Goal: Information Seeking & Learning: Learn about a topic

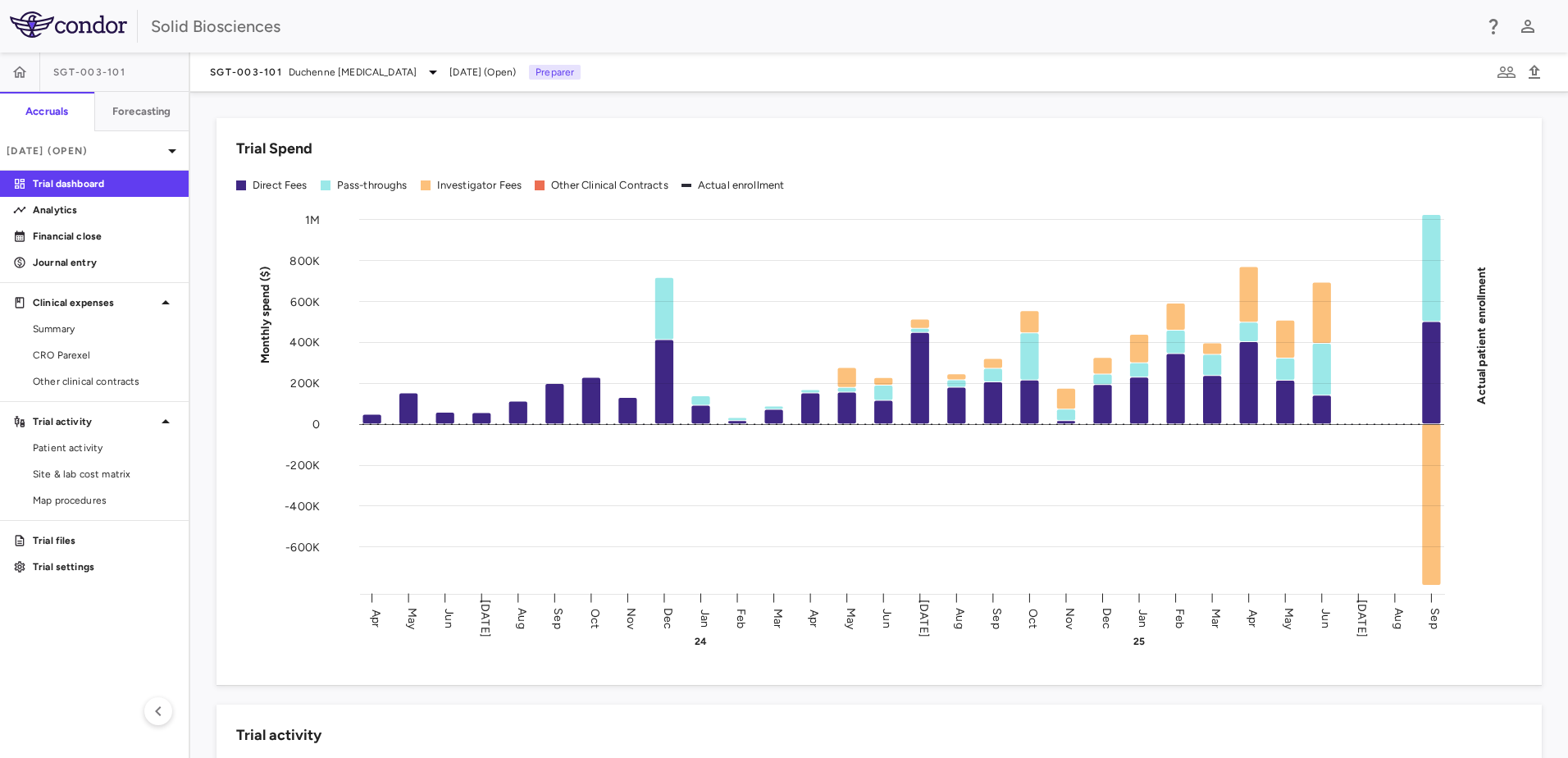
click at [363, 105] on div "Trial Spend Direct Fees Pass-throughs Investigator Fees Other Clinical Contract…" at bounding box center [869, 391] width 1345 height 587
click at [199, 390] on div "Trial Spend Direct Fees Pass-throughs Investigator Fees Other Clinical Contract…" at bounding box center [869, 391] width 1345 height 587
click at [210, 330] on div "Trial Spend Direct Fees Pass-throughs Investigator Fees Other Clinical Contract…" at bounding box center [869, 391] width 1345 height 587
click at [204, 385] on div "Trial Spend Direct Fees Pass-throughs Investigator Fees Other Clinical Contract…" at bounding box center [869, 391] width 1345 height 587
click at [206, 336] on div "Trial Spend Direct Fees Pass-throughs Investigator Fees Other Clinical Contract…" at bounding box center [869, 391] width 1345 height 587
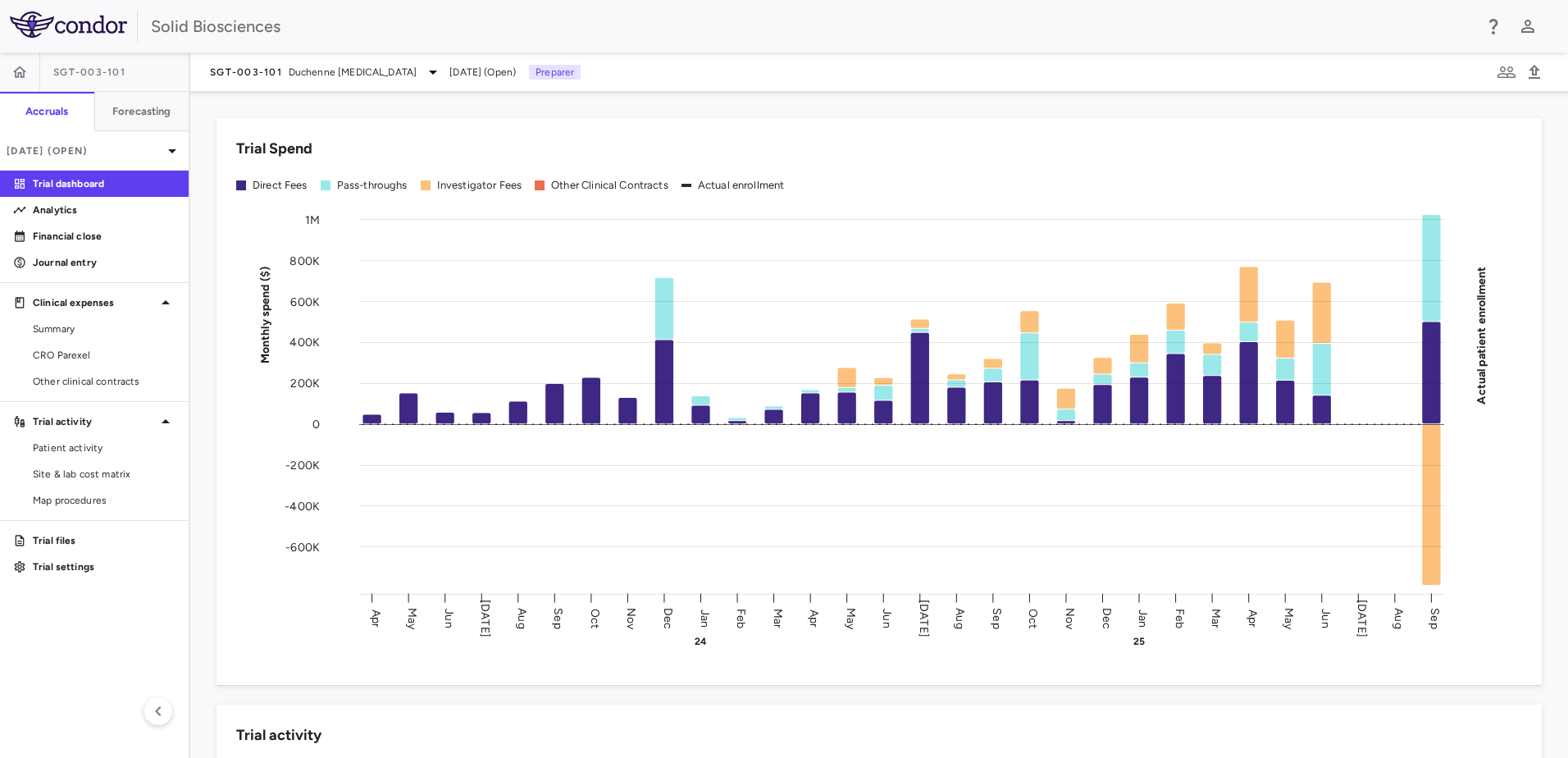
click at [205, 404] on div "Trial Spend Direct Fees Pass-throughs Investigator Fees Other Clinical Contract…" at bounding box center [869, 391] width 1345 height 587
click at [205, 413] on div "Trial Spend Direct Fees Pass-throughs Investigator Fees Other Clinical Contract…" at bounding box center [869, 391] width 1345 height 587
click at [203, 431] on div "Trial Spend Direct Fees Pass-throughs Investigator Fees Other Clinical Contract…" at bounding box center [869, 391] width 1345 height 587
click at [209, 373] on div "Trial Spend Direct Fees Pass-throughs Investigator Fees Other Clinical Contract…" at bounding box center [869, 391] width 1345 height 587
click at [657, 102] on div "Trial Spend Direct Fees Pass-throughs Investigator Fees Other Clinical Contract…" at bounding box center [869, 391] width 1345 height 587
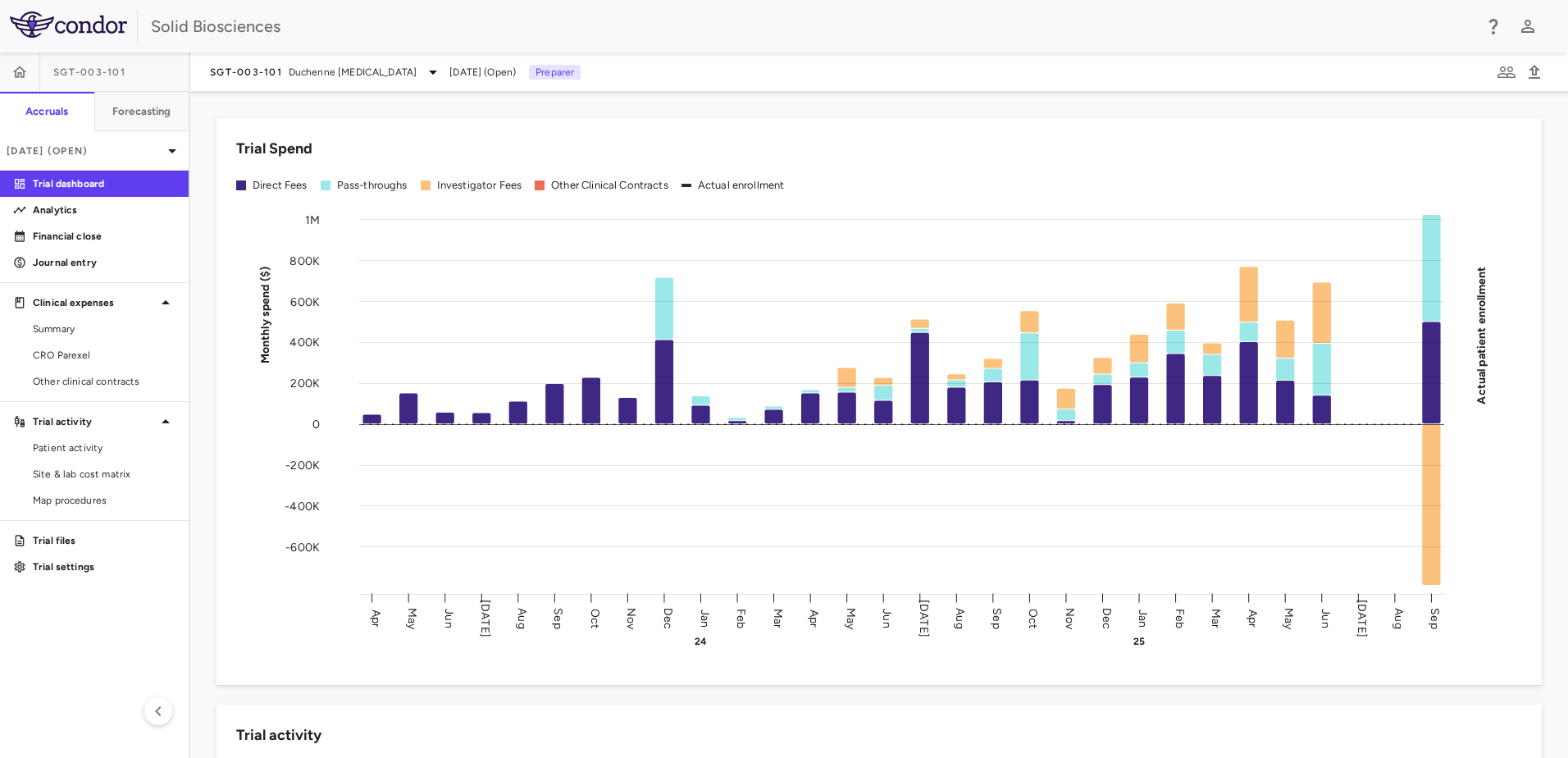
click at [574, 113] on div "Trial Spend Direct Fees Pass-throughs Investigator Fees Other Clinical Contract…" at bounding box center [869, 391] width 1345 height 587
click at [568, 113] on div "Trial Spend Direct Fees Pass-throughs Investigator Fees Other Clinical Contract…" at bounding box center [869, 391] width 1345 height 587
click at [200, 194] on div "Trial Spend Direct Fees Pass-throughs Investigator Fees Other Clinical Contract…" at bounding box center [869, 391] width 1345 height 587
click at [207, 168] on div "Trial Spend Direct Fees Pass-throughs Investigator Fees Other Clinical Contract…" at bounding box center [869, 391] width 1345 height 587
click at [203, 165] on div "Trial Spend Direct Fees Pass-throughs Investigator Fees Other Clinical Contract…" at bounding box center [869, 391] width 1345 height 587
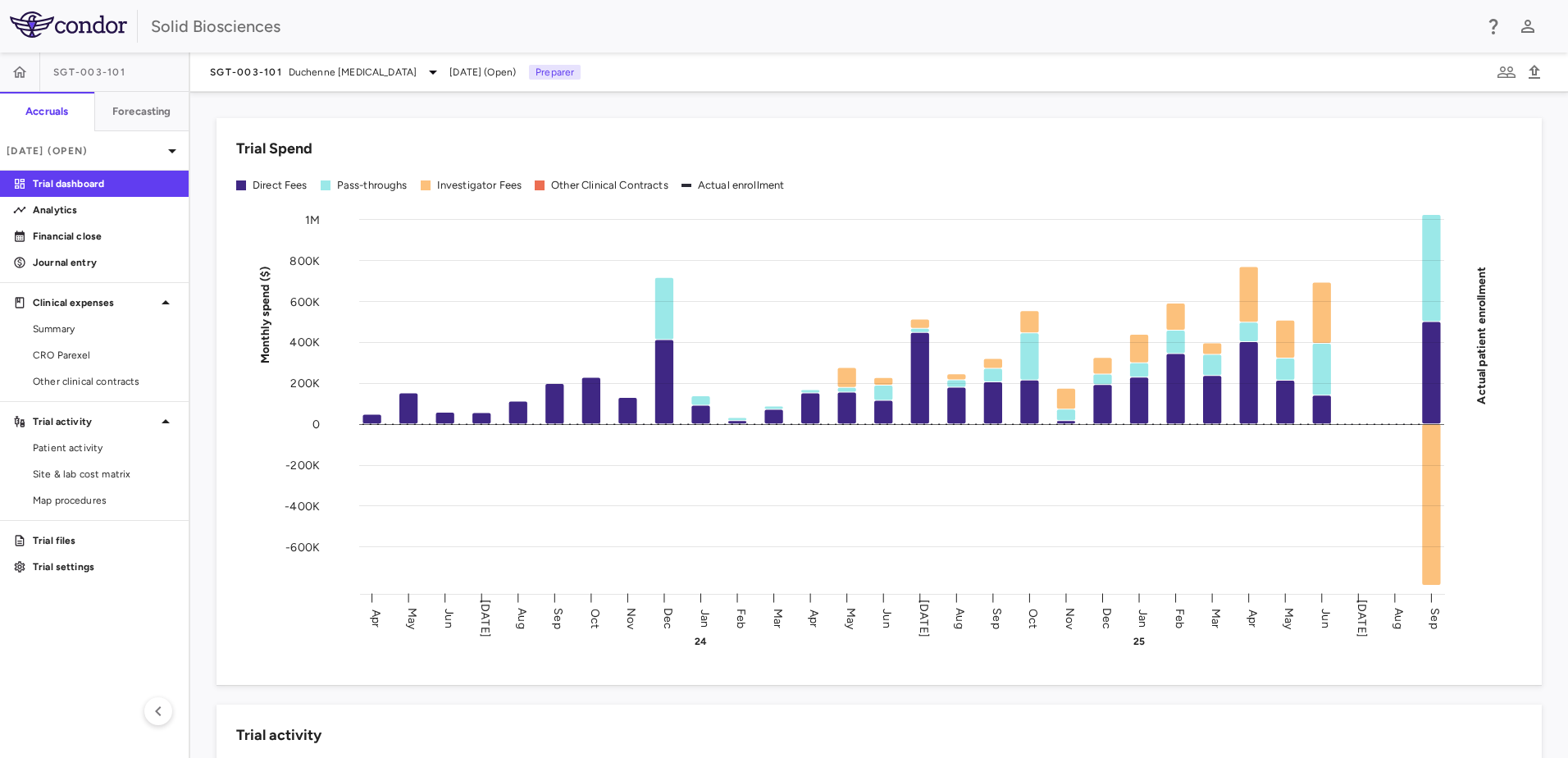
click at [198, 171] on div "Trial Spend Direct Fees Pass-throughs Investigator Fees Other Clinical Contract…" at bounding box center [869, 391] width 1345 height 587
click at [193, 171] on div "Trial Spend Direct Fees Pass-throughs Investigator Fees Other Clinical Contract…" at bounding box center [879, 425] width 1378 height 667
click at [204, 310] on div "Trial Spend Direct Fees Pass-throughs Investigator Fees Other Clinical Contract…" at bounding box center [869, 391] width 1345 height 587
click at [223, 101] on div "Trial Spend Direct Fees Pass-throughs Investigator Fees Other Clinical Contract…" at bounding box center [869, 391] width 1345 height 587
click at [204, 111] on div "Trial Spend Direct Fees Pass-throughs Investigator Fees Other Clinical Contract…" at bounding box center [869, 391] width 1345 height 587
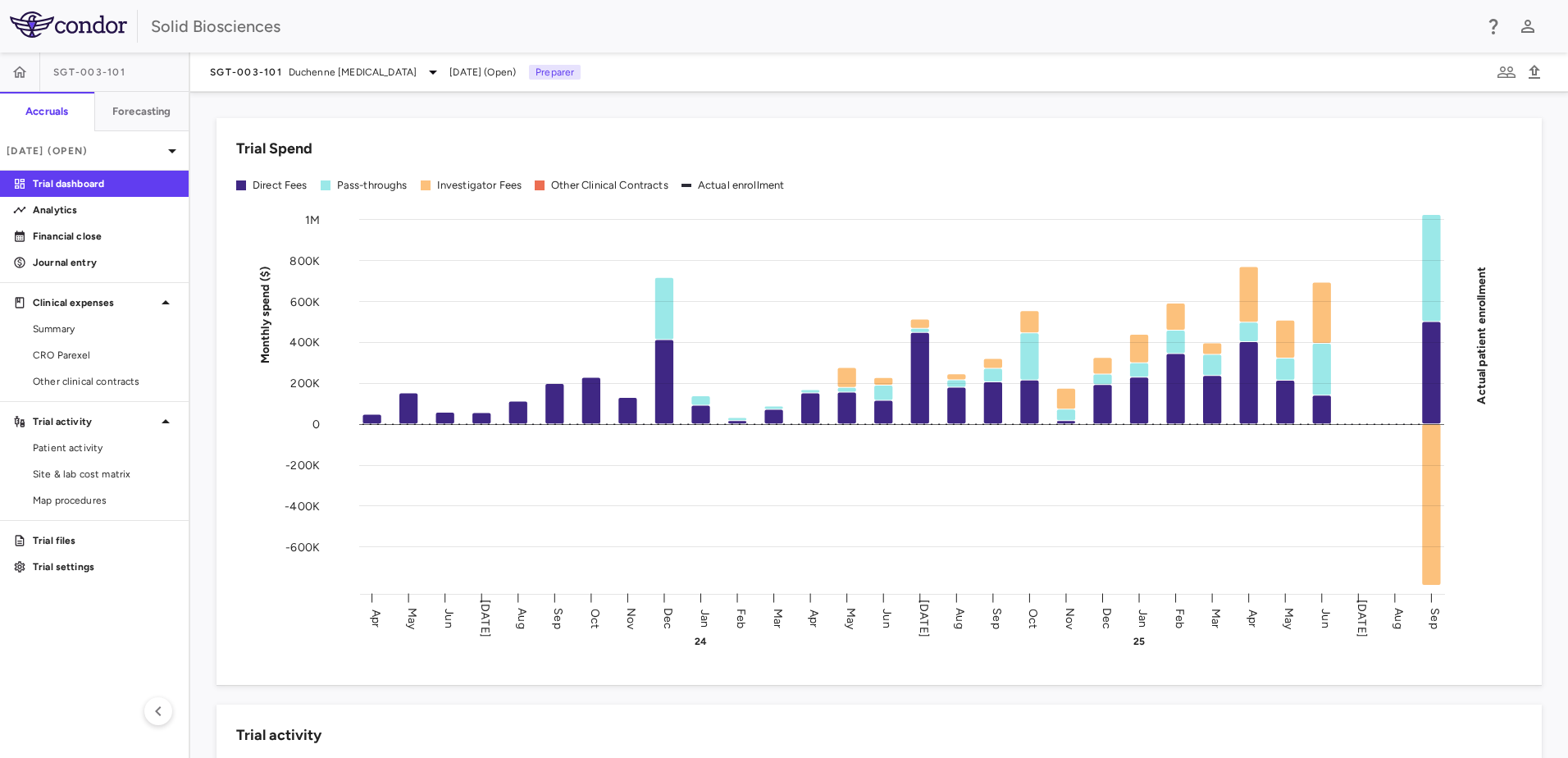
click at [204, 111] on div "Trial Spend Direct Fees Pass-throughs Investigator Fees Other Clinical Contract…" at bounding box center [869, 391] width 1345 height 587
click at [205, 113] on div "Trial Spend Direct Fees Pass-throughs Investigator Fees Other Clinical Contract…" at bounding box center [869, 391] width 1345 height 587
click at [207, 286] on div "Trial Spend Direct Fees Pass-throughs Investigator Fees Other Clinical Contract…" at bounding box center [869, 391] width 1345 height 587
click at [203, 279] on div "Trial Spend Direct Fees Pass-throughs Investigator Fees Other Clinical Contract…" at bounding box center [869, 391] width 1345 height 587
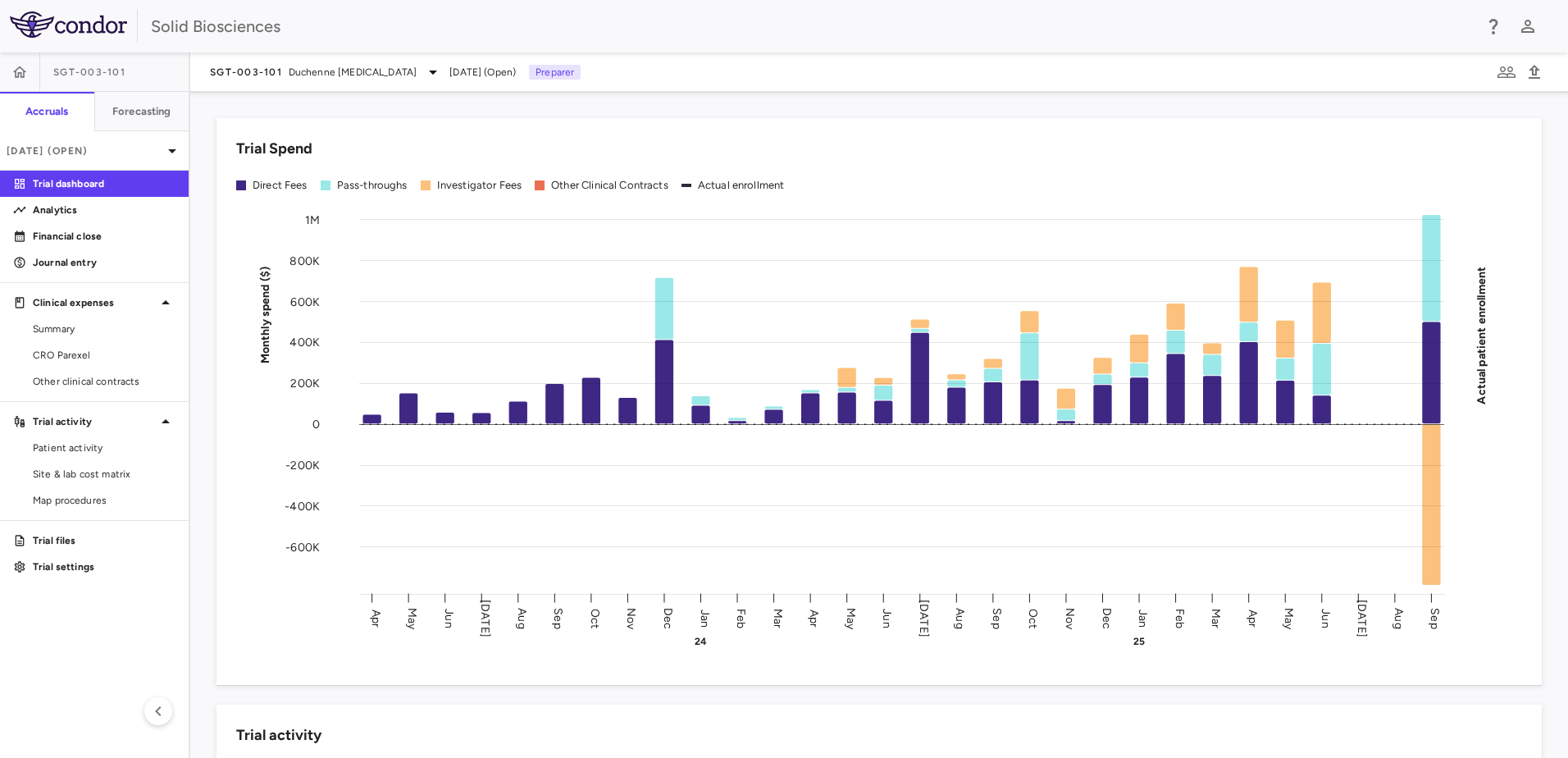
click at [203, 279] on div "Trial Spend Direct Fees Pass-throughs Investigator Fees Other Clinical Contract…" at bounding box center [869, 391] width 1345 height 587
click at [202, 278] on div "Trial Spend Direct Fees Pass-throughs Investigator Fees Other Clinical Contract…" at bounding box center [869, 391] width 1345 height 587
drag, startPoint x: 197, startPoint y: 275, endPoint x: 200, endPoint y: 263, distance: 12.4
click at [200, 263] on div "Trial Spend Direct Fees Pass-throughs Investigator Fees Other Clinical Contract…" at bounding box center [869, 391] width 1345 height 587
click at [195, 260] on div "Trial Spend Direct Fees Pass-throughs Investigator Fees Other Clinical Contract…" at bounding box center [879, 425] width 1378 height 667
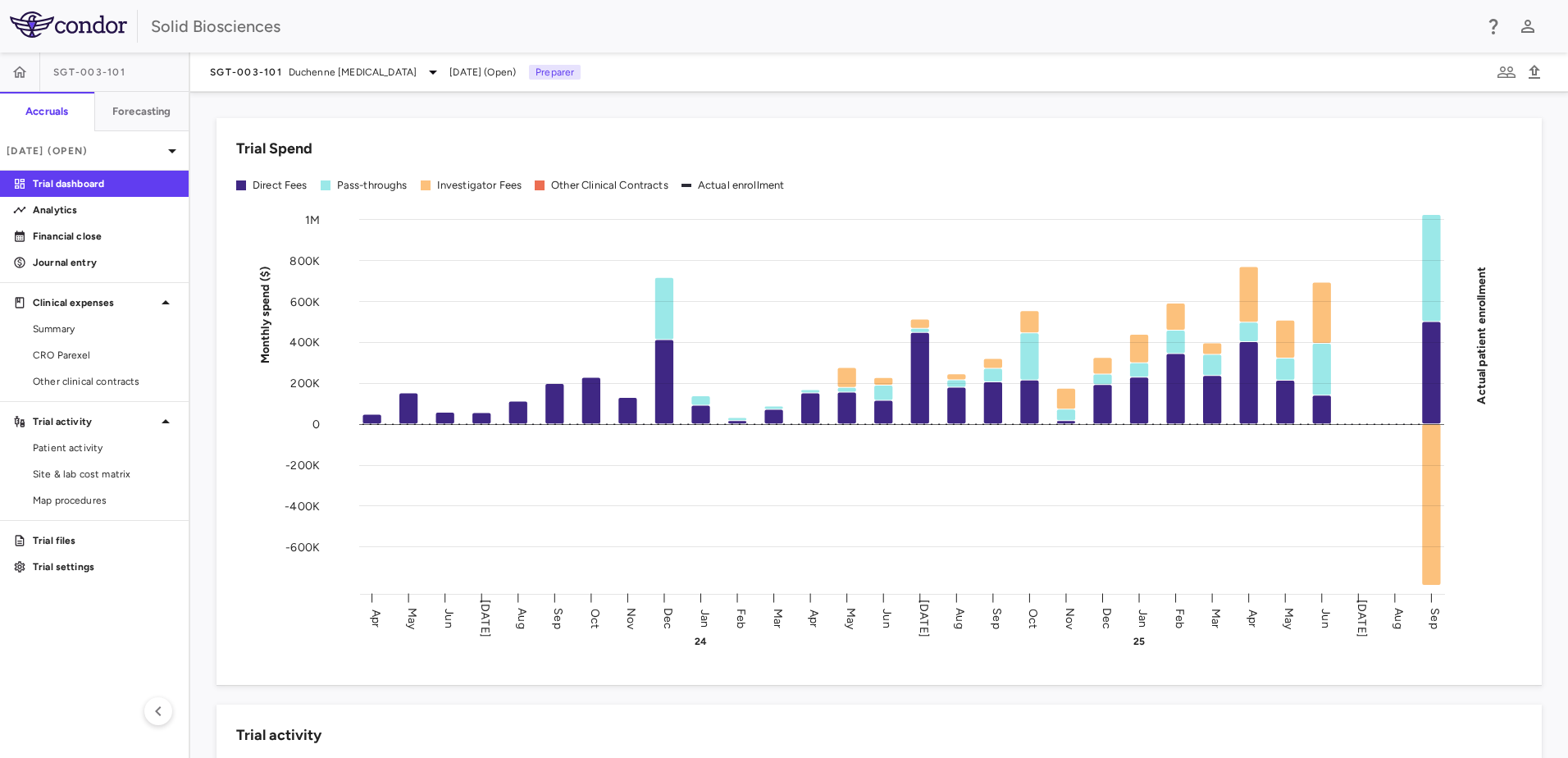
click at [195, 260] on div "Trial Spend Direct Fees Pass-throughs Investigator Fees Other Clinical Contract…" at bounding box center [879, 425] width 1378 height 667
click at [196, 280] on div "Trial Spend Direct Fees Pass-throughs Investigator Fees Other Clinical Contract…" at bounding box center [879, 425] width 1378 height 667
click at [195, 283] on div "Trial Spend Direct Fees Pass-throughs Investigator Fees Other Clinical Contract…" at bounding box center [879, 425] width 1378 height 667
click at [195, 285] on div "Trial Spend Direct Fees Pass-throughs Investigator Fees Other Clinical Contract…" at bounding box center [879, 425] width 1378 height 667
click at [198, 395] on div "Trial Spend Direct Fees Pass-throughs Investigator Fees Other Clinical Contract…" at bounding box center [879, 425] width 1378 height 667
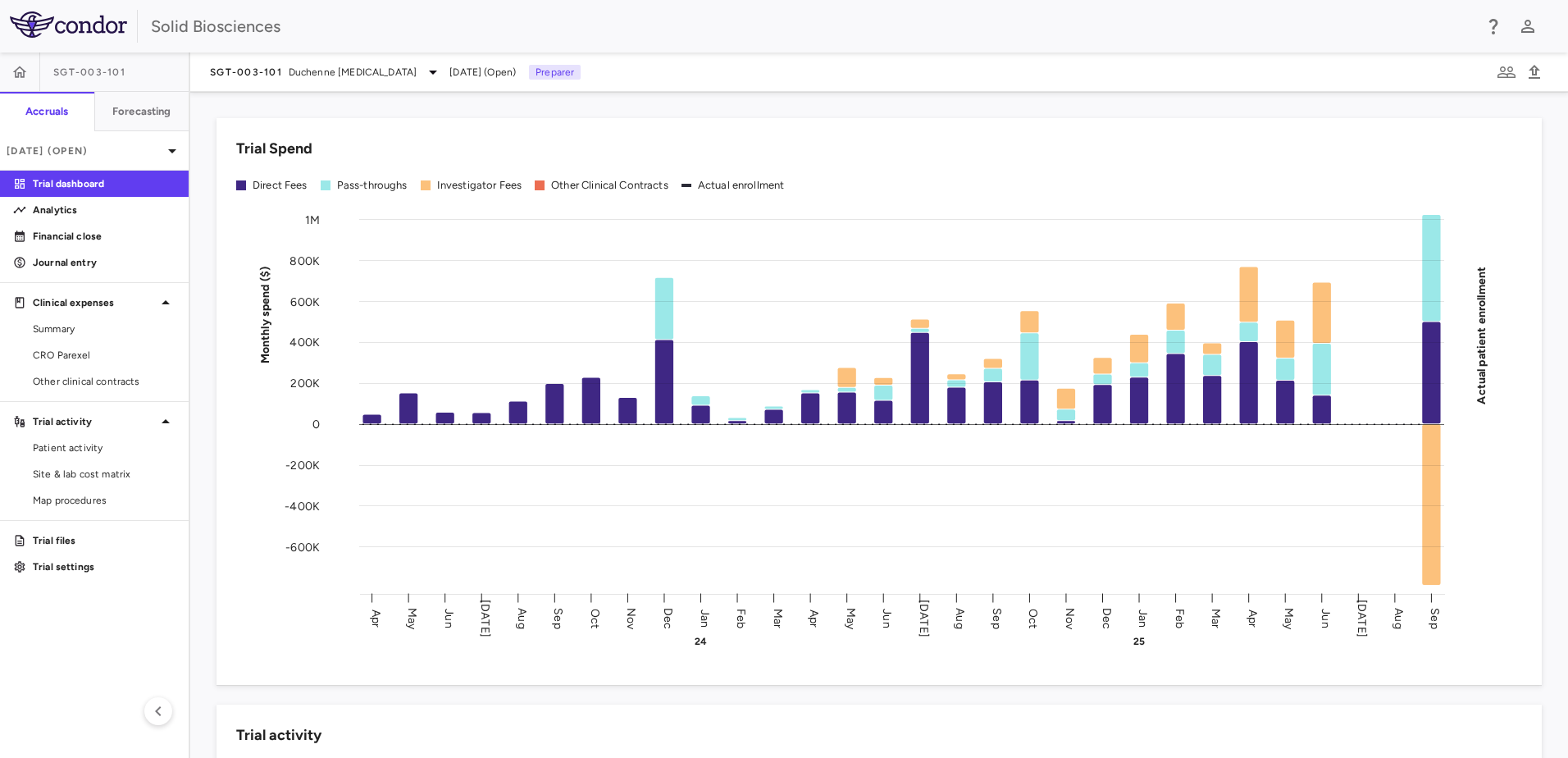
click at [198, 395] on div "Trial Spend Direct Fees Pass-throughs Investigator Fees Other Clinical Contract…" at bounding box center [869, 391] width 1345 height 587
click at [205, 402] on div "Trial Spend Direct Fees Pass-throughs Investigator Fees Other Clinical Contract…" at bounding box center [869, 391] width 1345 height 587
click at [199, 400] on div "Trial Spend Direct Fees Pass-throughs Investigator Fees Other Clinical Contract…" at bounding box center [869, 391] width 1345 height 587
click at [199, 397] on div "Trial Spend Direct Fees Pass-throughs Investigator Fees Other Clinical Contract…" at bounding box center [869, 391] width 1345 height 587
click at [196, 404] on div "Trial Spend Direct Fees Pass-throughs Investigator Fees Other Clinical Contract…" at bounding box center [879, 425] width 1378 height 667
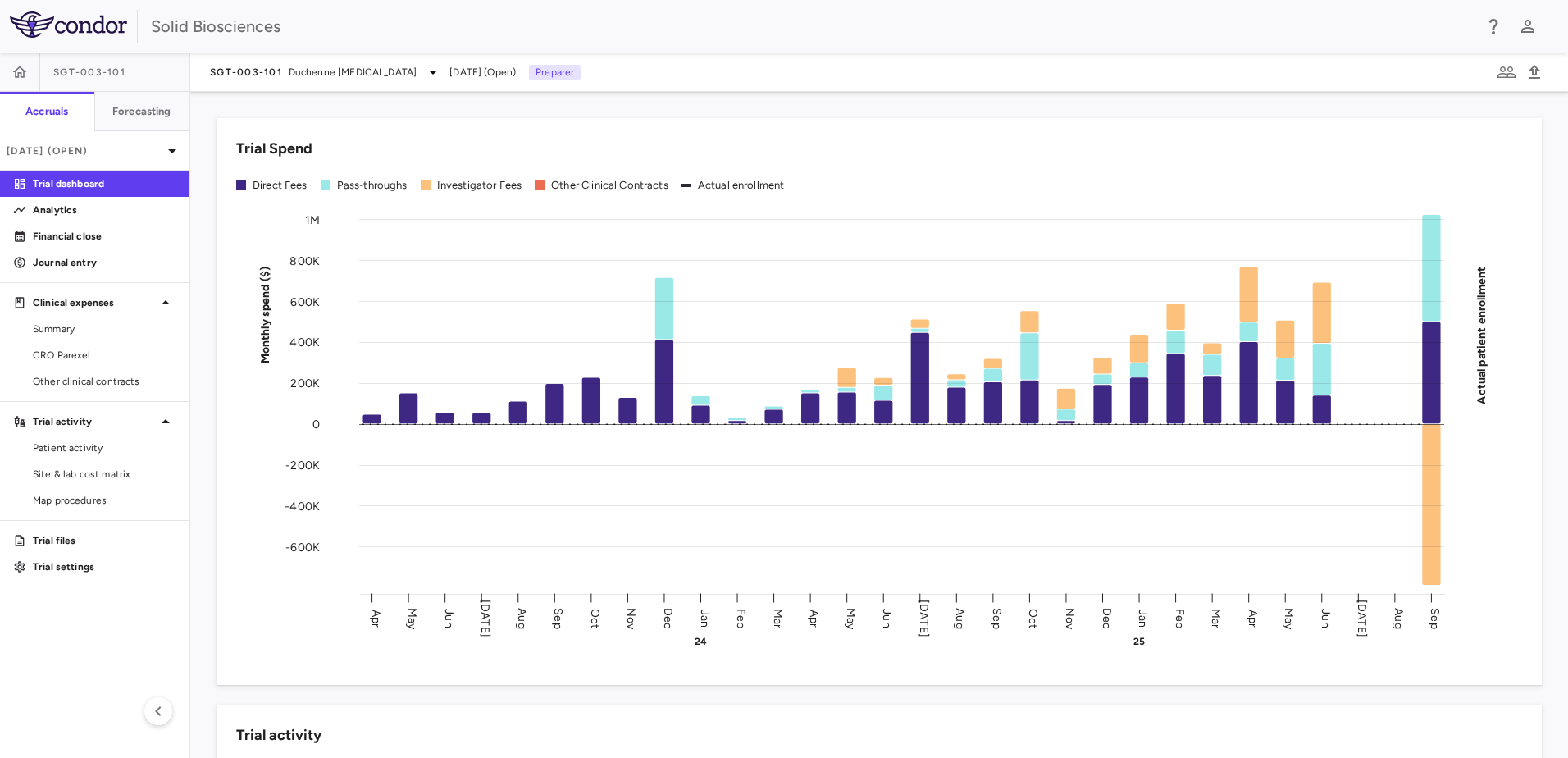
click at [196, 404] on div "Trial Spend Direct Fees Pass-throughs Investigator Fees Other Clinical Contract…" at bounding box center [879, 425] width 1378 height 667
click at [199, 395] on div "Trial Spend Direct Fees Pass-throughs Investigator Fees Other Clinical Contract…" at bounding box center [869, 391] width 1345 height 587
click at [197, 378] on div "Trial Spend Direct Fees Pass-throughs Investigator Fees Other Clinical Contract…" at bounding box center [869, 391] width 1345 height 587
click at [190, 372] on div "Trial Spend Direct Fees Pass-throughs Investigator Fees Other Clinical Contract…" at bounding box center [879, 425] width 1378 height 667
click at [194, 379] on div "Trial Spend Direct Fees Pass-throughs Investigator Fees Other Clinical Contract…" at bounding box center [879, 425] width 1378 height 667
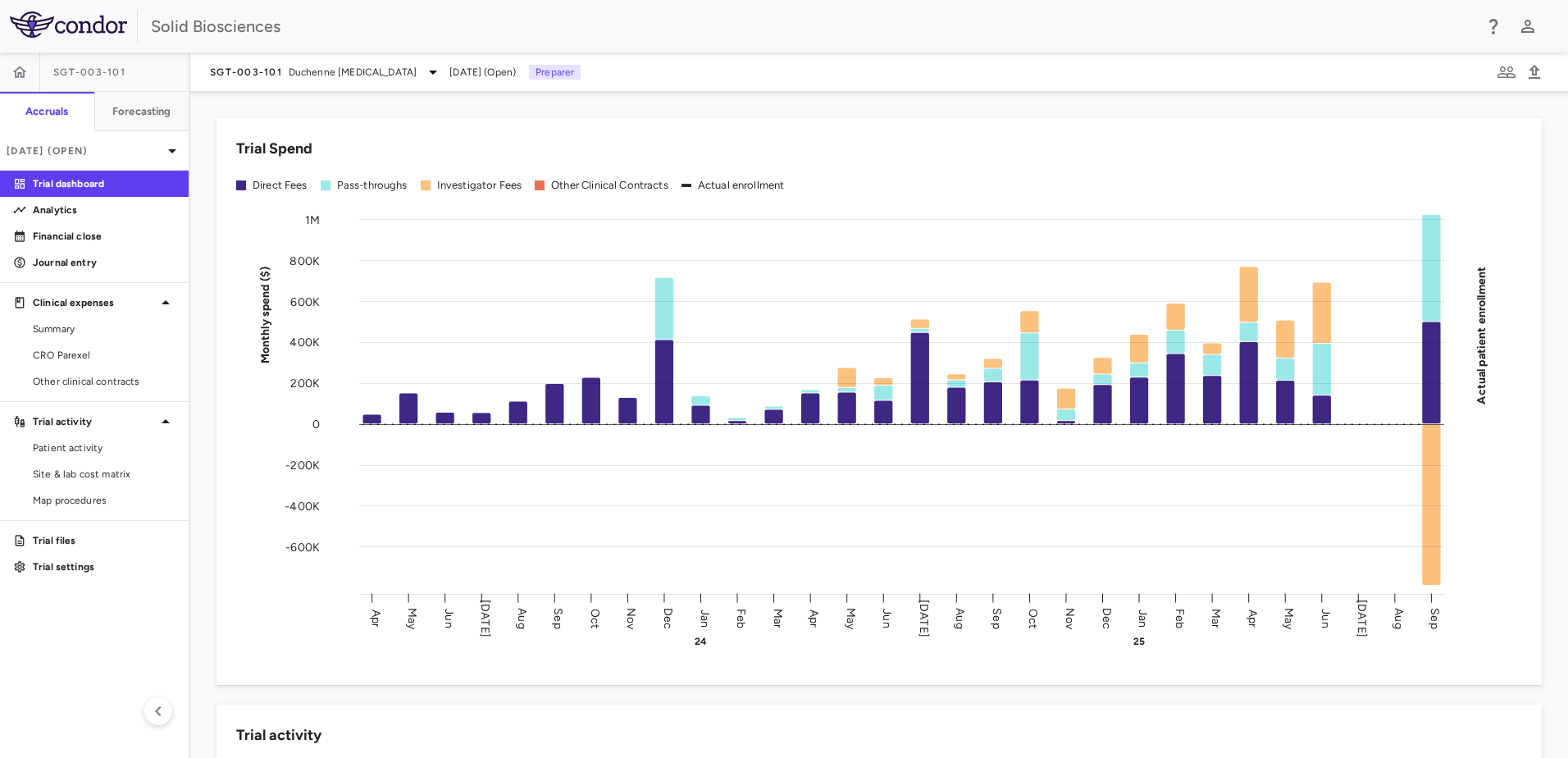
click at [198, 387] on div "Trial Spend Direct Fees Pass-throughs Investigator Fees Other Clinical Contract…" at bounding box center [869, 391] width 1345 height 587
click at [198, 397] on div "Trial Spend Direct Fees Pass-throughs Investigator Fees Other Clinical Contract…" at bounding box center [869, 391] width 1345 height 587
click at [198, 401] on div "Trial Spend Direct Fees Pass-throughs Investigator Fees Other Clinical Contract…" at bounding box center [869, 391] width 1345 height 587
click at [202, 409] on div "Trial Spend Direct Fees Pass-throughs Investigator Fees Other Clinical Contract…" at bounding box center [869, 391] width 1345 height 587
click at [202, 407] on div "Trial Spend Direct Fees Pass-throughs Investigator Fees Other Clinical Contract…" at bounding box center [869, 391] width 1345 height 587
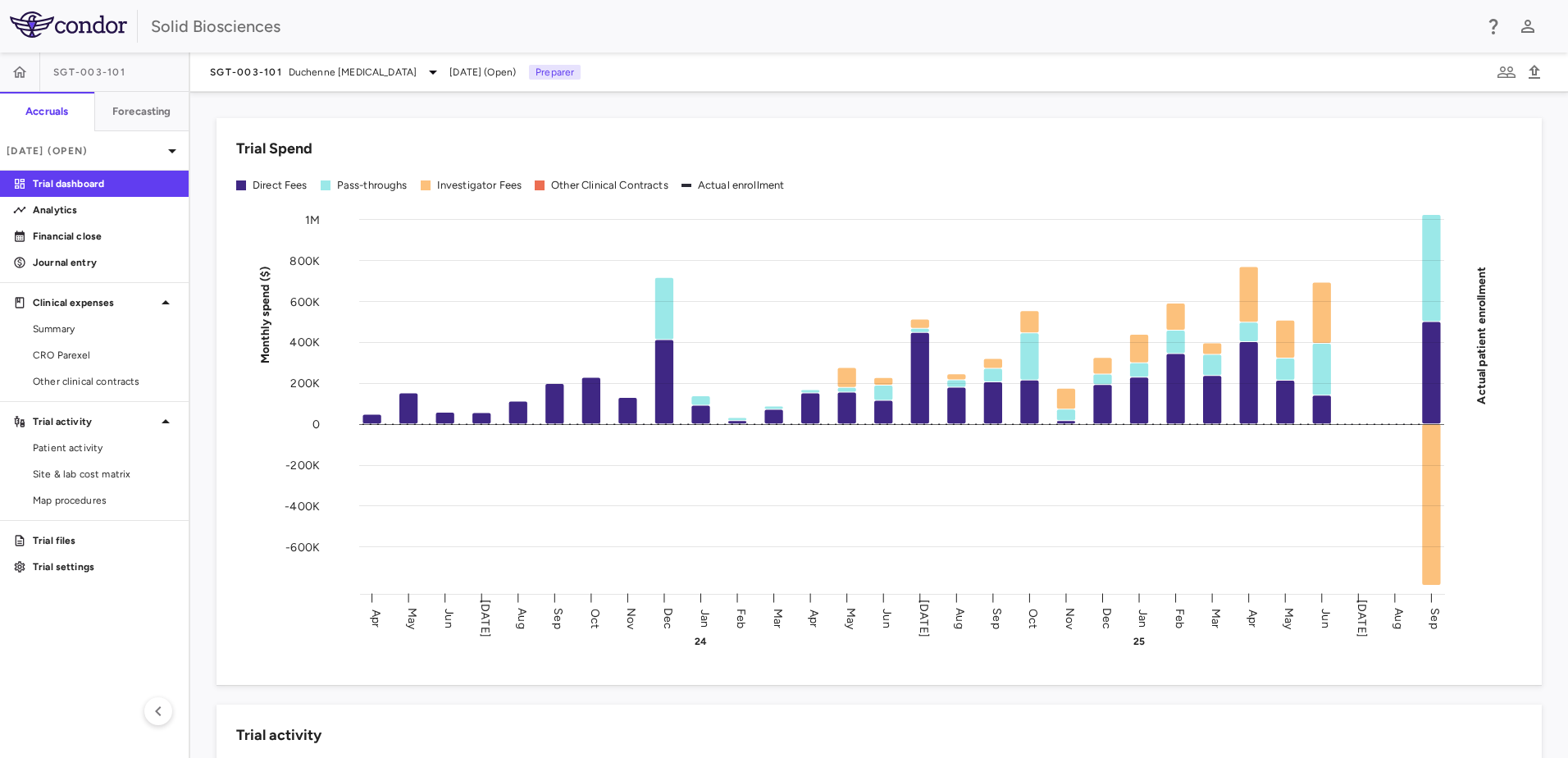
click at [202, 407] on div "Trial Spend Direct Fees Pass-throughs Investigator Fees Other Clinical Contract…" at bounding box center [869, 391] width 1345 height 587
click at [202, 406] on div "Trial Spend Direct Fees Pass-throughs Investigator Fees Other Clinical Contract…" at bounding box center [869, 391] width 1345 height 587
click at [196, 404] on div "Trial Spend Direct Fees Pass-throughs Investigator Fees Other Clinical Contract…" at bounding box center [879, 425] width 1378 height 667
click at [195, 407] on div "Trial Spend Direct Fees Pass-throughs Investigator Fees Other Clinical Contract…" at bounding box center [879, 425] width 1378 height 667
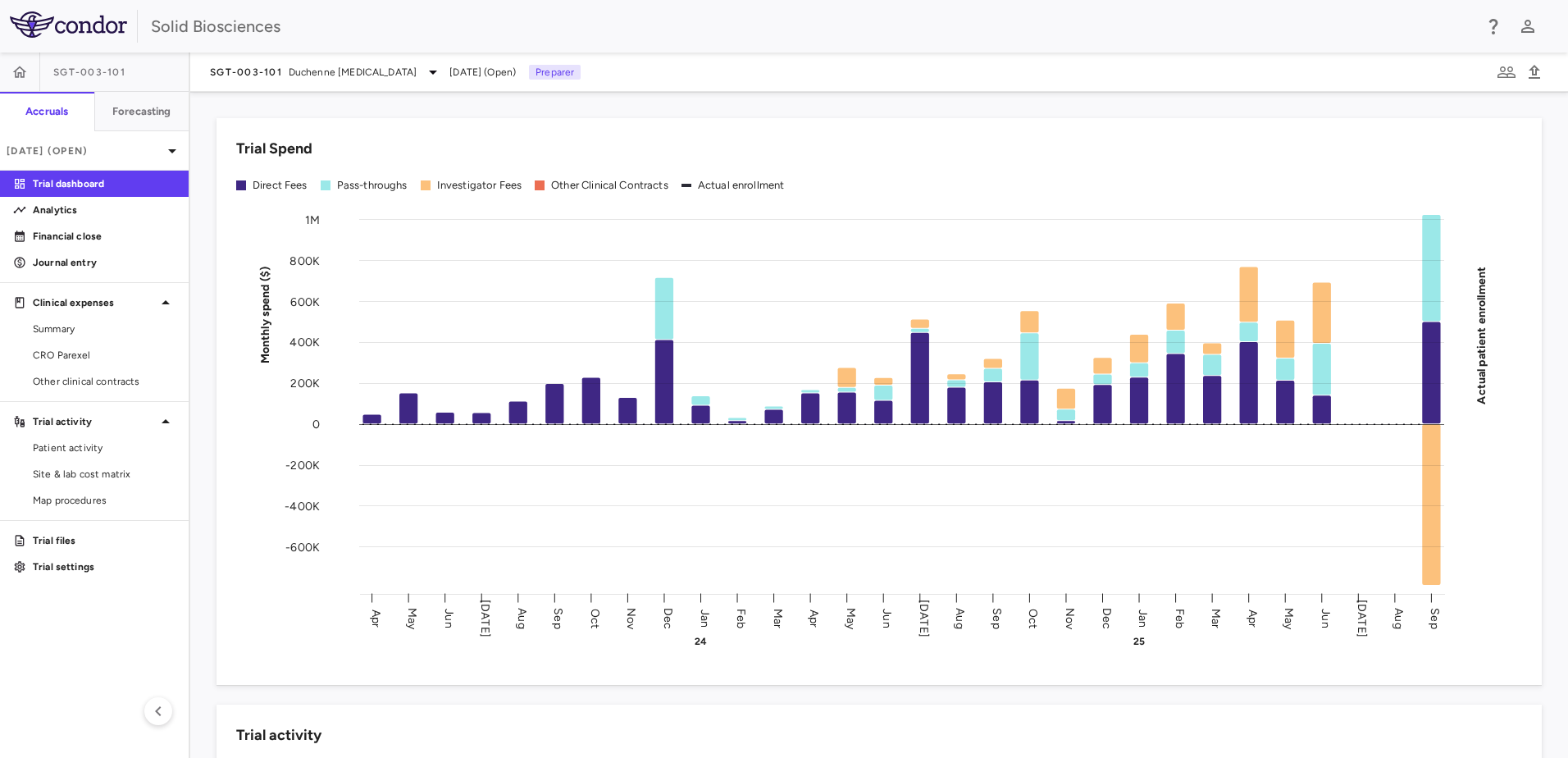
click at [194, 408] on div "Trial Spend Direct Fees Pass-throughs Investigator Fees Other Clinical Contract…" at bounding box center [879, 425] width 1378 height 667
click at [196, 407] on div "Trial Spend Direct Fees Pass-throughs Investigator Fees Other Clinical Contract…" at bounding box center [879, 425] width 1378 height 667
click at [211, 414] on div "Trial Spend Direct Fees Pass-throughs Investigator Fees Other Clinical Contract…" at bounding box center [869, 391] width 1345 height 587
click at [436, 75] on icon at bounding box center [433, 72] width 20 height 20
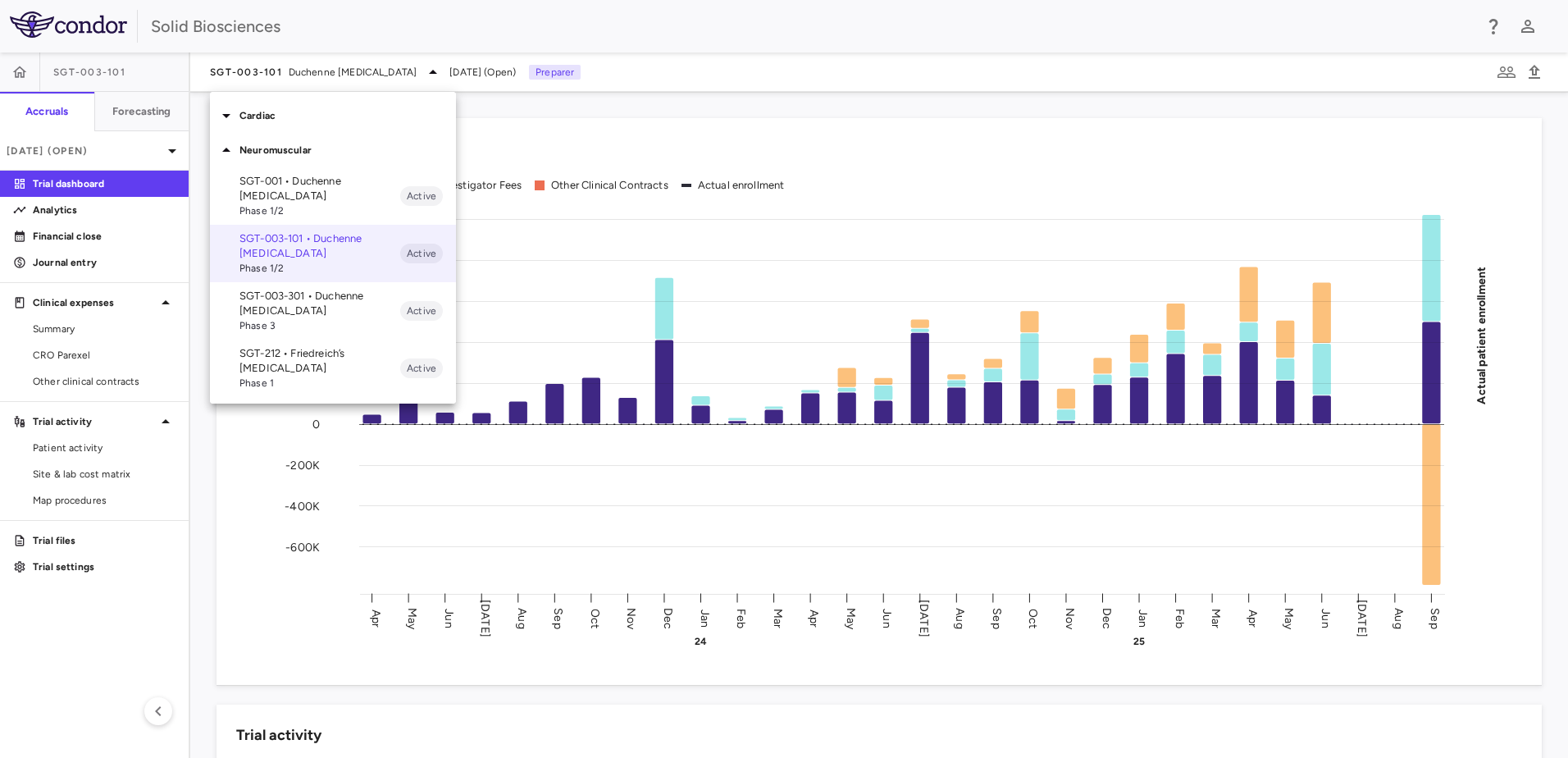
click at [298, 301] on p "SGT-003-301 • Duchenne [MEDICAL_DATA]" at bounding box center [320, 304] width 161 height 30
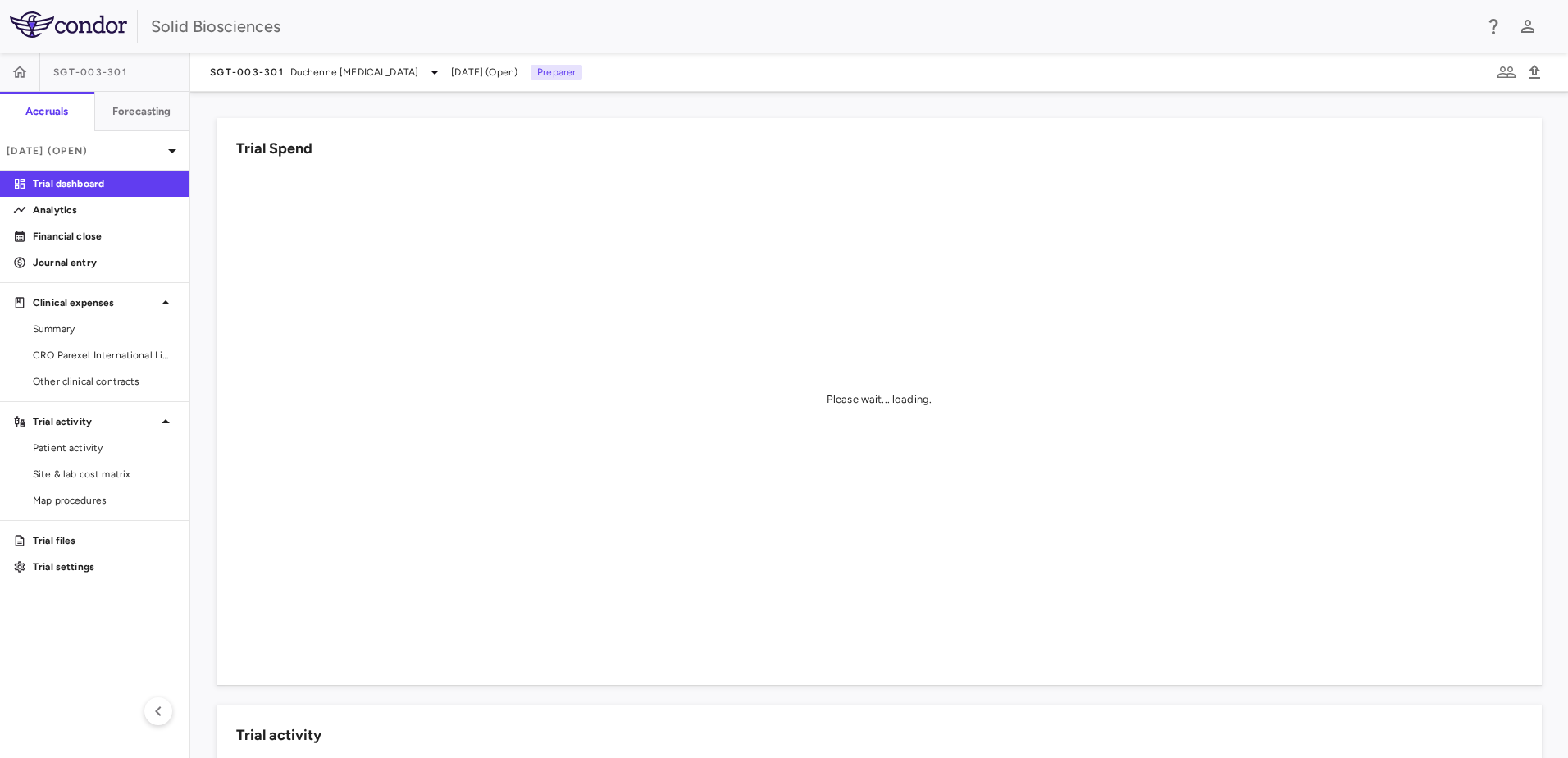
click at [209, 218] on div "Trial Spend Please wait... loading." at bounding box center [869, 391] width 1345 height 587
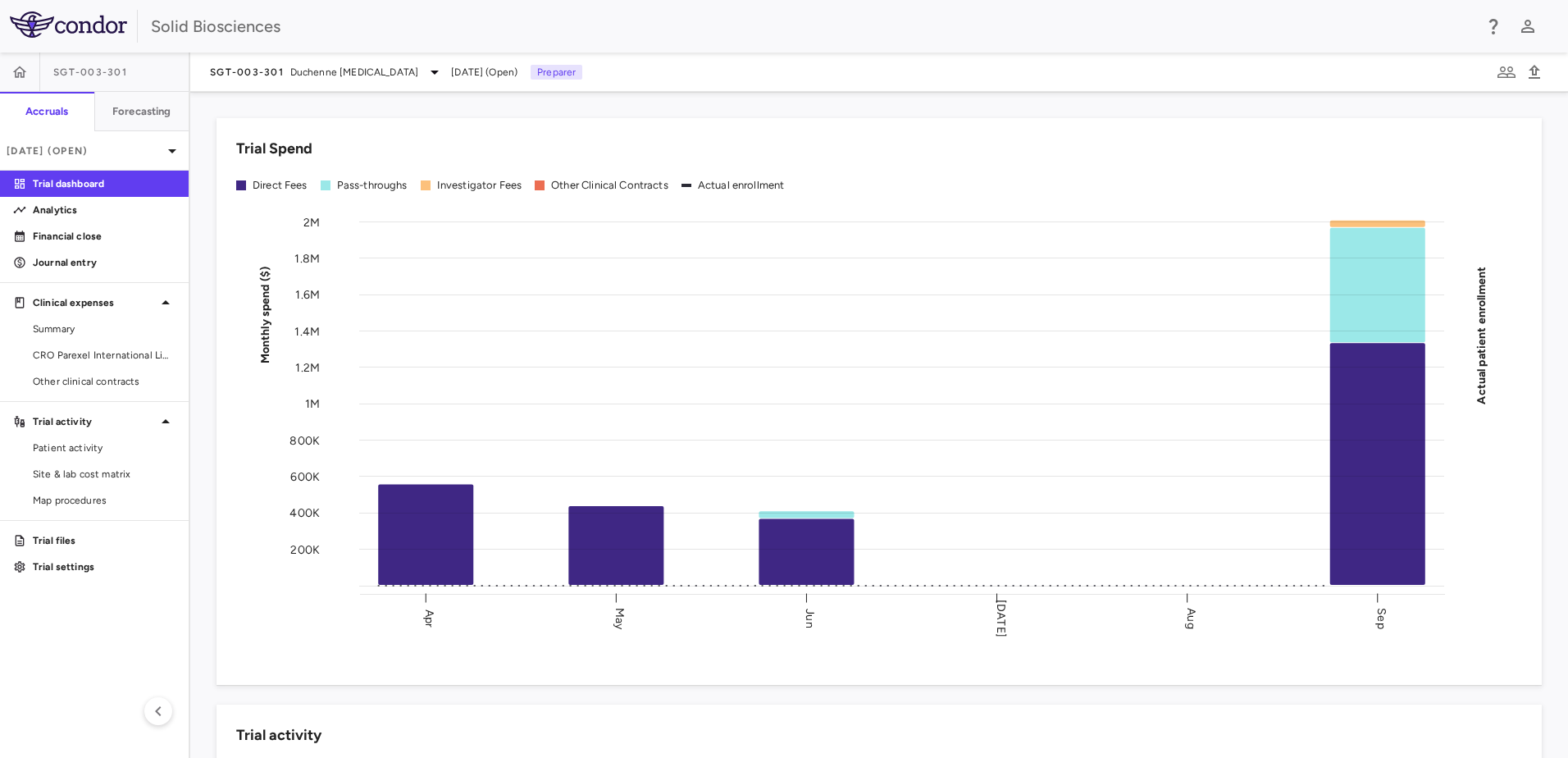
click at [203, 235] on div "Trial Spend Direct Fees Pass-throughs Investigator Fees Other Clinical Contract…" at bounding box center [869, 391] width 1345 height 587
click at [201, 233] on div "Trial Spend Direct Fees Pass-throughs Investigator Fees Other Clinical Contract…" at bounding box center [869, 391] width 1345 height 587
click at [198, 236] on div "Trial Spend Direct Fees Pass-throughs Investigator Fees Other Clinical Contract…" at bounding box center [869, 391] width 1345 height 587
click at [129, 350] on span "CRO Parexel International Limited" at bounding box center [103, 355] width 142 height 14
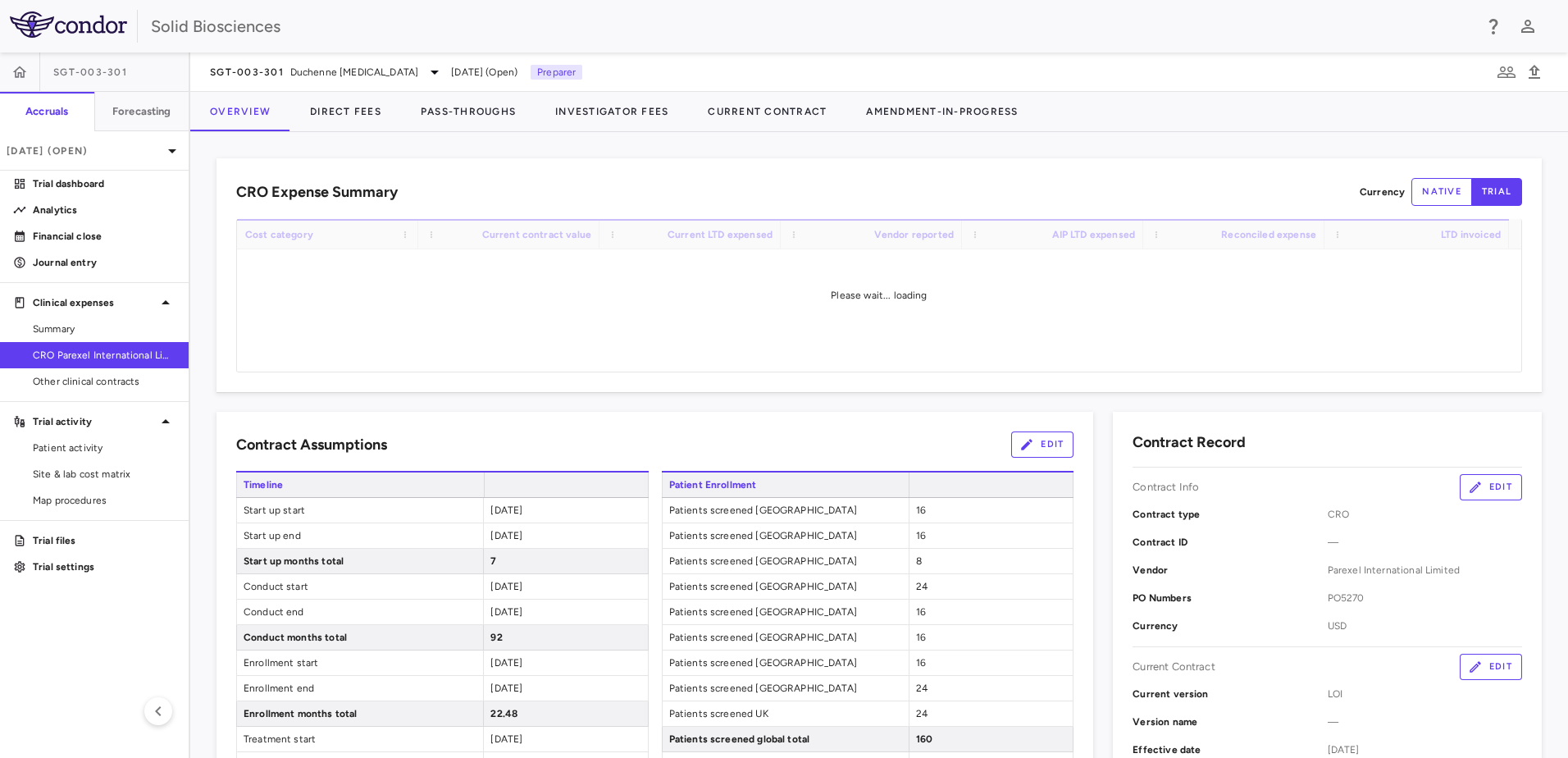
click at [204, 234] on div "CRO Expense Summary Currency native trial Drag here to set row groups Drag here…" at bounding box center [869, 275] width 1345 height 234
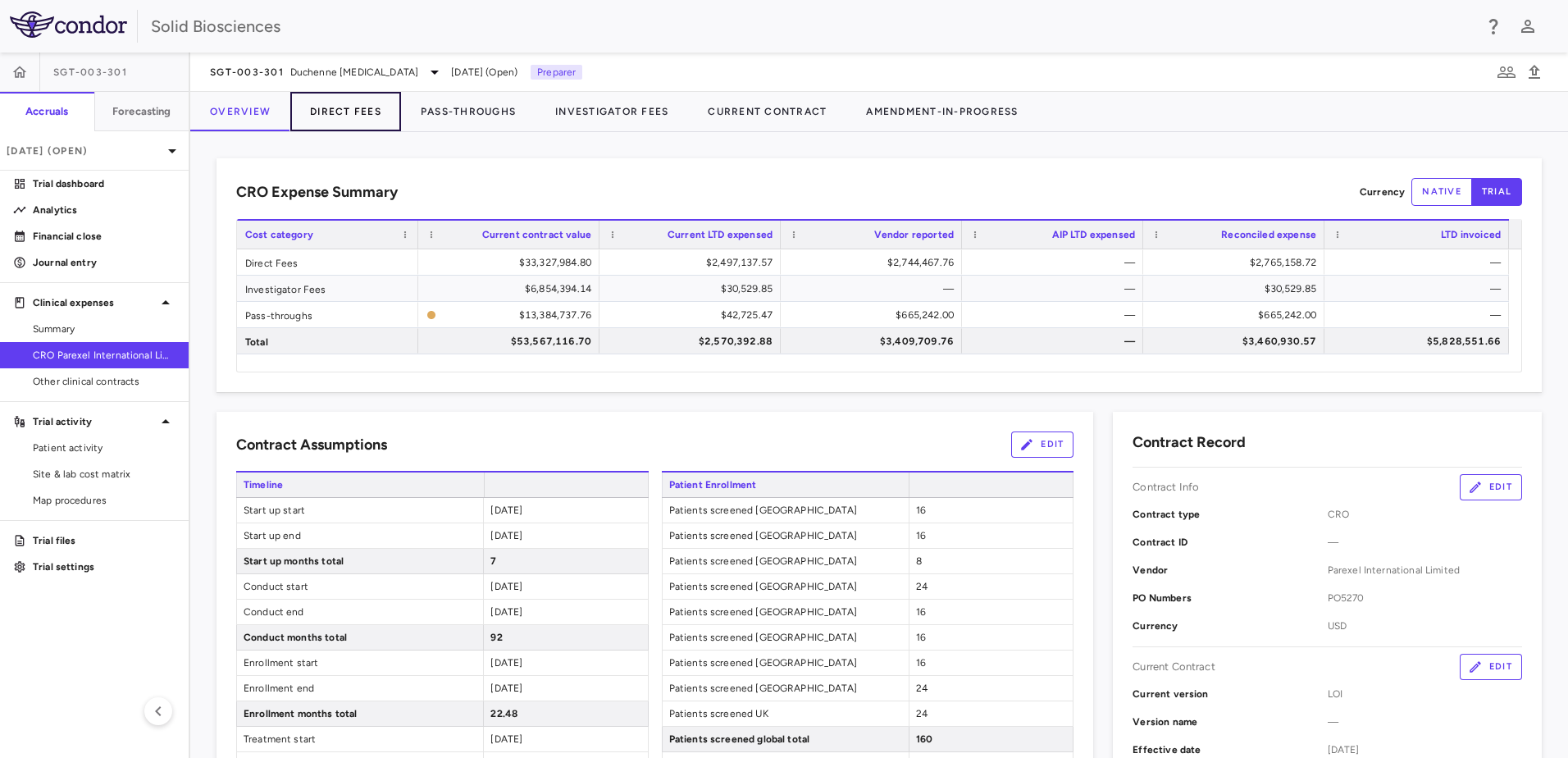
click at [359, 114] on button "Direct Fees" at bounding box center [346, 112] width 111 height 39
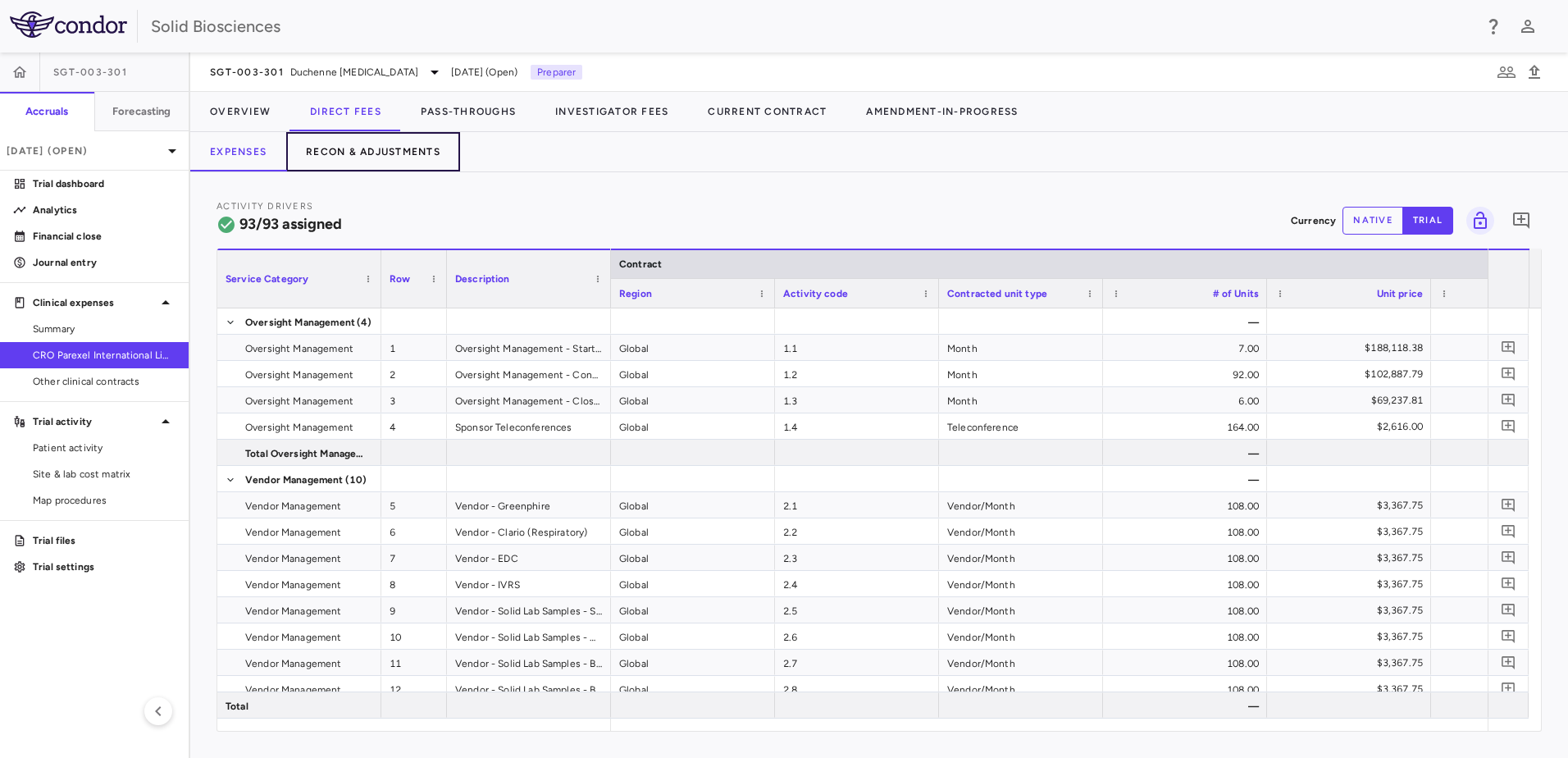
click at [394, 148] on button "Recon & Adjustments" at bounding box center [373, 152] width 174 height 39
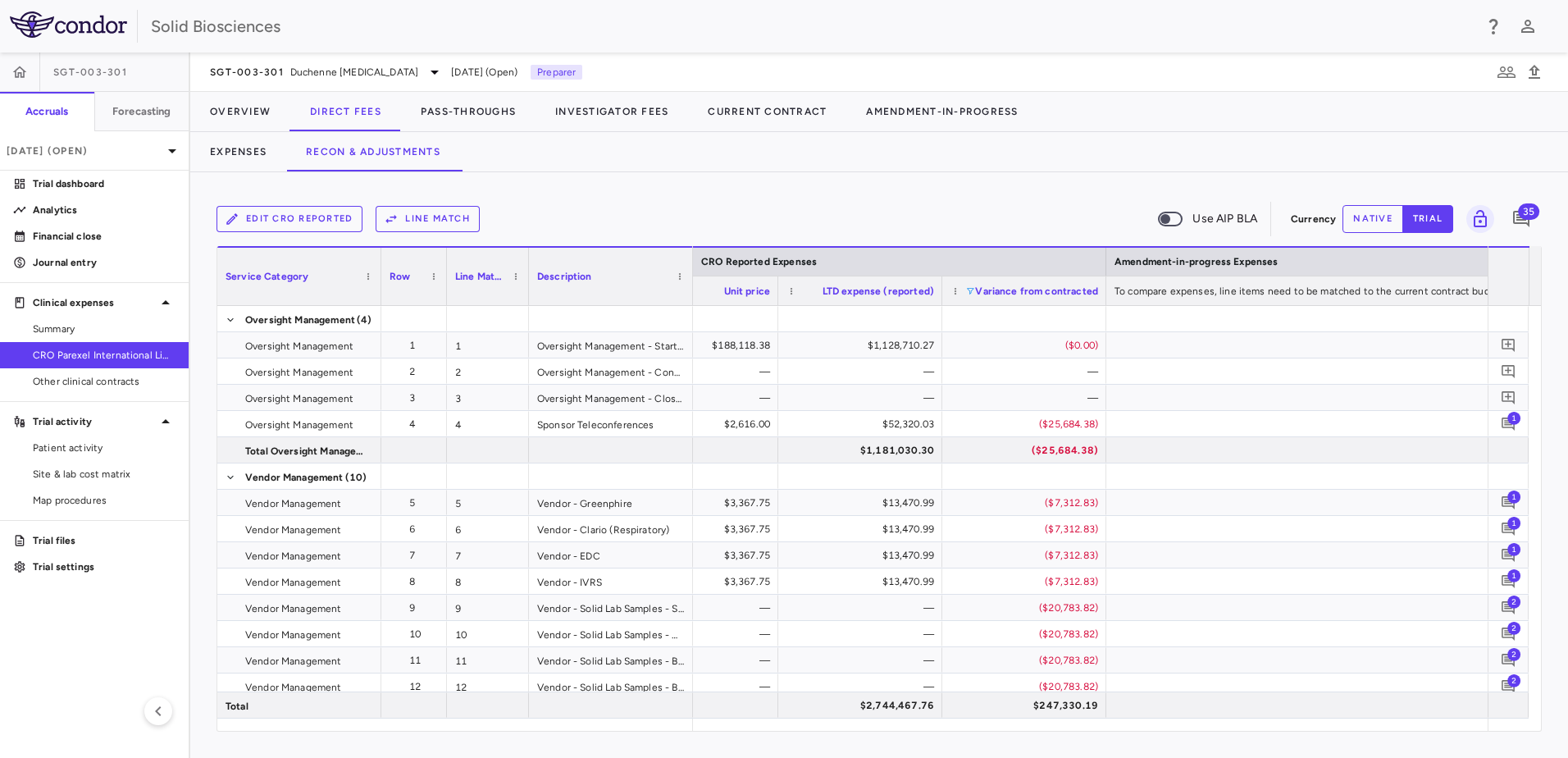
click at [971, 292] on span at bounding box center [971, 292] width 10 height 10
click at [1008, 200] on div "Edit CRO reported Line Match Use AIP BLA Currency native trial 35" at bounding box center [879, 219] width 1325 height 41
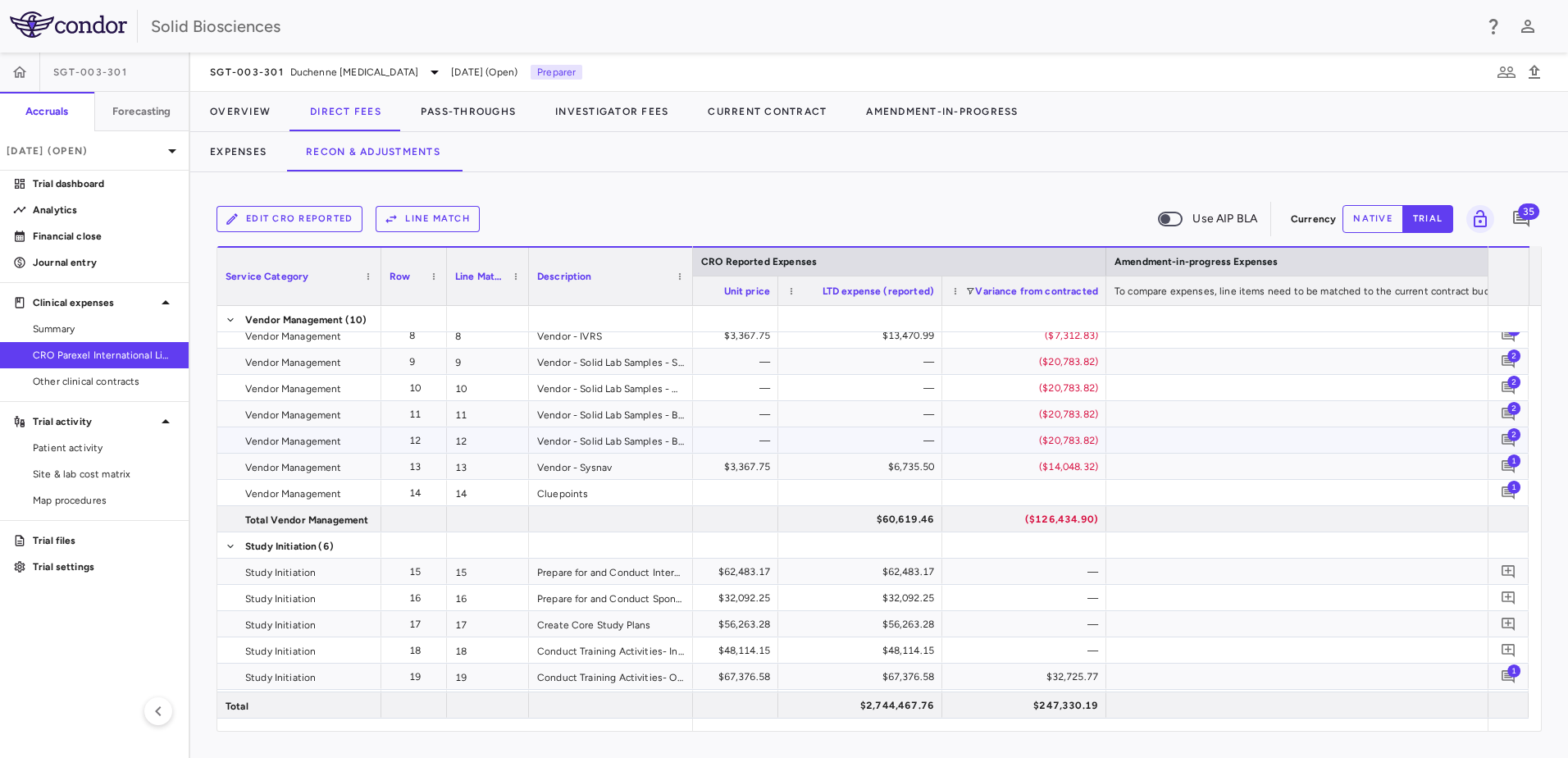
click at [1512, 438] on span "2" at bounding box center [1513, 433] width 13 height 13
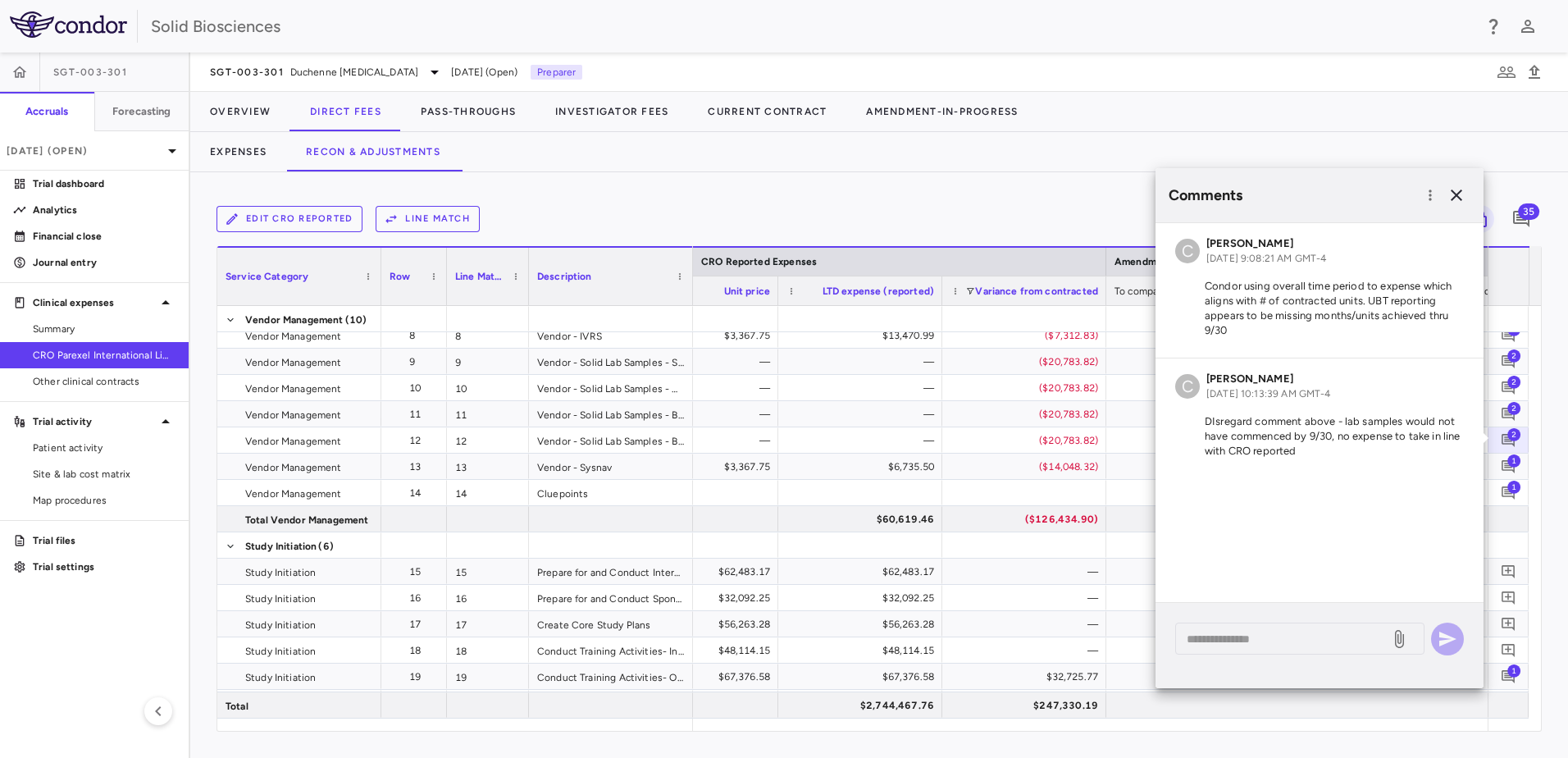
click at [1037, 203] on div "Edit CRO reported Line Match Use AIP BLA" at bounding box center [750, 219] width 1068 height 34
click at [1055, 210] on div "Edit CRO reported Line Match Use AIP BLA" at bounding box center [750, 219] width 1068 height 34
click at [1053, 194] on div "Edit CRO reported Line Match Use AIP BLA Currency native trial 35 Press ENTER t…" at bounding box center [879, 465] width 1378 height 586
click at [1456, 196] on icon "button" at bounding box center [1456, 194] width 11 height 11
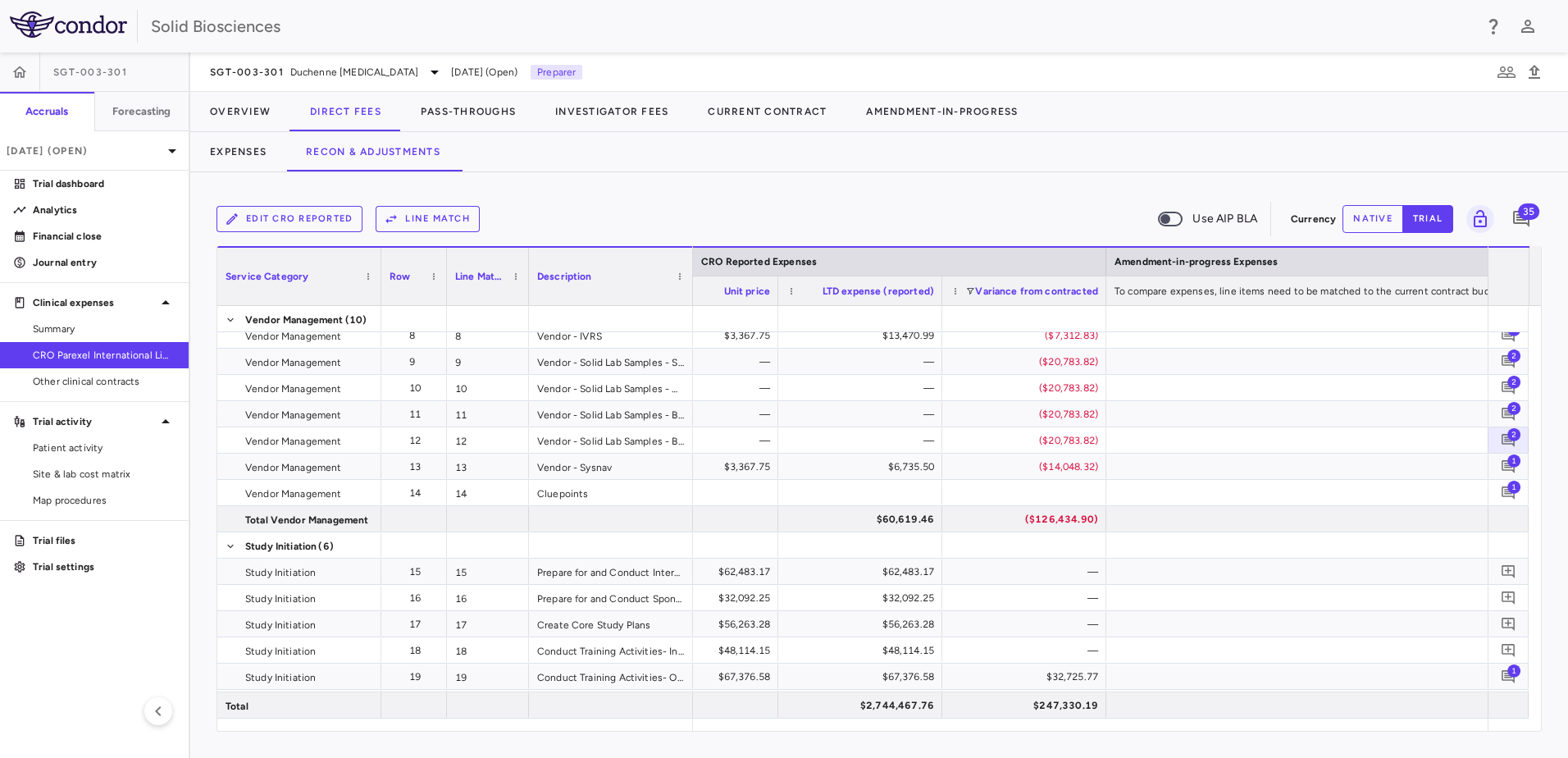
click at [997, 186] on div "Edit CRO reported Line Match Use AIP BLA Currency native trial 35 Press ENTER t…" at bounding box center [879, 465] width 1378 height 586
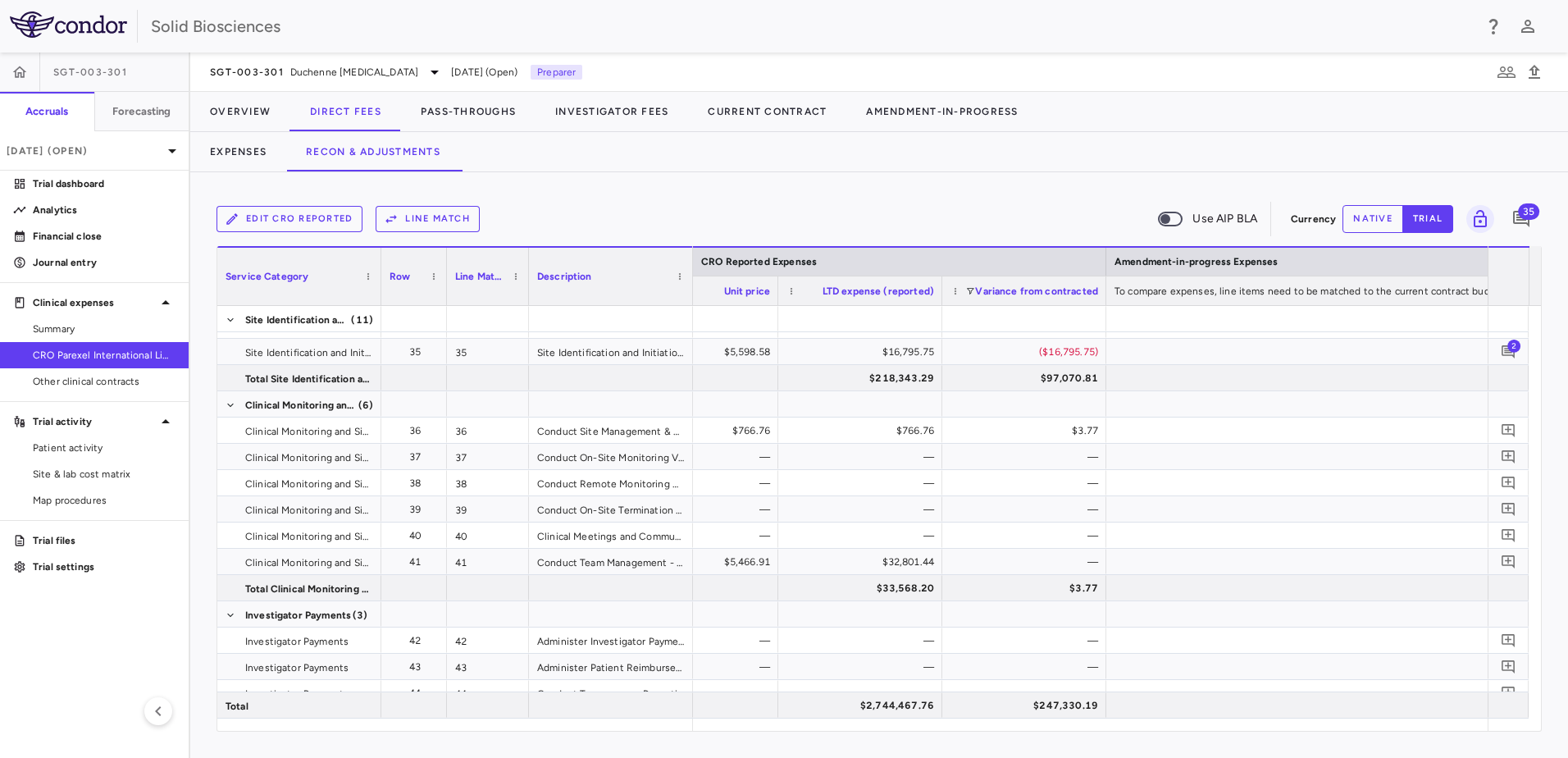
click at [758, 205] on div "Edit CRO reported Line Match Use AIP BLA" at bounding box center [750, 219] width 1068 height 34
click at [473, 112] on button "Pass-Throughs" at bounding box center [469, 112] width 135 height 39
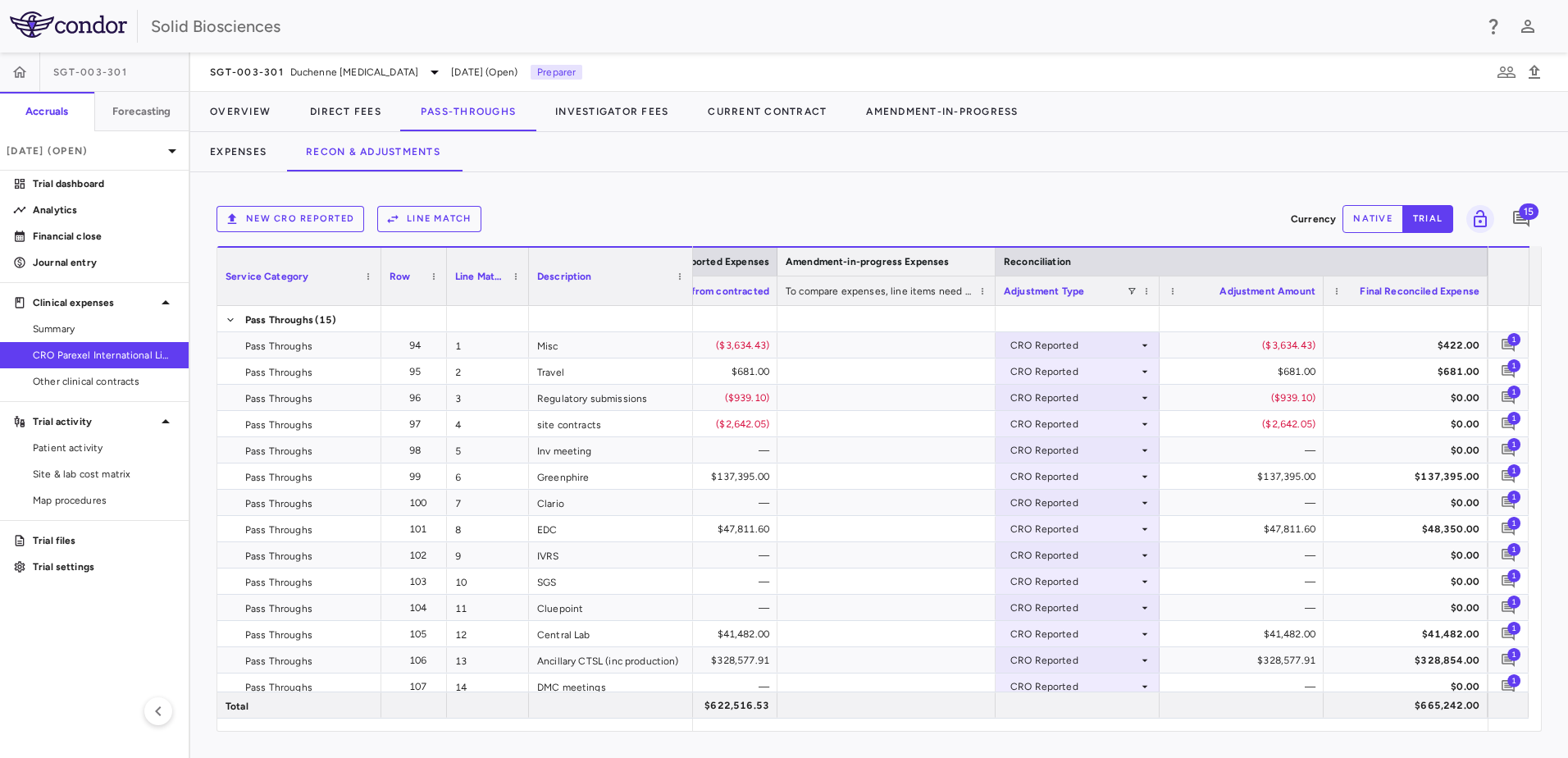
drag, startPoint x: 1150, startPoint y: 257, endPoint x: 877, endPoint y: 292, distance: 275.2
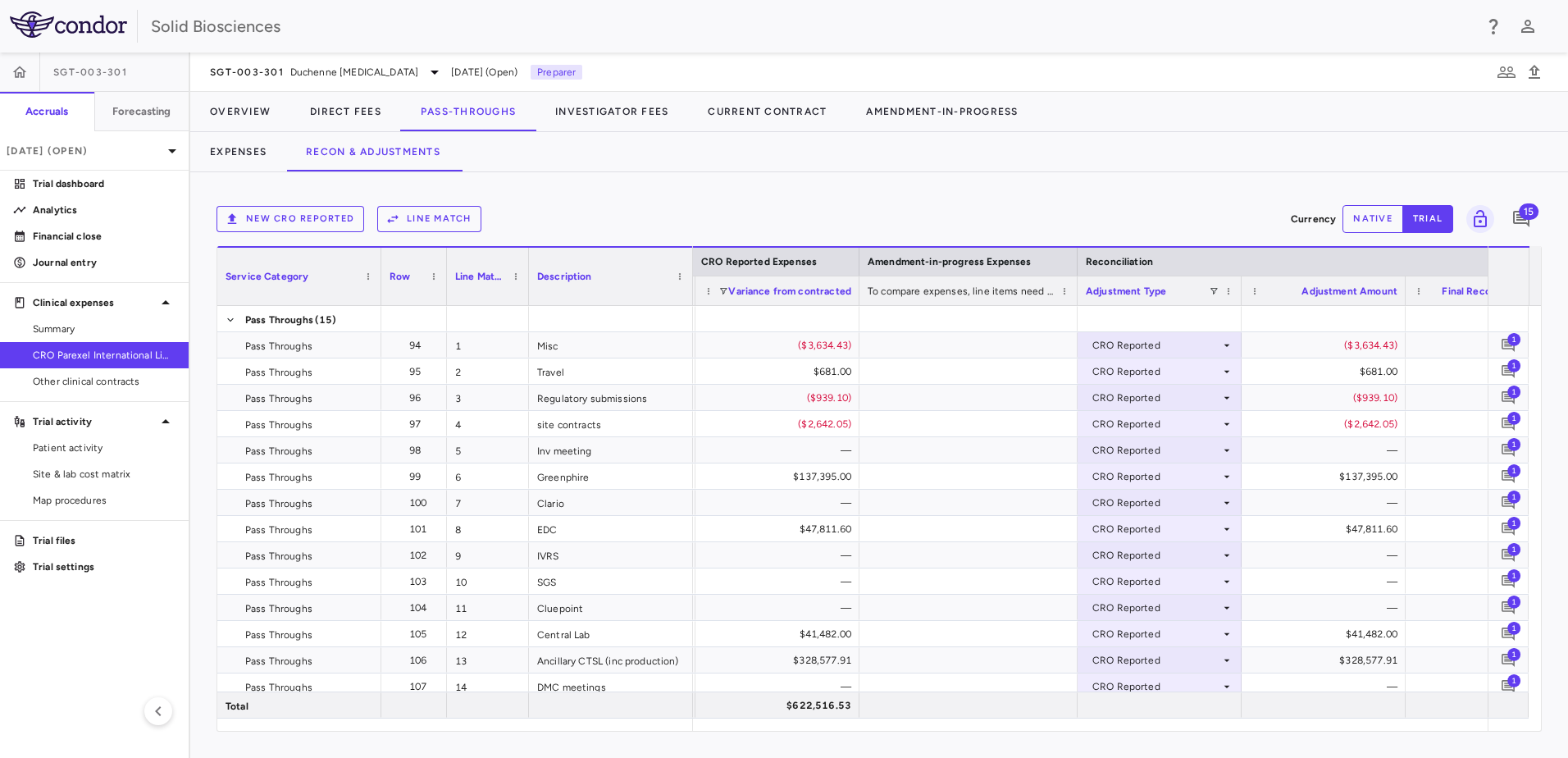
click at [826, 200] on div "New CRO reported Line Match Currency native trial 15" at bounding box center [879, 219] width 1325 height 41
click at [822, 200] on div "New CRO reported Line Match Currency native trial 15" at bounding box center [879, 219] width 1325 height 41
click at [811, 206] on div "New CRO reported Line Match" at bounding box center [750, 219] width 1068 height 26
click at [807, 207] on div "New CRO reported Line Match" at bounding box center [750, 219] width 1068 height 26
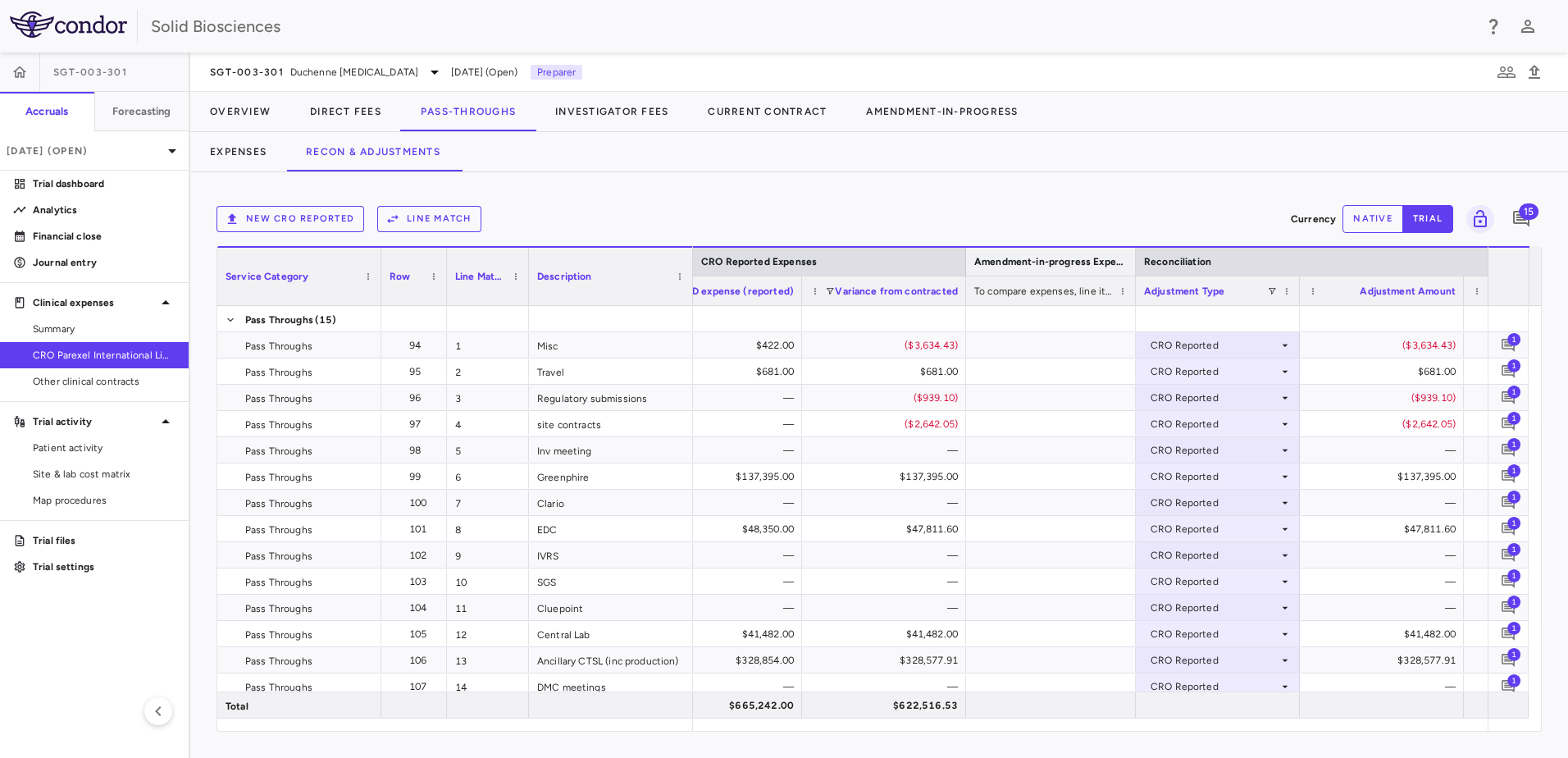
drag, startPoint x: 1186, startPoint y: 259, endPoint x: 1137, endPoint y: 289, distance: 57.5
click at [904, 200] on div "New CRO reported Line Match Currency native trial 15" at bounding box center [879, 219] width 1325 height 41
click at [884, 207] on div "New CRO reported Line Match" at bounding box center [750, 219] width 1068 height 26
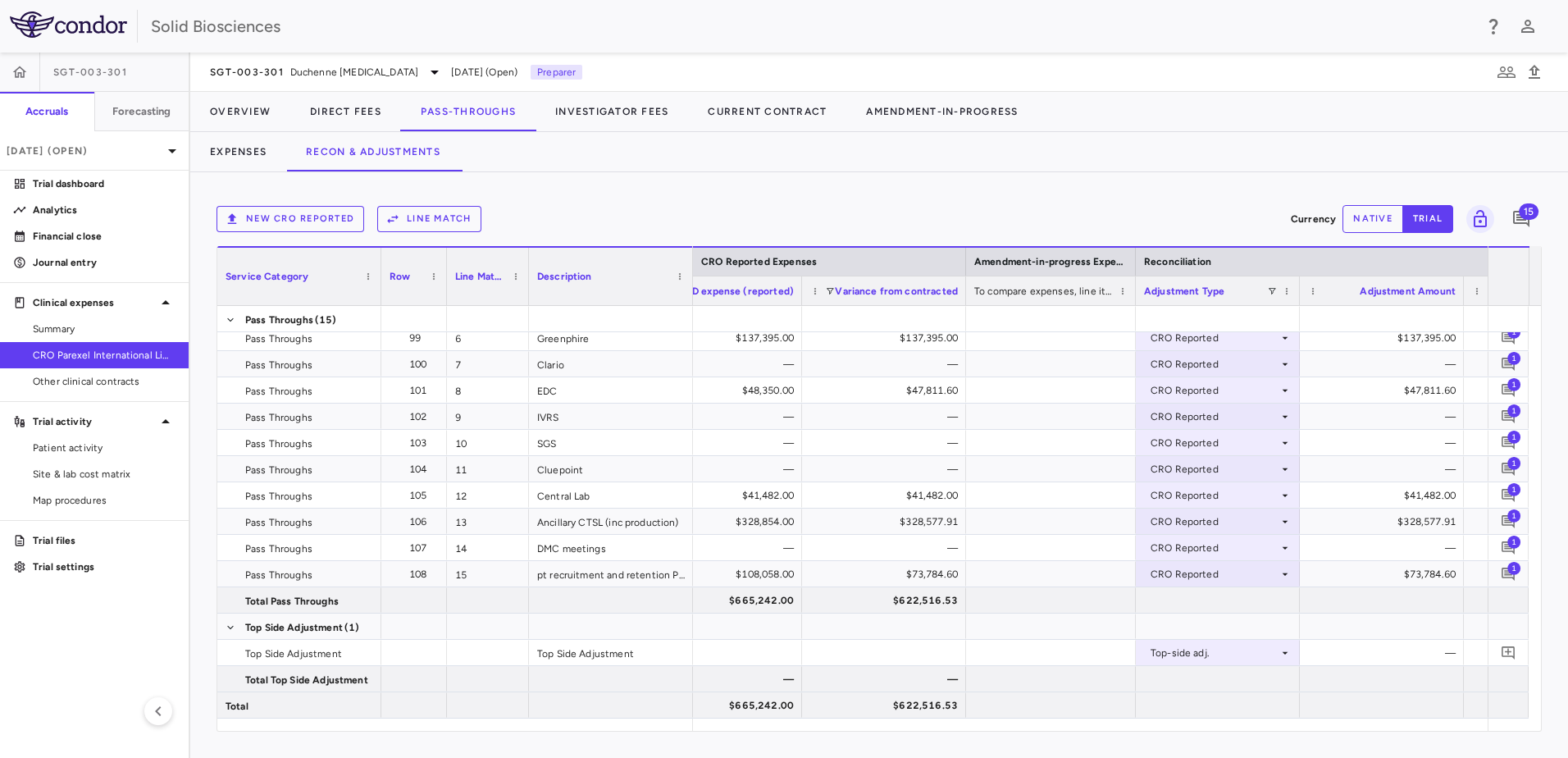
click at [671, 207] on div "New CRO reported Line Match" at bounding box center [750, 219] width 1068 height 26
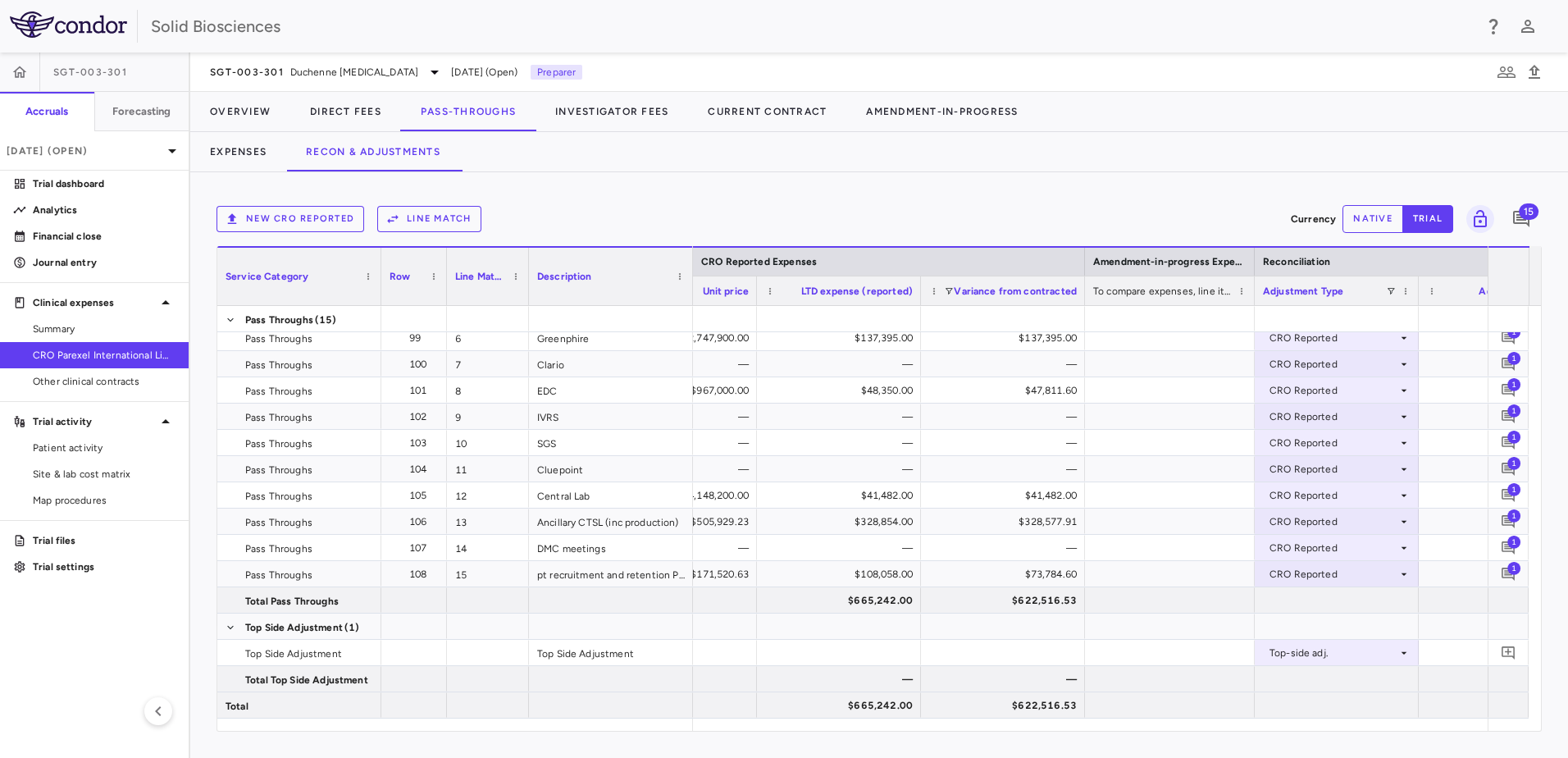
click at [790, 188] on div "New CRO reported Line Match Currency native trial 15 Service Category Drag here…" at bounding box center [879, 465] width 1378 height 586
click at [877, 207] on div "New CRO reported Line Match" at bounding box center [750, 219] width 1068 height 26
click at [899, 206] on div "New CRO reported Line Match" at bounding box center [750, 219] width 1068 height 26
click at [644, 207] on div "New CRO reported Line Match" at bounding box center [750, 219] width 1068 height 26
click at [1000, 186] on div "New CRO reported Line Match Currency native trial 15 Service Category Drag here…" at bounding box center [879, 465] width 1378 height 586
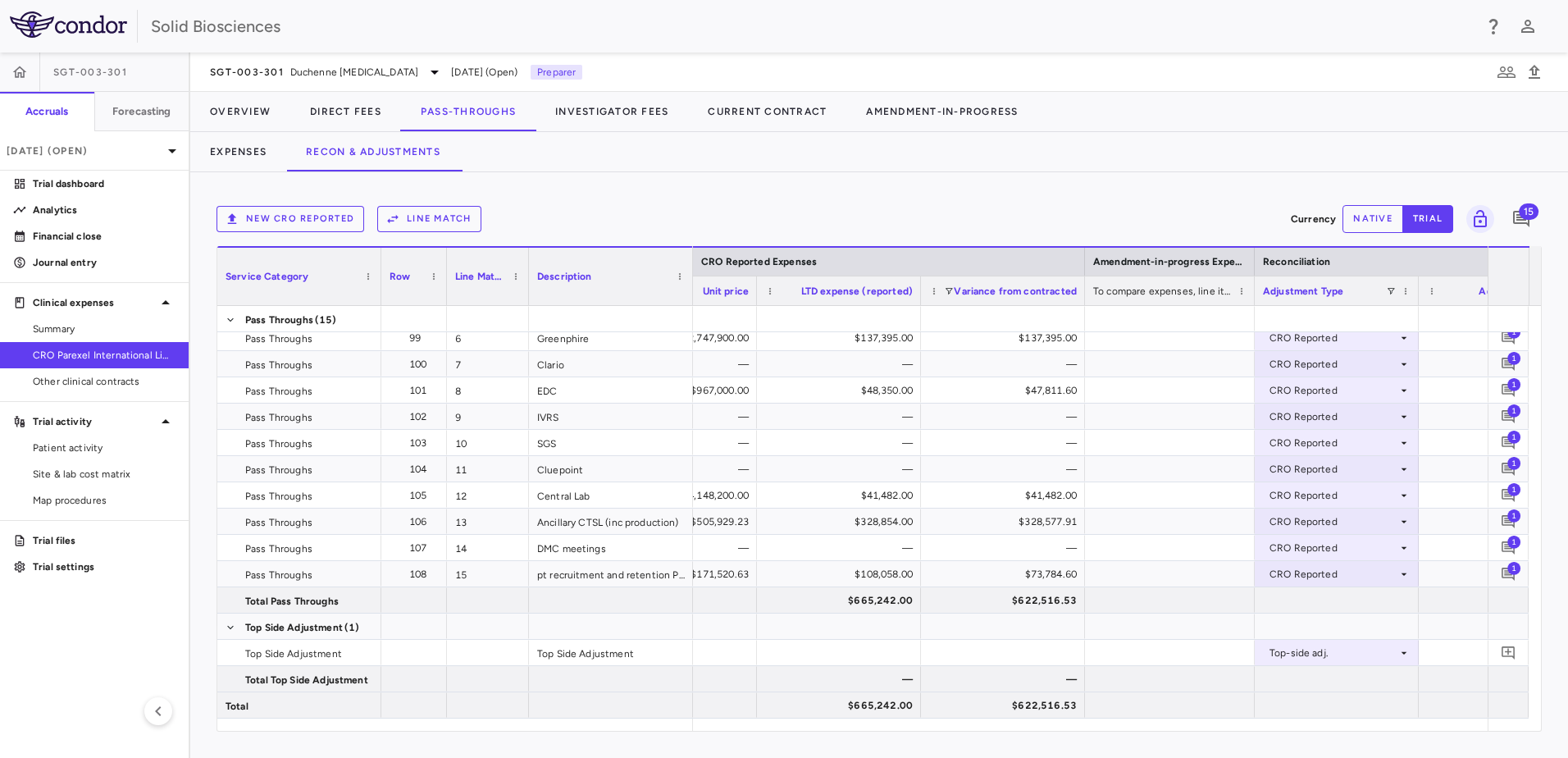
click at [1133, 749] on div "New CRO reported Line Match Currency native trial 15 Service Category Drag here…" at bounding box center [879, 465] width 1378 height 586
click at [621, 195] on div "New CRO reported Line Match Currency native trial 15 Service Category Drag here…" at bounding box center [879, 465] width 1378 height 586
click at [232, 103] on button "Overview" at bounding box center [239, 112] width 100 height 39
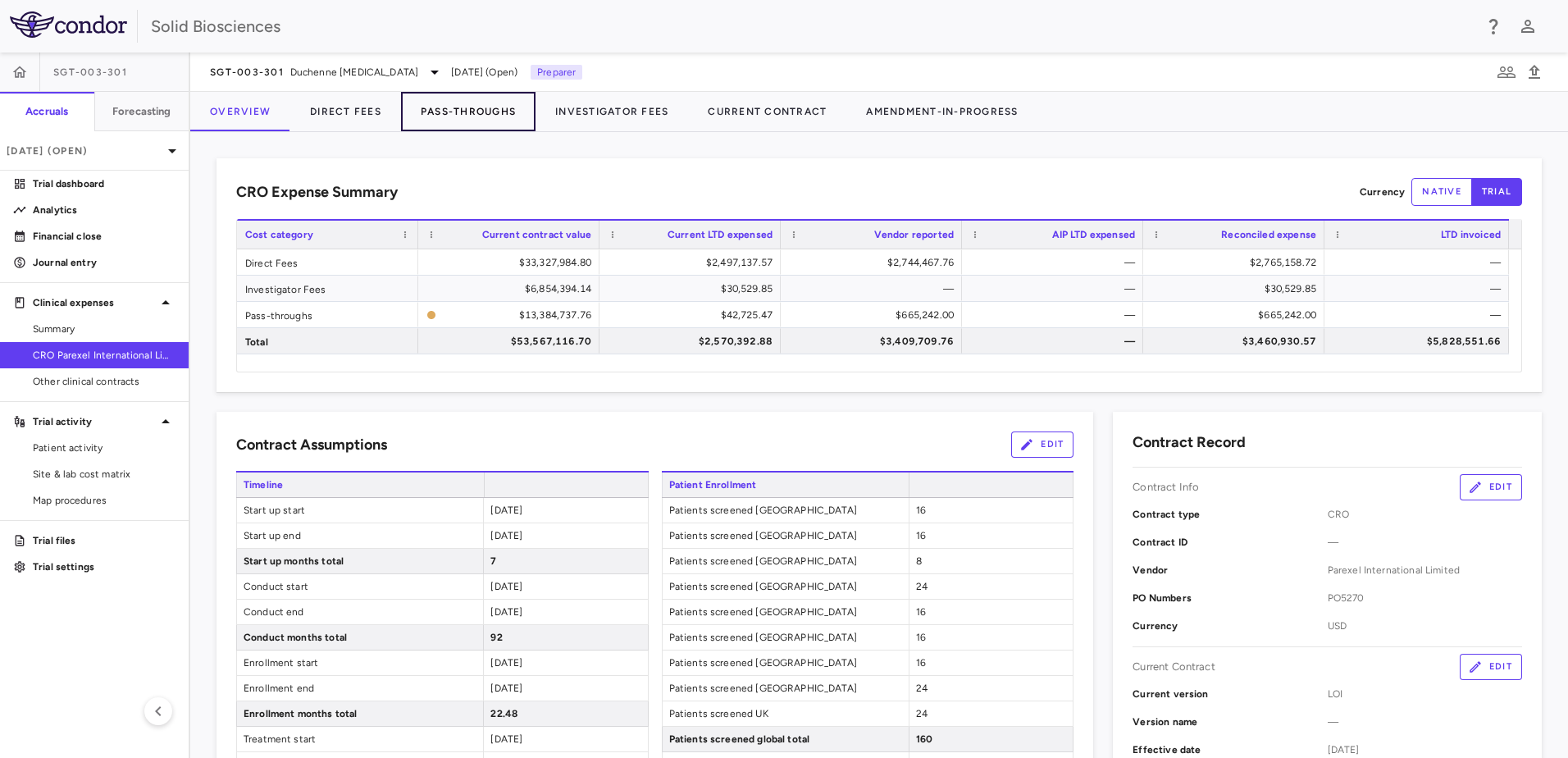
click at [445, 113] on button "Pass-Throughs" at bounding box center [469, 112] width 135 height 39
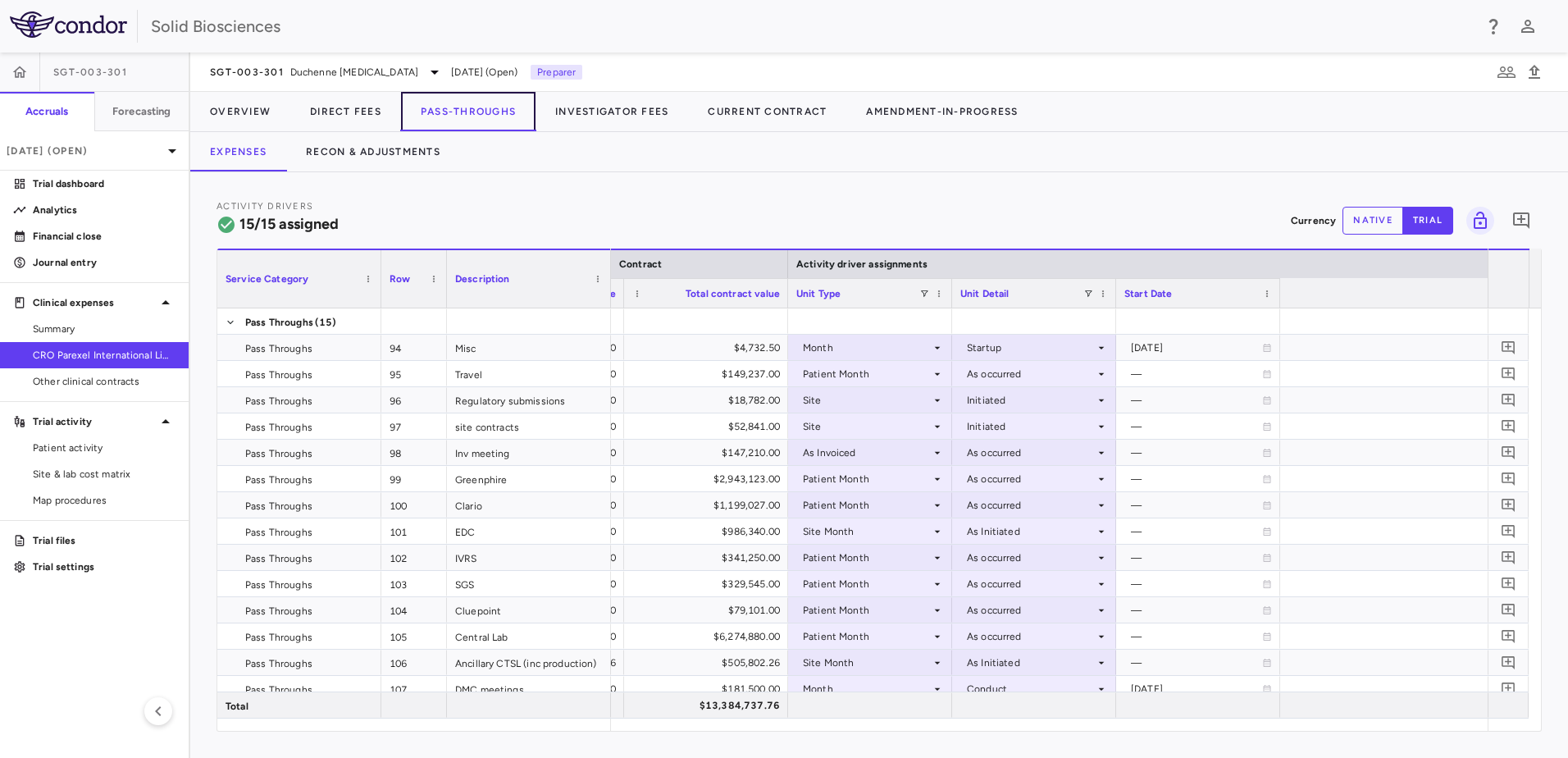
scroll to position [0, 1451]
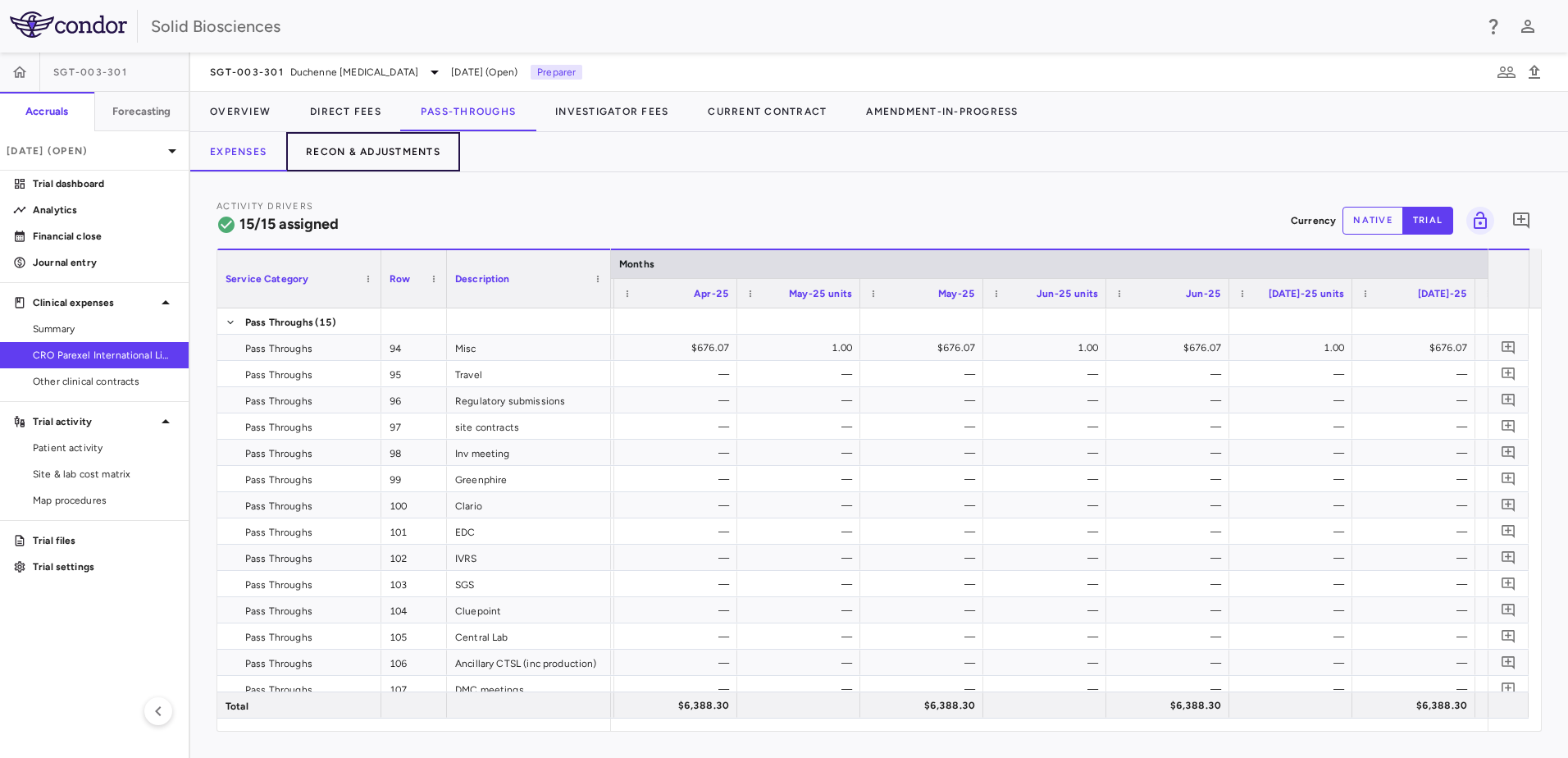
click at [347, 139] on button "Recon & Adjustments" at bounding box center [373, 152] width 174 height 39
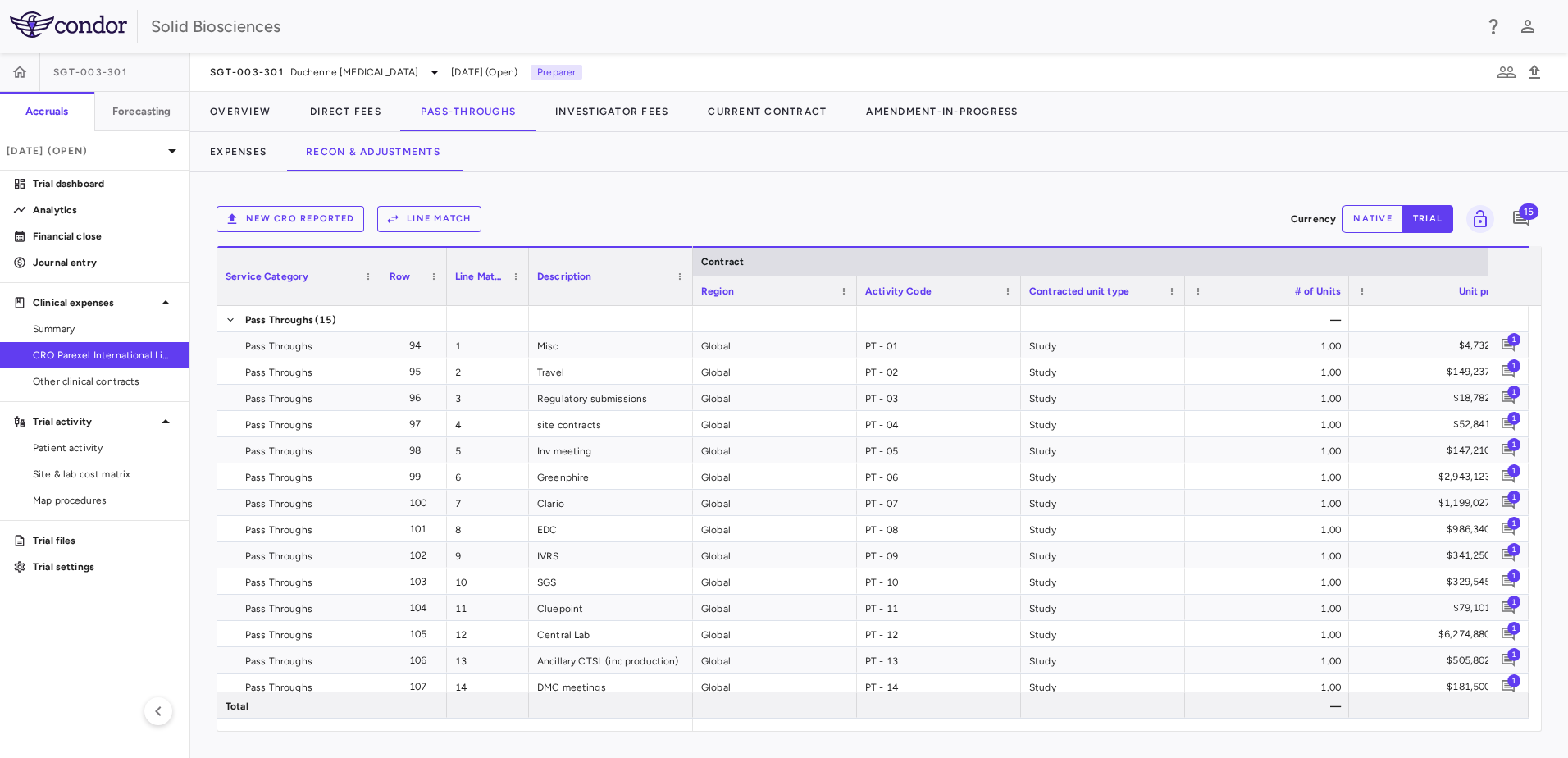
click at [645, 182] on div "New CRO reported Line Match Currency native trial 15 Service Category Drag here…" at bounding box center [879, 465] width 1378 height 586
click at [231, 113] on button "Overview" at bounding box center [239, 112] width 100 height 39
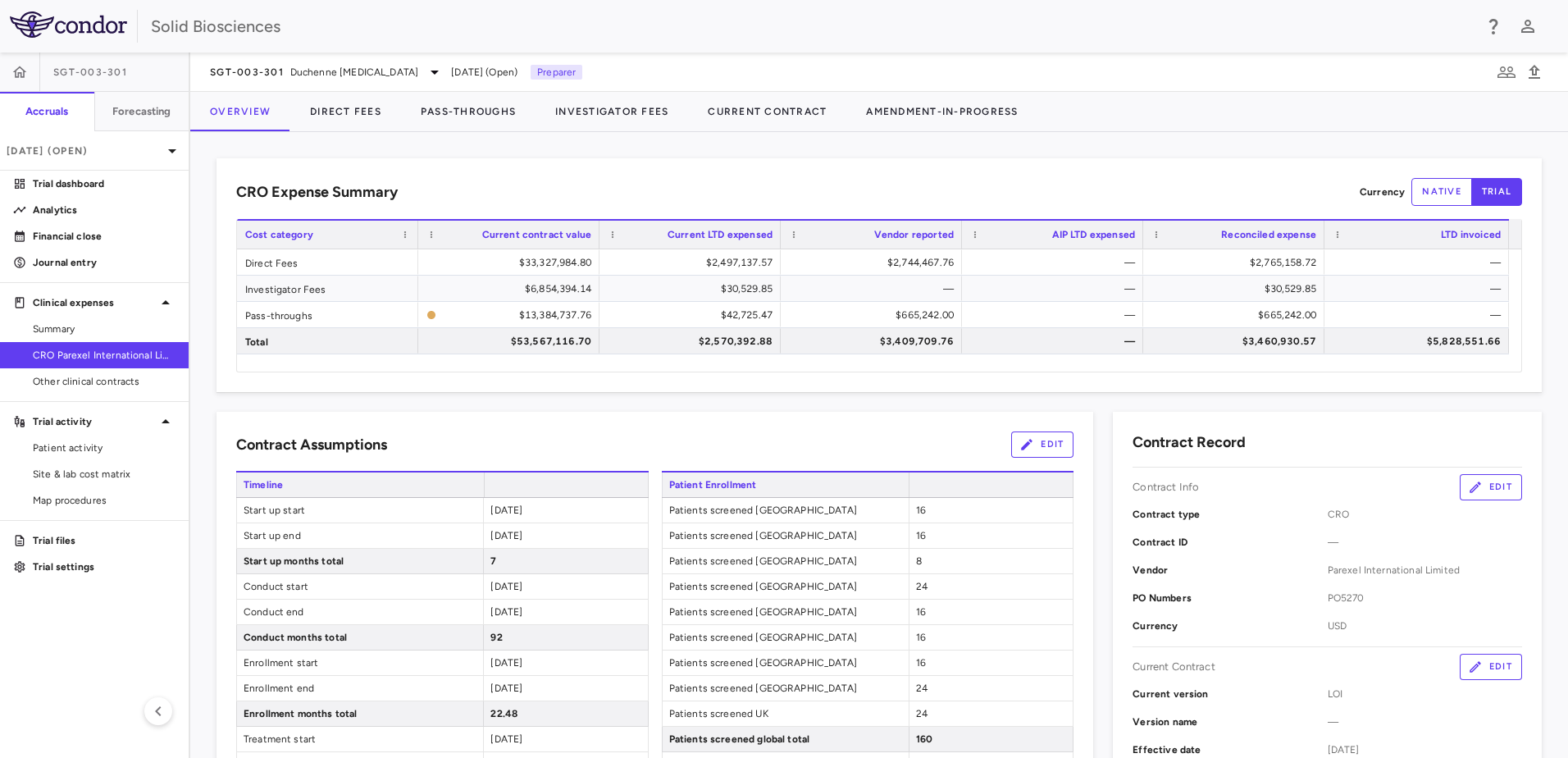
click at [611, 161] on div "CRO Expense Summary Currency native trial Drag here to set row groups Drag here…" at bounding box center [879, 275] width 1325 height 234
click at [758, 153] on div "CRO Expense Summary Currency native trial Drag here to set row groups Drag here…" at bounding box center [879, 445] width 1378 height 626
click at [341, 108] on button "Direct Fees" at bounding box center [346, 112] width 111 height 39
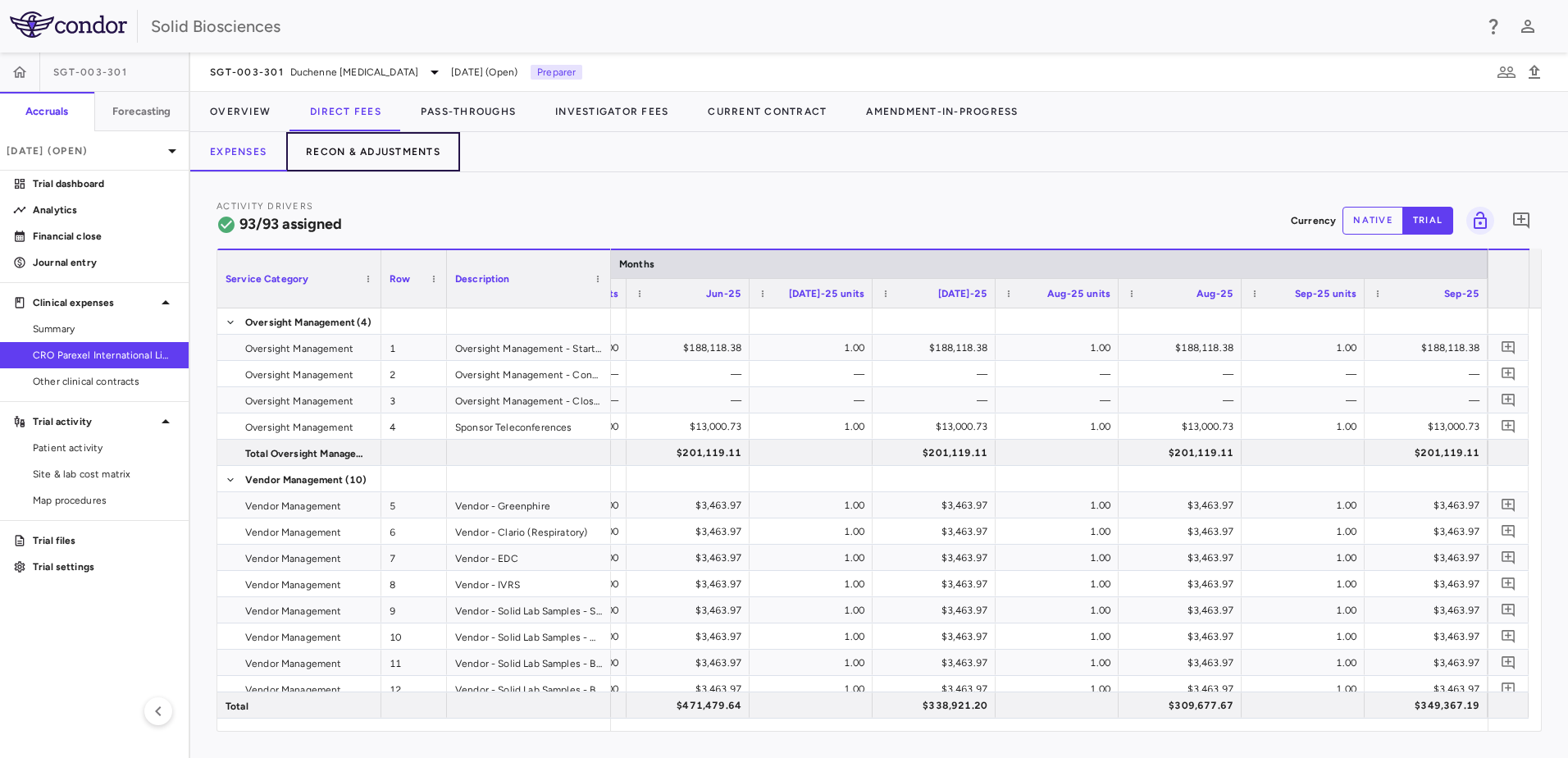
click at [358, 148] on button "Recon & Adjustments" at bounding box center [373, 152] width 174 height 39
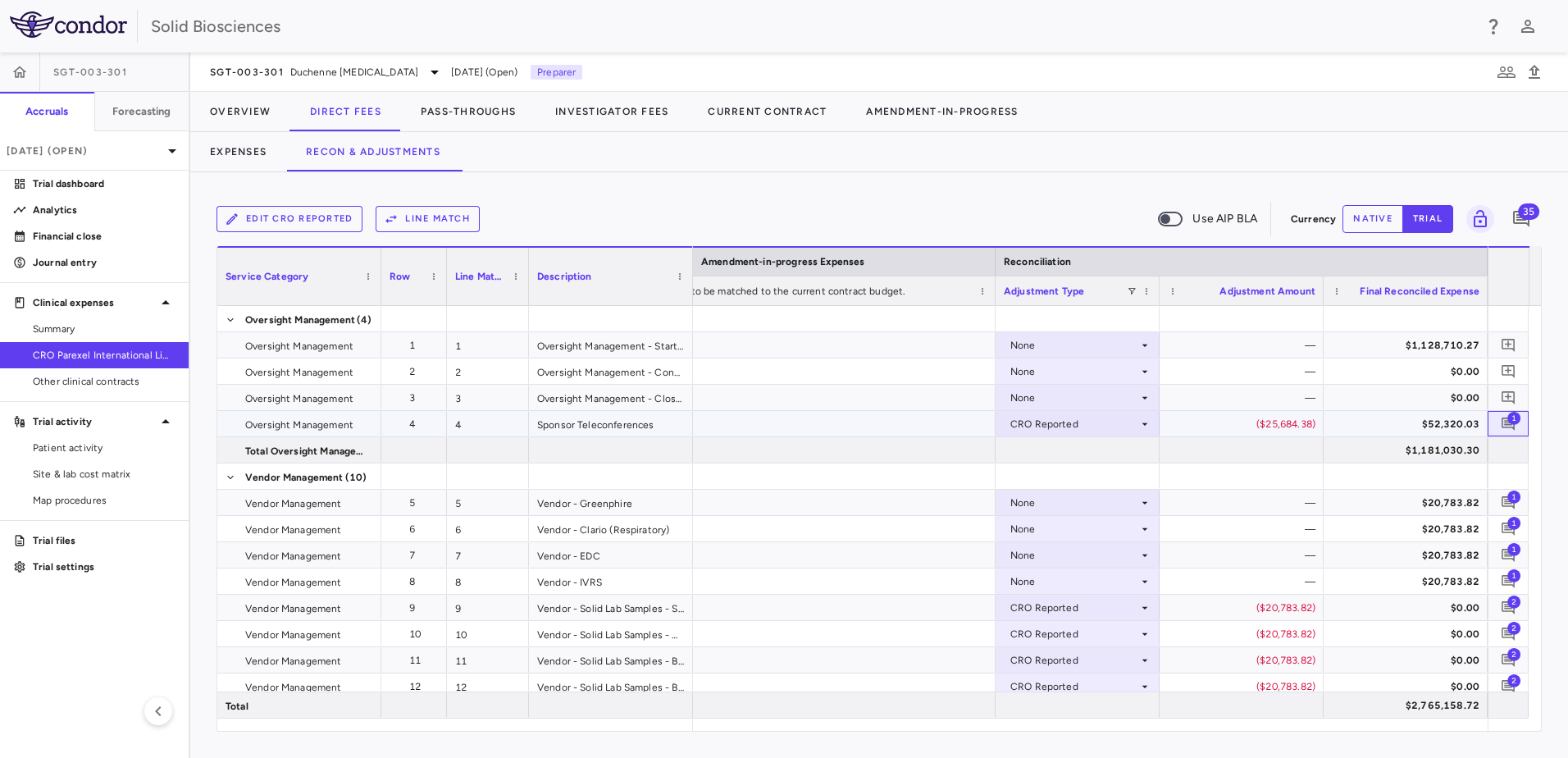
click at [1508, 421] on span "1" at bounding box center [1513, 417] width 13 height 13
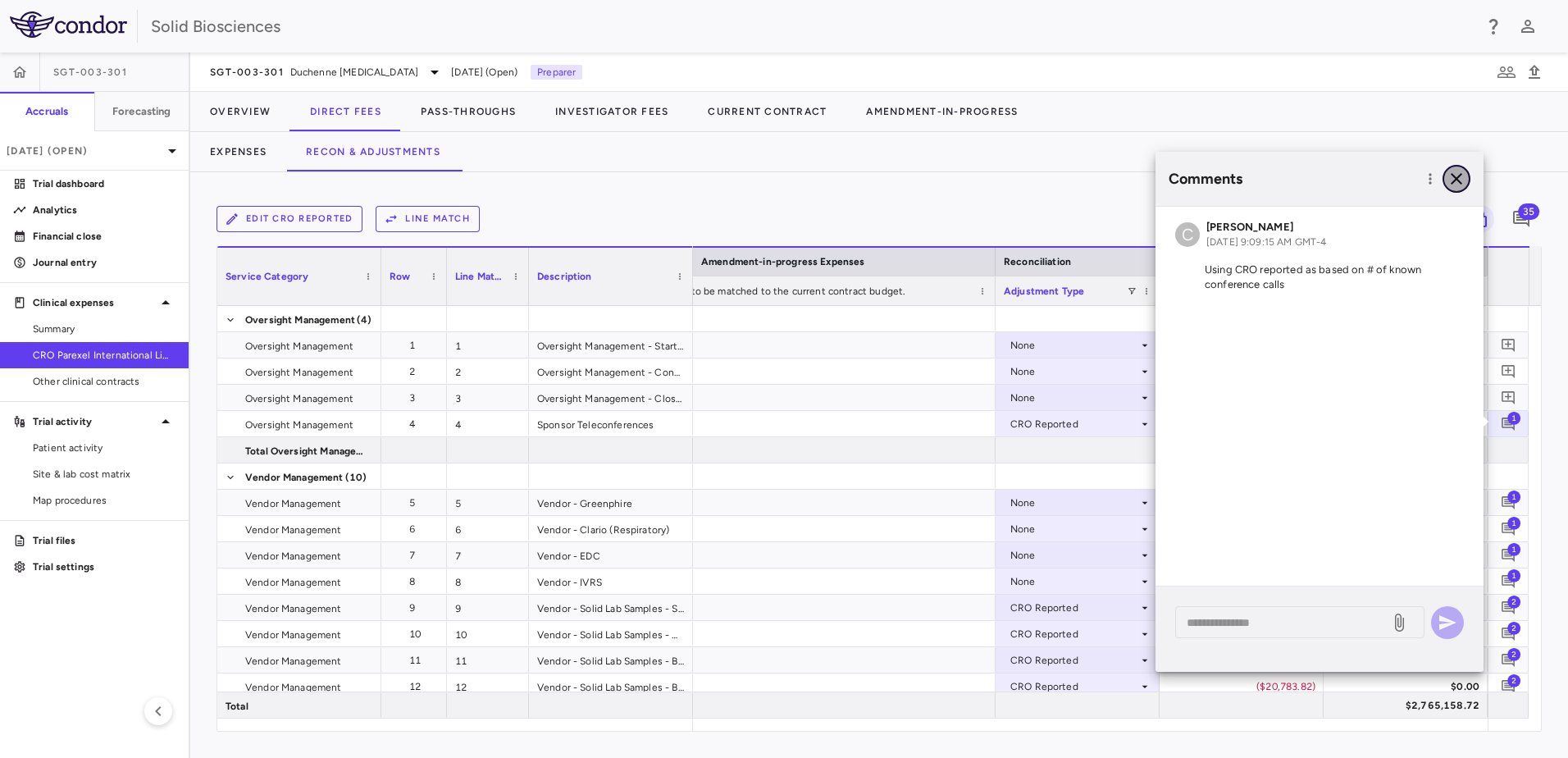
click at [1463, 176] on icon "button" at bounding box center [1456, 178] width 20 height 20
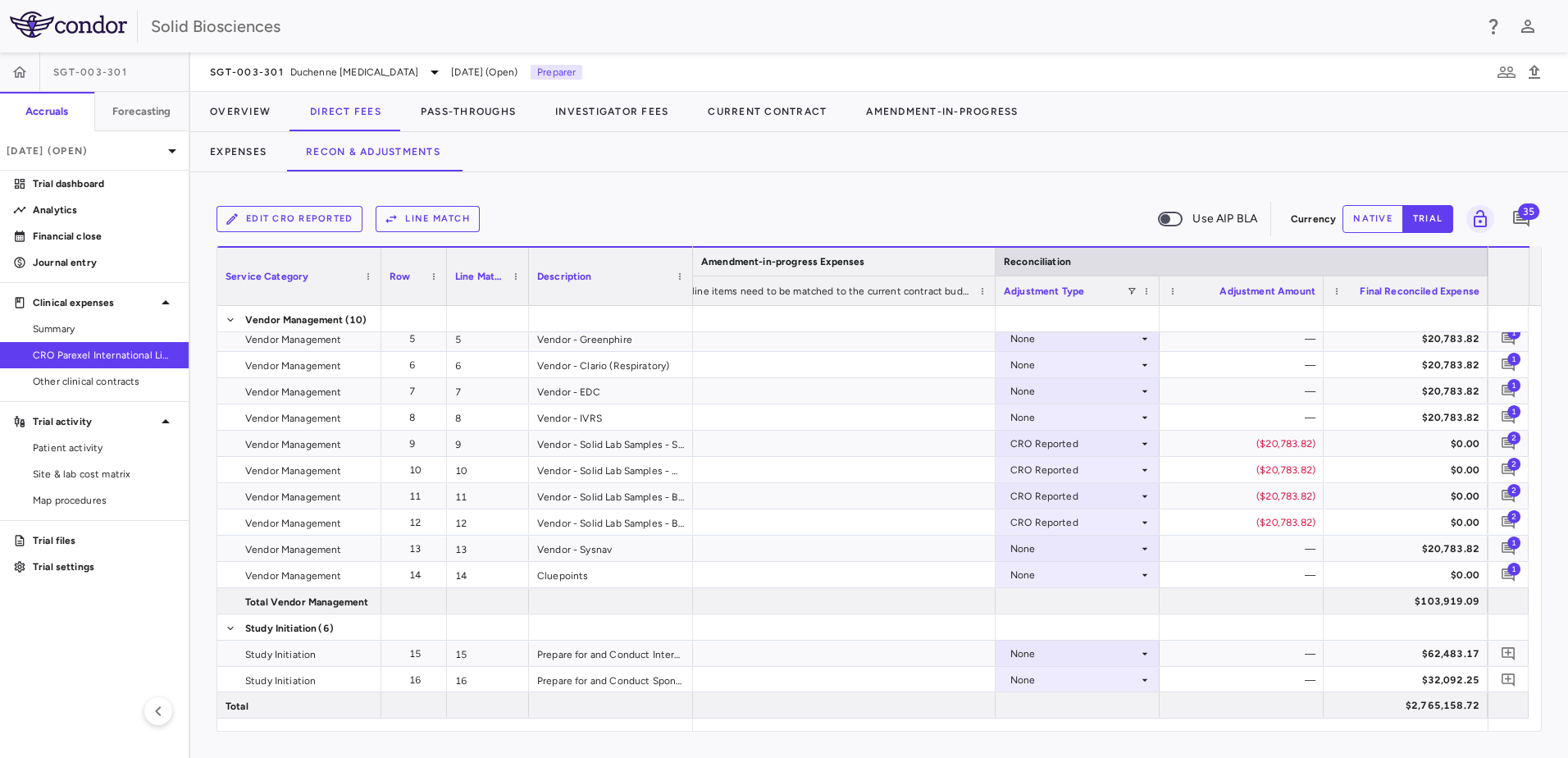
drag, startPoint x: 1023, startPoint y: 263, endPoint x: 948, endPoint y: 289, distance: 79.4
click at [630, 442] on div "Vendor - Solid Lab Samples - SGS" at bounding box center [611, 443] width 164 height 26
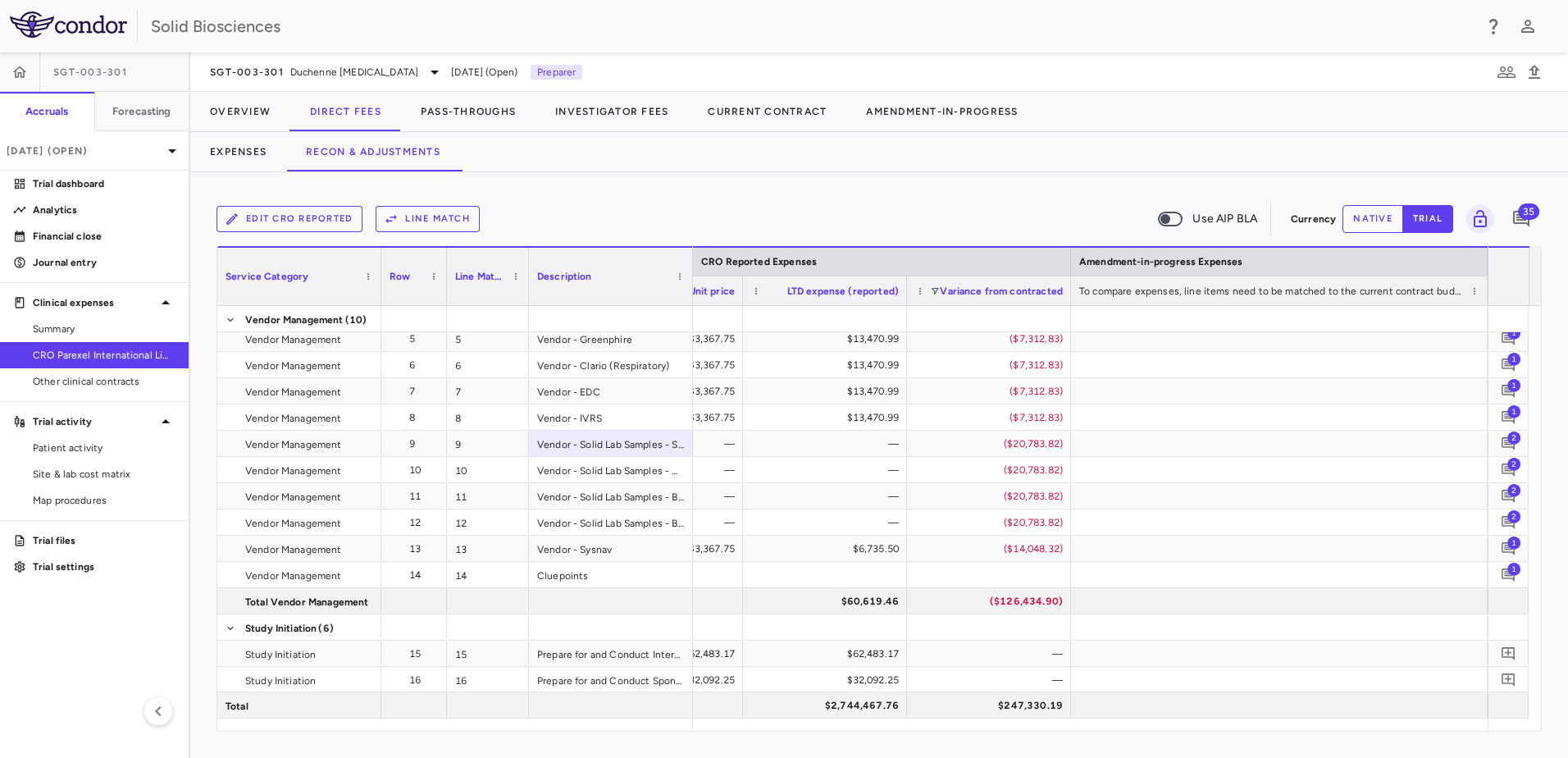
click at [698, 167] on div "Expenses Recon & Adjustments" at bounding box center [879, 152] width 1378 height 39
click at [740, 155] on div "Expenses Recon & Adjustments" at bounding box center [879, 152] width 1378 height 39
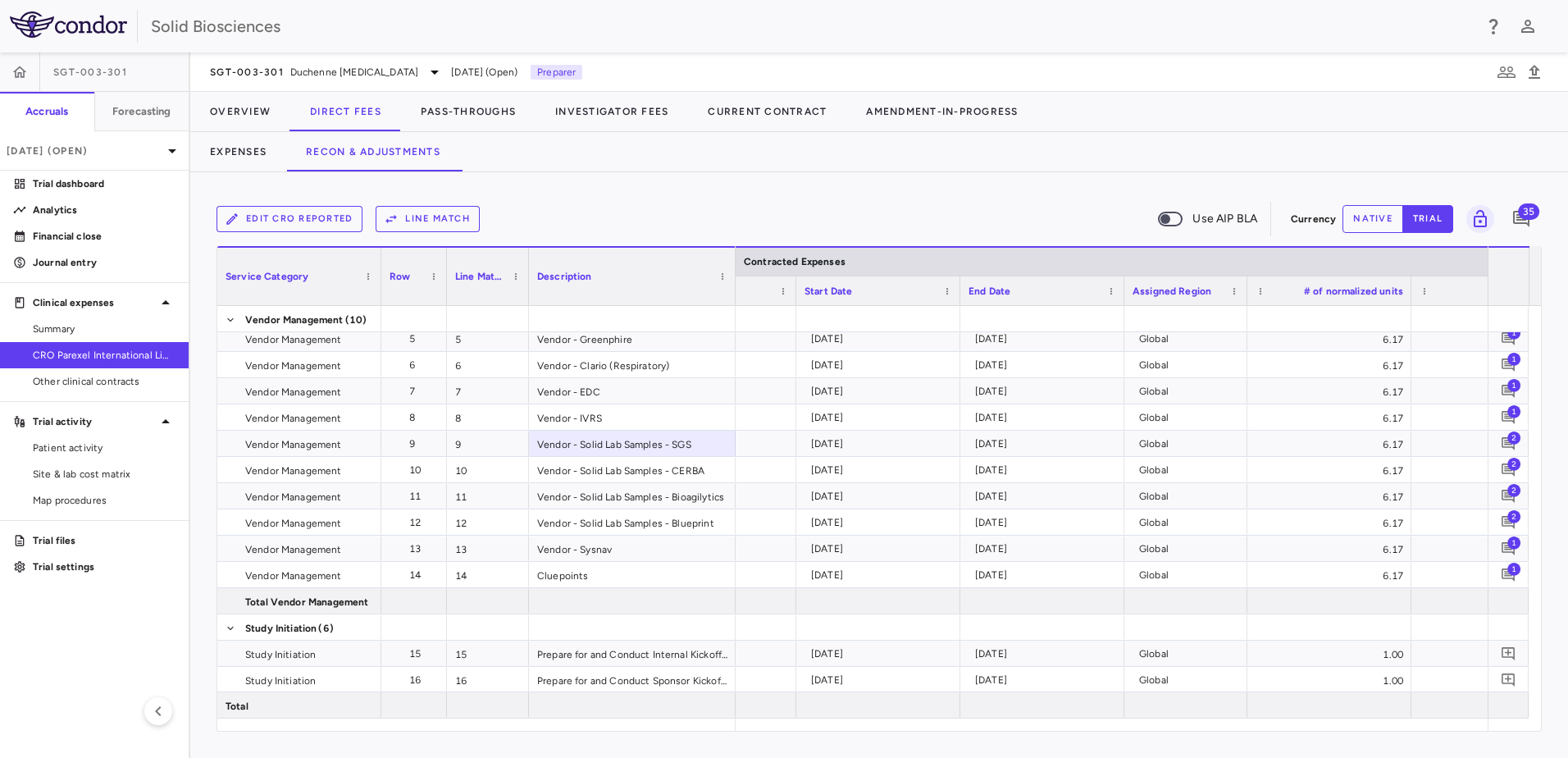
drag, startPoint x: 689, startPoint y: 258, endPoint x: 746, endPoint y: 268, distance: 57.9
click at [738, 268] on div at bounding box center [735, 276] width 7 height 57
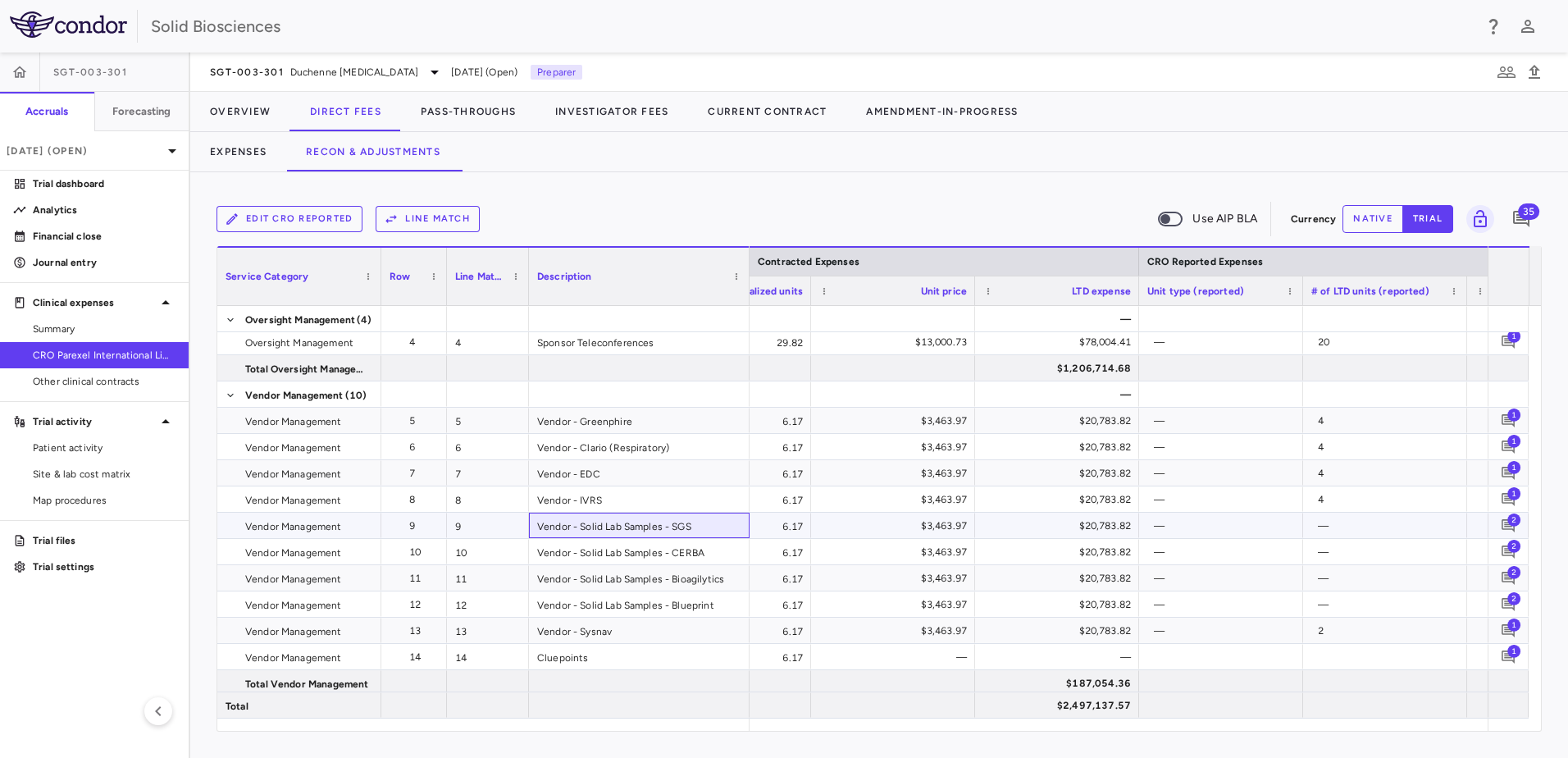
click at [710, 528] on div "Vendor - Solid Lab Samples - SGS" at bounding box center [639, 526] width 221 height 26
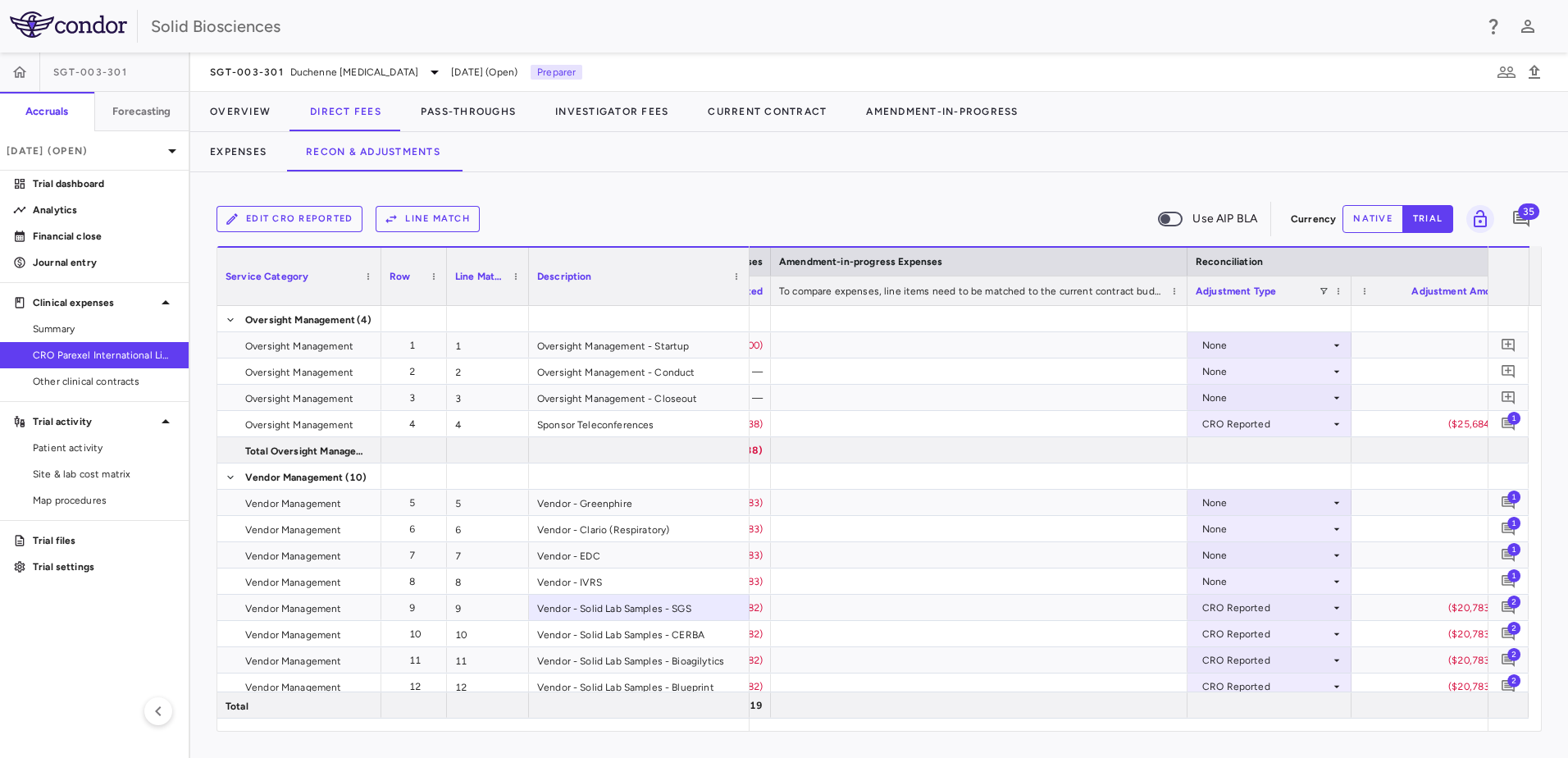
click at [723, 199] on div "Edit CRO reported Line Match Use AIP BLA Currency native trial 35" at bounding box center [879, 219] width 1325 height 41
click at [718, 153] on div "Expenses Recon & Adjustments" at bounding box center [879, 152] width 1378 height 39
click at [669, 157] on div "Expenses Recon & Adjustments" at bounding box center [879, 152] width 1378 height 39
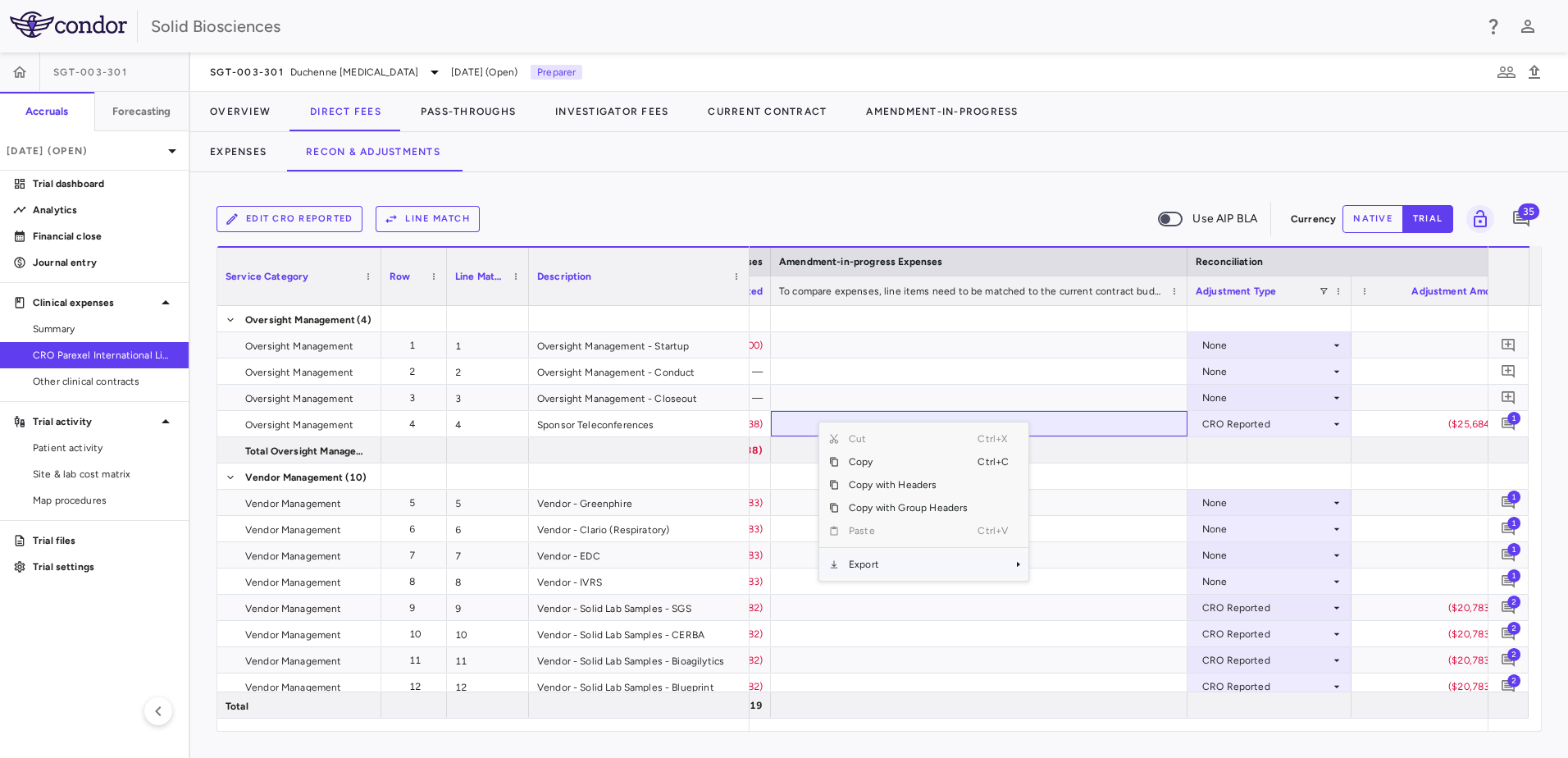
click at [901, 568] on span "Export" at bounding box center [908, 564] width 139 height 23
click at [1100, 594] on span "Excel Export" at bounding box center [1083, 593] width 77 height 23
click at [909, 194] on div "Edit CRO reported Line Match Use AIP BLA Currency native trial 35 Press ENTER t…" at bounding box center [879, 465] width 1378 height 586
click at [621, 199] on div "Edit CRO reported Line Match Use AIP BLA Currency native trial 35" at bounding box center [879, 219] width 1325 height 41
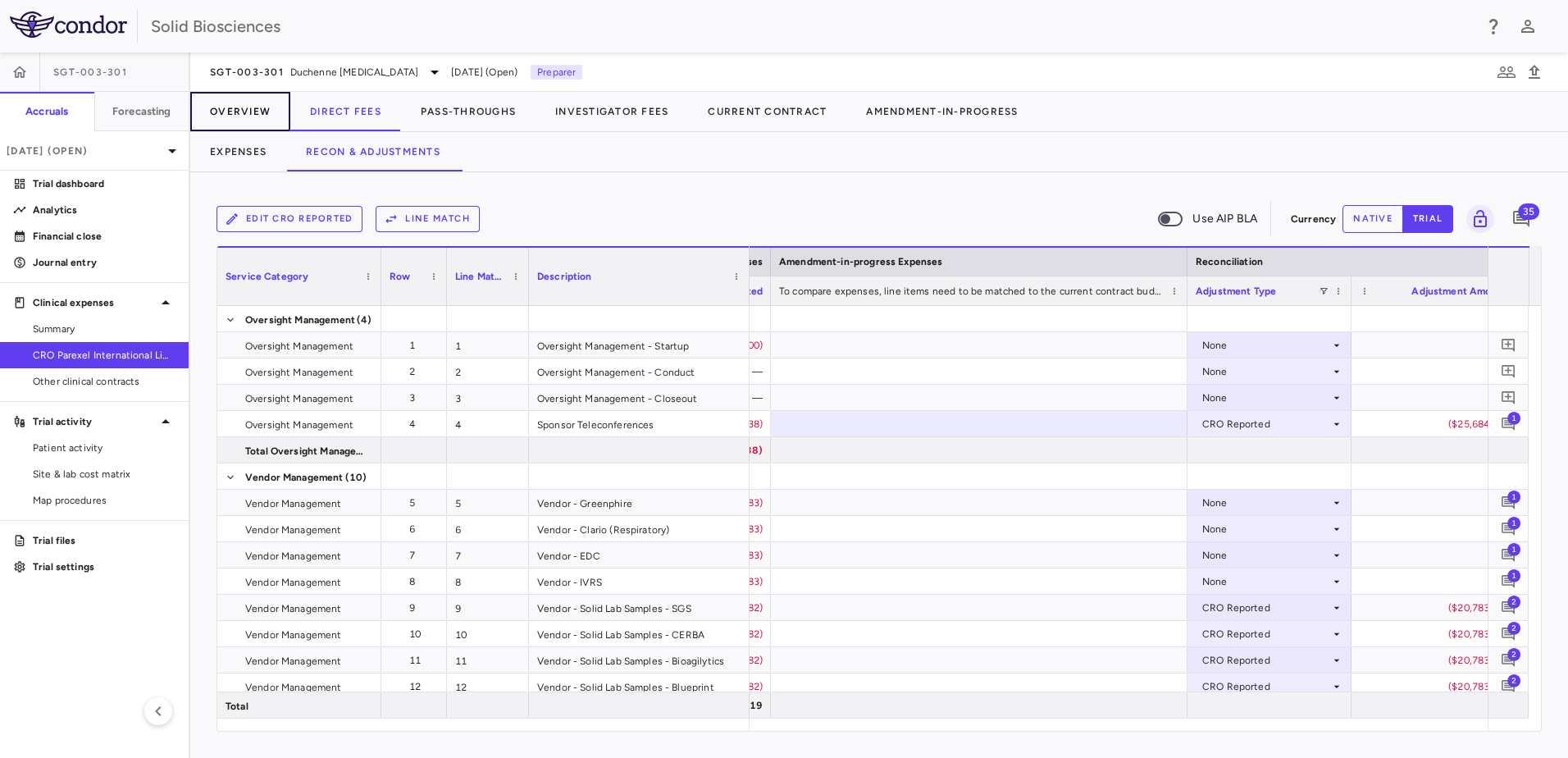
click at [233, 111] on button "Overview" at bounding box center [239, 112] width 100 height 39
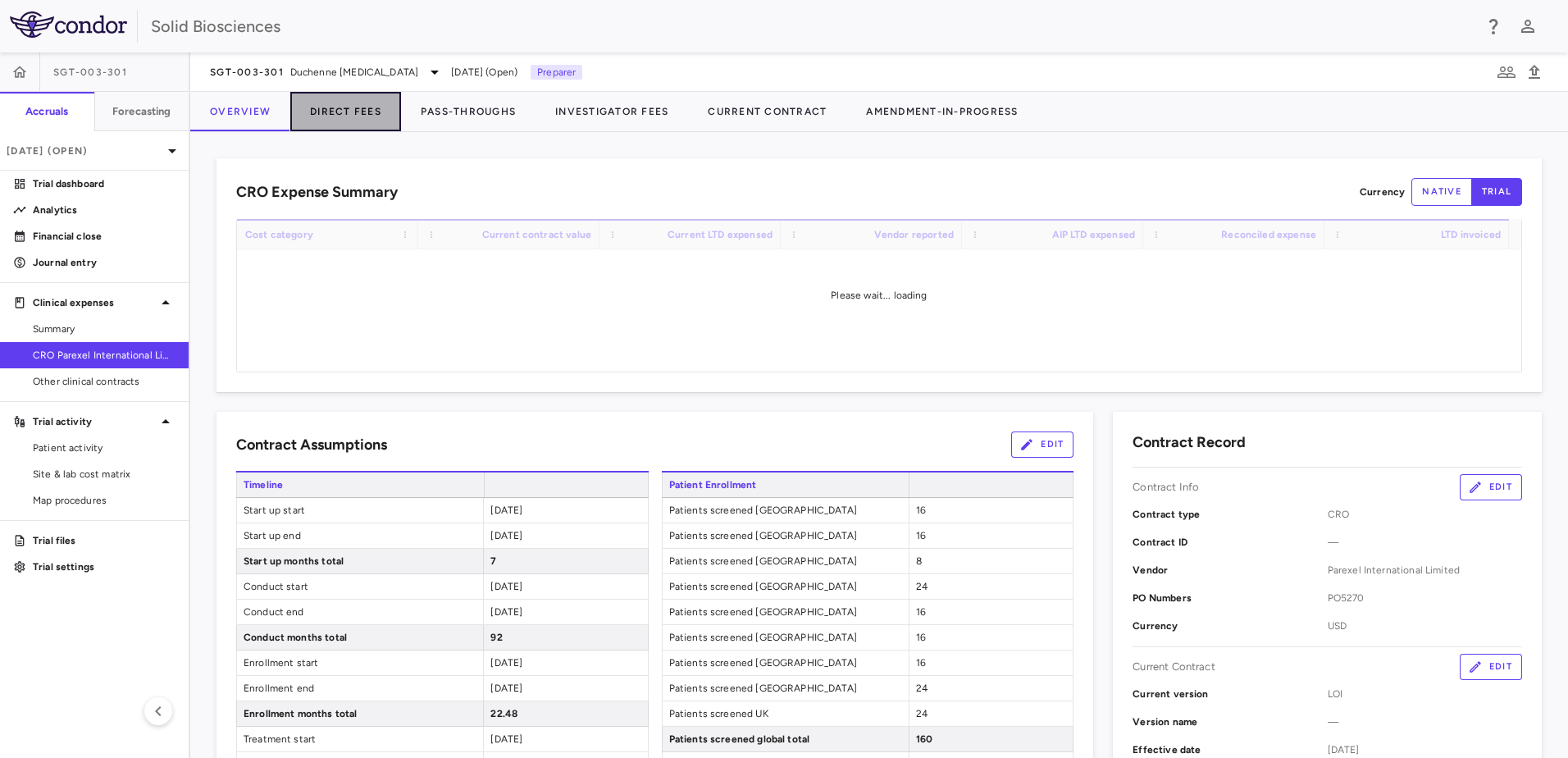
click at [333, 107] on button "Direct Fees" at bounding box center [346, 112] width 111 height 39
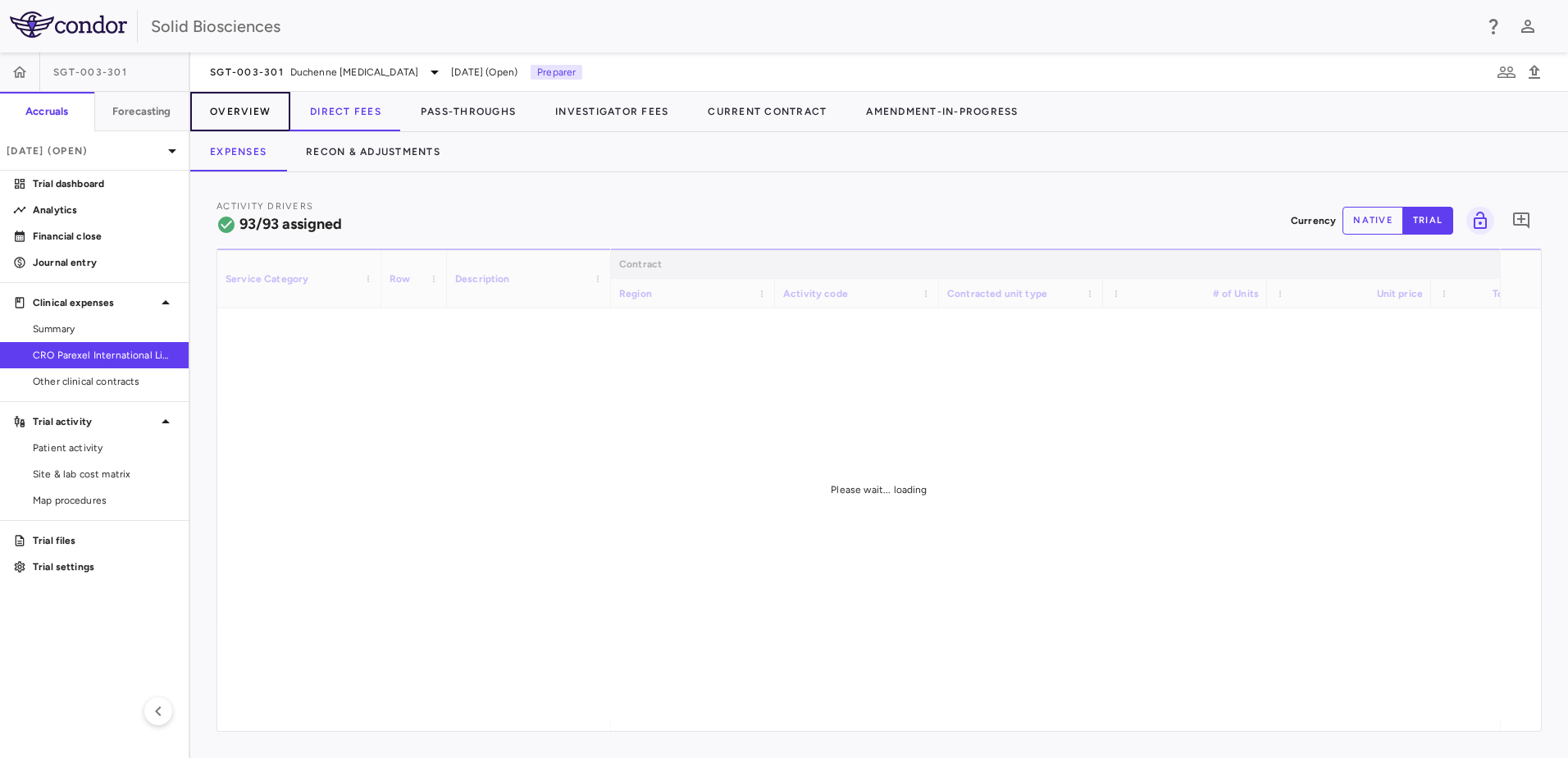
click at [262, 109] on button "Overview" at bounding box center [239, 112] width 100 height 39
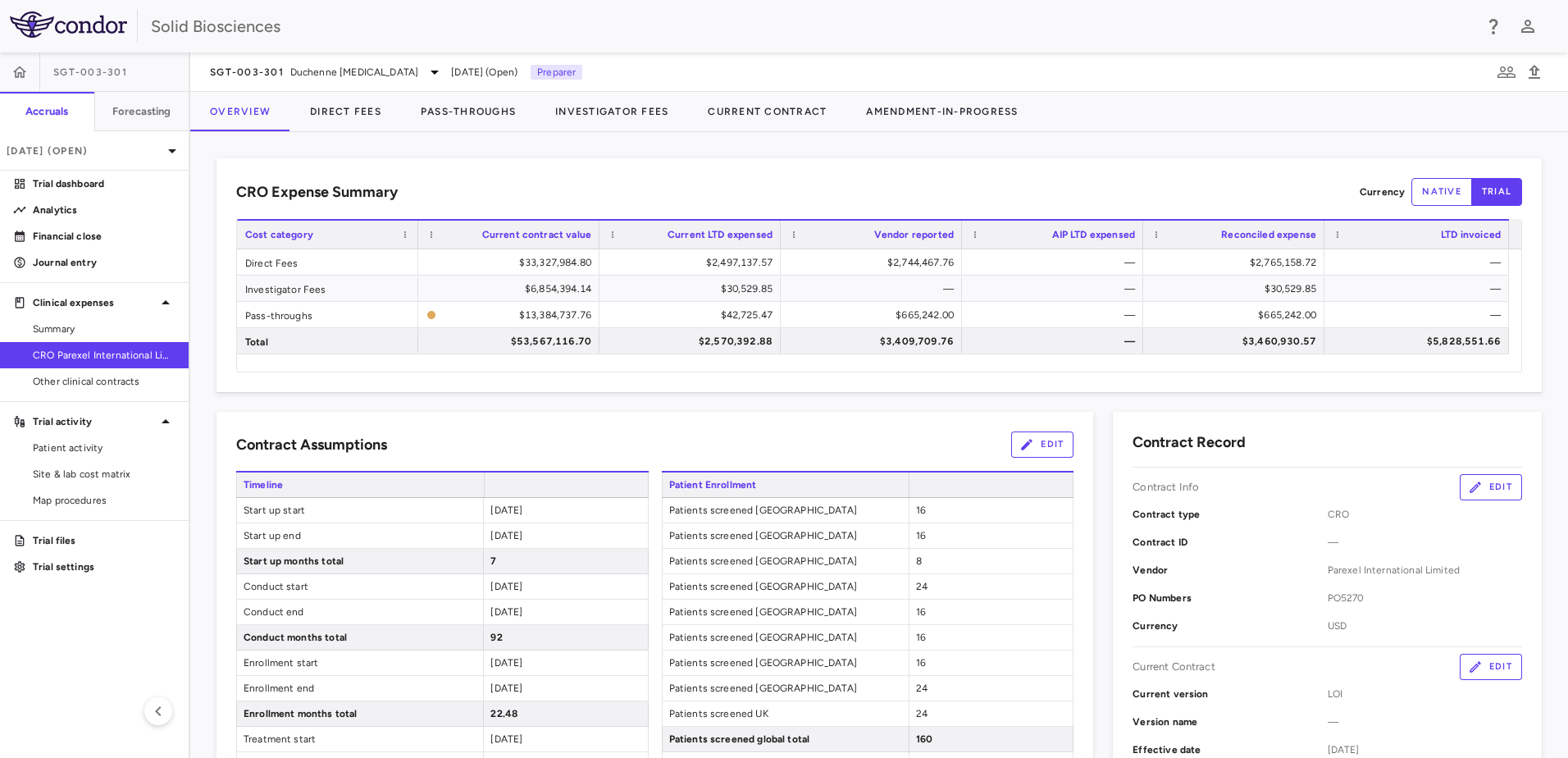
click at [819, 174] on div "CRO Expense Summary Currency native trial Drag here to set row groups Drag here…" at bounding box center [879, 275] width 1325 height 234
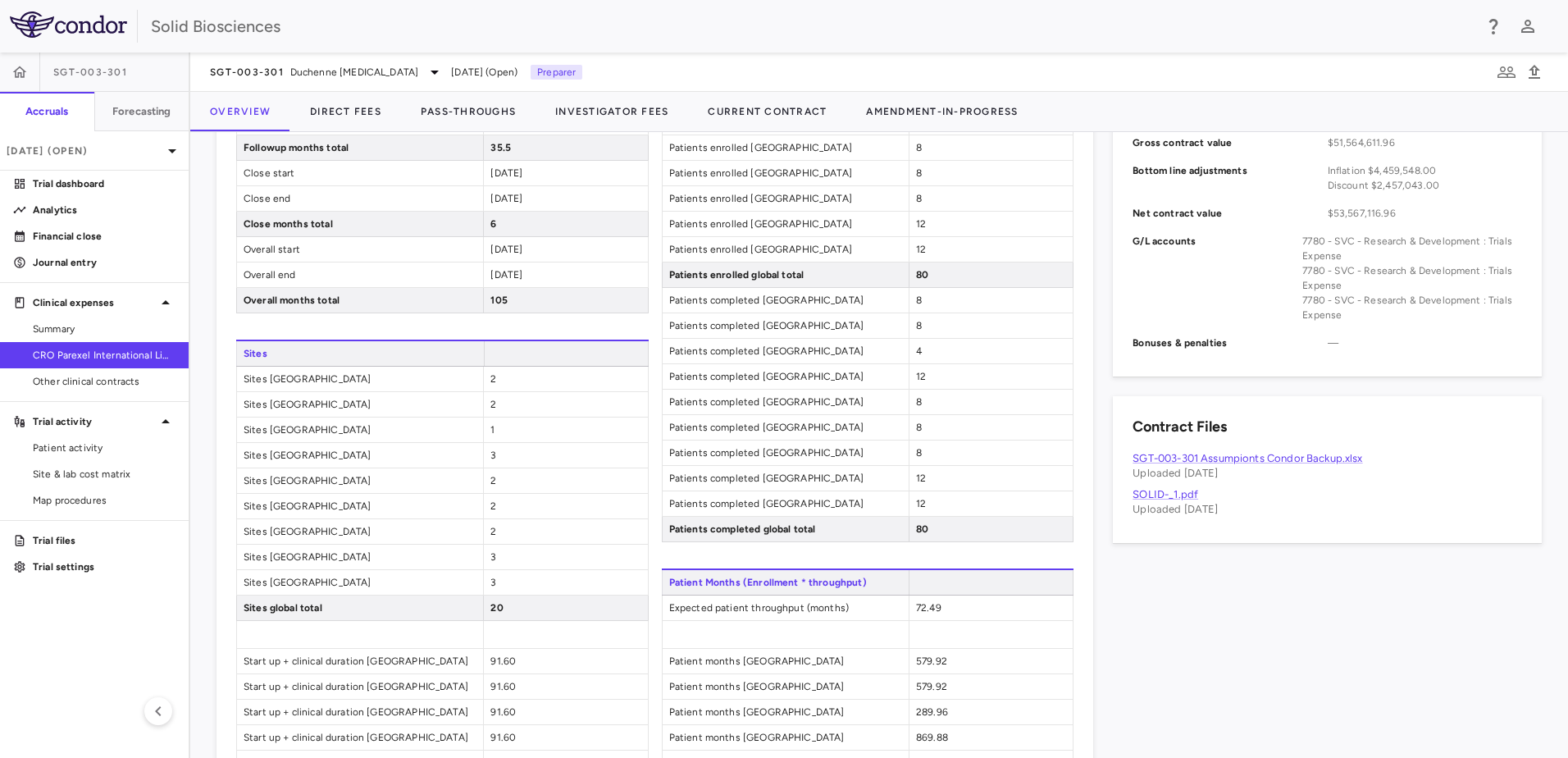
scroll to position [903, 0]
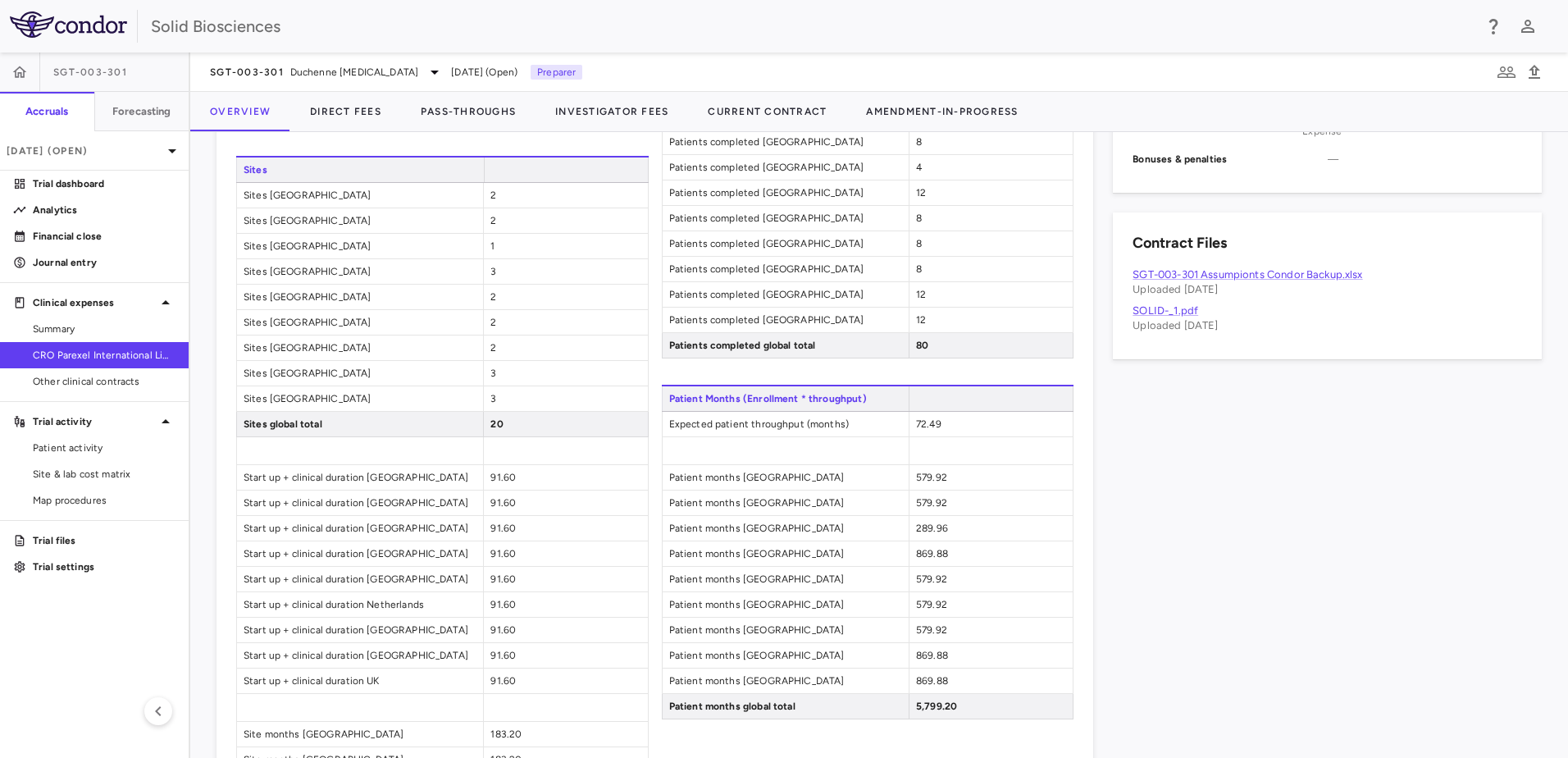
click at [1205, 511] on div "Contract Record Contract Info Edit Contract type CRO Contract ID — Vendor Parex…" at bounding box center [1317, 242] width 448 height 1507
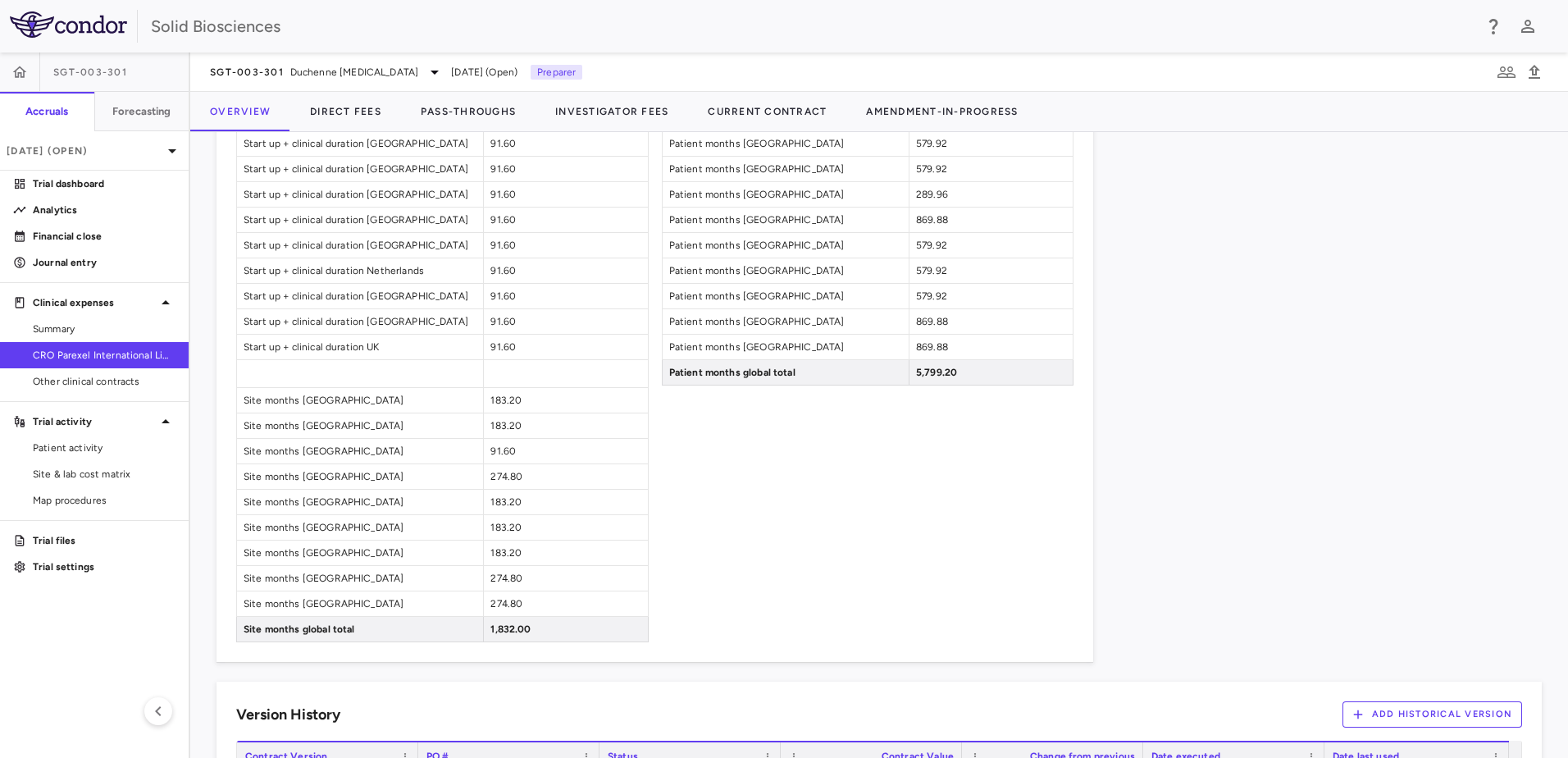
scroll to position [1067, 0]
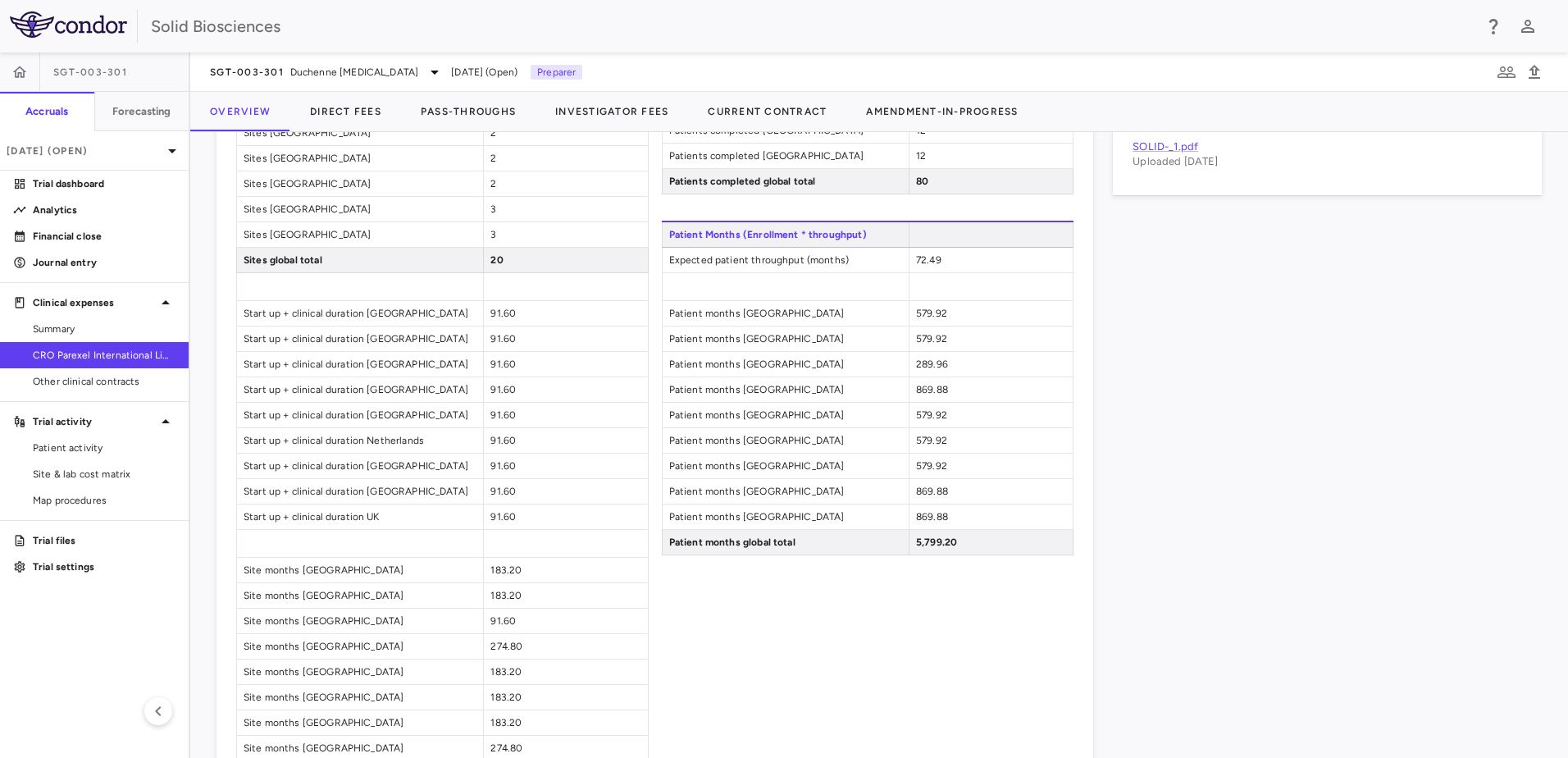
drag, startPoint x: 1182, startPoint y: 378, endPoint x: 1157, endPoint y: 431, distance: 58.6
click at [1157, 431] on div "Contract Record Contract Info Edit Contract type CRO Contract ID — Vendor Parex…" at bounding box center [1317, 78] width 448 height 1507
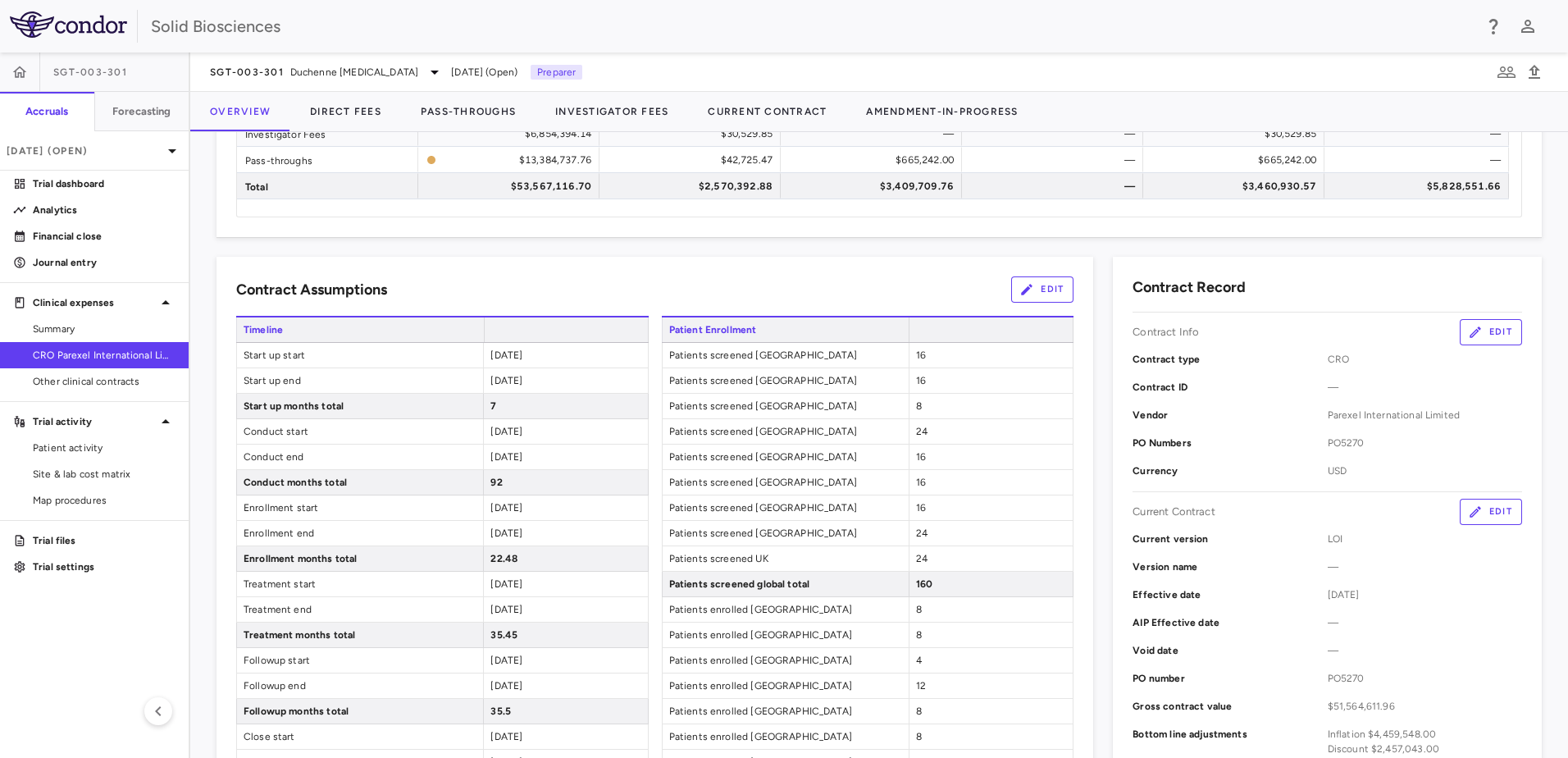
scroll to position [0, 0]
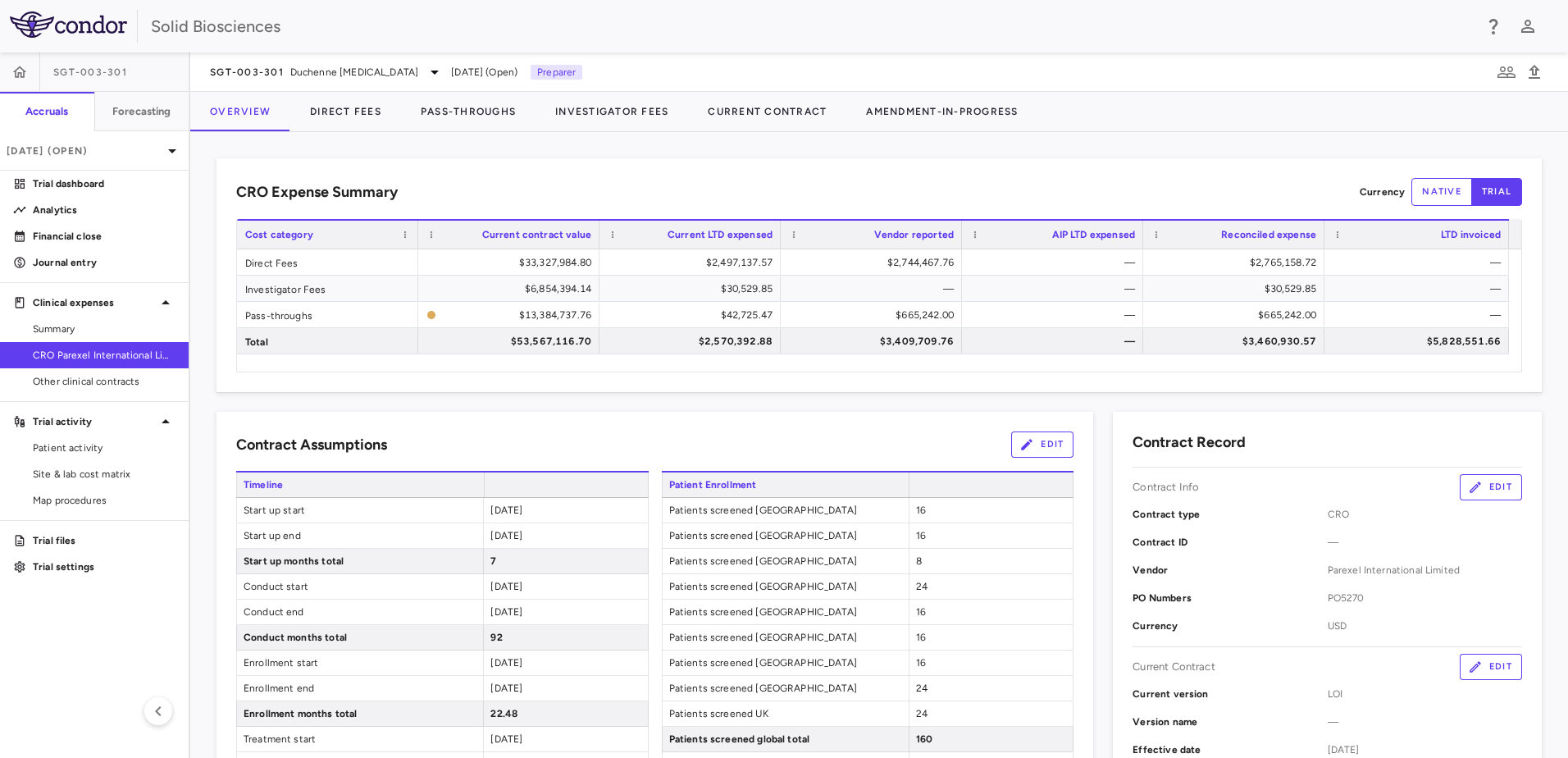
click at [949, 148] on div "CRO Expense Summary Currency native trial Drag here to set row groups Drag here…" at bounding box center [879, 445] width 1378 height 626
click at [936, 143] on div "CRO Expense Summary Currency native trial Drag here to set row groups Drag here…" at bounding box center [879, 445] width 1378 height 626
click at [405, 142] on div "CRO Expense Summary Currency native trial Drag here to set row groups Drag here…" at bounding box center [879, 445] width 1378 height 626
click at [574, 146] on div "CRO Expense Summary Currency native trial Drag here to set row groups Drag here…" at bounding box center [879, 445] width 1378 height 626
click at [529, 145] on div "CRO Expense Summary Currency native trial Drag here to set row groups Drag here…" at bounding box center [879, 445] width 1378 height 626
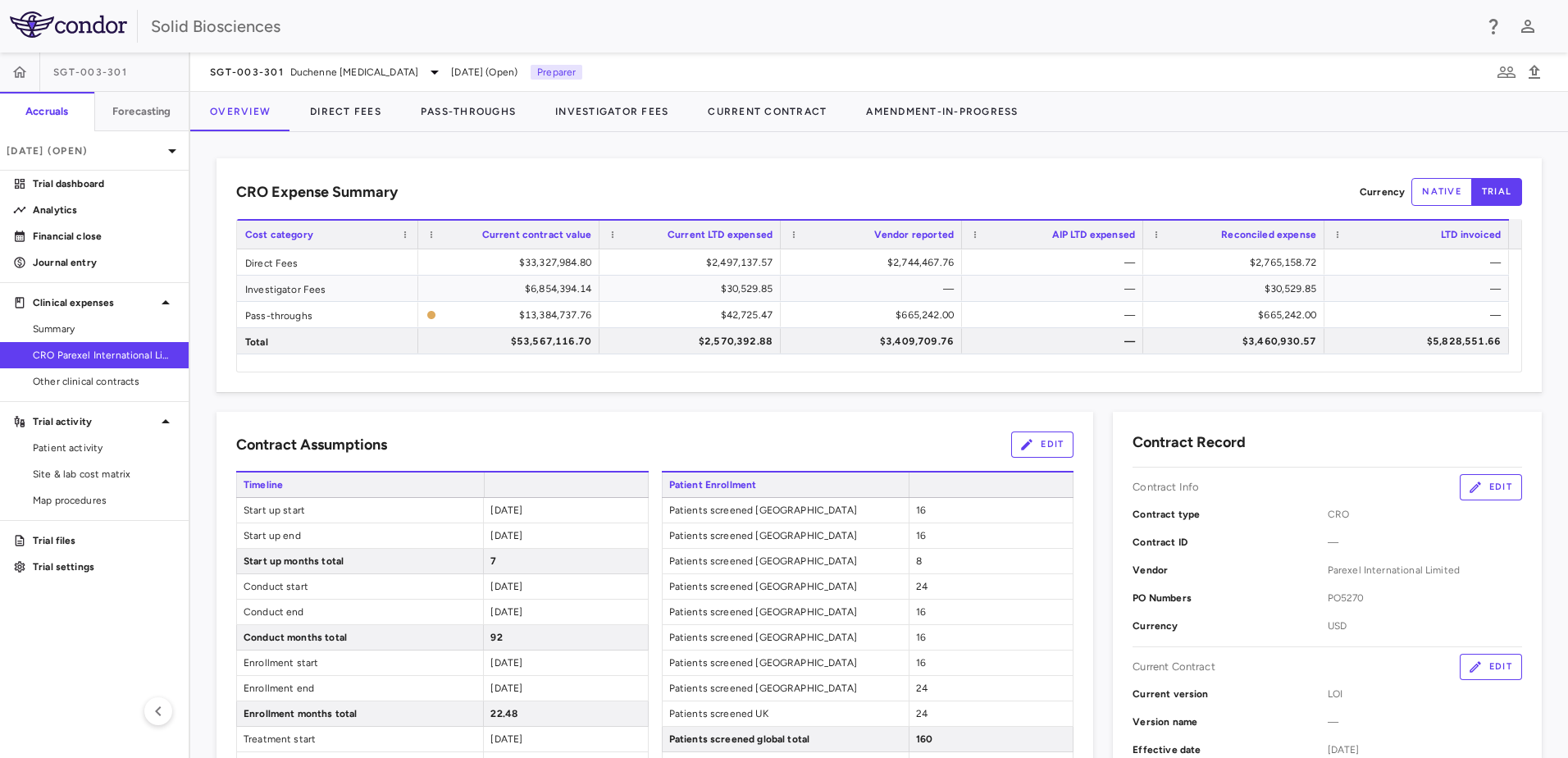
click at [536, 147] on div "CRO Expense Summary Currency native trial Drag here to set row groups Drag here…" at bounding box center [879, 445] width 1378 height 626
click at [76, 234] on p "Financial close" at bounding box center [103, 236] width 142 height 14
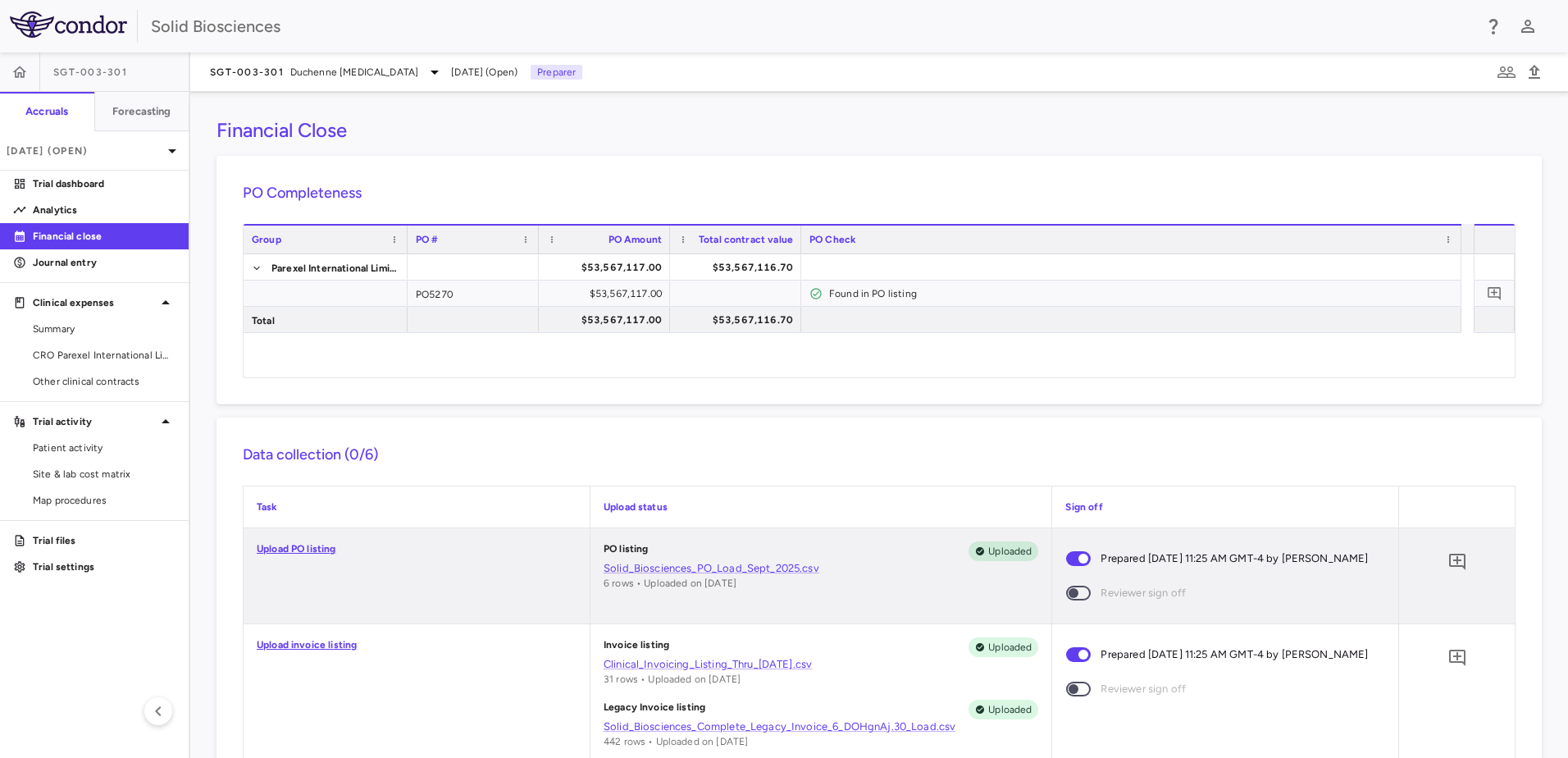
click at [784, 119] on div "Financial Close" at bounding box center [879, 130] width 1325 height 25
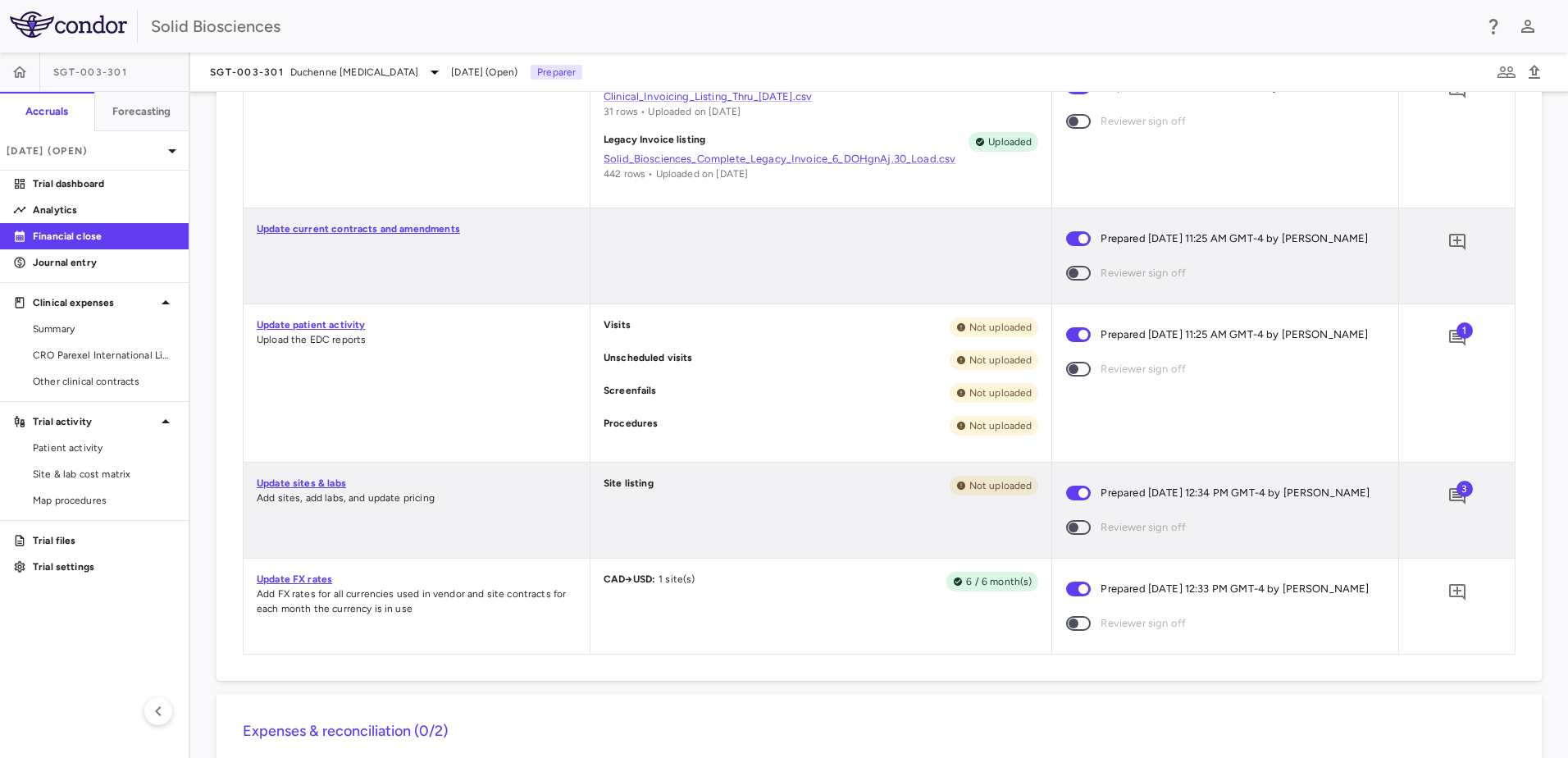
scroll to position [575, 0]
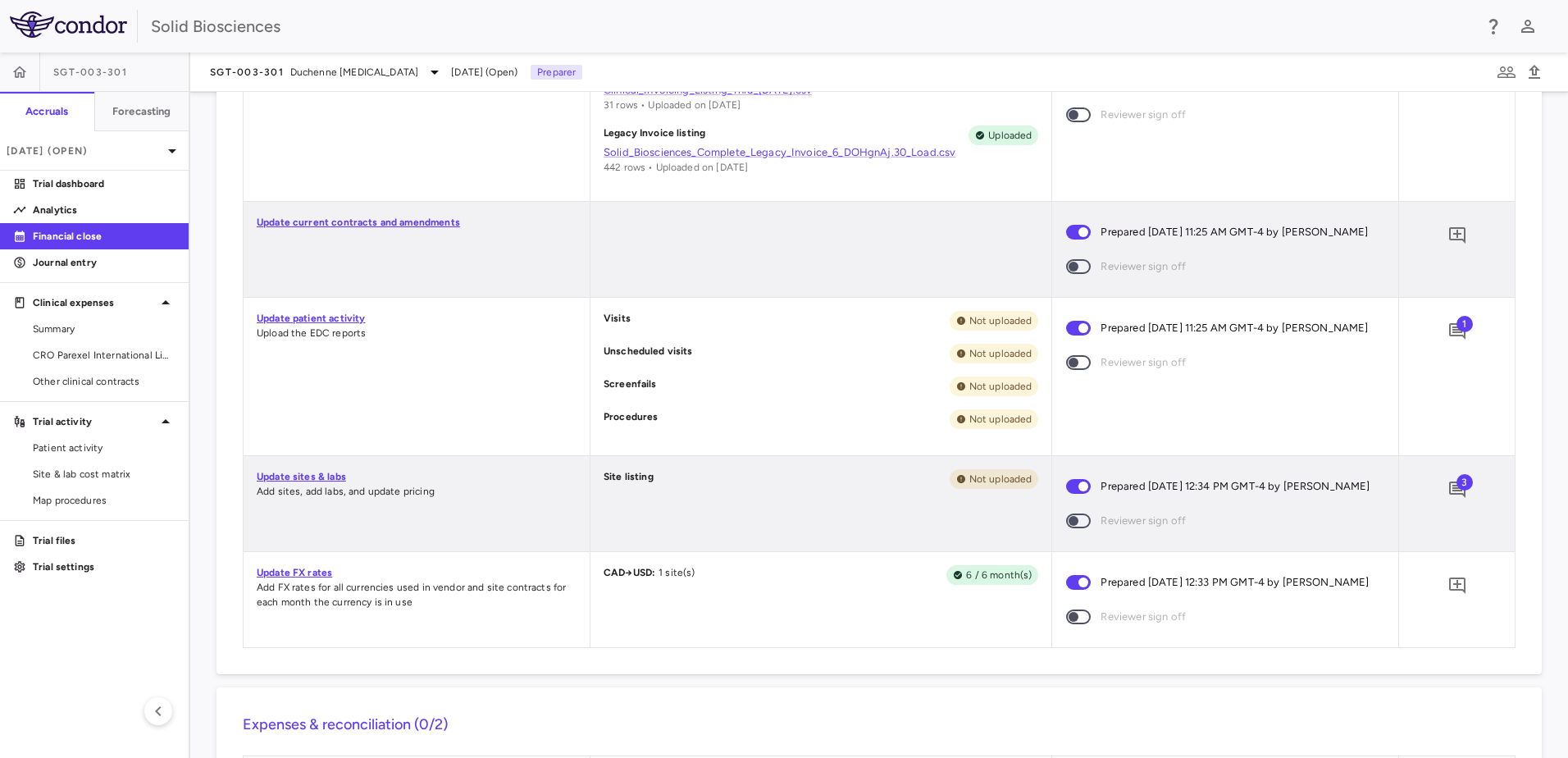
click at [384, 398] on div "Update patient activity Upload the EDC reports" at bounding box center [417, 376] width 346 height 158
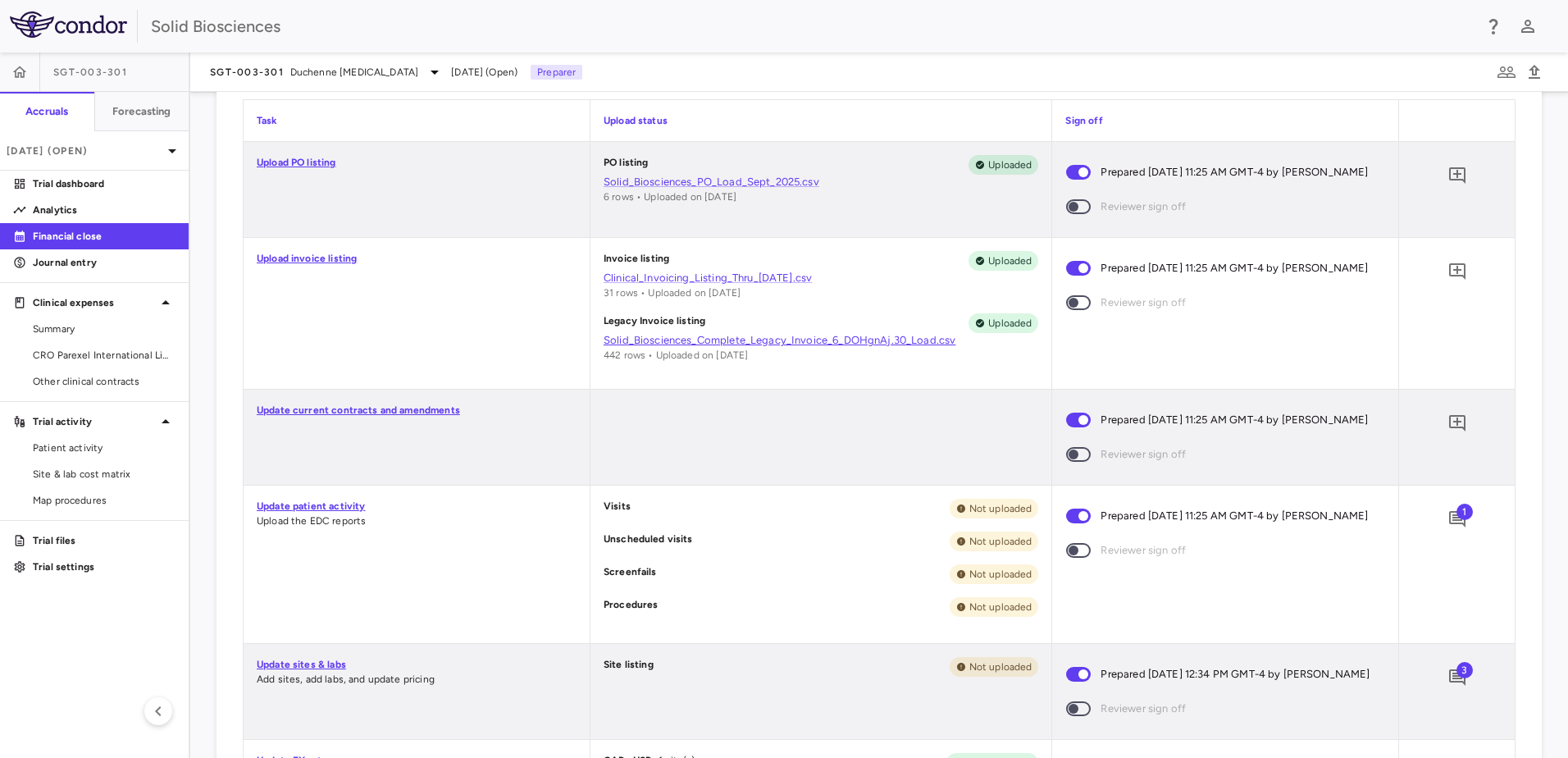
scroll to position [164, 0]
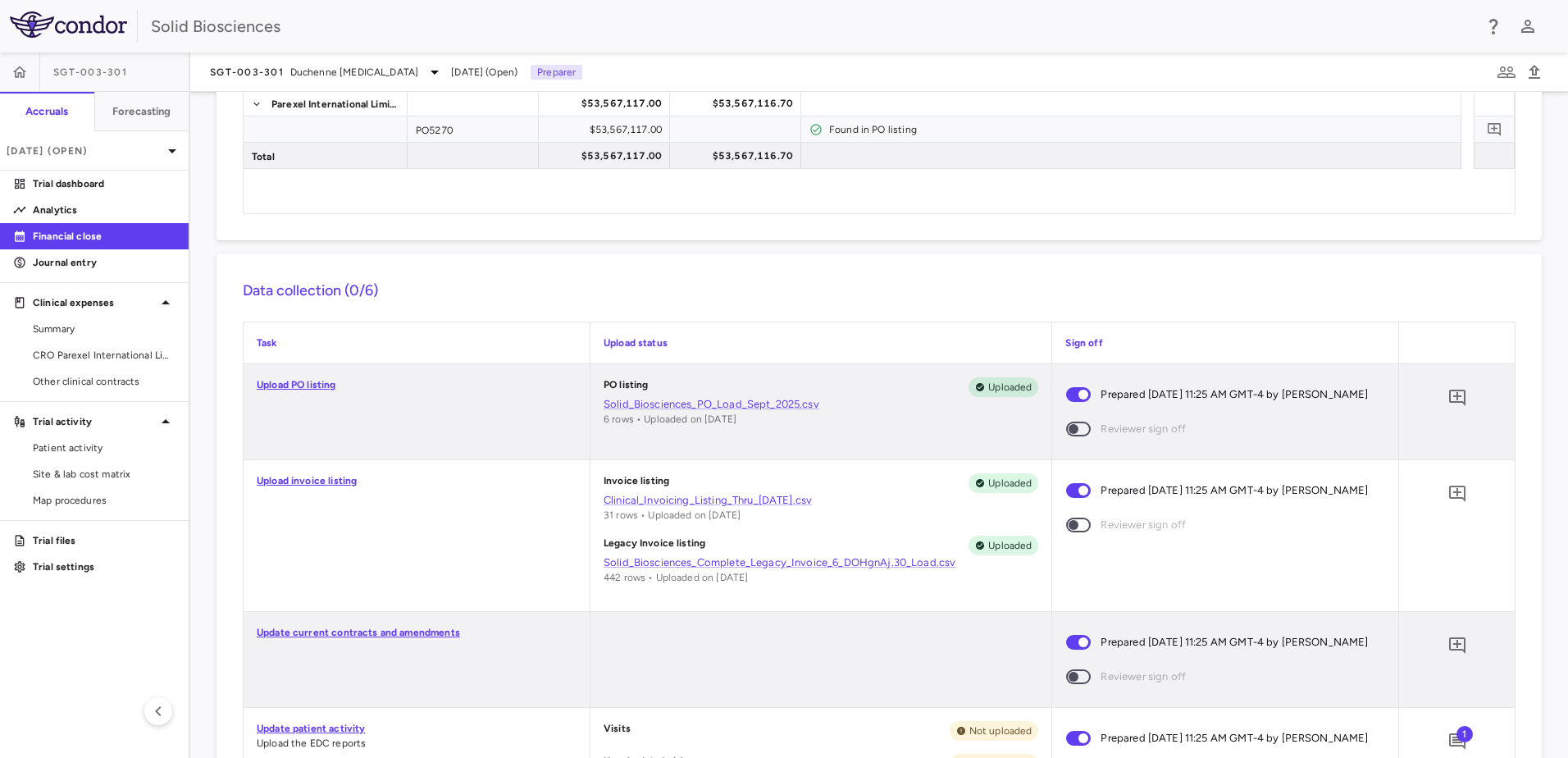
click at [706, 251] on div "Financial Close PO Completeness Vendor Drag here to set column labels Group PO …" at bounding box center [879, 425] width 1378 height 667
click at [725, 244] on div "Financial Close PO Completeness Vendor Drag here to set column labels Group PO …" at bounding box center [879, 425] width 1378 height 667
click at [1069, 437] on span at bounding box center [1078, 429] width 25 height 14
click at [818, 256] on div "Data collection (0/6) Task Upload status Sign off Upload PO listing PO listing …" at bounding box center [879, 668] width 1325 height 831
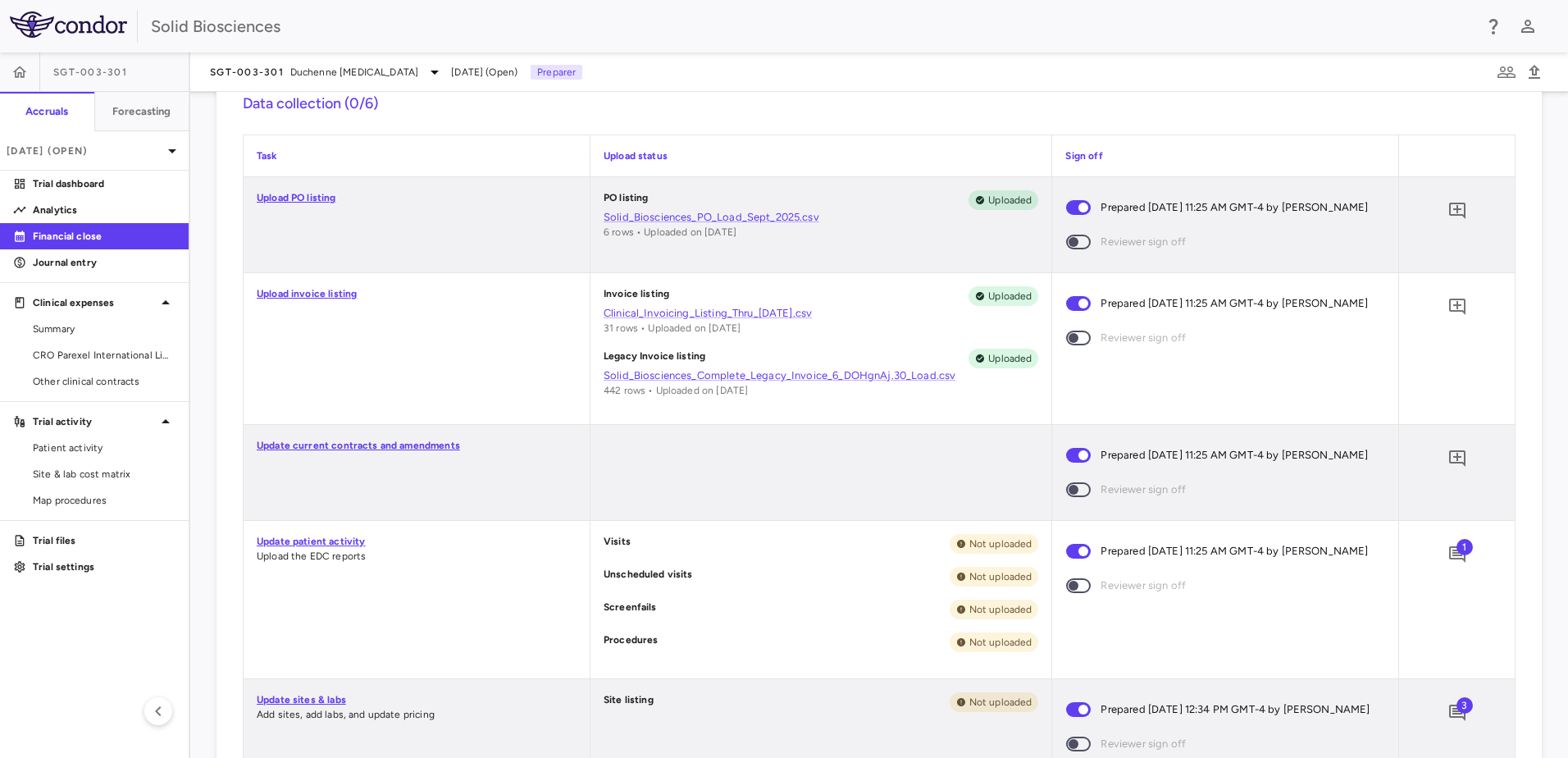
scroll to position [492, 0]
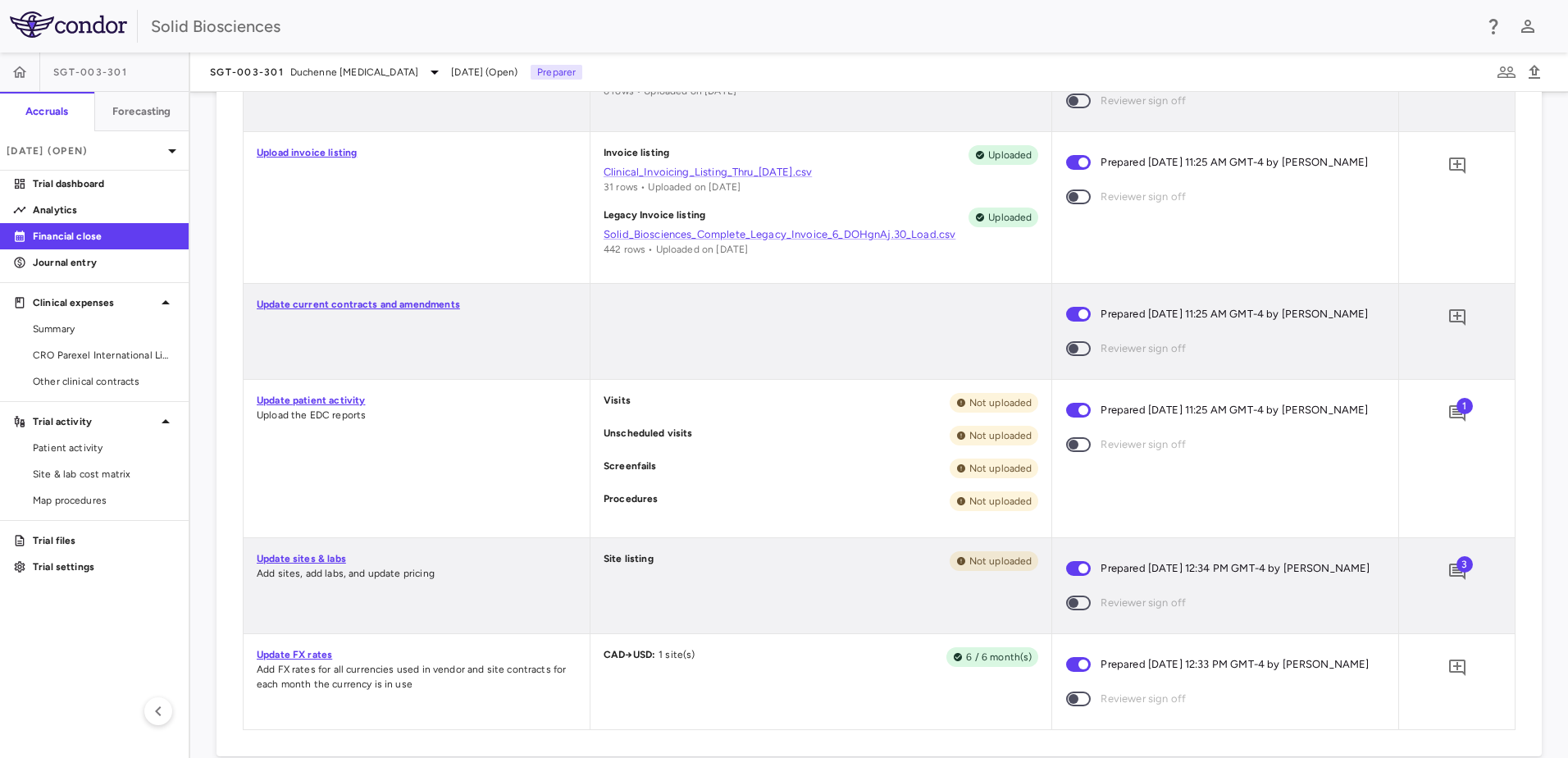
click at [394, 492] on div "Update patient activity Upload the EDC reports" at bounding box center [417, 459] width 346 height 158
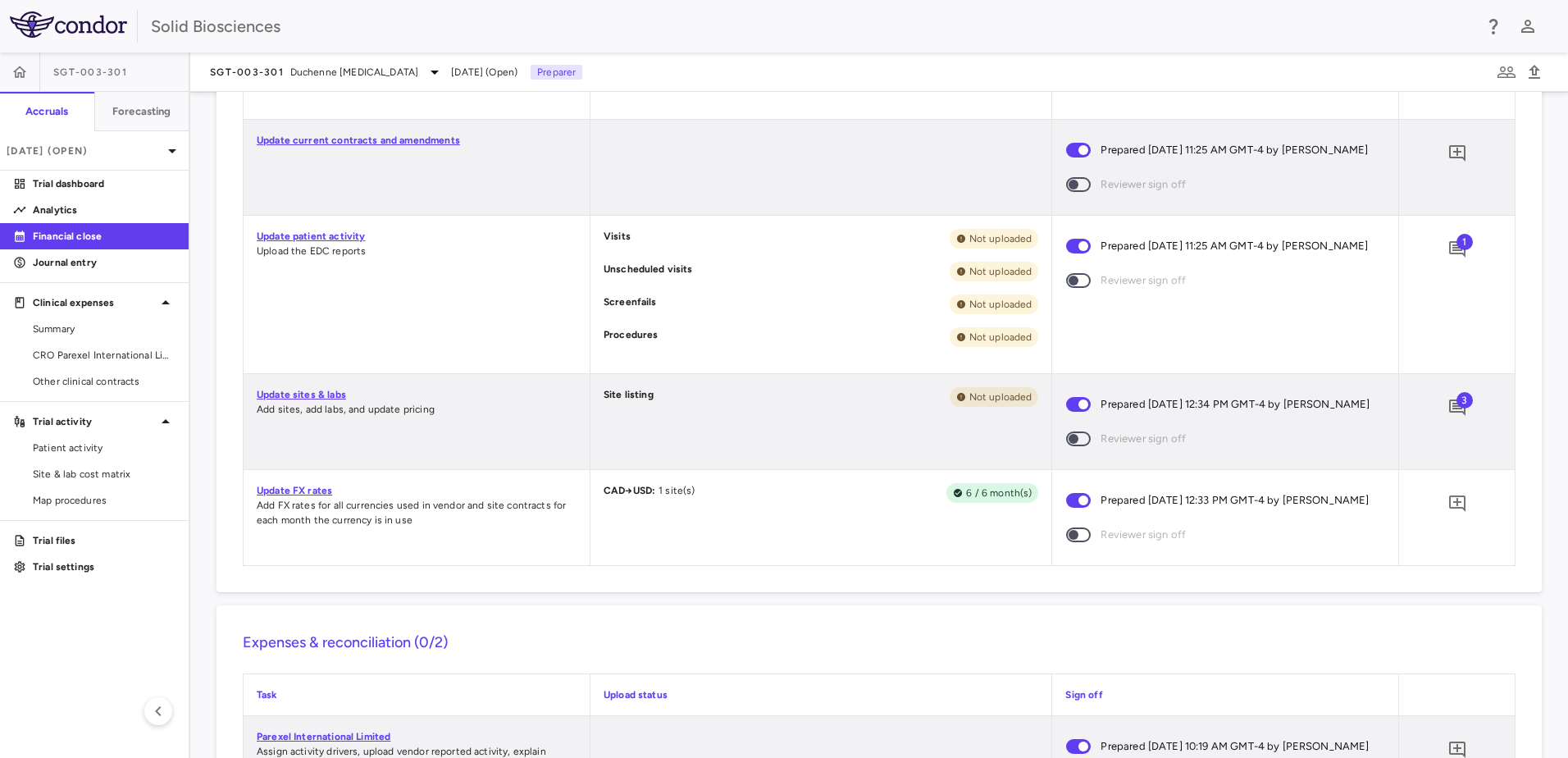
drag, startPoint x: 470, startPoint y: 480, endPoint x: 493, endPoint y: 474, distance: 23.8
click at [476, 470] on div "Update sites & labs Add sites, add labs, and update pricing" at bounding box center [417, 422] width 346 height 95
click at [1351, 456] on label "Reviewer sign off" at bounding box center [1214, 439] width 316 height 34
click at [873, 454] on div "Site listing Not uploaded" at bounding box center [821, 422] width 462 height 95
click at [935, 470] on div "Site listing Not uploaded" at bounding box center [821, 422] width 462 height 95
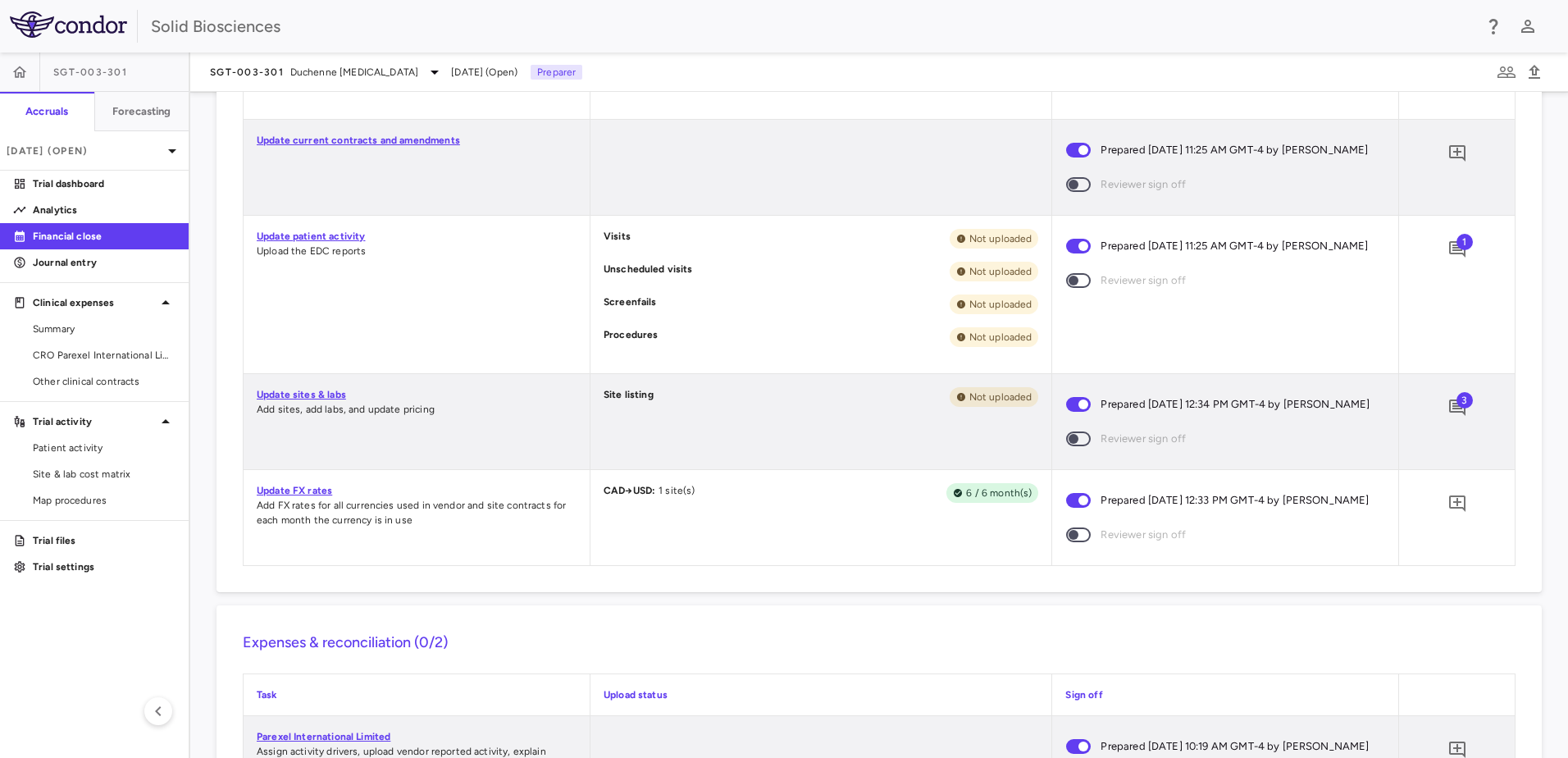
click at [879, 470] on div "Site listing Not uploaded" at bounding box center [821, 422] width 462 height 95
click at [784, 449] on div "Site listing Not uploaded" at bounding box center [821, 422] width 462 height 95
click at [915, 454] on div "Site listing Not uploaded" at bounding box center [821, 422] width 462 height 95
click at [775, 454] on div "Site listing Not uploaded" at bounding box center [821, 422] width 462 height 95
click at [754, 462] on div "Site listing Not uploaded" at bounding box center [821, 422] width 462 height 95
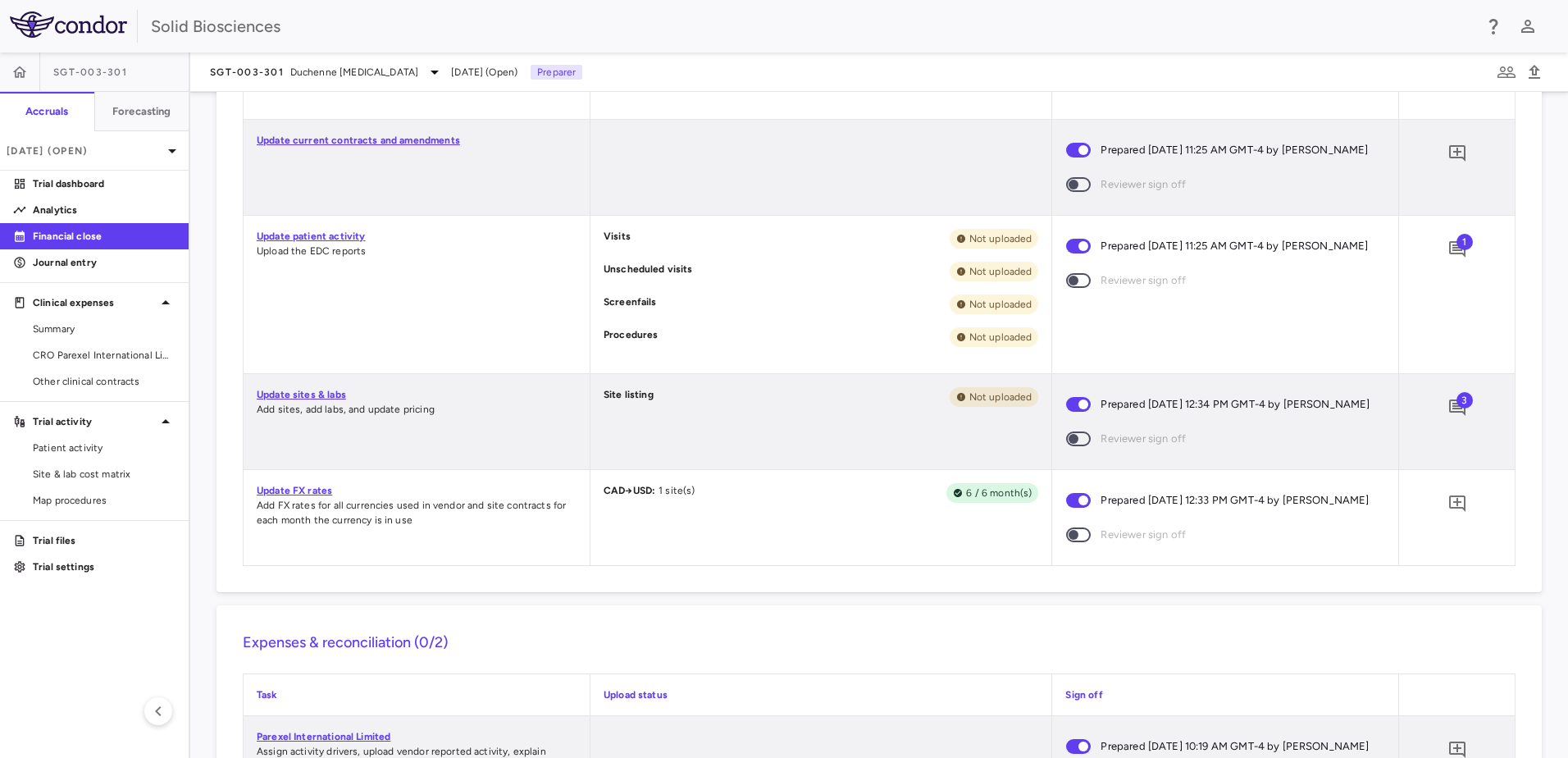
click at [775, 437] on div "Site listing Not uploaded" at bounding box center [821, 422] width 462 height 95
click at [1456, 408] on span "3" at bounding box center [1464, 400] width 16 height 16
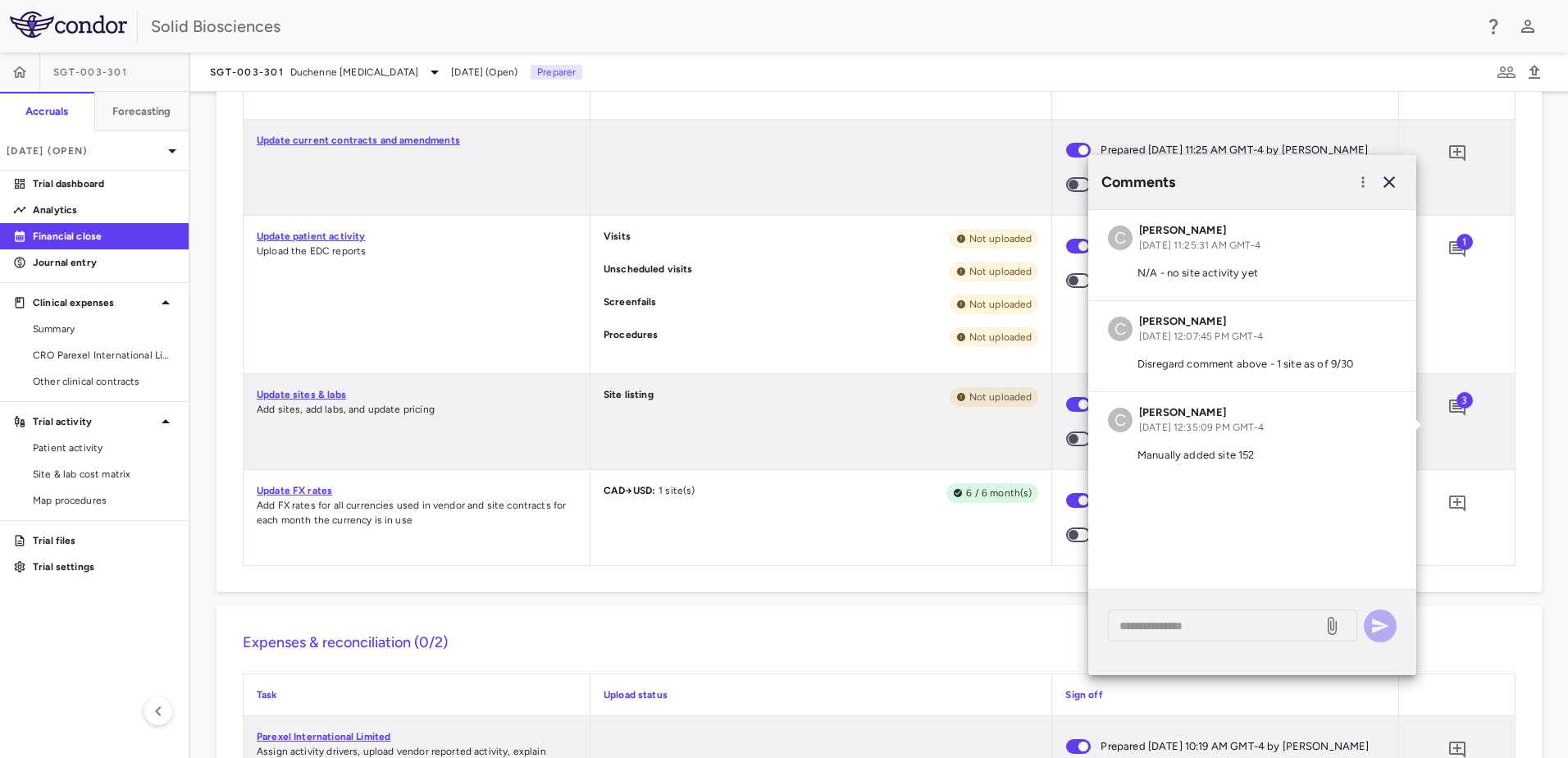
click at [1364, 362] on p "Disregard comment above - 1 site as of 9/30" at bounding box center [1252, 364] width 289 height 14
click at [891, 470] on div "Site listing Not uploaded" at bounding box center [821, 422] width 462 height 95
click at [821, 454] on div "Site listing Not uploaded" at bounding box center [821, 422] width 462 height 95
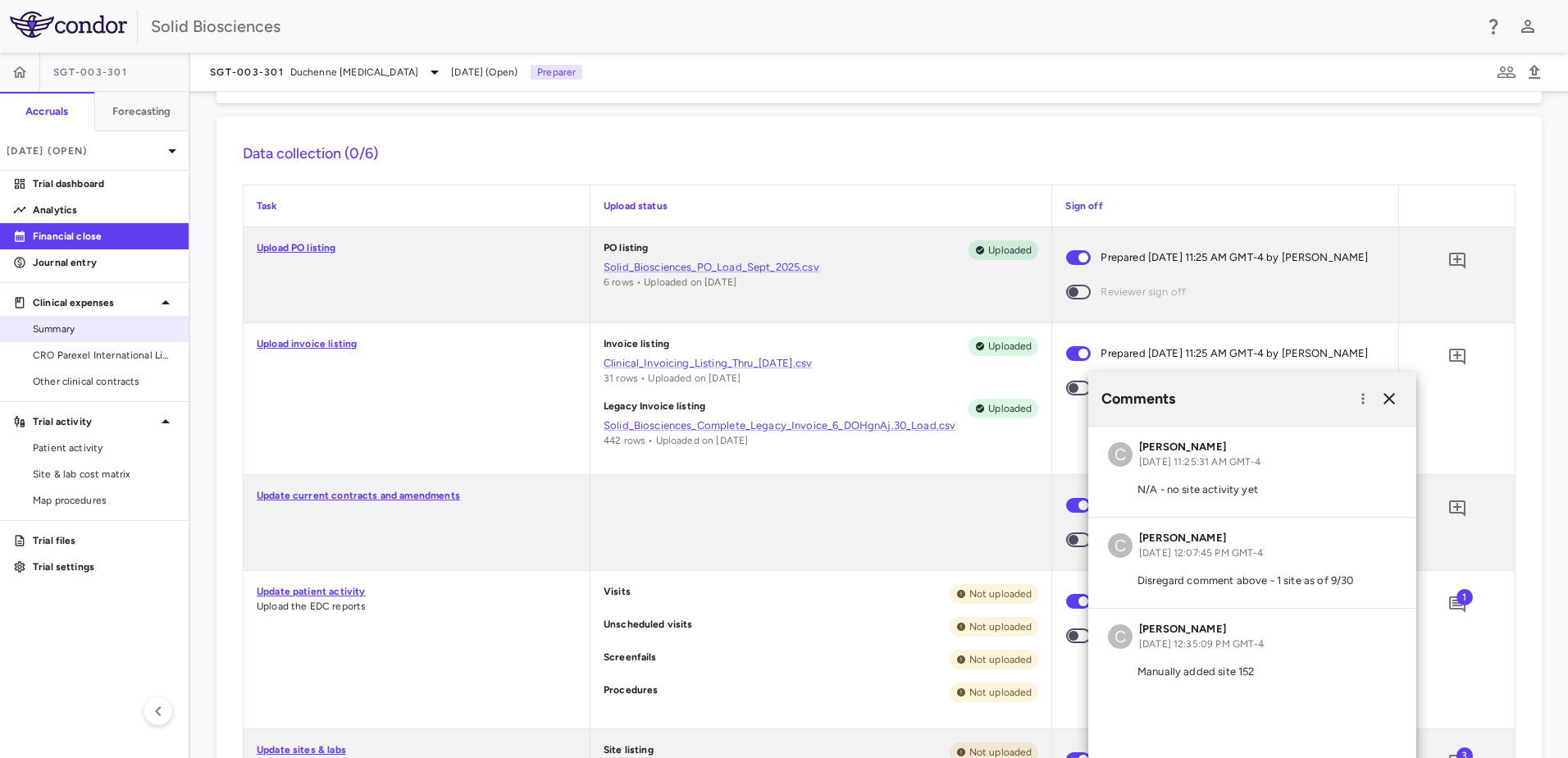
scroll to position [164, 0]
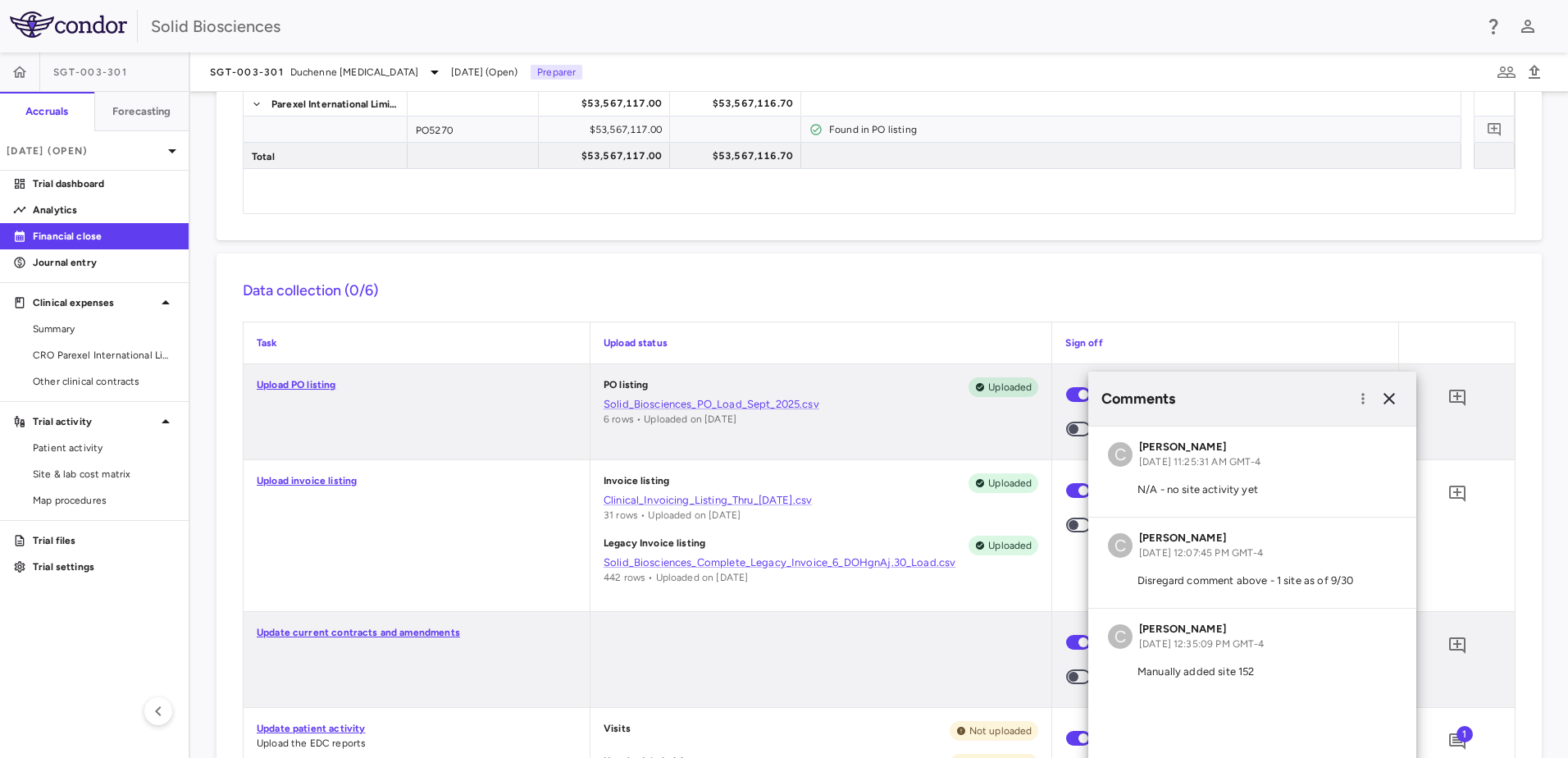
click at [80, 477] on span "Site & lab cost matrix" at bounding box center [103, 474] width 142 height 14
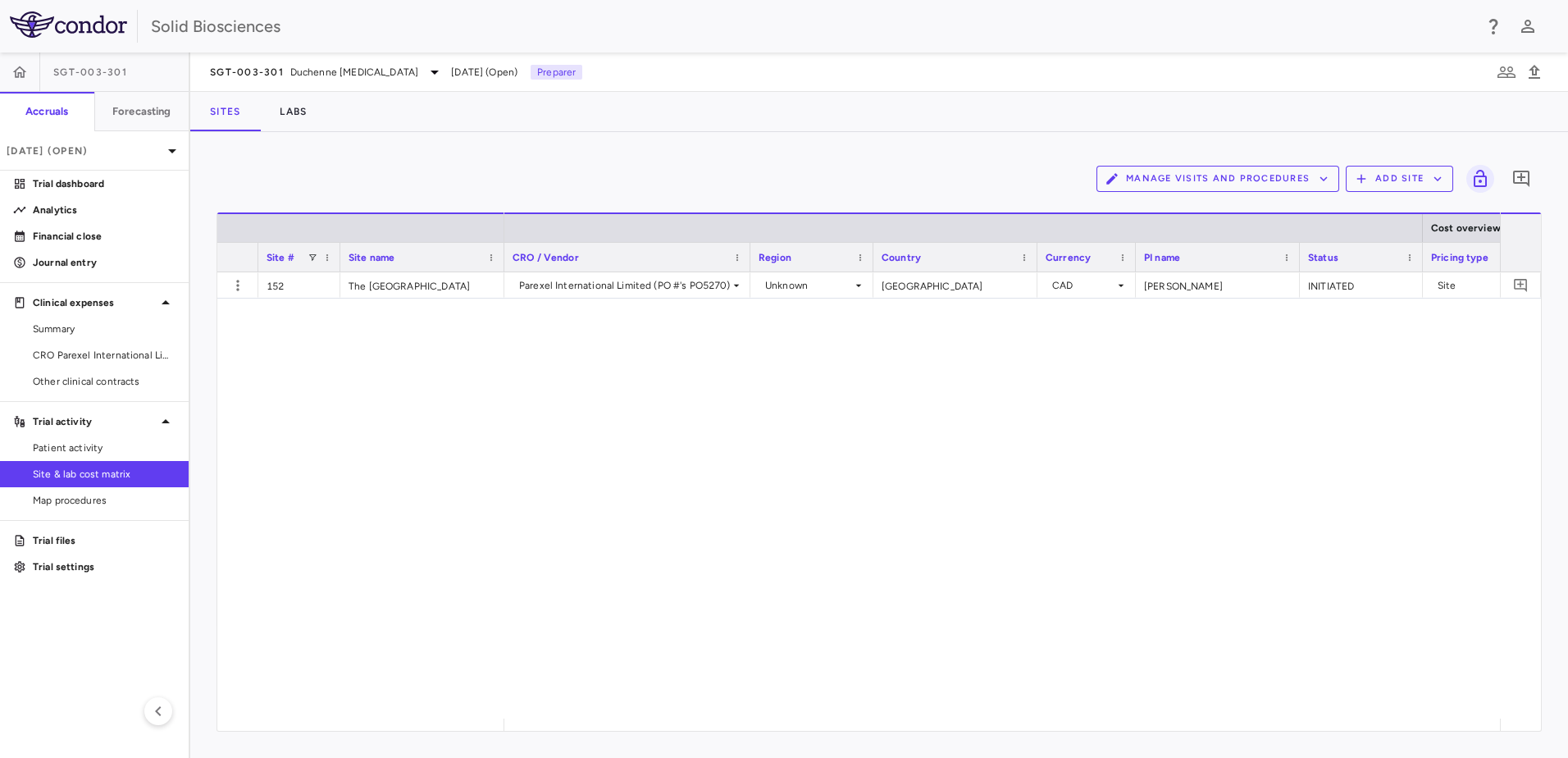
drag, startPoint x: 862, startPoint y: 732, endPoint x: 948, endPoint y: 730, distance: 86.0
click at [960, 727] on div "Manage Visits and Procedures Add Site 0 Drag here to set row groups Drag here t…" at bounding box center [879, 445] width 1378 height 626
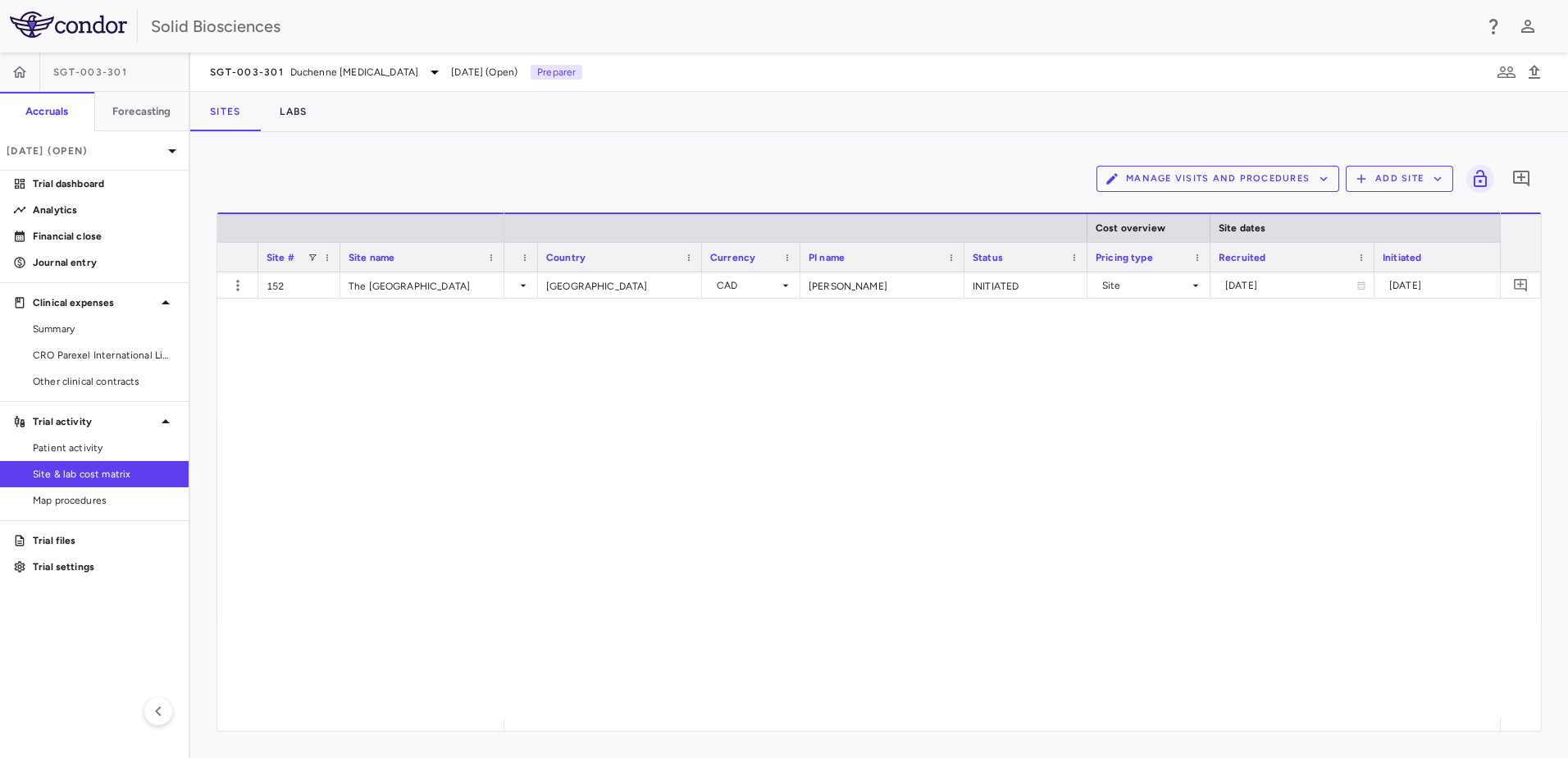
scroll to position [0, 360]
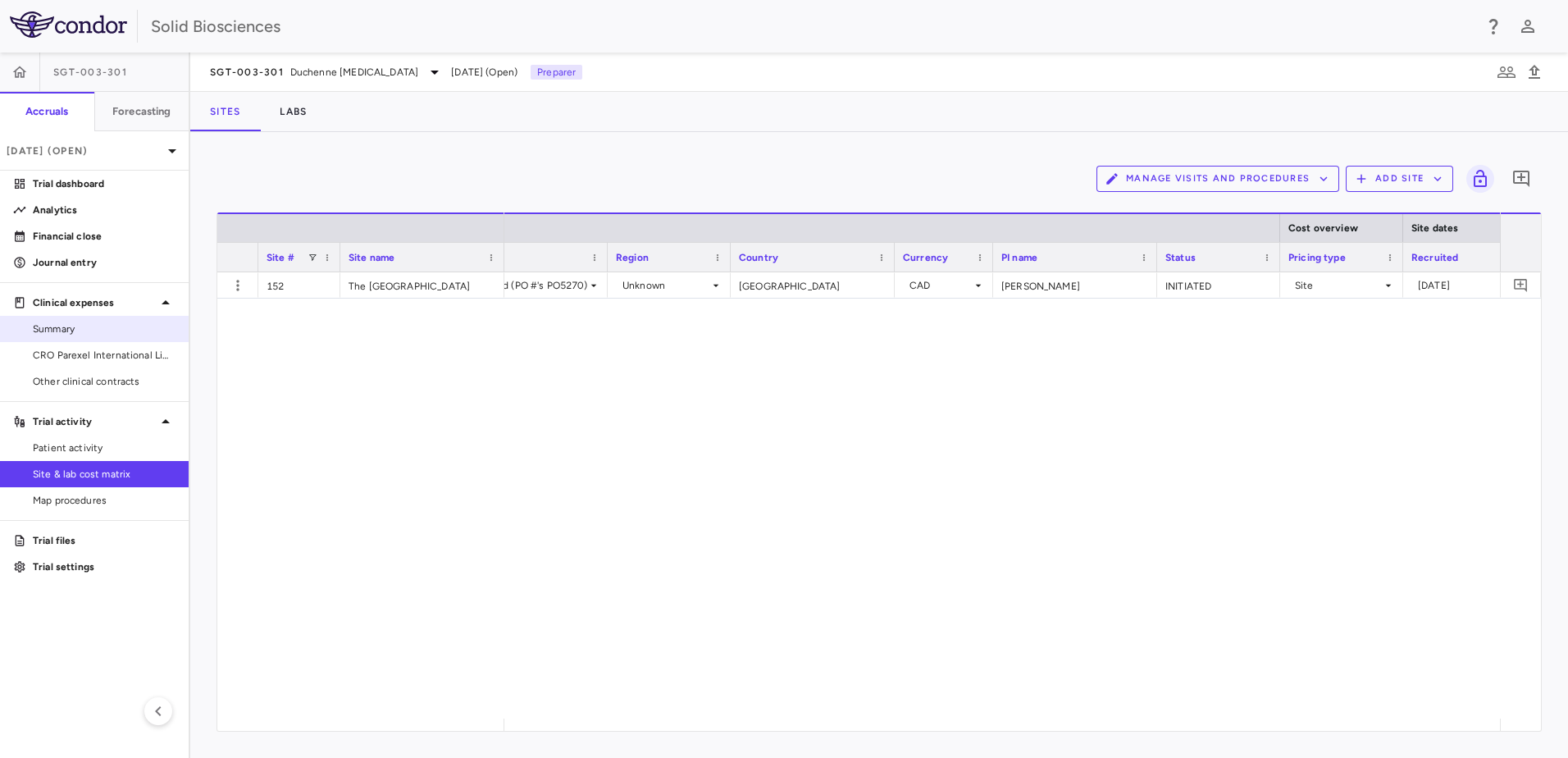
click at [71, 330] on span "Summary" at bounding box center [103, 328] width 142 height 14
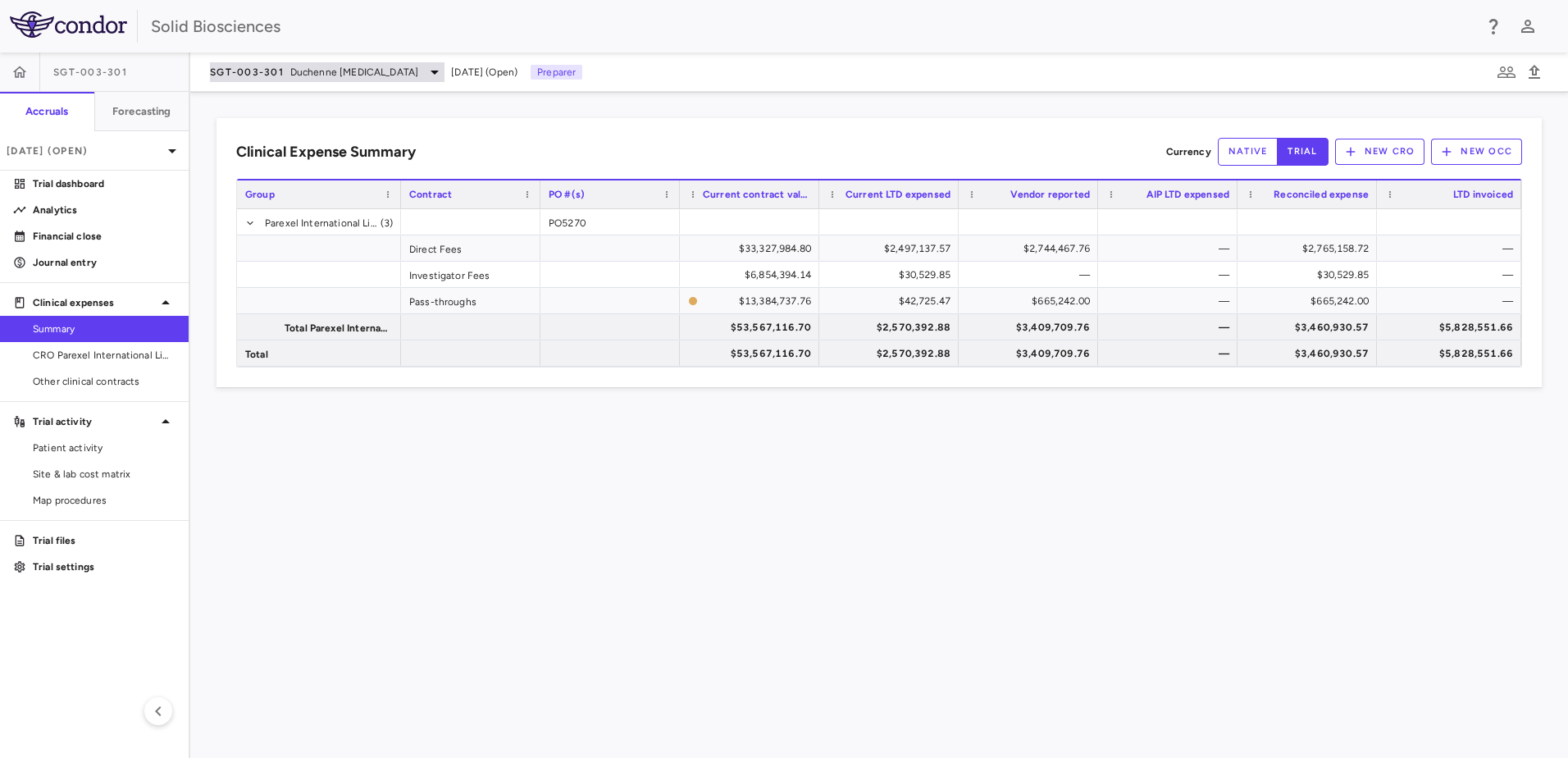
click at [351, 69] on span "Duchenne [MEDICAL_DATA]" at bounding box center [355, 72] width 128 height 14
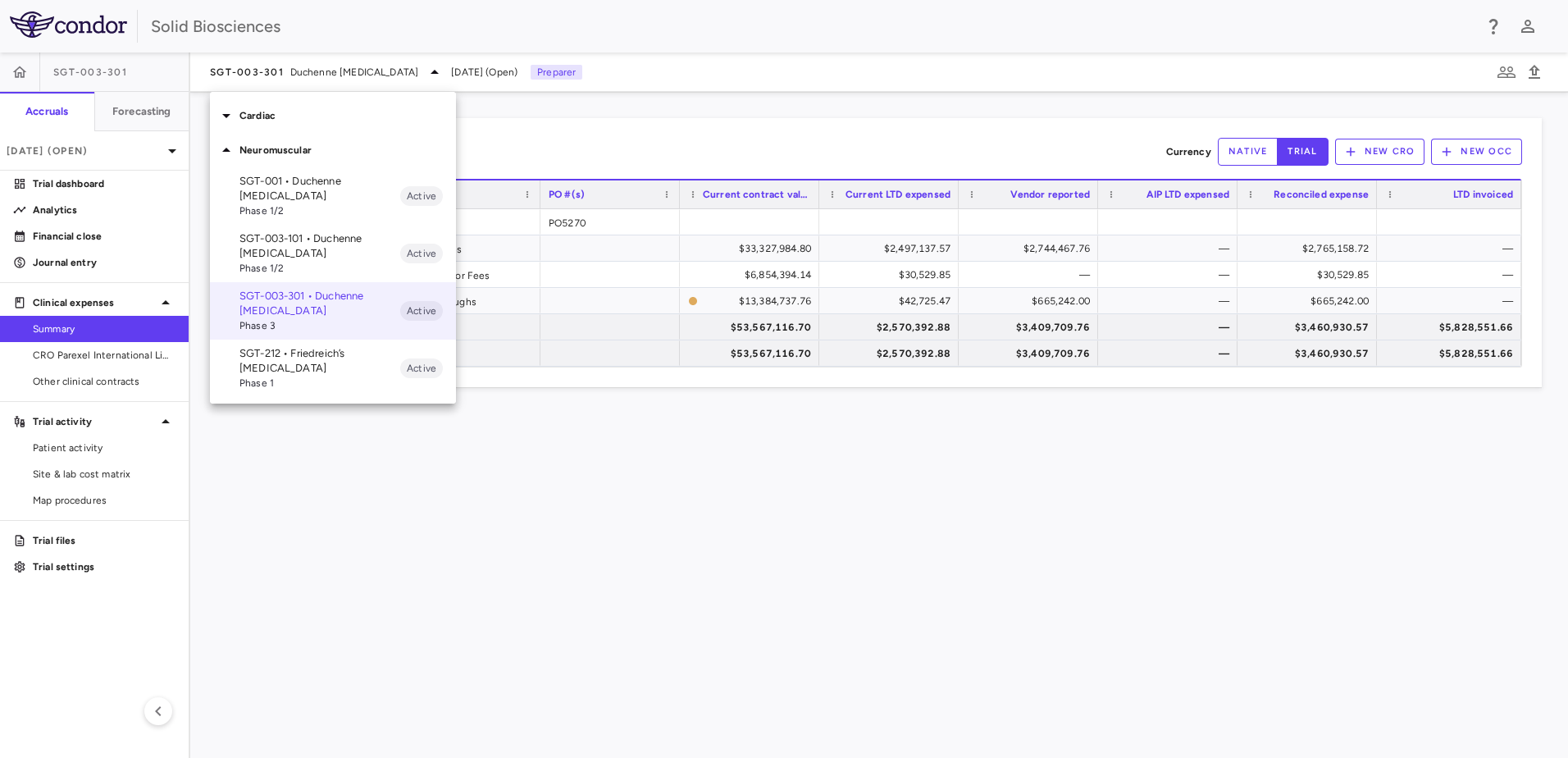
click at [299, 356] on p "SGT-212 • Friedreich’s [MEDICAL_DATA]" at bounding box center [320, 361] width 161 height 30
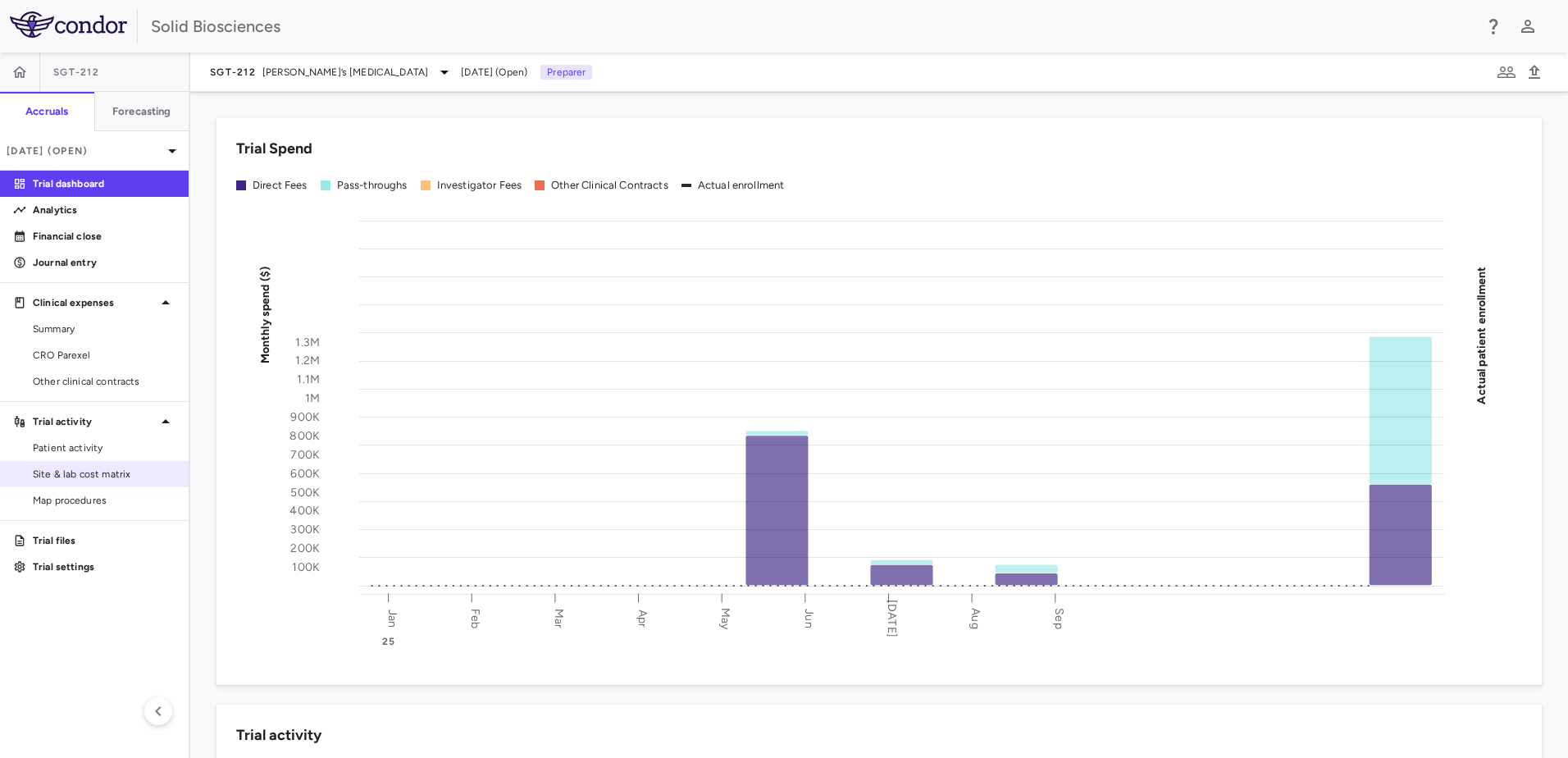
click at [98, 472] on span "Site & lab cost matrix" at bounding box center [103, 474] width 142 height 14
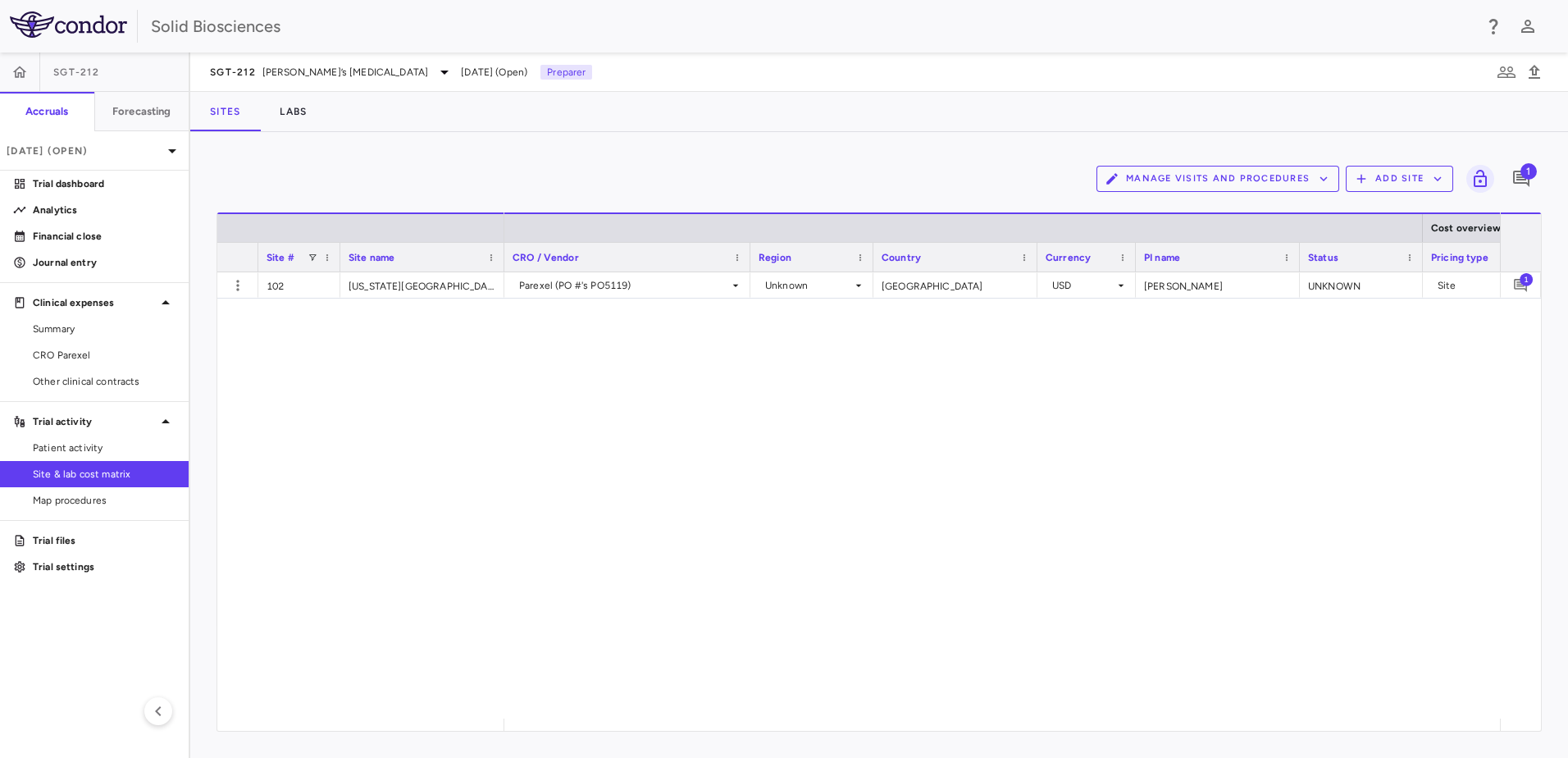
scroll to position [0, 37]
drag, startPoint x: 555, startPoint y: 472, endPoint x: 553, endPoint y: 461, distance: 11.2
click at [554, 470] on div "Unknown United States USD Dr. Kisanuki UNKNOWN Site 2025-10-01 2025-10-01 Parex…" at bounding box center [1002, 496] width 995 height 447
click at [1203, 464] on div "Unknown United States USD Dr. Kisanuki UNKNOWN Site 2025-10-01 2025-10-01 Parex…" at bounding box center [1002, 496] width 995 height 447
click at [1258, 376] on div "Unknown United States USD Dr. Kisanuki UNKNOWN Site 2025-10-01 2025-10-01 Parex…" at bounding box center [1002, 496] width 995 height 447
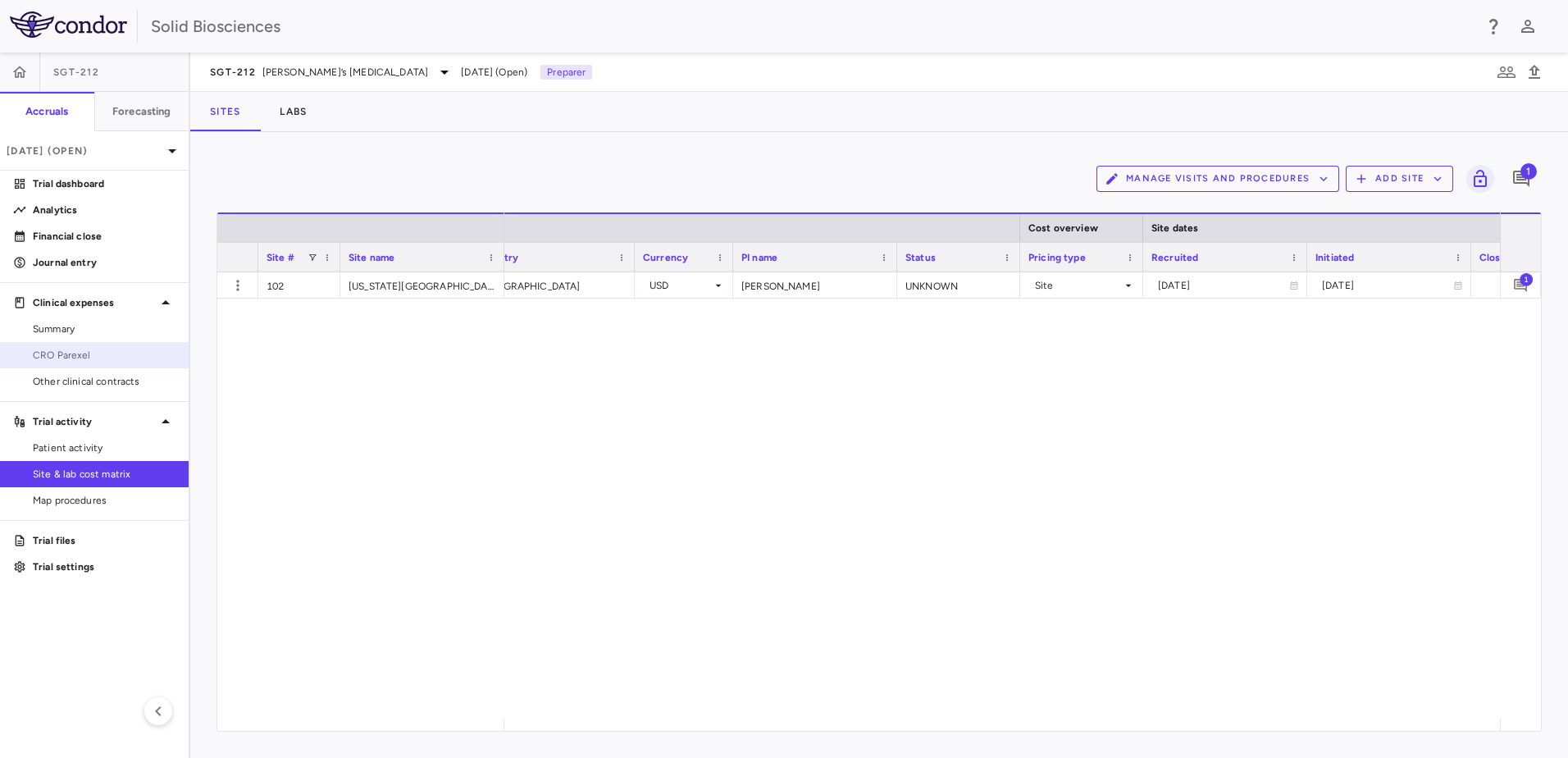
click at [56, 350] on span "CRO Parexel" at bounding box center [103, 355] width 142 height 14
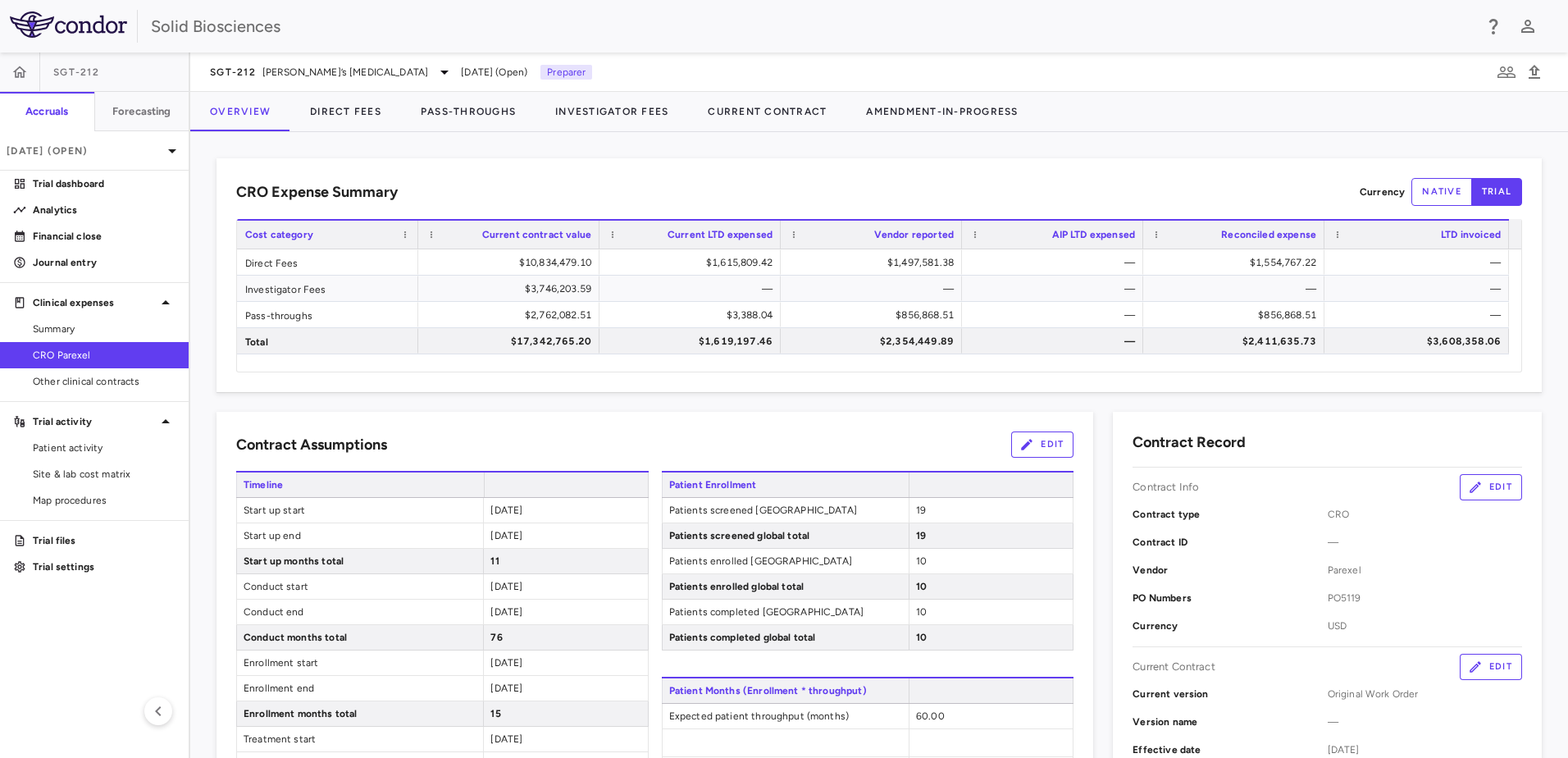
drag, startPoint x: 90, startPoint y: 474, endPoint x: 328, endPoint y: 437, distance: 240.9
click at [91, 474] on span "Site & lab cost matrix" at bounding box center [103, 474] width 142 height 14
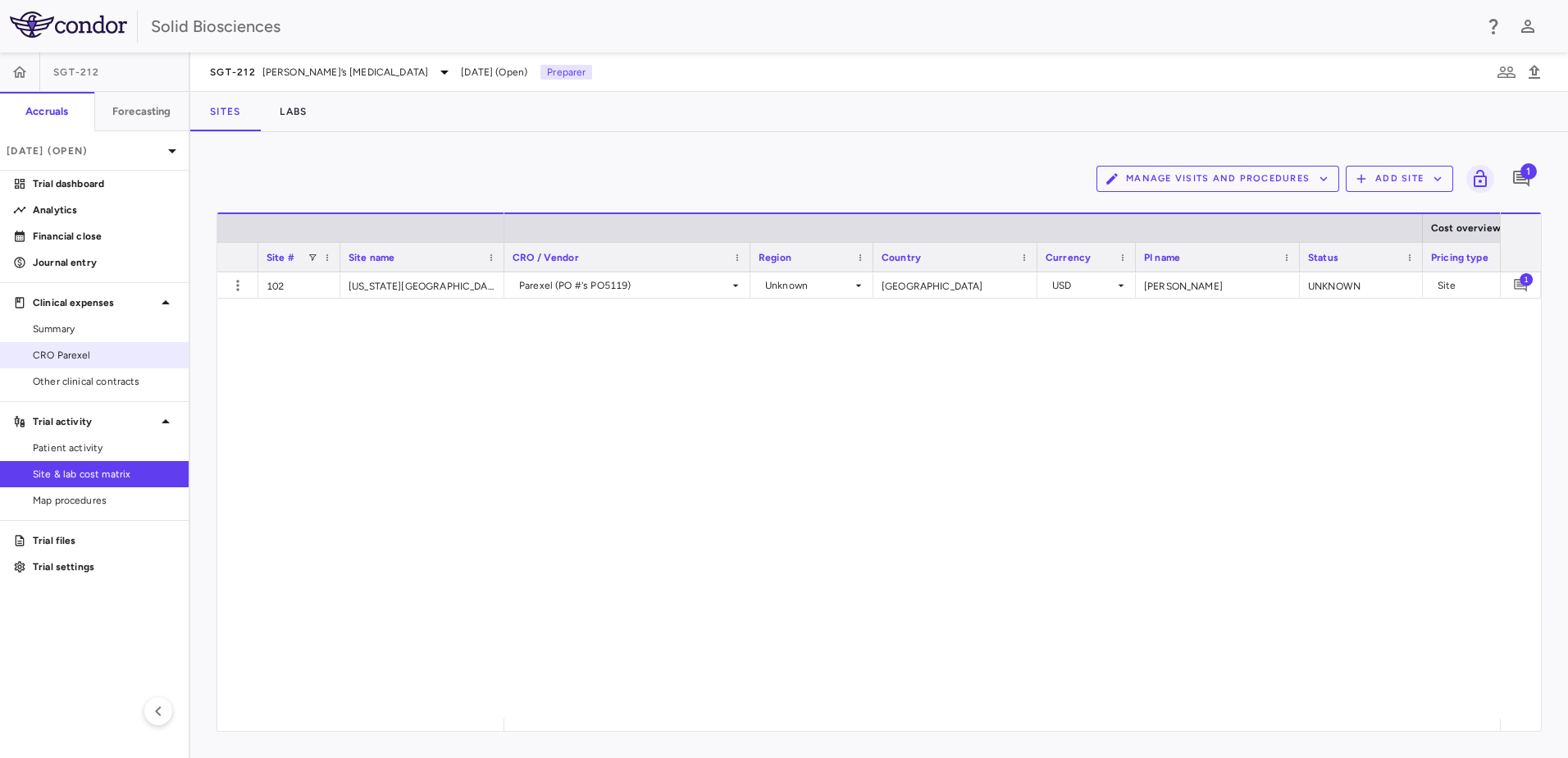
click at [56, 350] on span "CRO Parexel" at bounding box center [103, 355] width 142 height 14
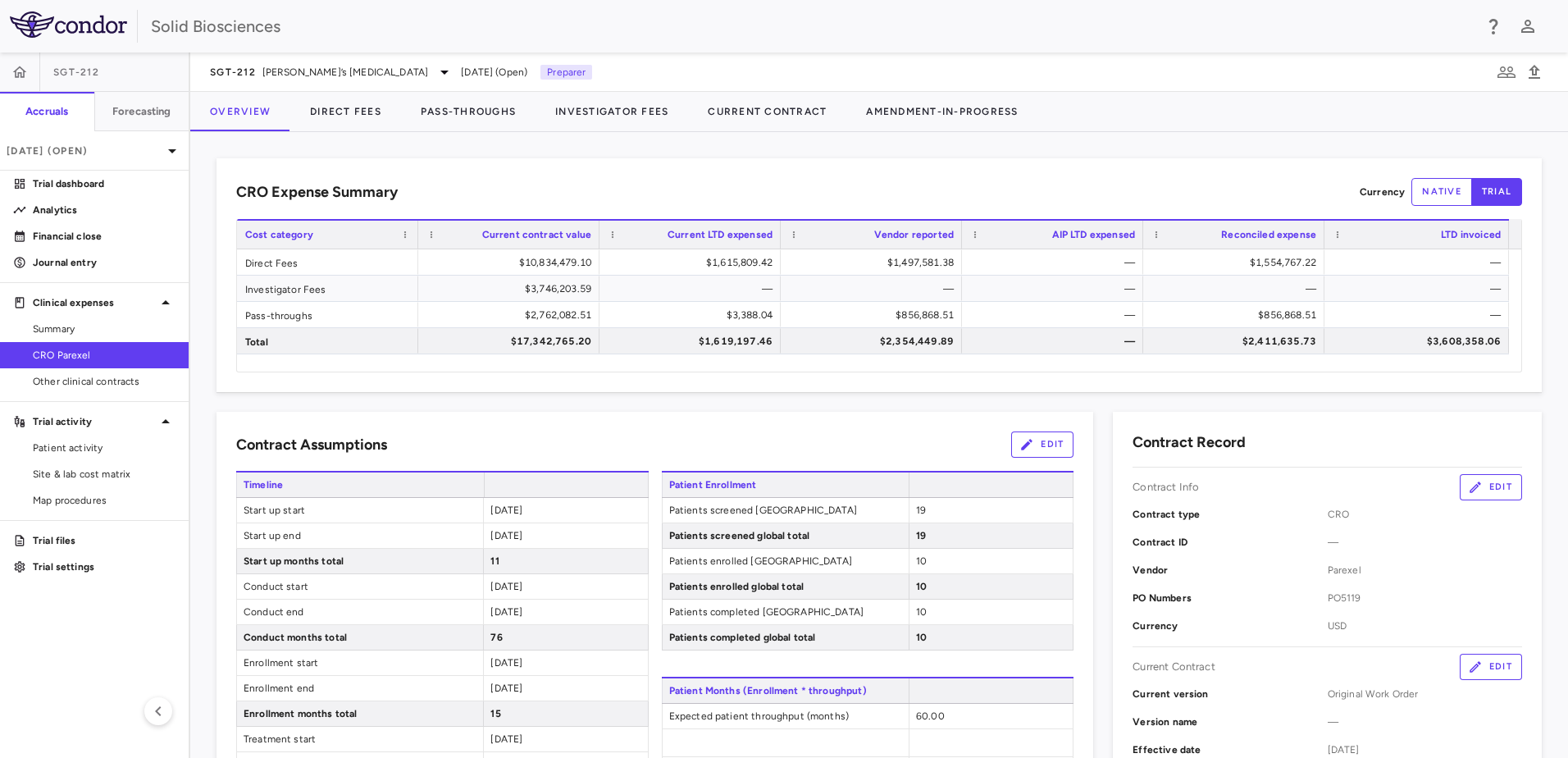
click at [503, 149] on div "CRO Expense Summary Currency native trial Drag here to set row groups Drag here…" at bounding box center [879, 445] width 1378 height 626
click at [535, 152] on div "CRO Expense Summary Currency native trial Drag here to set row groups Drag here…" at bounding box center [879, 445] width 1378 height 626
click at [559, 172] on div "CRO Expense Summary Currency native trial Drag here to set row groups Drag here…" at bounding box center [879, 275] width 1325 height 234
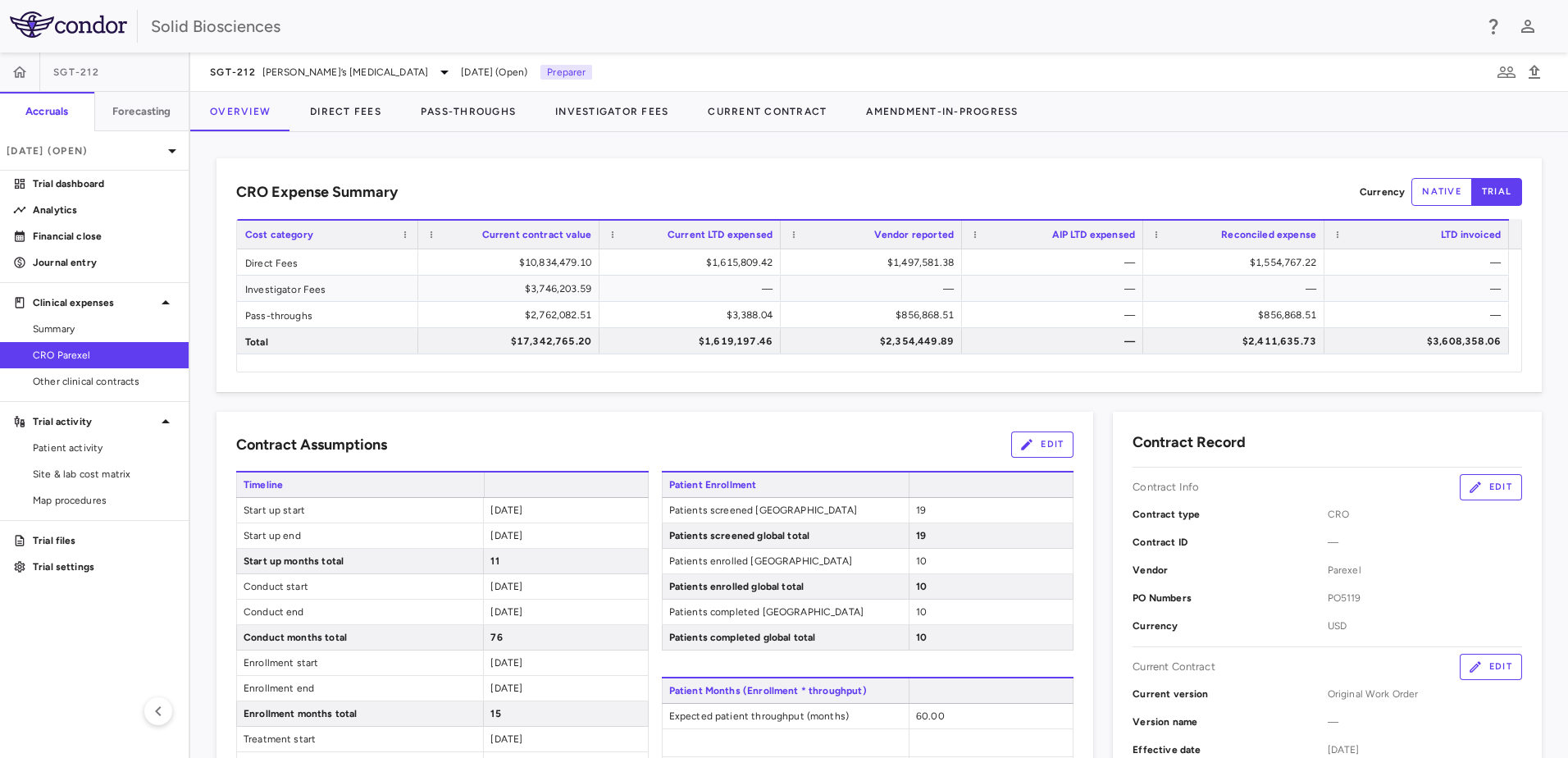
click at [556, 168] on div "CRO Expense Summary Currency native trial Drag here to set row groups Drag here…" at bounding box center [879, 275] width 1325 height 234
click at [542, 183] on div "CRO Expense Summary Currency native trial" at bounding box center [879, 192] width 1286 height 28
click at [537, 178] on div "CRO Expense Summary Currency native trial" at bounding box center [879, 192] width 1286 height 28
click at [81, 237] on p "Financial close" at bounding box center [103, 236] width 142 height 14
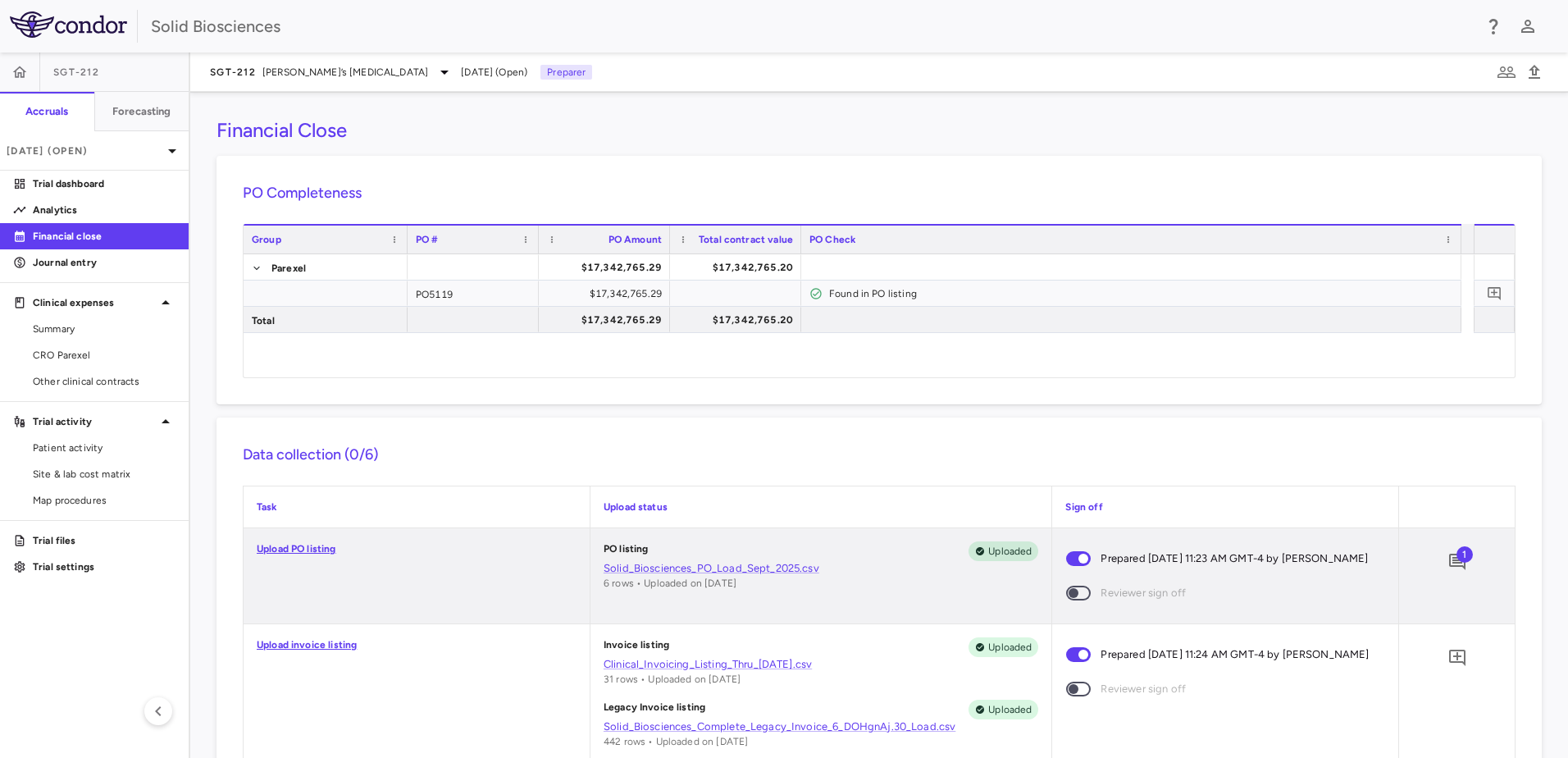
click at [449, 132] on div "Financial Close" at bounding box center [879, 130] width 1325 height 25
click at [61, 266] on p "Journal entry" at bounding box center [103, 262] width 142 height 14
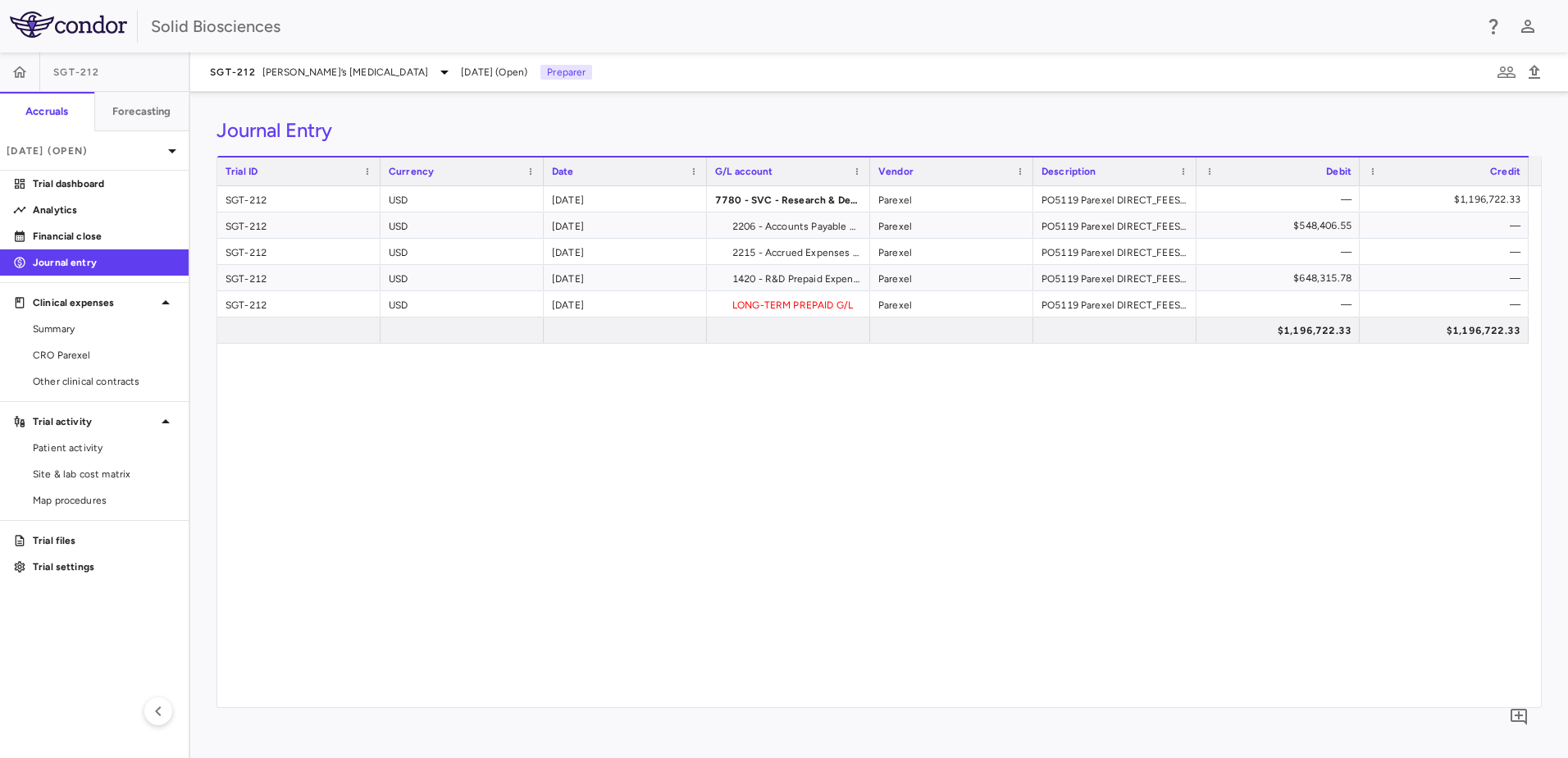
click at [475, 113] on div "Journal Entry Drag here to set row groups Drag here to set column labels Trial …" at bounding box center [879, 425] width 1378 height 667
click at [1209, 526] on div "SGT-212 USD 2025-09-30 7780 - SVC - Research & Development : Trials Expense Par…" at bounding box center [879, 446] width 1323 height 521
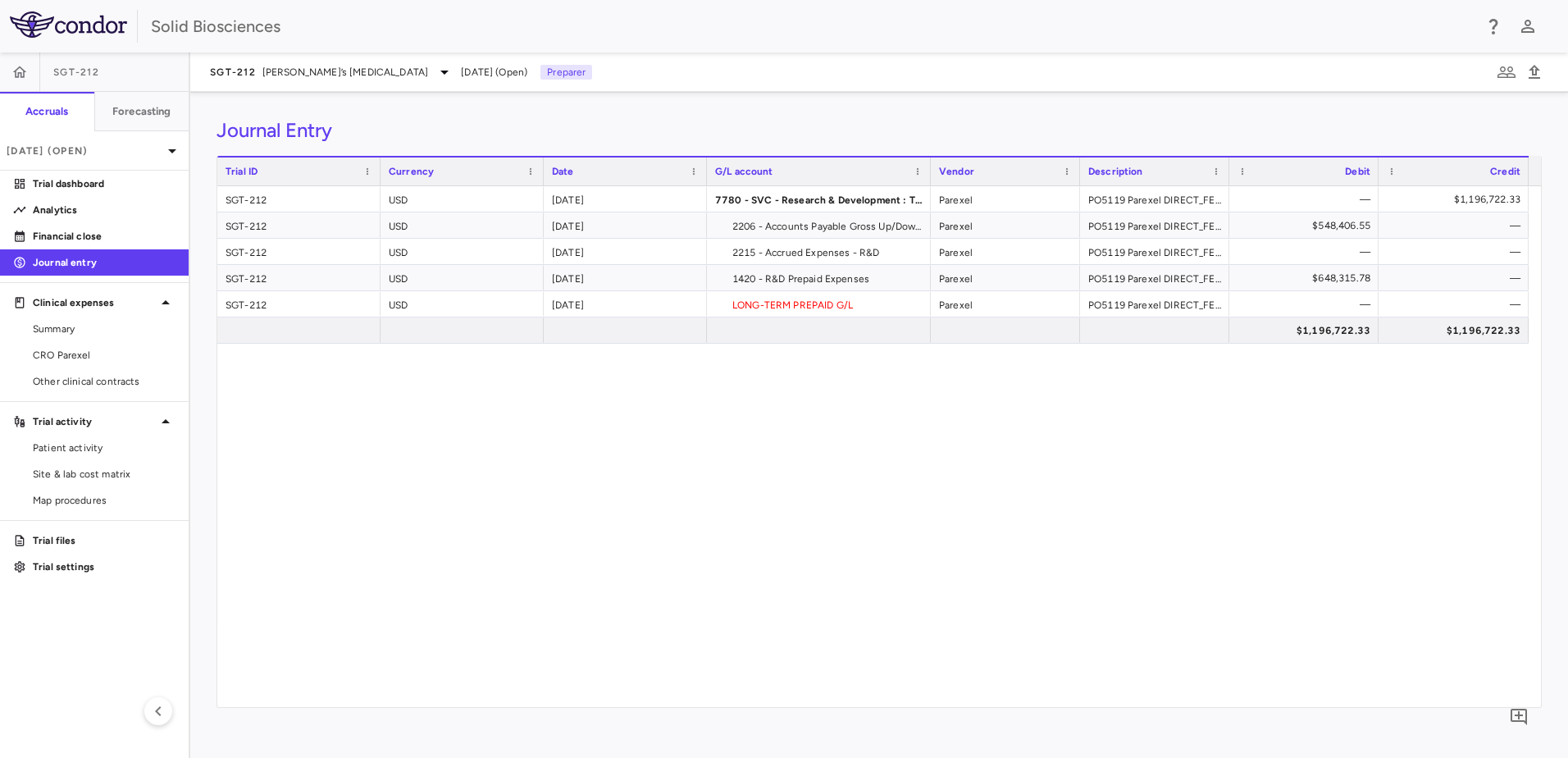
drag, startPoint x: 868, startPoint y: 171, endPoint x: 949, endPoint y: 200, distance: 86.0
click at [947, 194] on div "Trial ID Currency Date G/L account" at bounding box center [879, 431] width 1323 height 552
click at [1065, 521] on div "SGT-212 USD 2025-09-30 7780 - SVC - Research & Development : Trials Expense Par…" at bounding box center [879, 446] width 1323 height 521
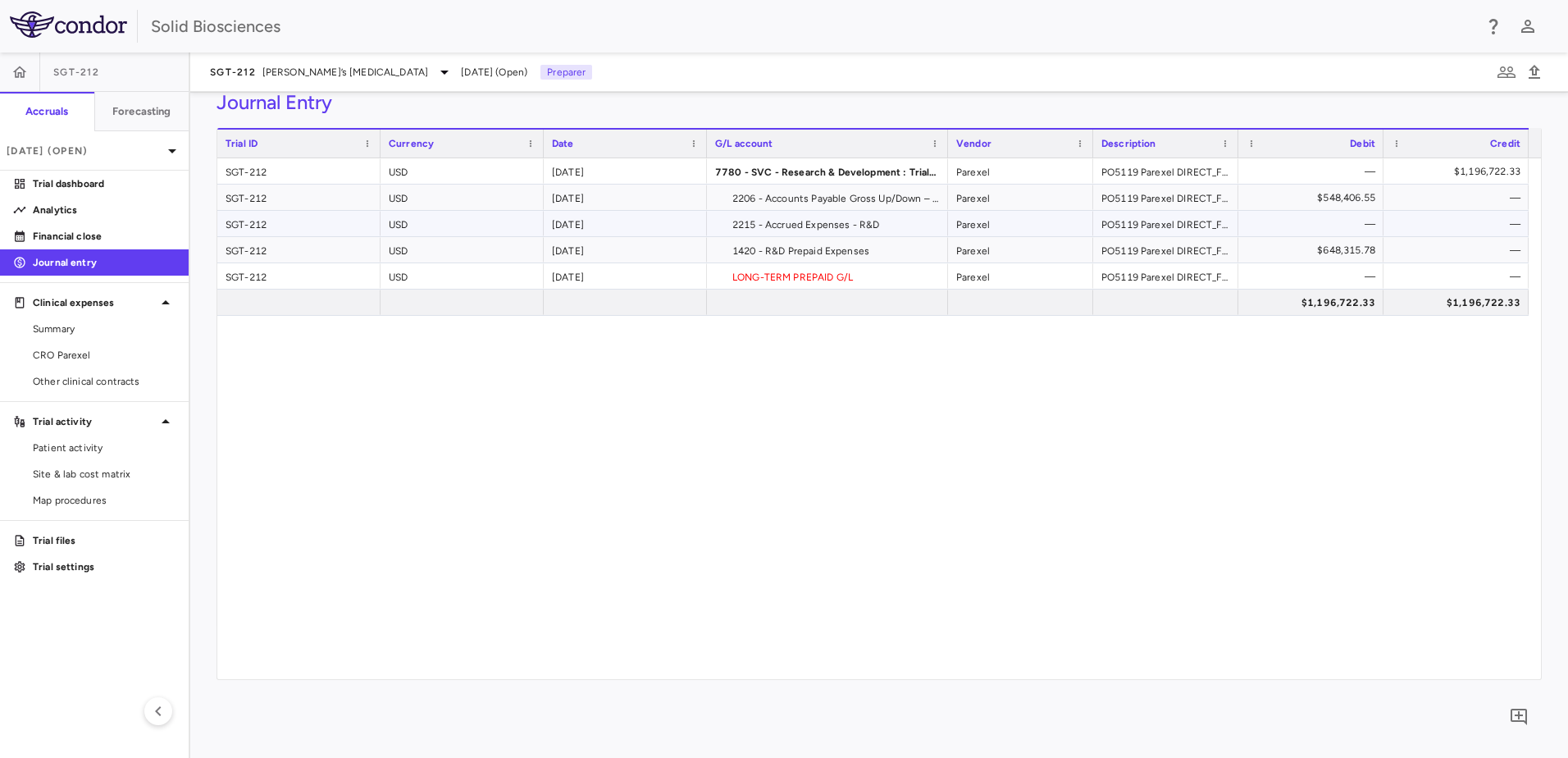
scroll to position [38, 0]
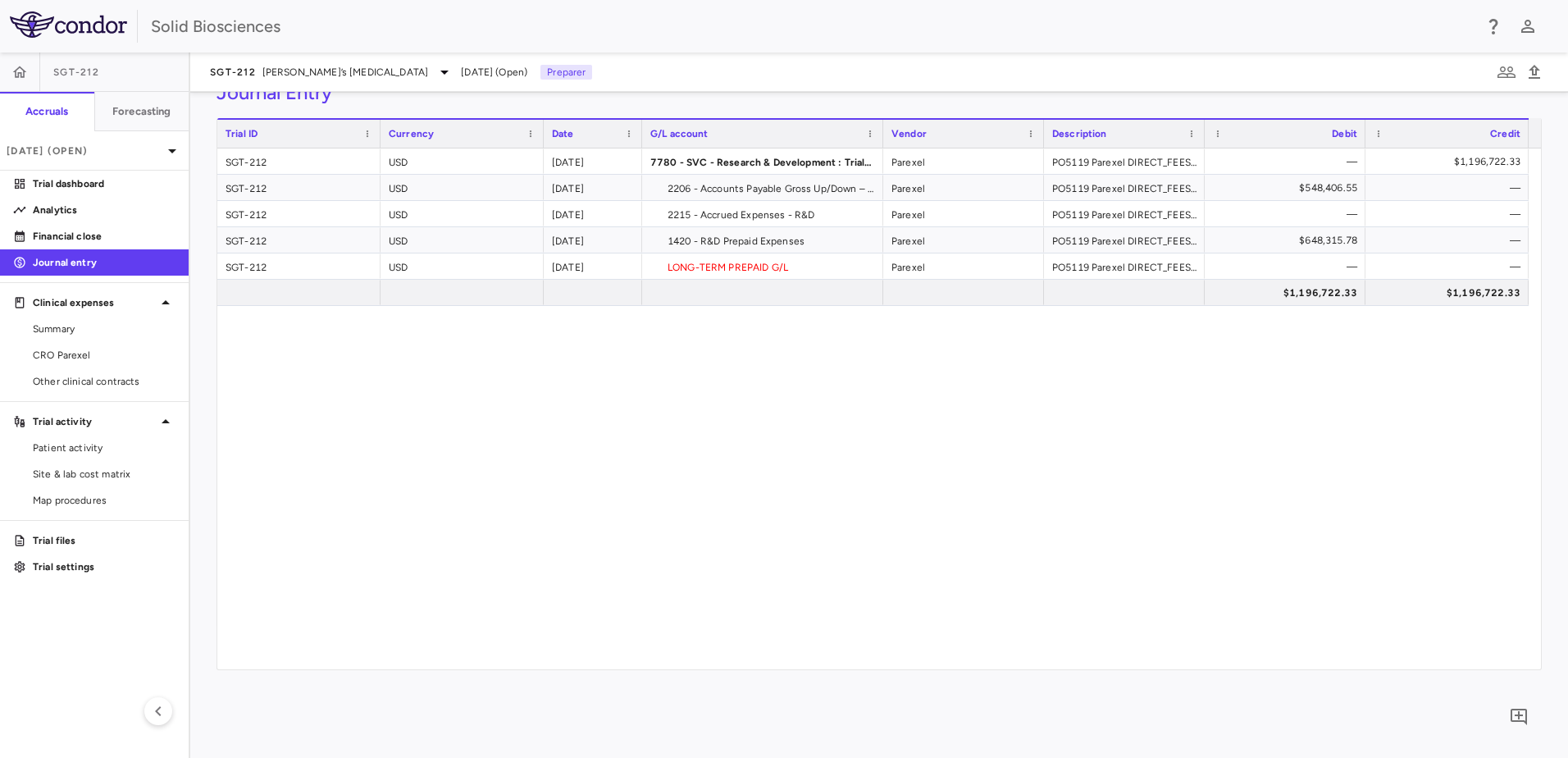
drag, startPoint x: 705, startPoint y: 134, endPoint x: 634, endPoint y: 162, distance: 76.3
click at [637, 160] on div "Trial ID Currency Date G/L account" at bounding box center [879, 394] width 1323 height 552
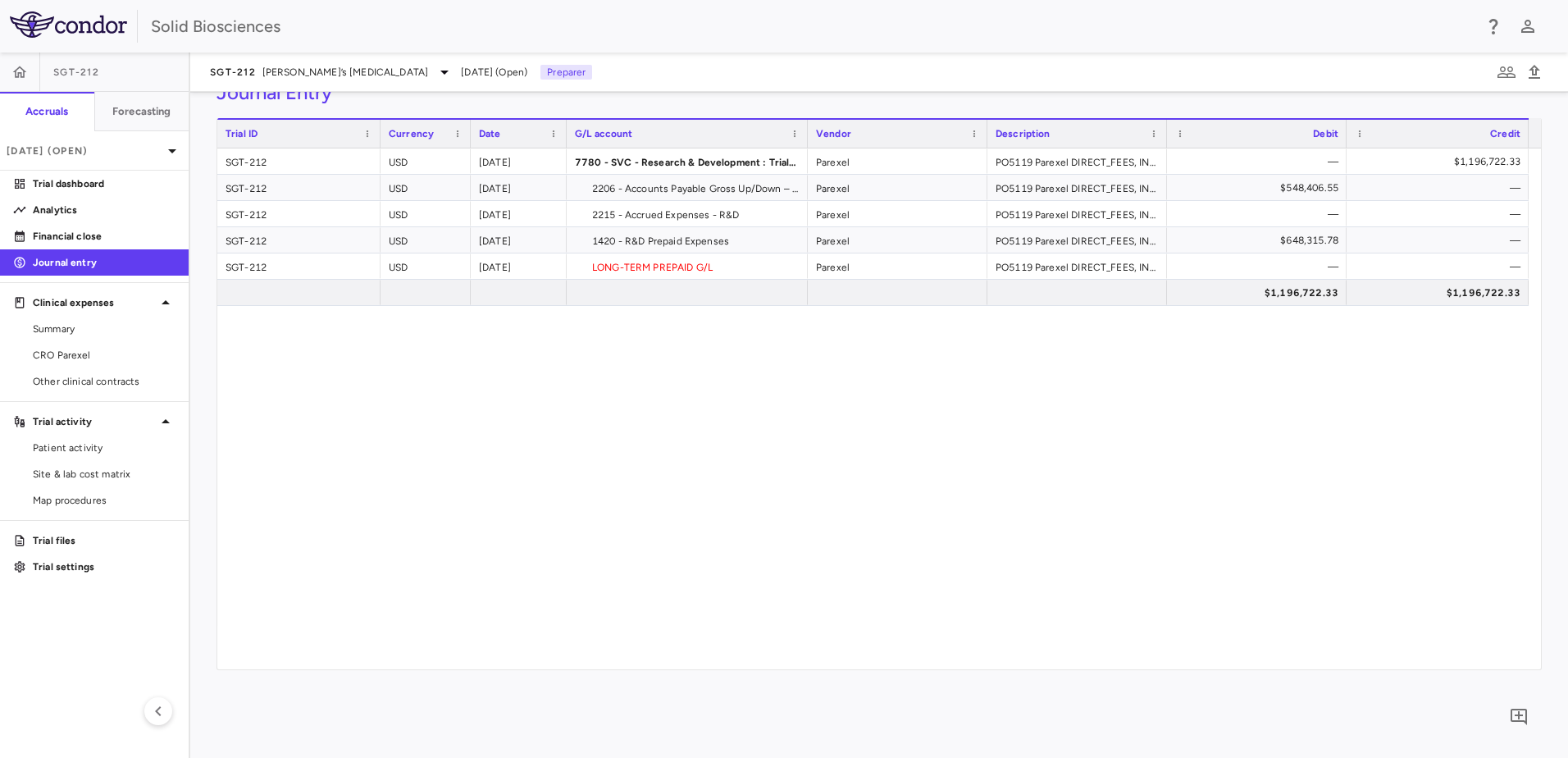
drag, startPoint x: 542, startPoint y: 131, endPoint x: 458, endPoint y: 165, distance: 90.6
click at [460, 165] on div "Trial ID Currency Date G/L account" at bounding box center [879, 394] width 1323 height 552
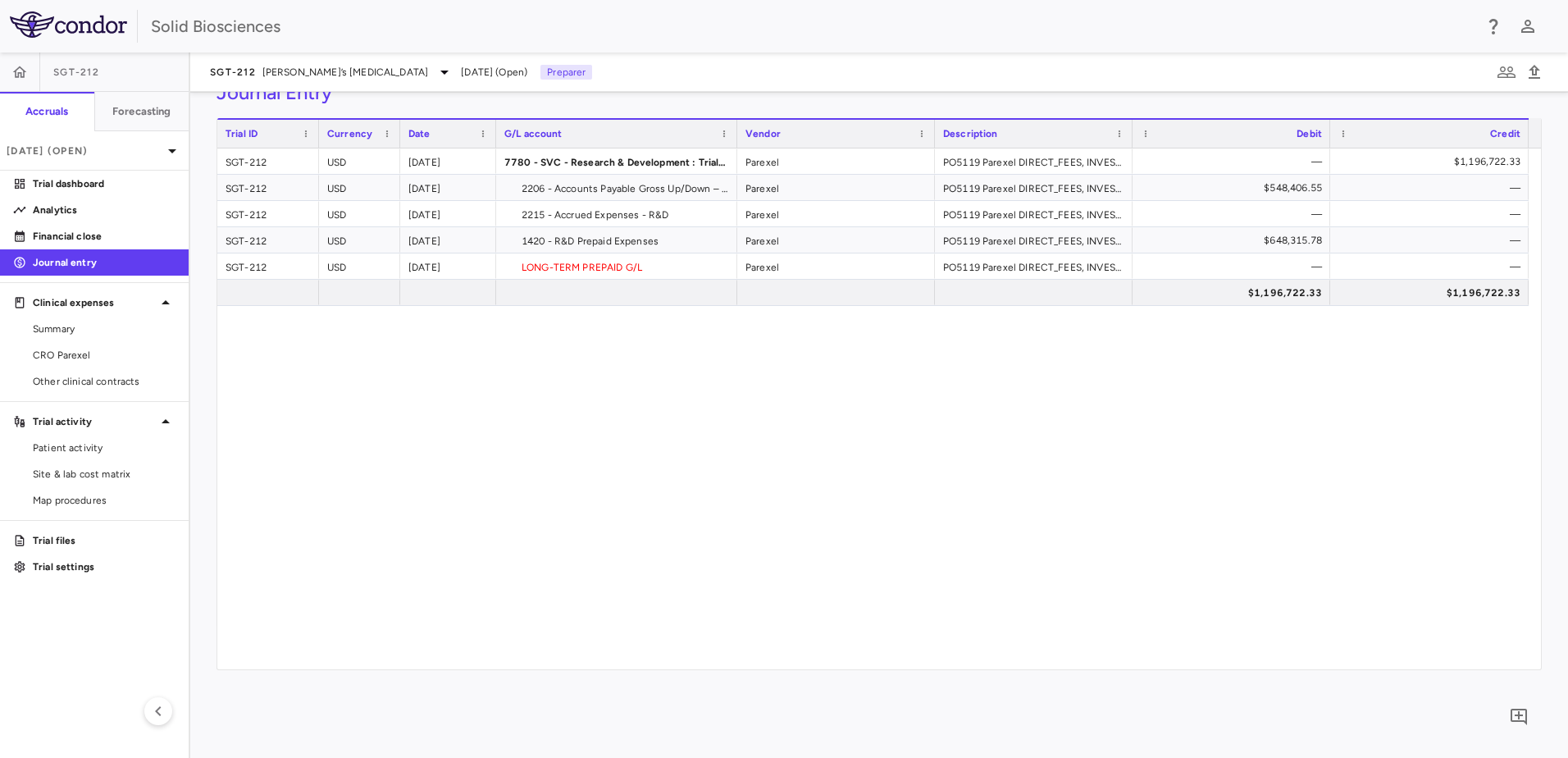
drag, startPoint x: 378, startPoint y: 136, endPoint x: 301, endPoint y: 163, distance: 81.6
click at [301, 163] on div "Trial ID Currency Date G/L account" at bounding box center [879, 394] width 1323 height 552
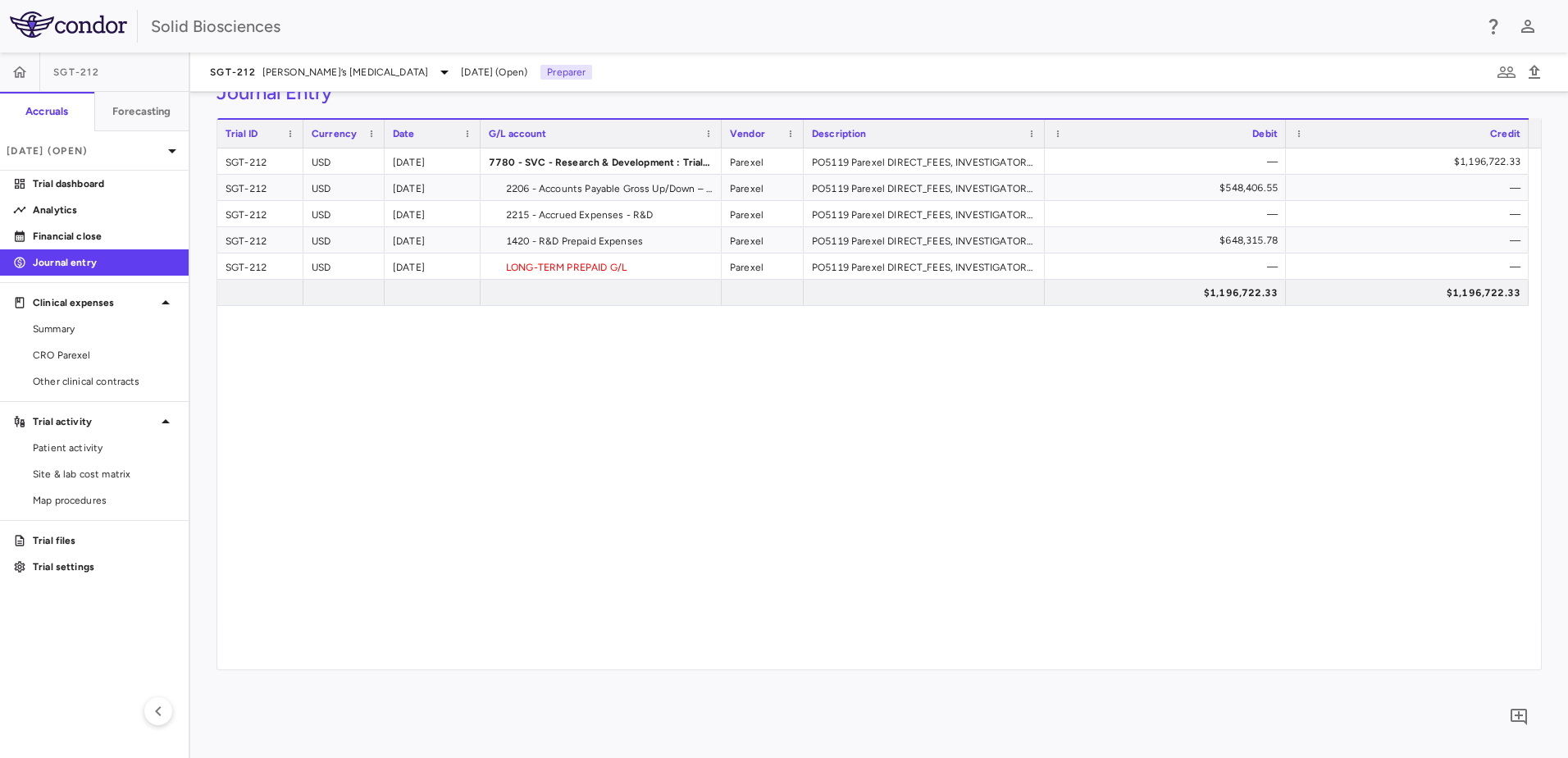
drag, startPoint x: 920, startPoint y: 133, endPoint x: 828, endPoint y: 161, distance: 96.2
click at [793, 167] on div "Trial ID Currency Date G/L account" at bounding box center [879, 394] width 1323 height 552
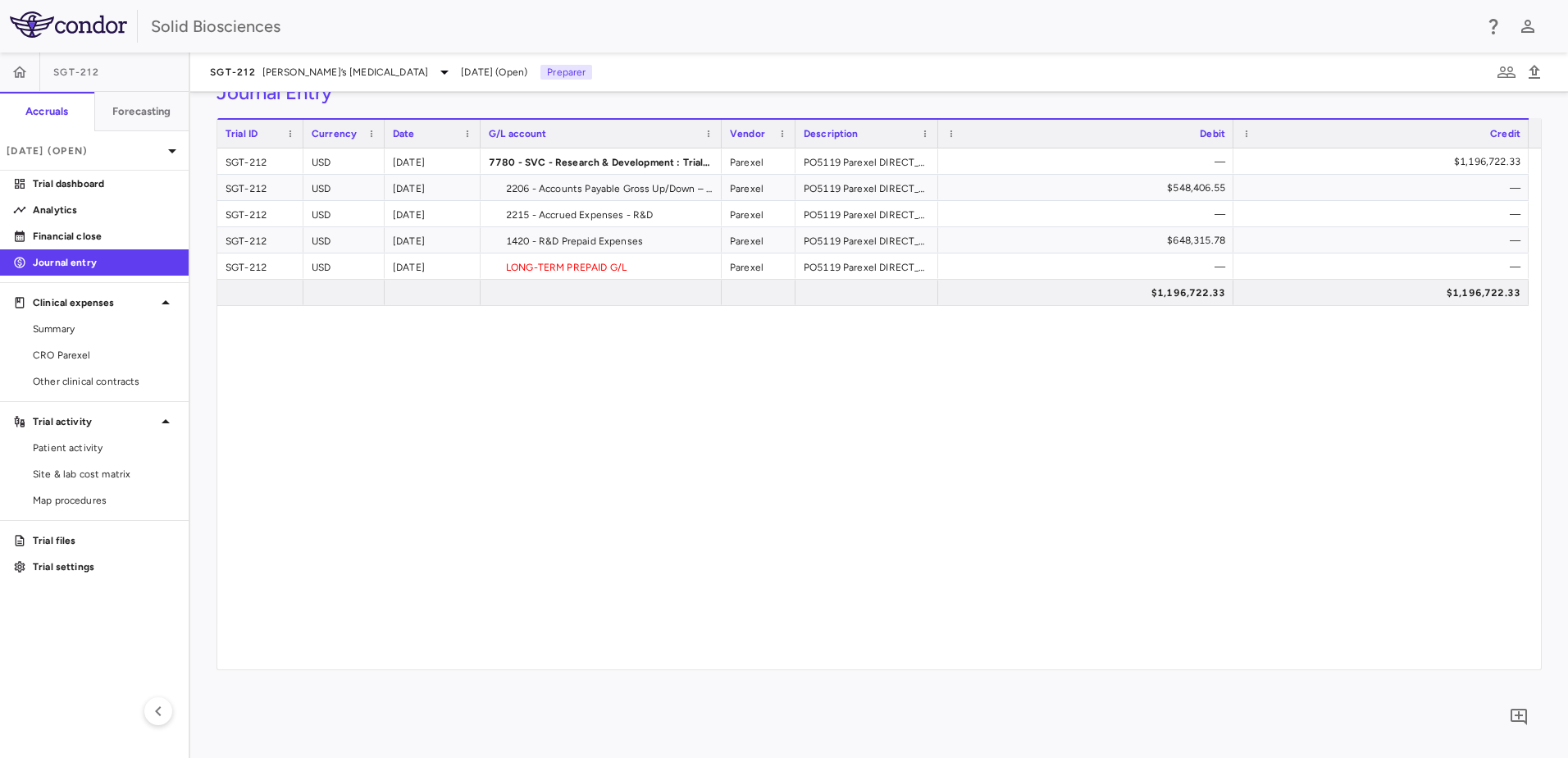
drag, startPoint x: 1037, startPoint y: 130, endPoint x: 932, endPoint y: 152, distance: 107.3
click at [932, 152] on div "Trial ID Currency Date G/L account" at bounding box center [879, 394] width 1323 height 552
drag, startPoint x: 1231, startPoint y: 130, endPoint x: 1061, endPoint y: 162, distance: 173.0
click at [1061, 162] on div "Trial ID Currency Date G/L account" at bounding box center [879, 394] width 1323 height 552
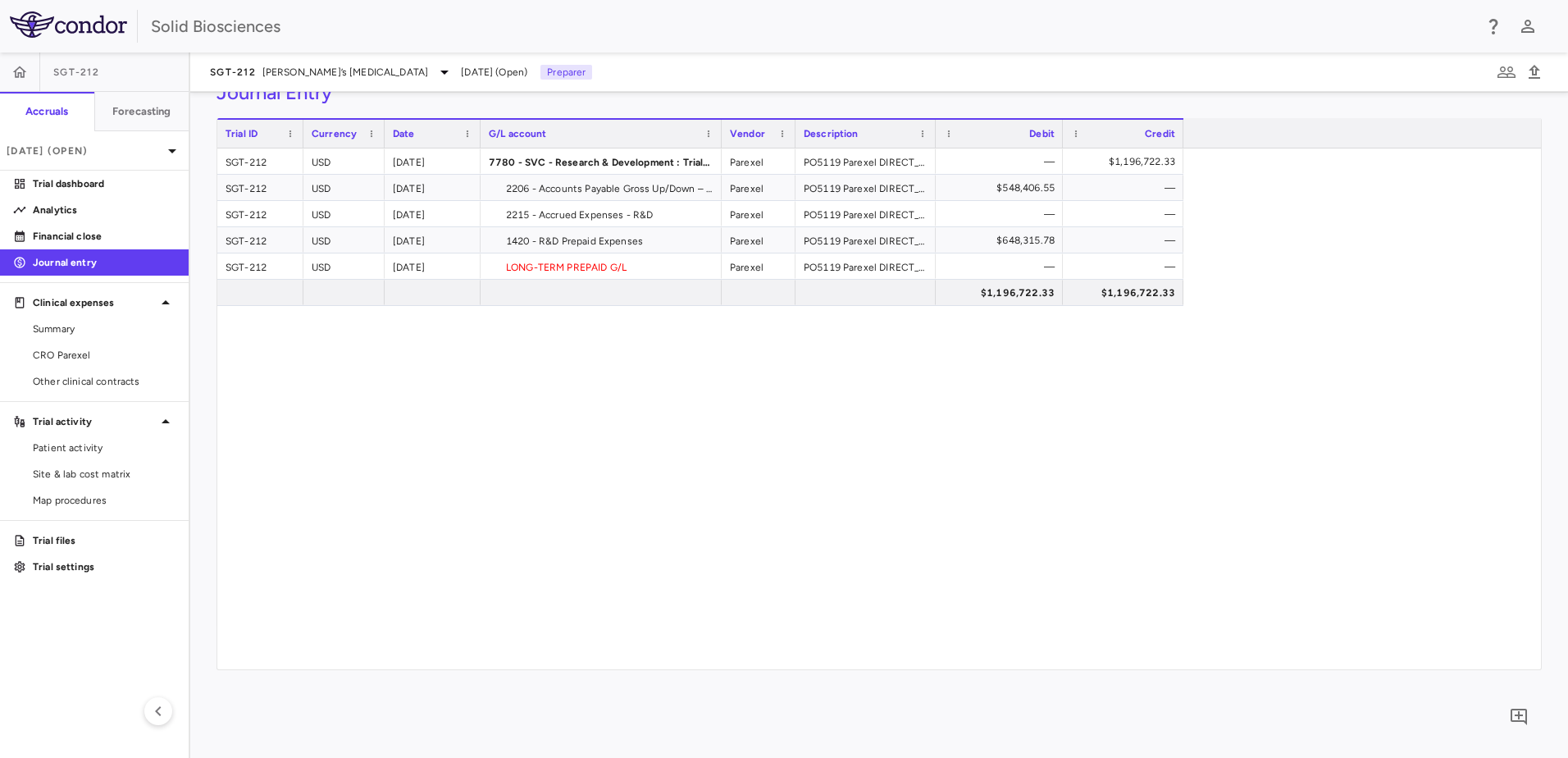
drag, startPoint x: 1527, startPoint y: 131, endPoint x: 1182, endPoint y: 179, distance: 348.3
click at [1182, 179] on div "Trial ID Currency Date G/L account" at bounding box center [879, 394] width 1323 height 552
drag, startPoint x: 1182, startPoint y: 132, endPoint x: 1448, endPoint y: 141, distance: 266.2
click at [1437, 141] on div at bounding box center [1434, 134] width 7 height 28
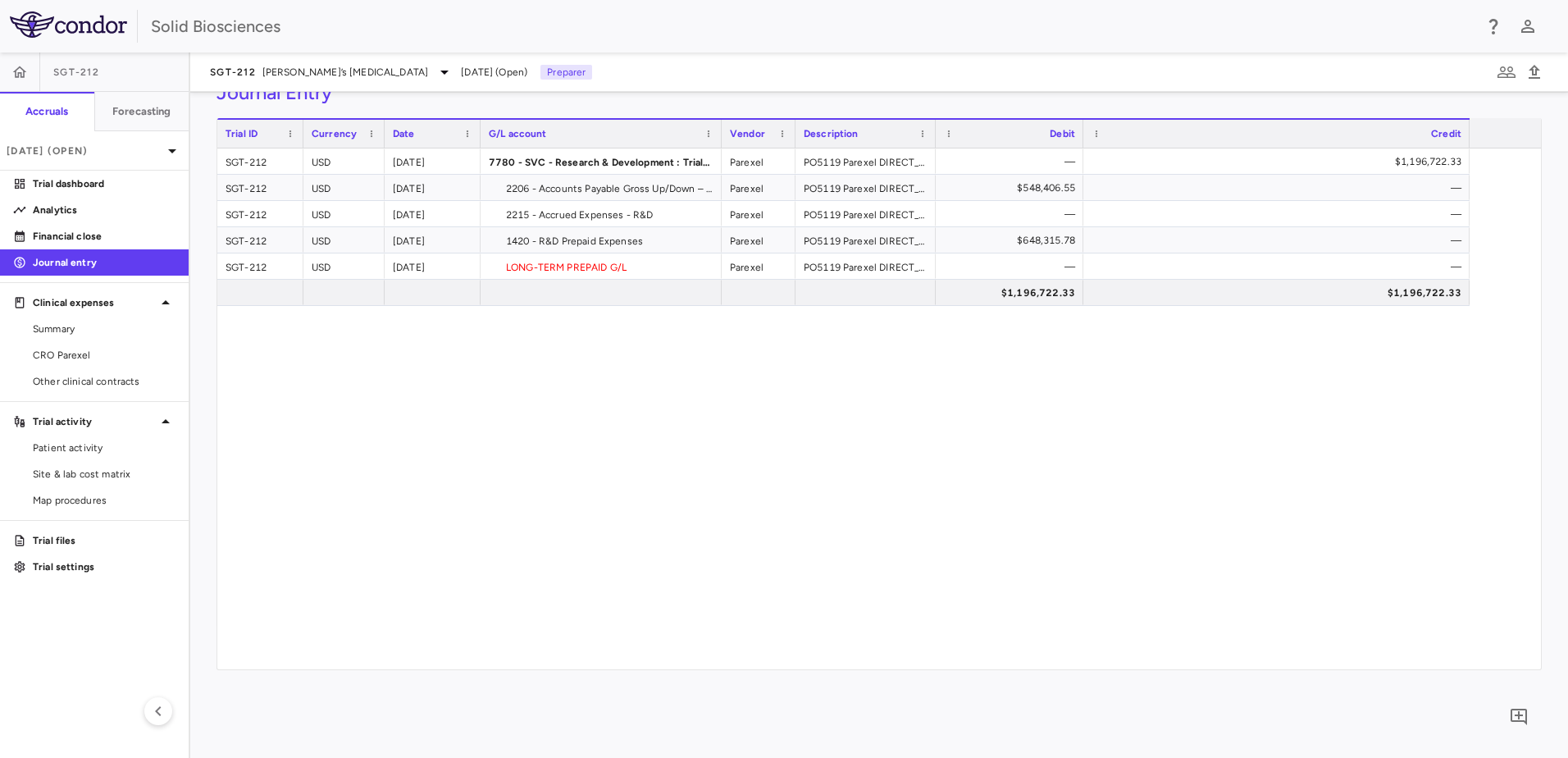
drag, startPoint x: 1061, startPoint y: 135, endPoint x: 1090, endPoint y: 156, distance: 35.8
click at [1081, 156] on div "Trial ID Currency Date G/L account" at bounding box center [879, 394] width 1323 height 552
drag, startPoint x: 1467, startPoint y: 138, endPoint x: 1244, endPoint y: 164, distance: 224.5
click at [1248, 164] on div "Trial ID Currency Date G/L account" at bounding box center [879, 394] width 1323 height 552
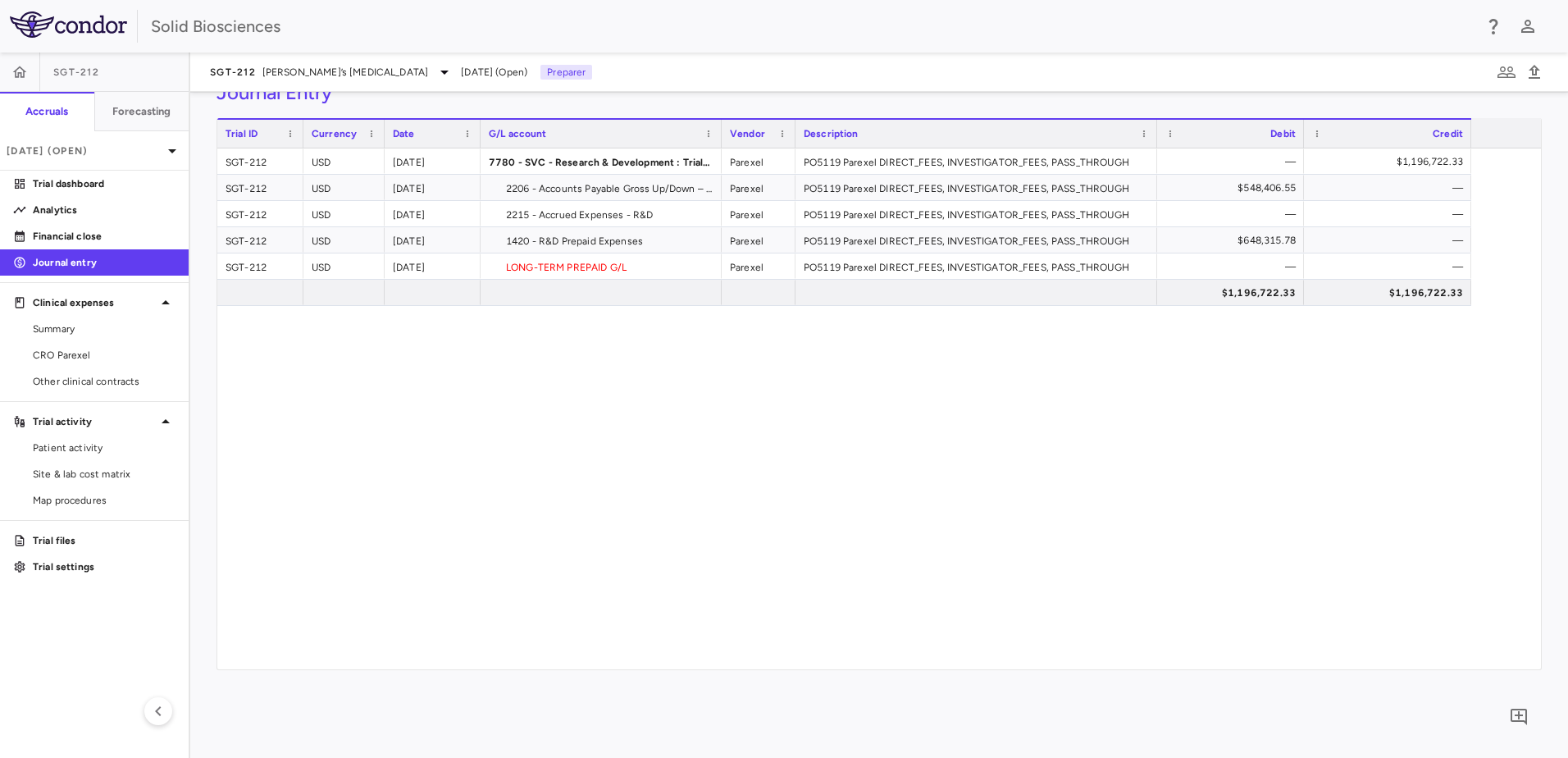
drag, startPoint x: 946, startPoint y: 136, endPoint x: 1156, endPoint y: 165, distance: 212.0
click at [1156, 165] on div "Trial ID Currency Date G/L account" at bounding box center [879, 394] width 1323 height 552
drag, startPoint x: 990, startPoint y: 379, endPoint x: 1023, endPoint y: 394, distance: 36.2
click at [989, 377] on div "SGT-212 USD 2025-09-30 7780 - SVC - Research & Development : Trials Expense Par…" at bounding box center [879, 408] width 1323 height 521
click at [703, 358] on div "SGT-212 USD 2025-09-30 7780 - SVC - Research & Development : Trials Expense Par…" at bounding box center [879, 408] width 1323 height 521
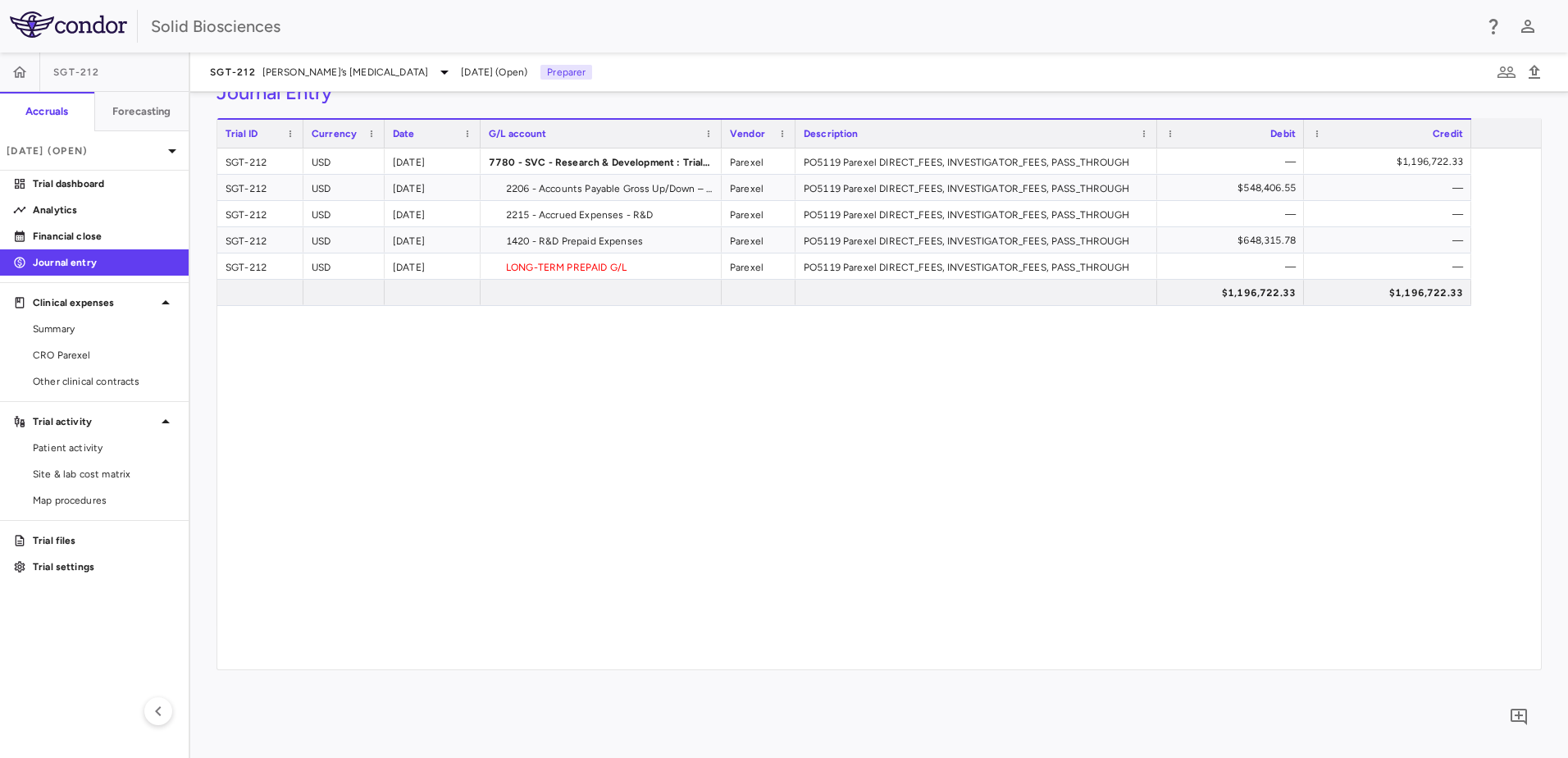
click at [870, 392] on div "SGT-212 USD 2025-09-30 7780 - SVC - Research & Development : Trials Expense Par…" at bounding box center [879, 408] width 1323 height 521
click at [657, 69] on div "SGT-212 Friedreich’s ataxia Sep 2025 (Open) Preparer" at bounding box center [879, 72] width 1378 height 39
click at [724, 418] on div "SGT-212 USD 2025-09-30 7780 - SVC - Research & Development : Trials Expense Par…" at bounding box center [879, 408] width 1323 height 521
click at [640, 78] on div "SGT-212 Friedreich’s ataxia Sep 2025 (Open) Preparer" at bounding box center [879, 72] width 1378 height 39
click at [625, 412] on div "SGT-212 USD 2025-09-30 7780 - SVC - Research & Development : Trials Expense Par…" at bounding box center [879, 408] width 1323 height 521
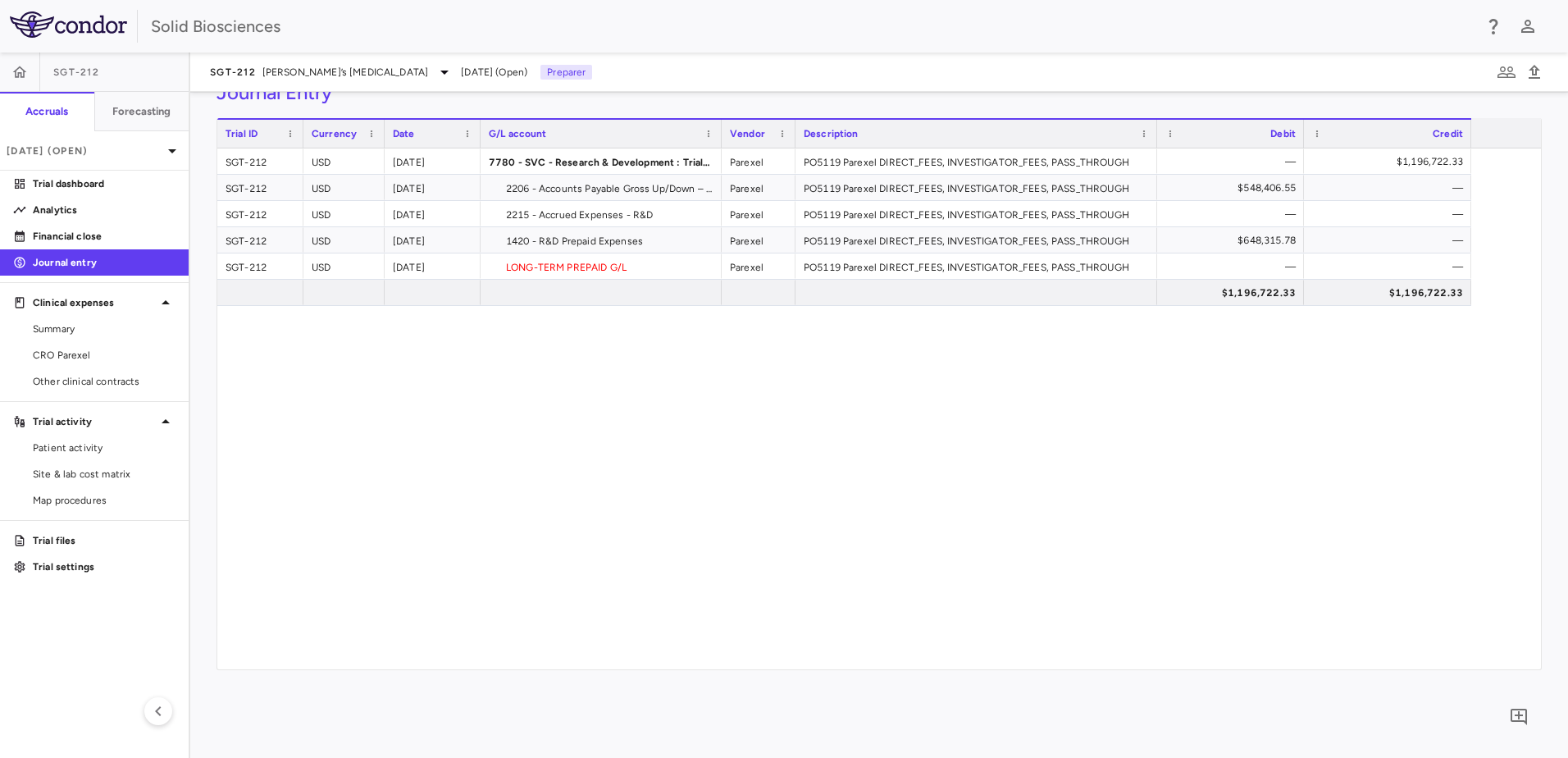
click at [801, 415] on div "SGT-212 USD 2025-09-30 7780 - SVC - Research & Development : Trials Expense Par…" at bounding box center [879, 408] width 1323 height 521
click at [621, 98] on div "Journal Entry" at bounding box center [879, 92] width 1325 height 25
click at [604, 372] on div "SGT-212 USD 2025-09-30 7780 - SVC - Research & Development : Trials Expense Par…" at bounding box center [879, 408] width 1323 height 521
click at [565, 391] on div "SGT-212 USD 2025-09-30 7780 - SVC - Research & Development : Trials Expense Par…" at bounding box center [879, 408] width 1323 height 521
click at [658, 422] on div "SGT-212 USD 2025-09-30 7780 - SVC - Research & Development : Trials Expense Par…" at bounding box center [879, 408] width 1323 height 521
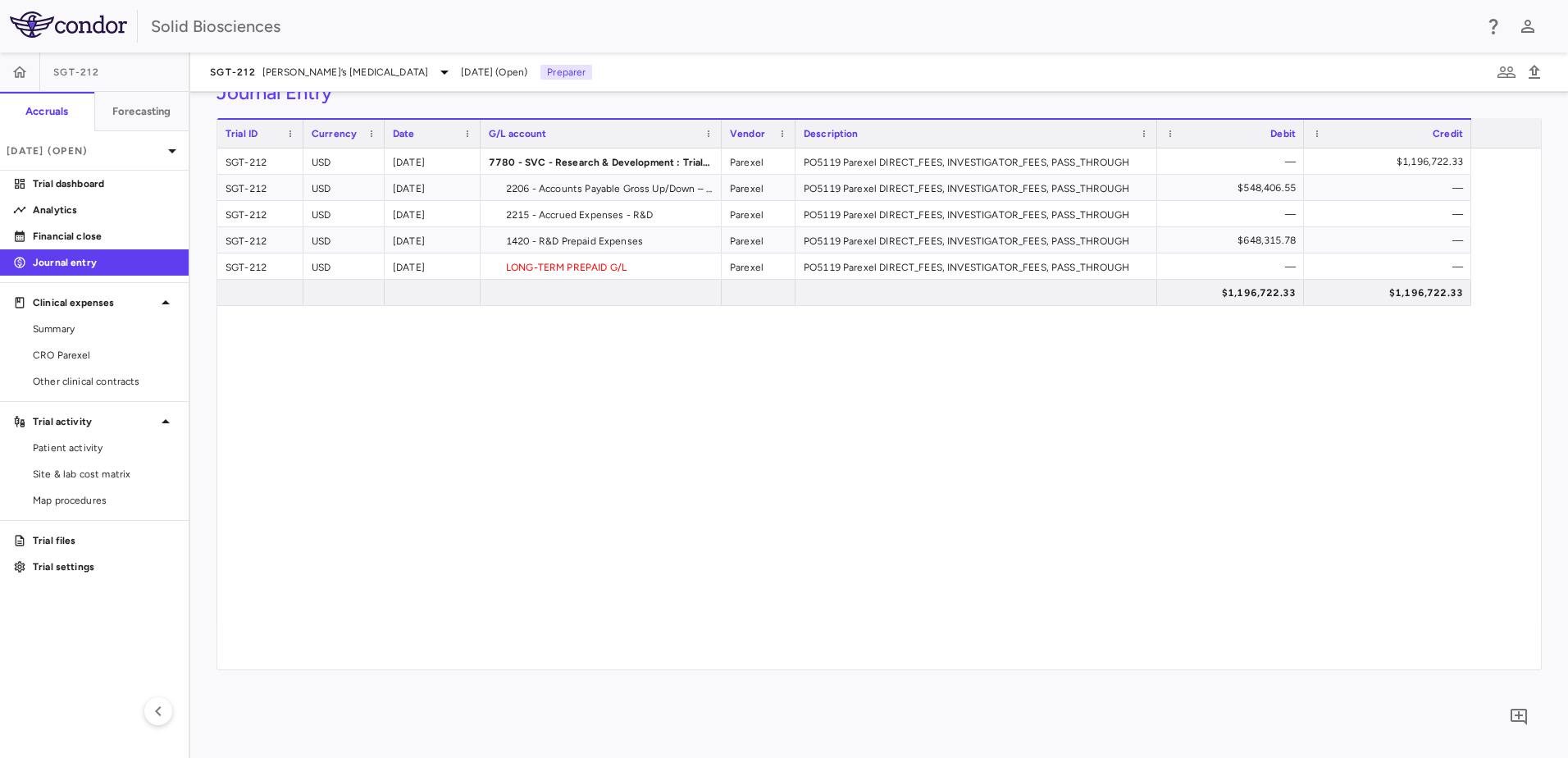
click at [641, 460] on div "SGT-212 USD 2025-09-30 7780 - SVC - Research & Development : Trials Expense Par…" at bounding box center [879, 408] width 1323 height 521
click at [428, 420] on div "SGT-212 USD 2025-09-30 7780 - SVC - Research & Development : Trials Expense Par…" at bounding box center [879, 408] width 1323 height 521
click at [618, 95] on div "Journal Entry" at bounding box center [879, 92] width 1325 height 25
click at [650, 361] on div "SGT-212 USD 2025-09-30 7780 - SVC - Research & Development : Trials Expense Par…" at bounding box center [879, 408] width 1323 height 521
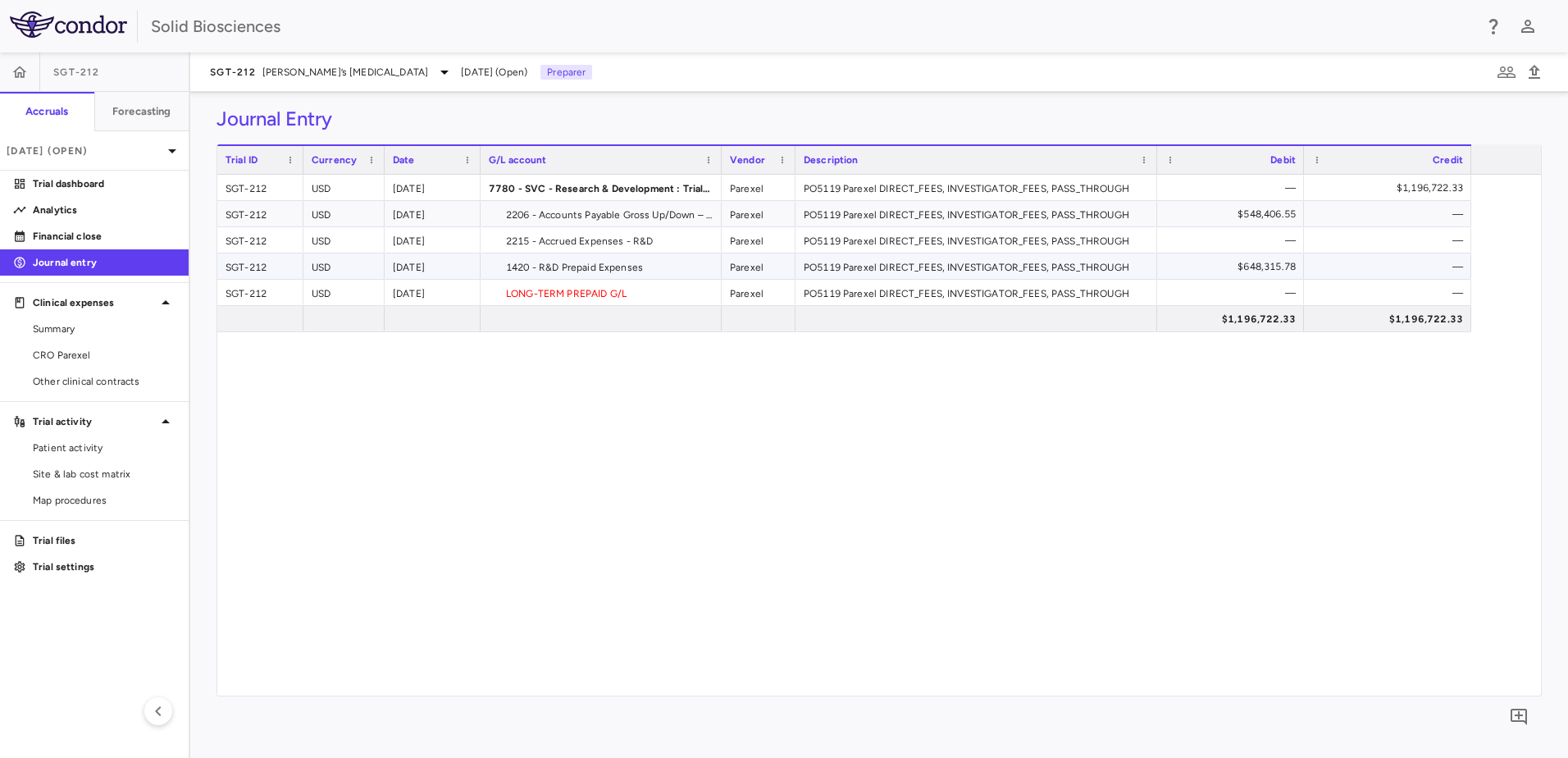
scroll to position [0, 0]
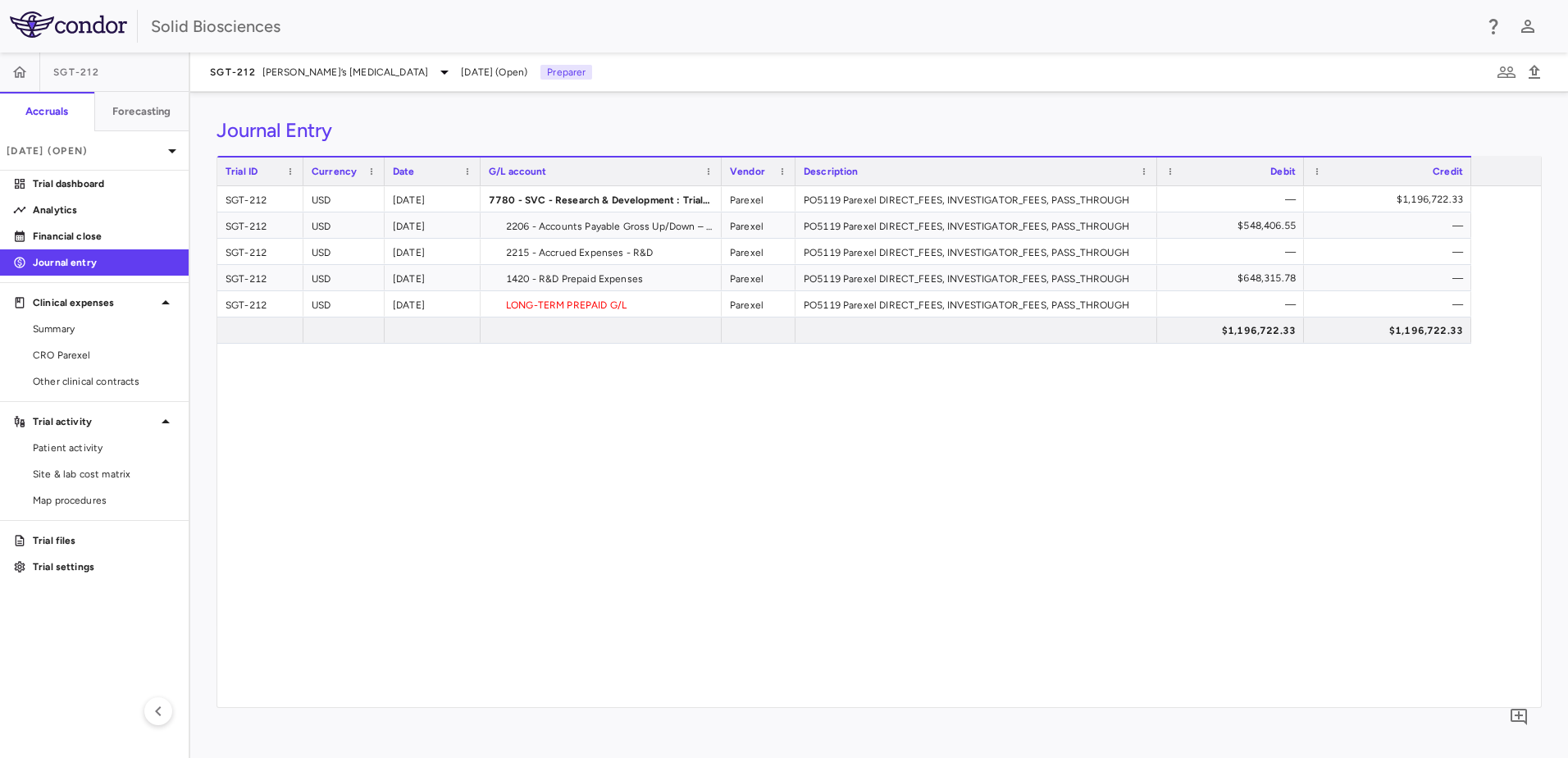
click at [579, 117] on div "Journal Entry Press ENTER to sort. Press ALT DOWN to open column menu Drag here…" at bounding box center [879, 425] width 1378 height 667
click at [580, 113] on div "Journal Entry Press ENTER to sort. Press ALT DOWN to open column menu Drag here…" at bounding box center [879, 425] width 1378 height 667
click at [593, 462] on div "SGT-212 USD 2025-09-30 7780 - SVC - Research & Development : Trials Expense Par…" at bounding box center [879, 446] width 1323 height 521
click at [590, 446] on div "SGT-212 USD 2025-09-30 7780 - SVC - Research & Development : Trials Expense Par…" at bounding box center [879, 446] width 1323 height 521
click at [620, 116] on div "Journal Entry Press ENTER to sort. Press ALT DOWN to open column menu Drag here…" at bounding box center [879, 425] width 1378 height 667
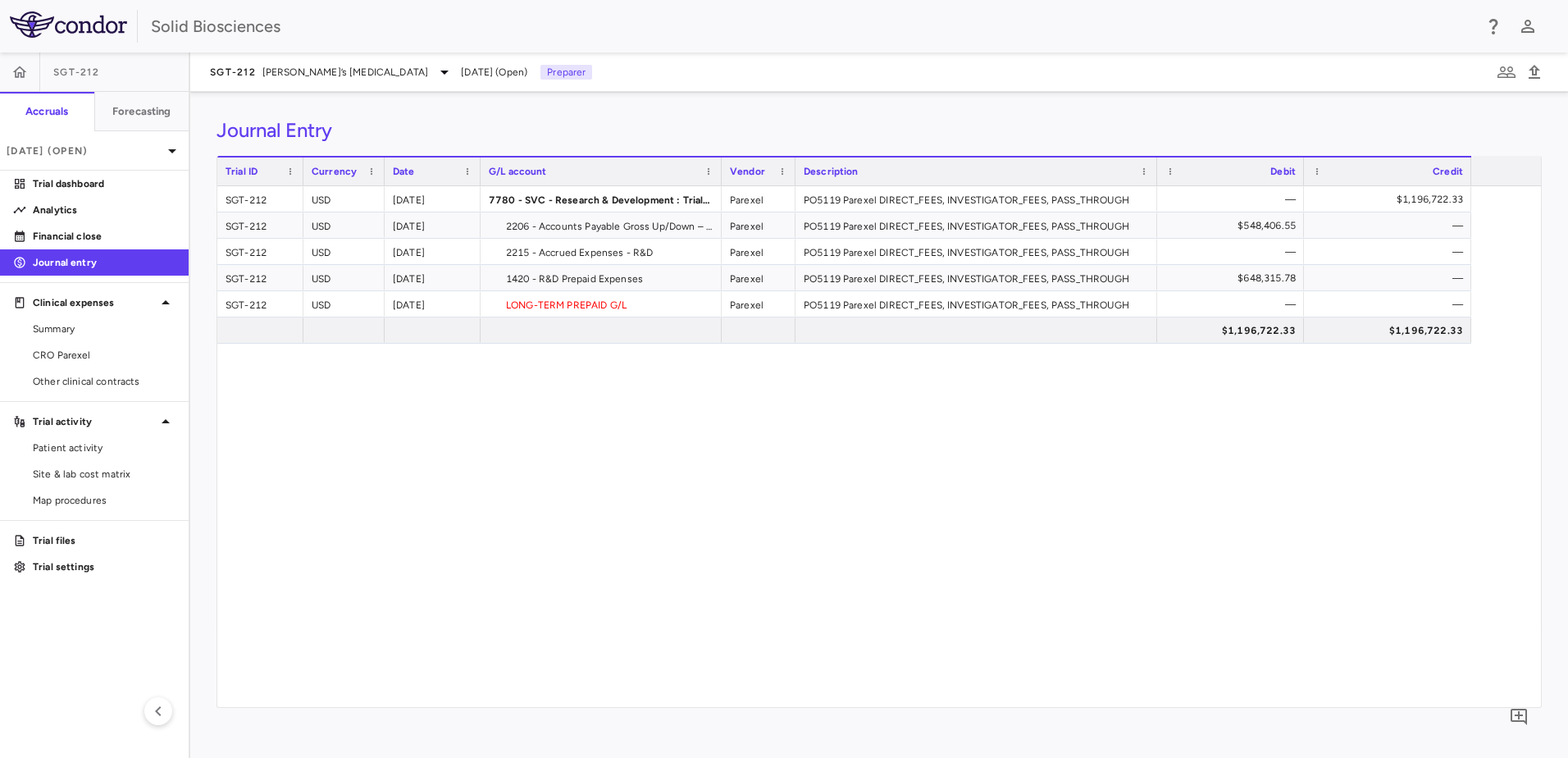
click at [645, 386] on div "SGT-212 USD 2025-09-30 7780 - SVC - Research & Development : Trials Expense Par…" at bounding box center [879, 446] width 1323 height 521
click at [647, 423] on div "SGT-212 USD 2025-09-30 7780 - SVC - Research & Development : Trials Expense Par…" at bounding box center [879, 446] width 1323 height 521
click at [613, 420] on div "SGT-212 USD 2025-09-30 7780 - SVC - Research & Development : Trials Expense Par…" at bounding box center [879, 446] width 1323 height 521
click at [605, 418] on div "SGT-212 USD 2025-09-30 7780 - SVC - Research & Development : Trials Expense Par…" at bounding box center [879, 446] width 1323 height 521
click at [605, 426] on div "SGT-212 USD 2025-09-30 7780 - SVC - Research & Development : Trials Expense Par…" at bounding box center [879, 446] width 1323 height 521
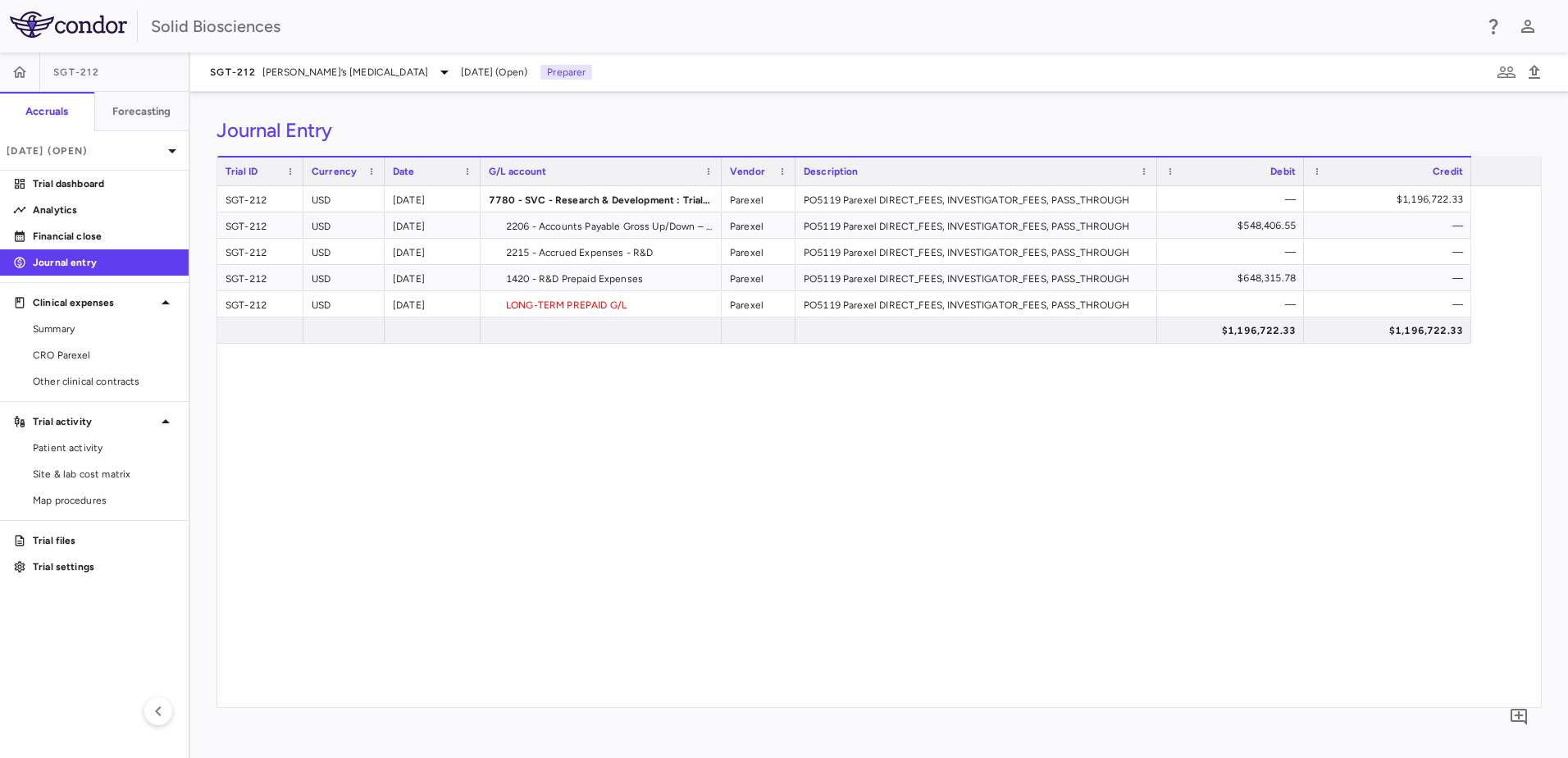
click at [620, 408] on div "SGT-212 USD 2025-09-30 7780 - SVC - Research & Development : Trials Expense Par…" at bounding box center [879, 446] width 1323 height 521
click at [623, 471] on div "SGT-212 USD 2025-09-30 7780 - SVC - Research & Development : Trials Expense Par…" at bounding box center [879, 446] width 1323 height 521
click at [819, 465] on div "SGT-212 USD 2025-09-30 7780 - SVC - Research & Development : Trials Expense Par…" at bounding box center [879, 446] width 1323 height 521
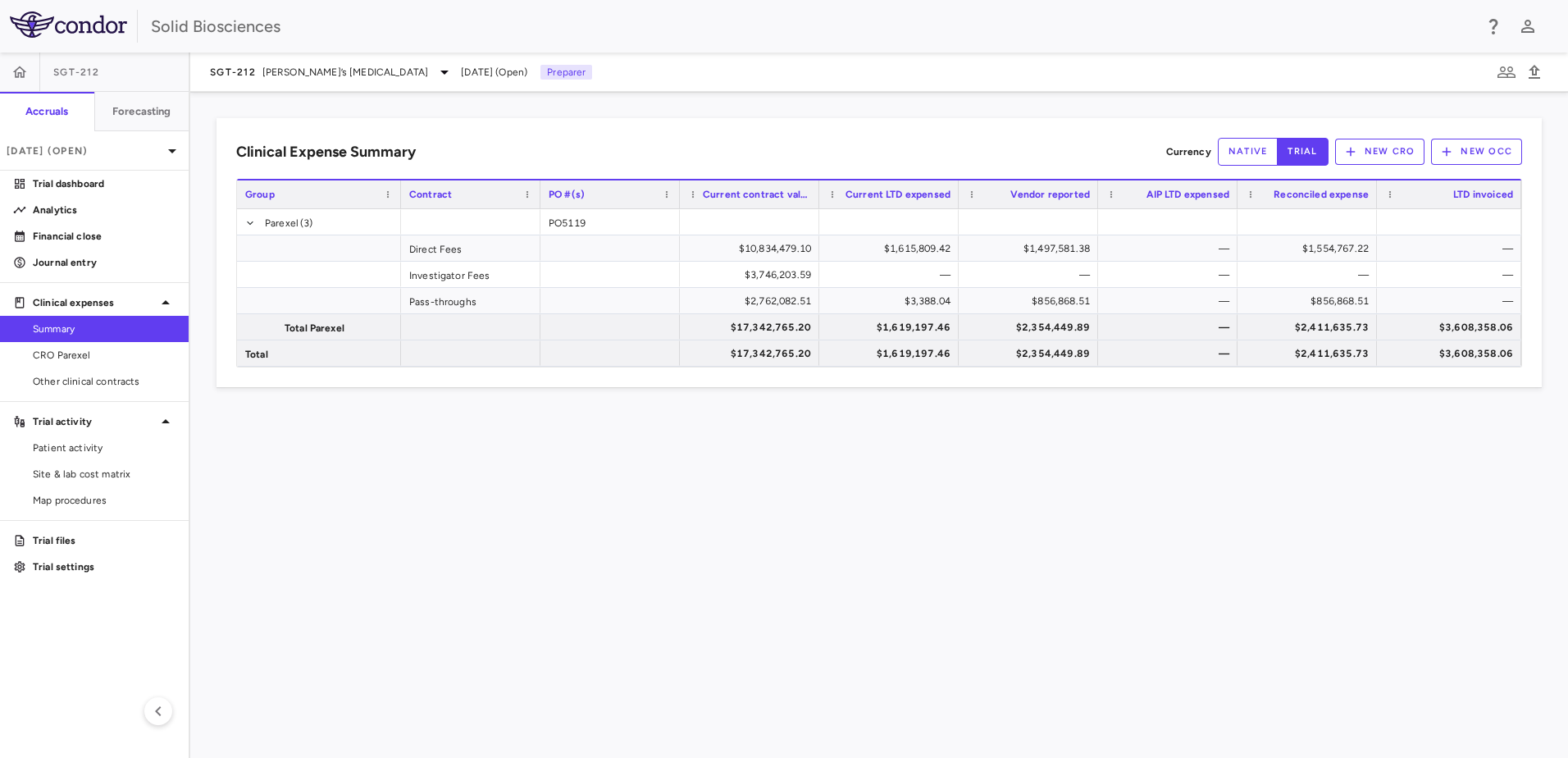
click at [778, 108] on div "Clinical Expense Summary Currency native trial New CRO New OCC Drag here to set…" at bounding box center [879, 425] width 1378 height 667
click at [285, 75] on span "[PERSON_NAME]’s [MEDICAL_DATA]" at bounding box center [345, 72] width 166 height 14
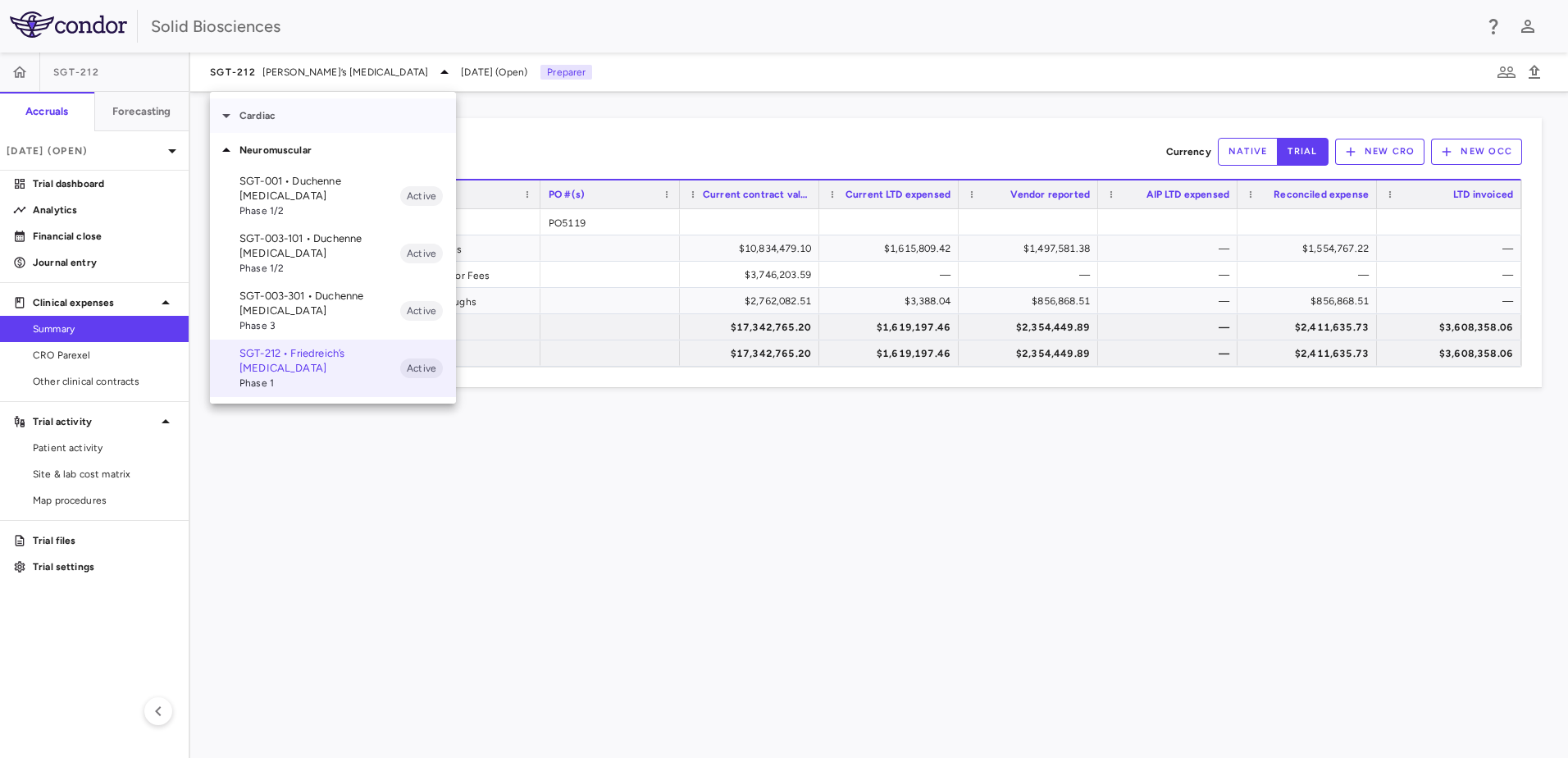
click at [271, 119] on p "Cardiac" at bounding box center [348, 115] width 216 height 14
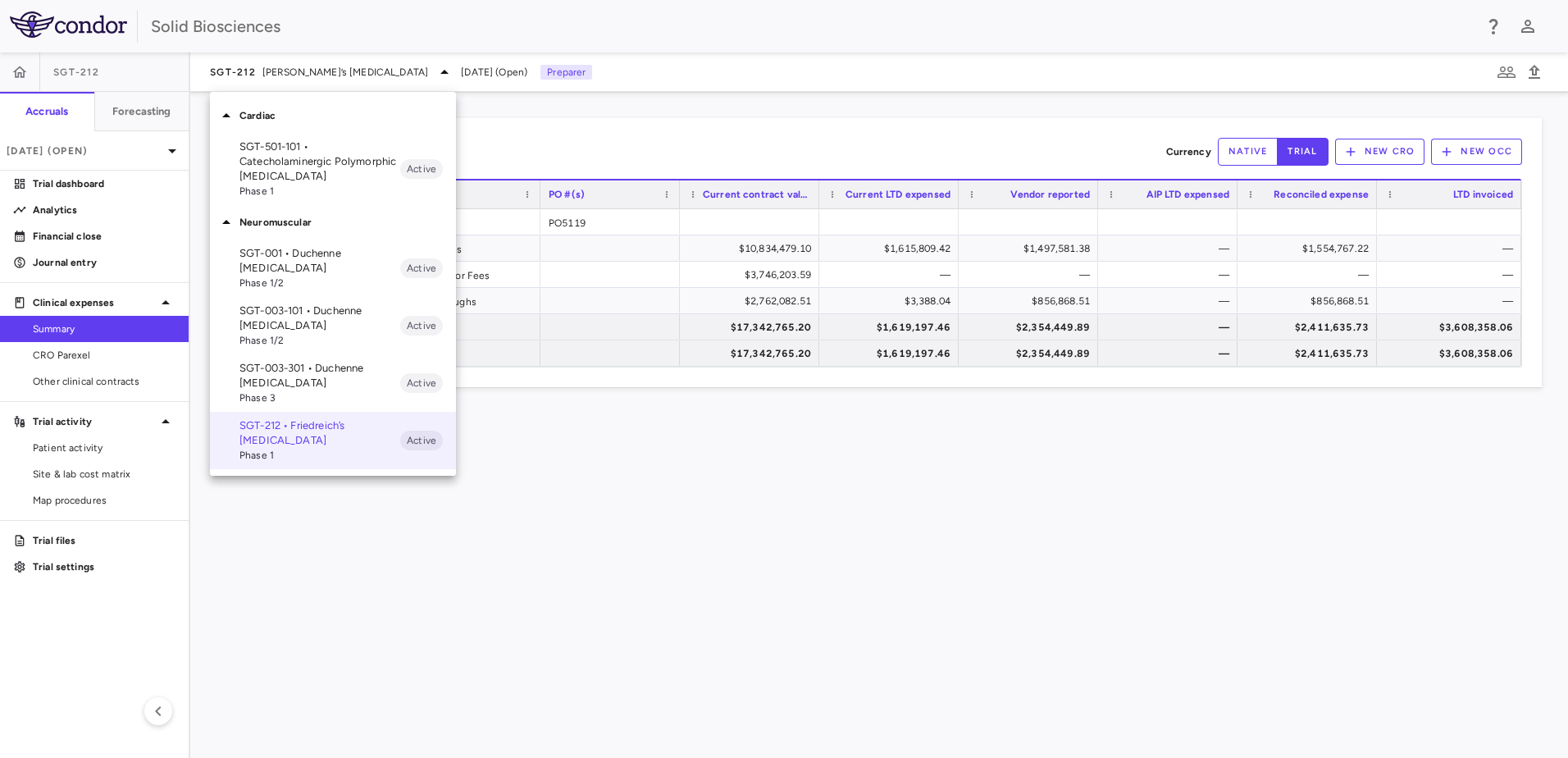
click at [267, 151] on p "SGT-501-101 • Catecholaminergic Polymorphic [MEDICAL_DATA]" at bounding box center [320, 162] width 161 height 44
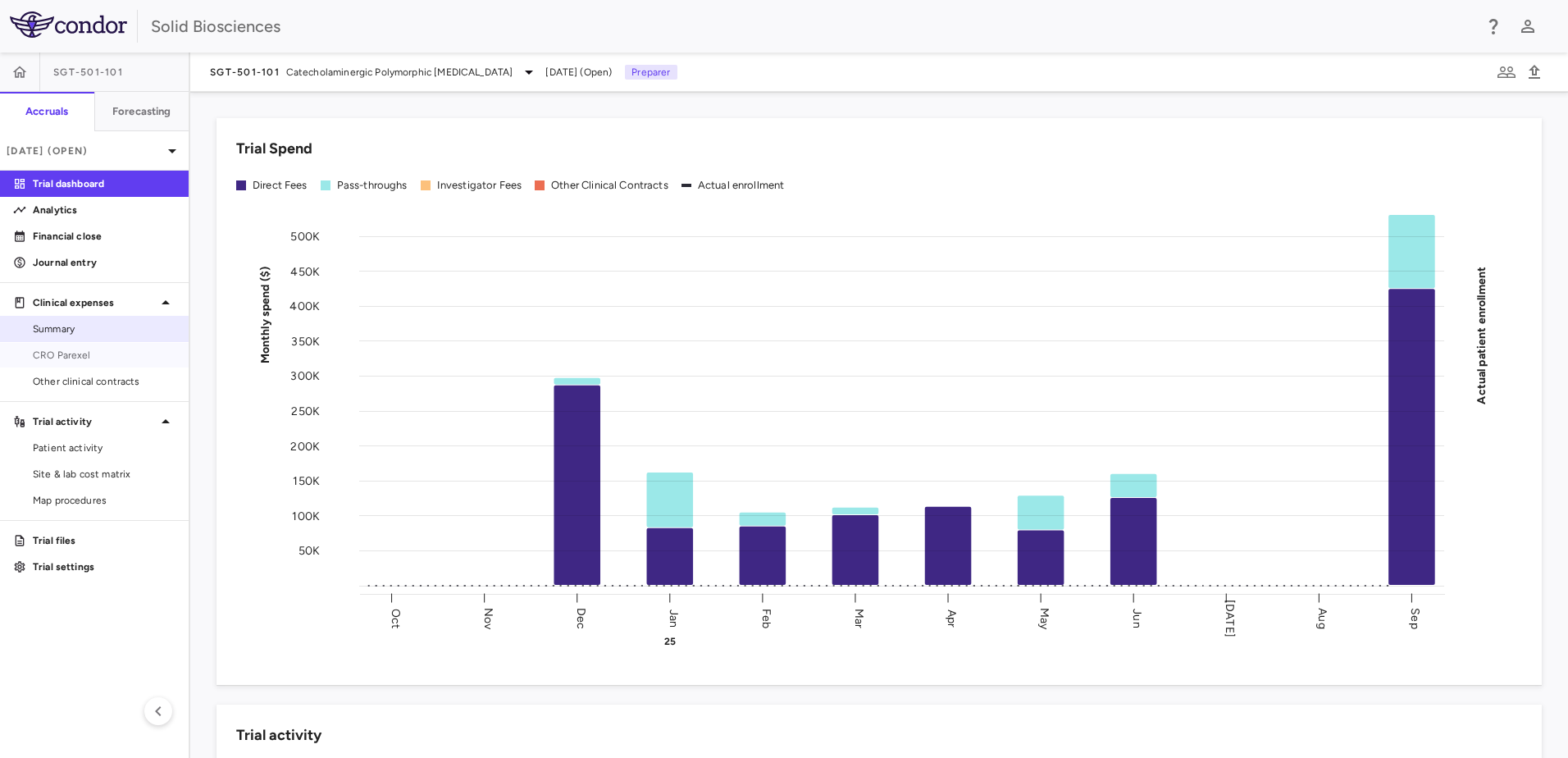
drag, startPoint x: 65, startPoint y: 359, endPoint x: 157, endPoint y: 338, distance: 94.4
click at [65, 359] on span "CRO Parexel" at bounding box center [103, 355] width 142 height 14
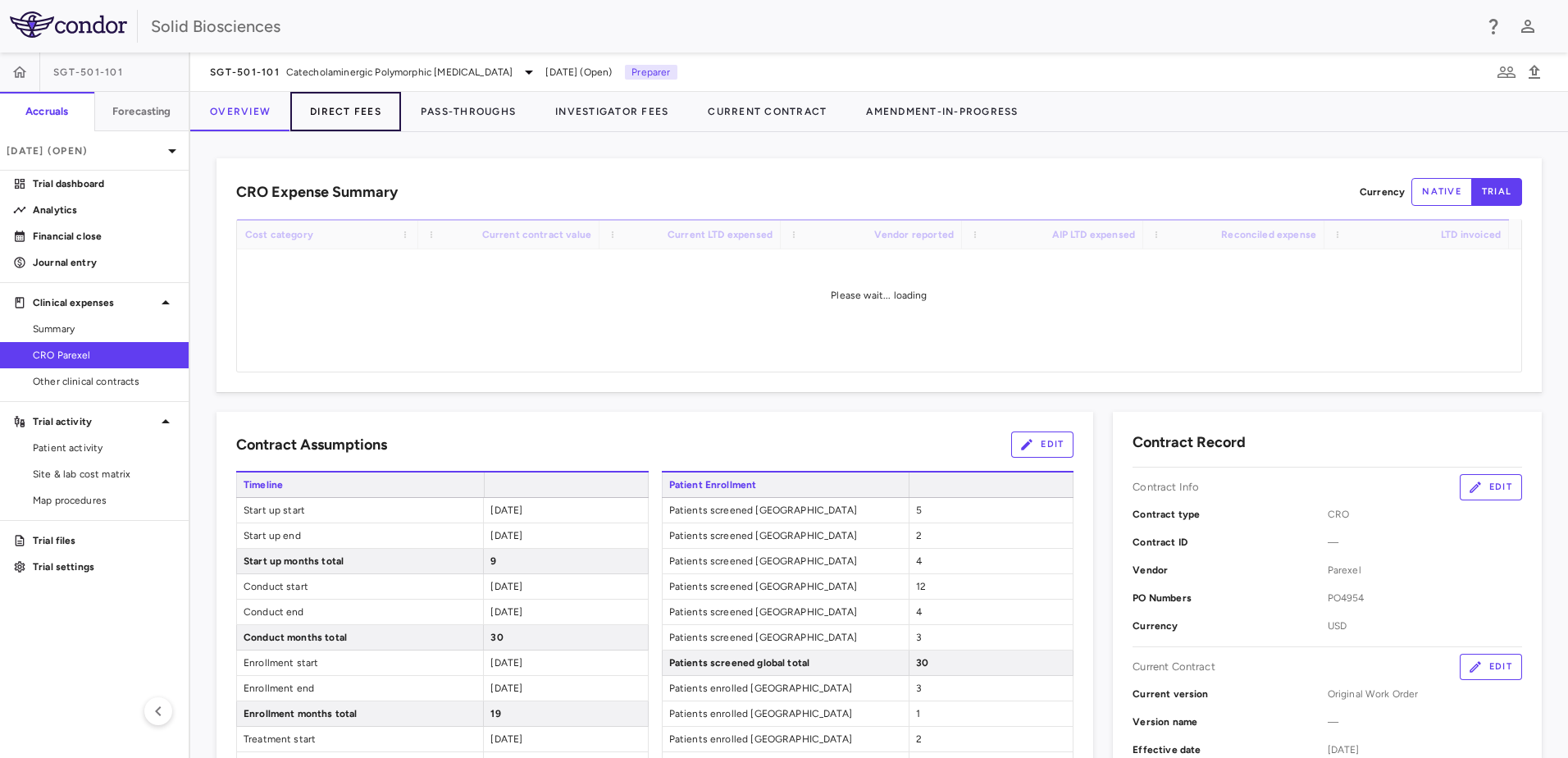
click at [371, 115] on button "Direct Fees" at bounding box center [346, 112] width 111 height 39
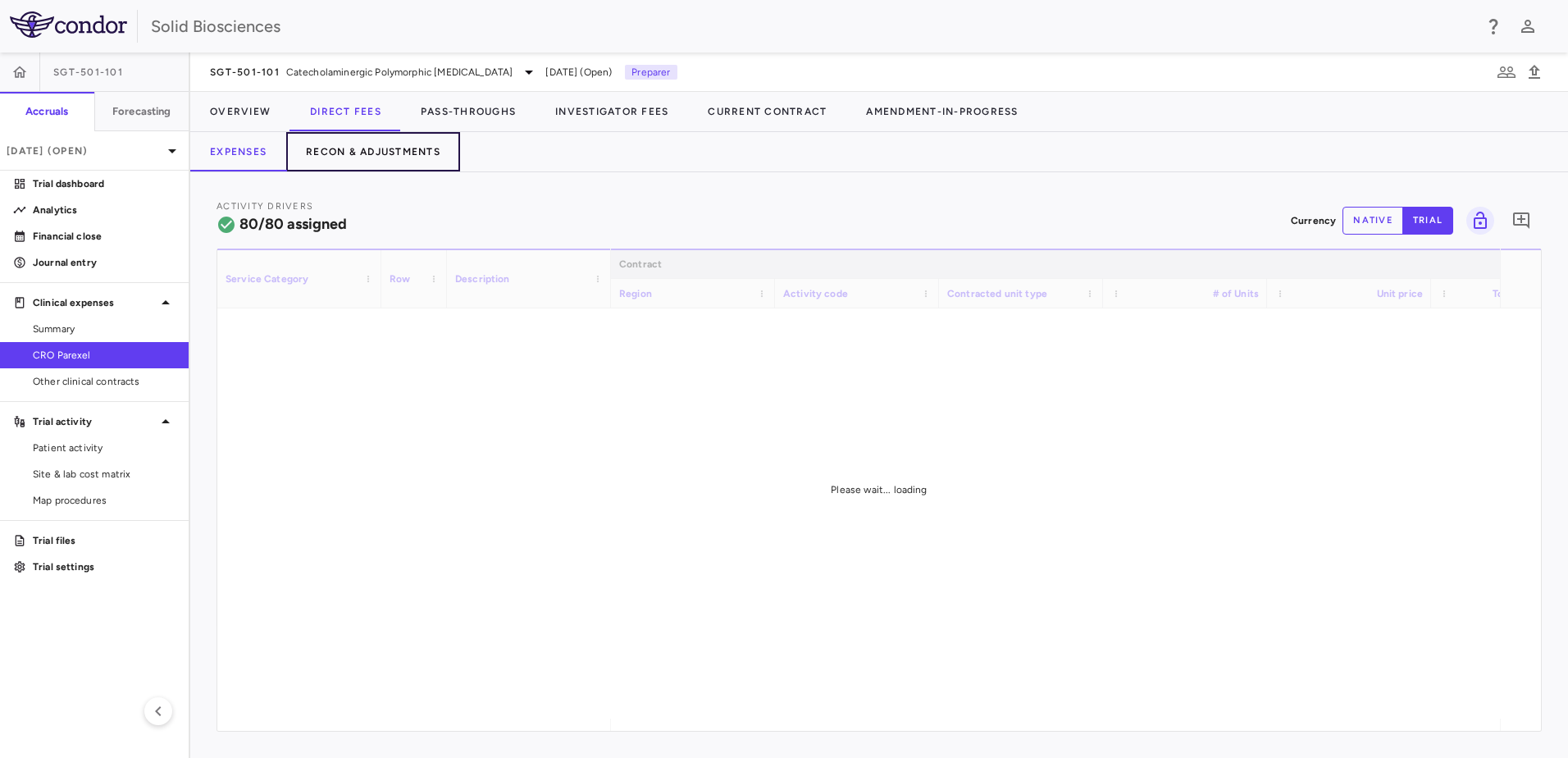
click at [369, 154] on button "Recon & Adjustments" at bounding box center [373, 152] width 174 height 39
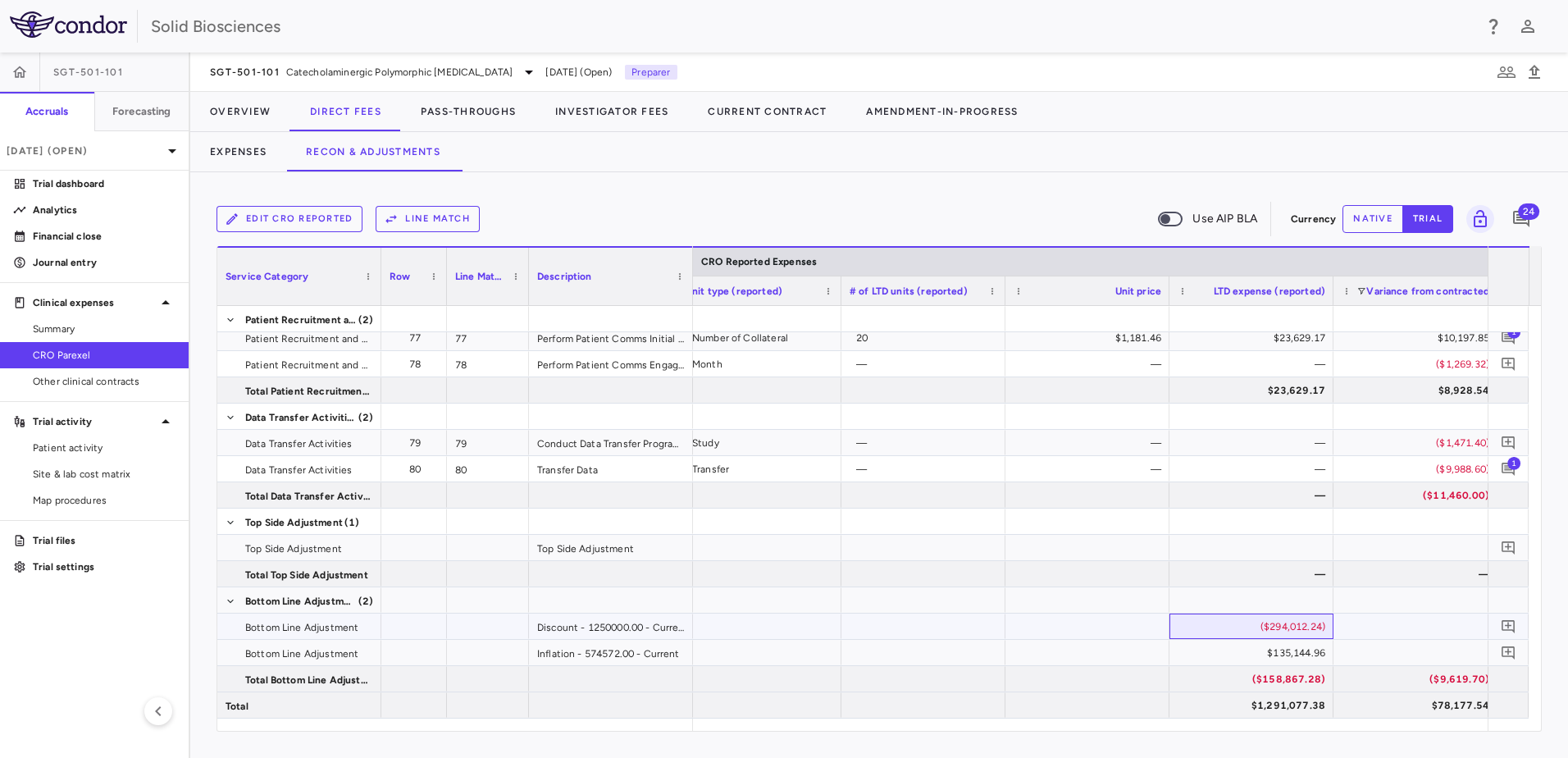
click at [778, 627] on div "($294,012.24)" at bounding box center [1255, 627] width 141 height 26
click at [778, 208] on button "native" at bounding box center [1373, 219] width 61 height 28
click at [778, 217] on button "trial" at bounding box center [1428, 219] width 51 height 28
click at [453, 113] on button "Pass-Throughs" at bounding box center [469, 112] width 135 height 39
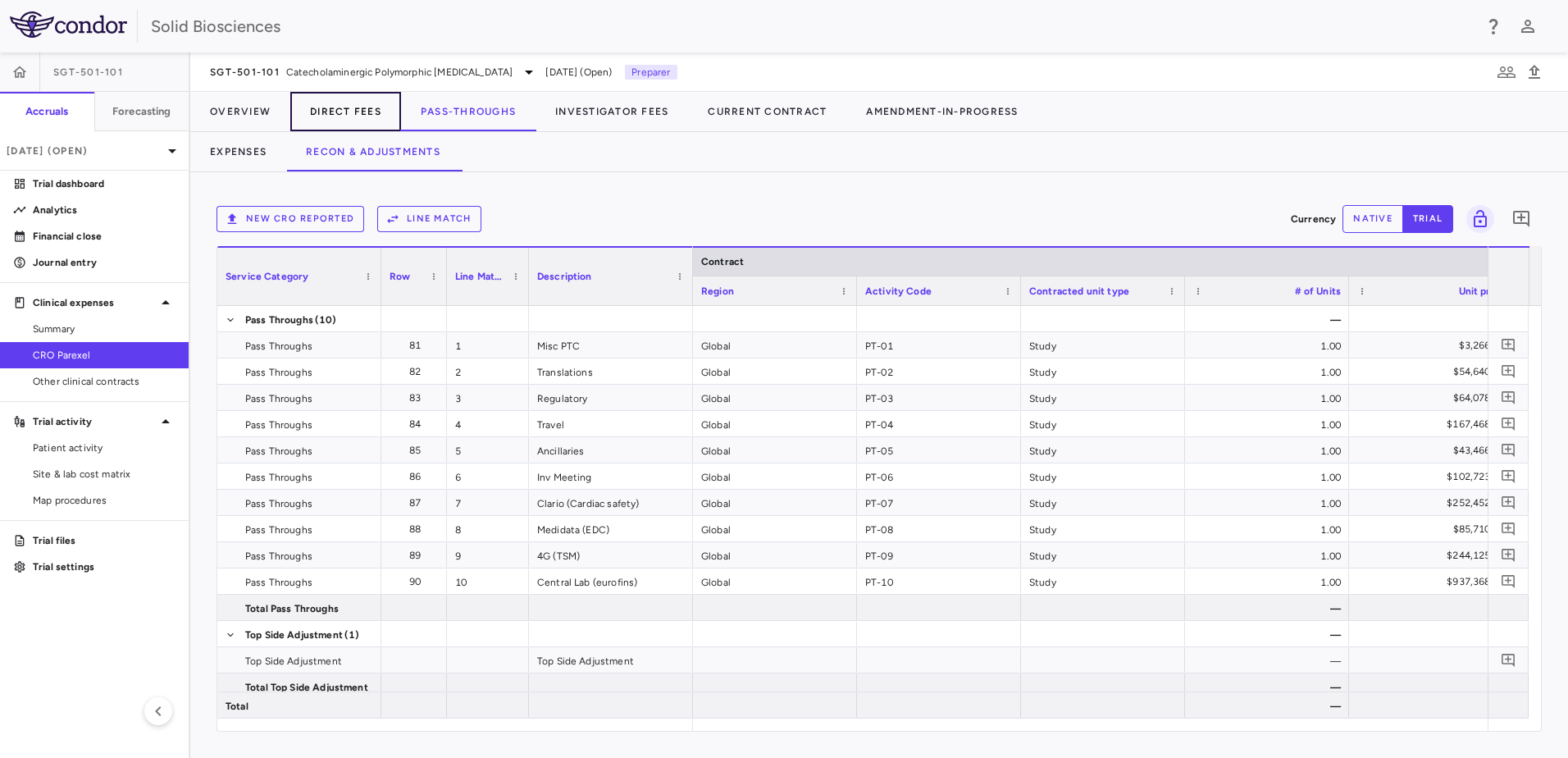
click at [335, 102] on button "Direct Fees" at bounding box center [346, 112] width 111 height 39
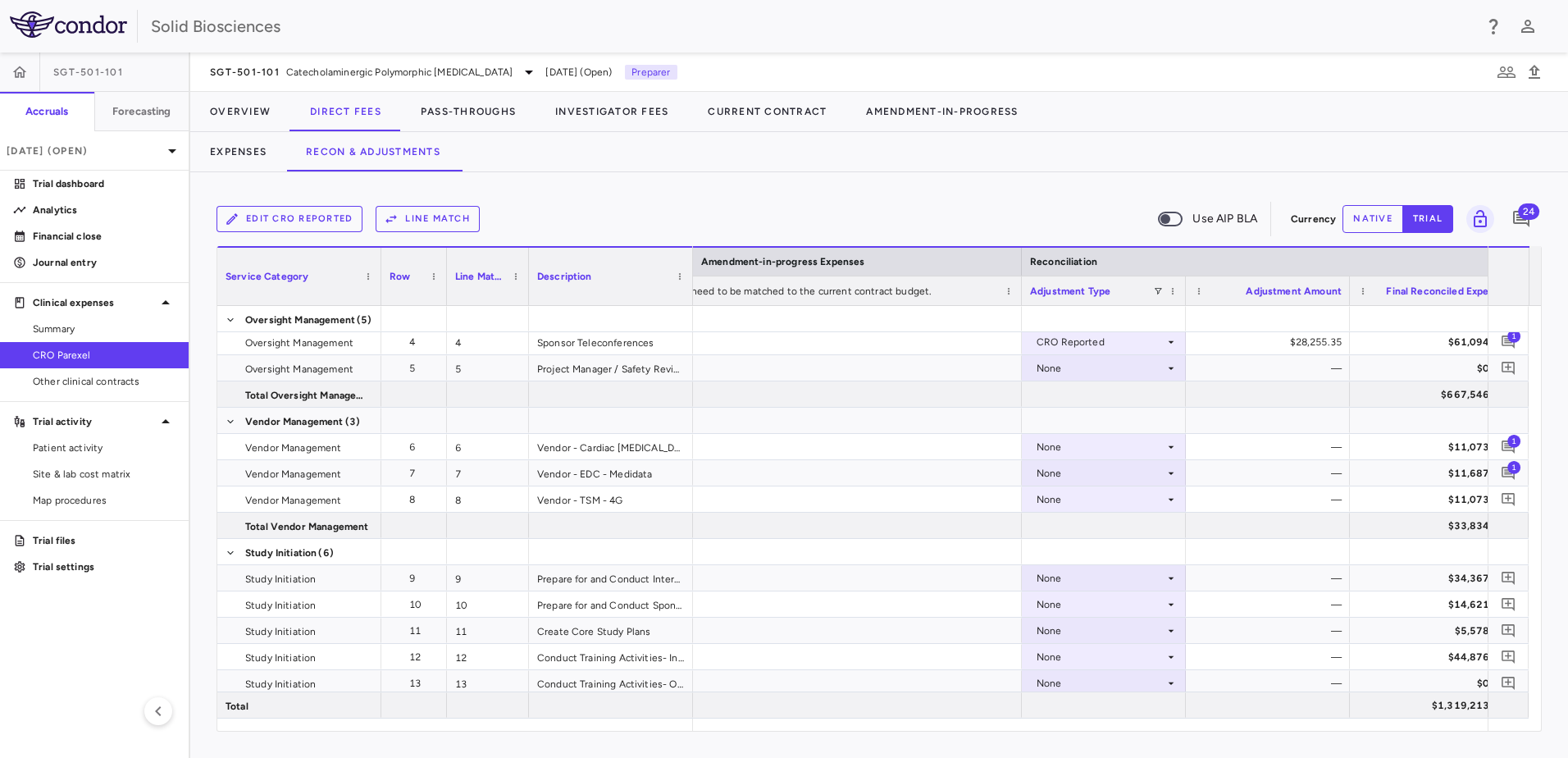
click at [612, 196] on div "Edit CRO reported Line Match Use AIP BLA Currency native trial 24 Service Categ…" at bounding box center [879, 465] width 1378 height 586
click at [712, 193] on div "Edit CRO reported Line Match Use AIP BLA Currency native trial 24 Service Categ…" at bounding box center [879, 465] width 1378 height 586
click at [627, 153] on div "Expenses Recon & Adjustments" at bounding box center [879, 152] width 1378 height 39
click at [623, 159] on div "Expenses Recon & Adjustments" at bounding box center [879, 152] width 1378 height 39
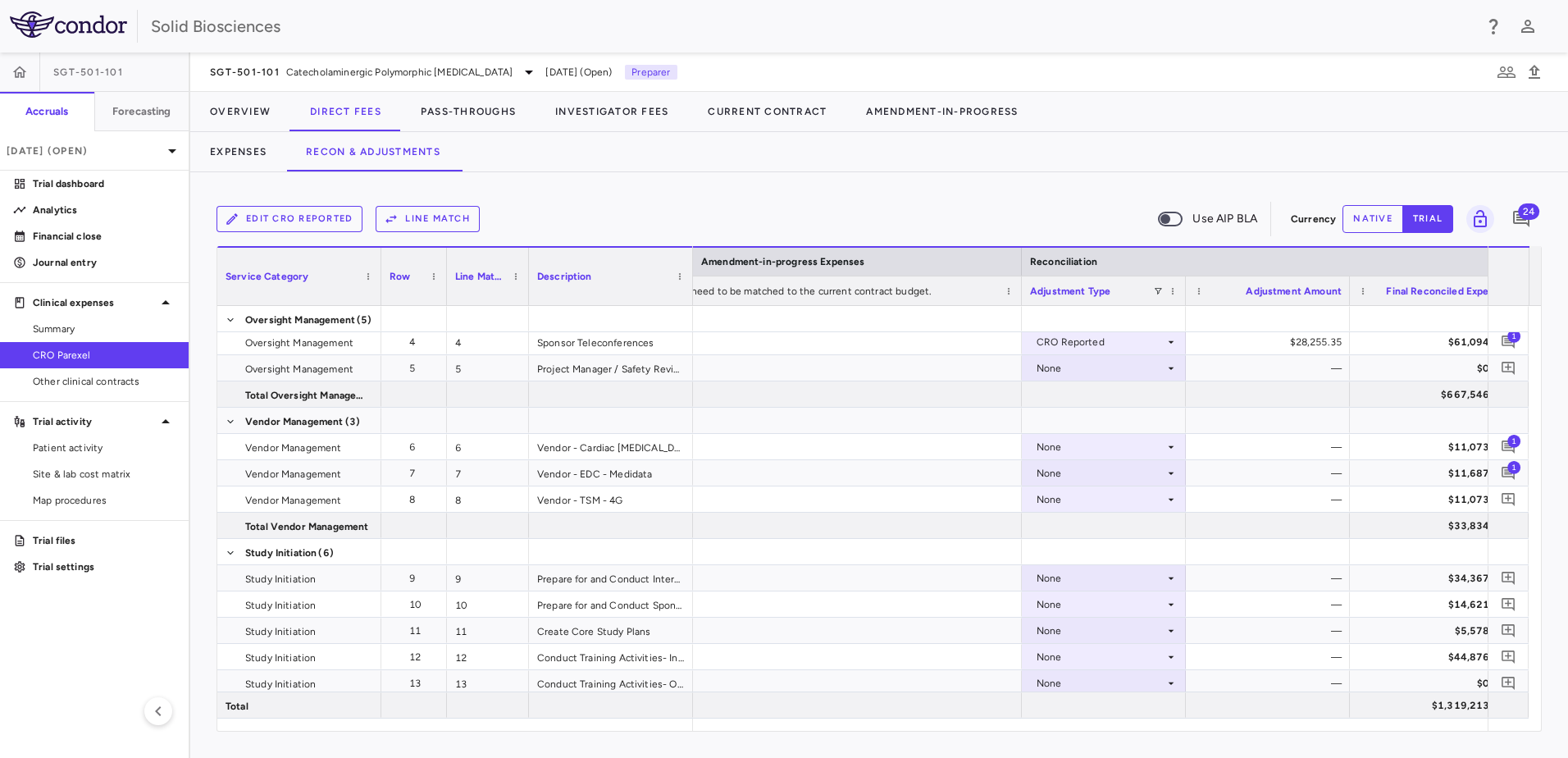
click at [621, 189] on div "Edit CRO reported Line Match Use AIP BLA Currency native trial 24 Service Categ…" at bounding box center [879, 465] width 1378 height 586
click at [95, 472] on span "Site & lab cost matrix" at bounding box center [103, 474] width 142 height 14
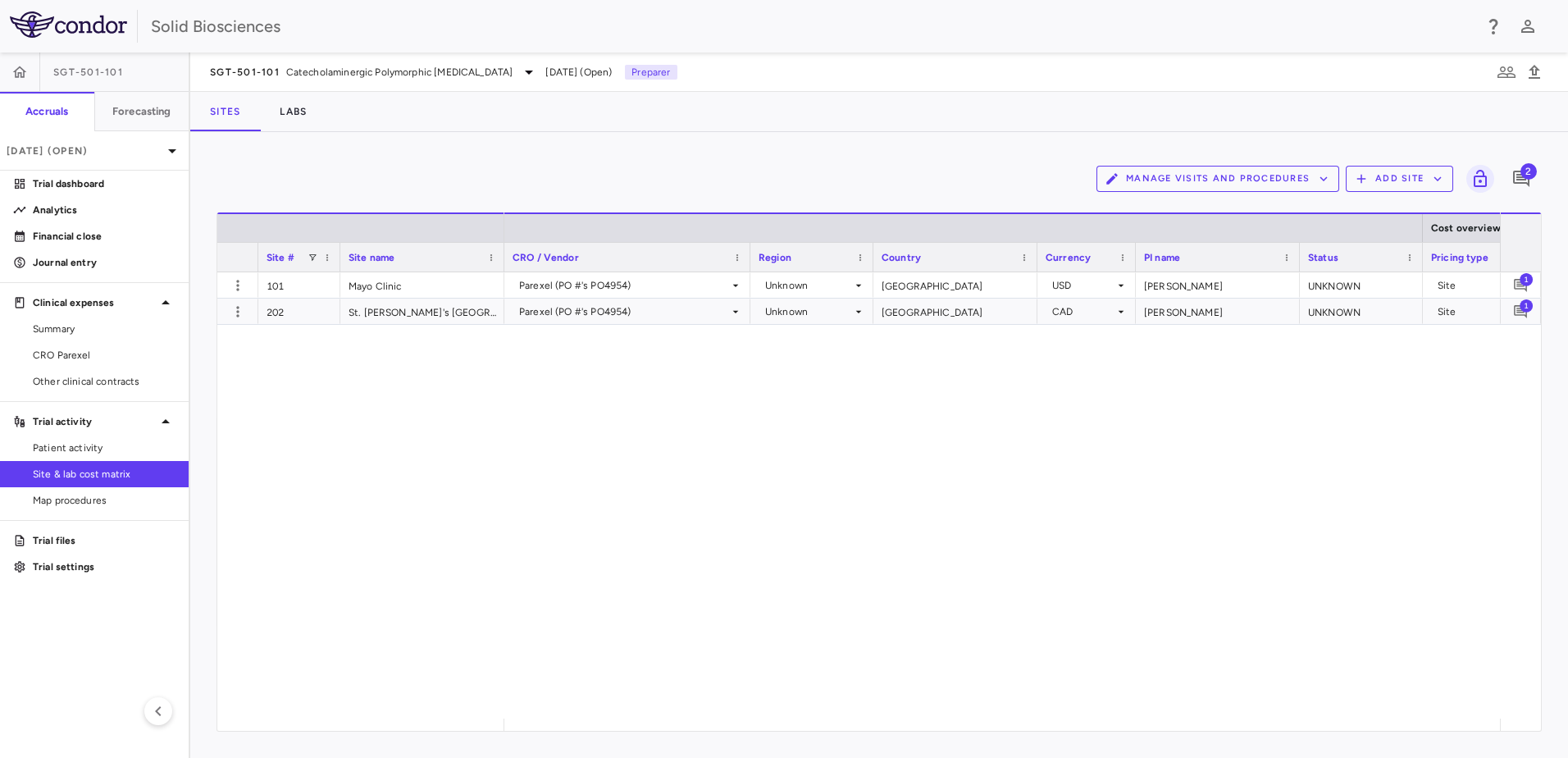
click at [557, 120] on div "Sites Labs" at bounding box center [879, 112] width 1378 height 39
click at [530, 157] on div "Manage Visits and Procedures Add Site 2 Drag here to set row groups Drag here t…" at bounding box center [879, 445] width 1378 height 626
drag, startPoint x: 726, startPoint y: 475, endPoint x: 649, endPoint y: 427, distance: 90.7
click at [723, 474] on div "Parexel (PO #'s PO4954) Unknown [GEOGRAPHIC_DATA] USD [PERSON_NAME] UNKNOWN Sit…" at bounding box center [1002, 496] width 995 height 447
click at [93, 446] on span "Patient activity" at bounding box center [103, 448] width 142 height 14
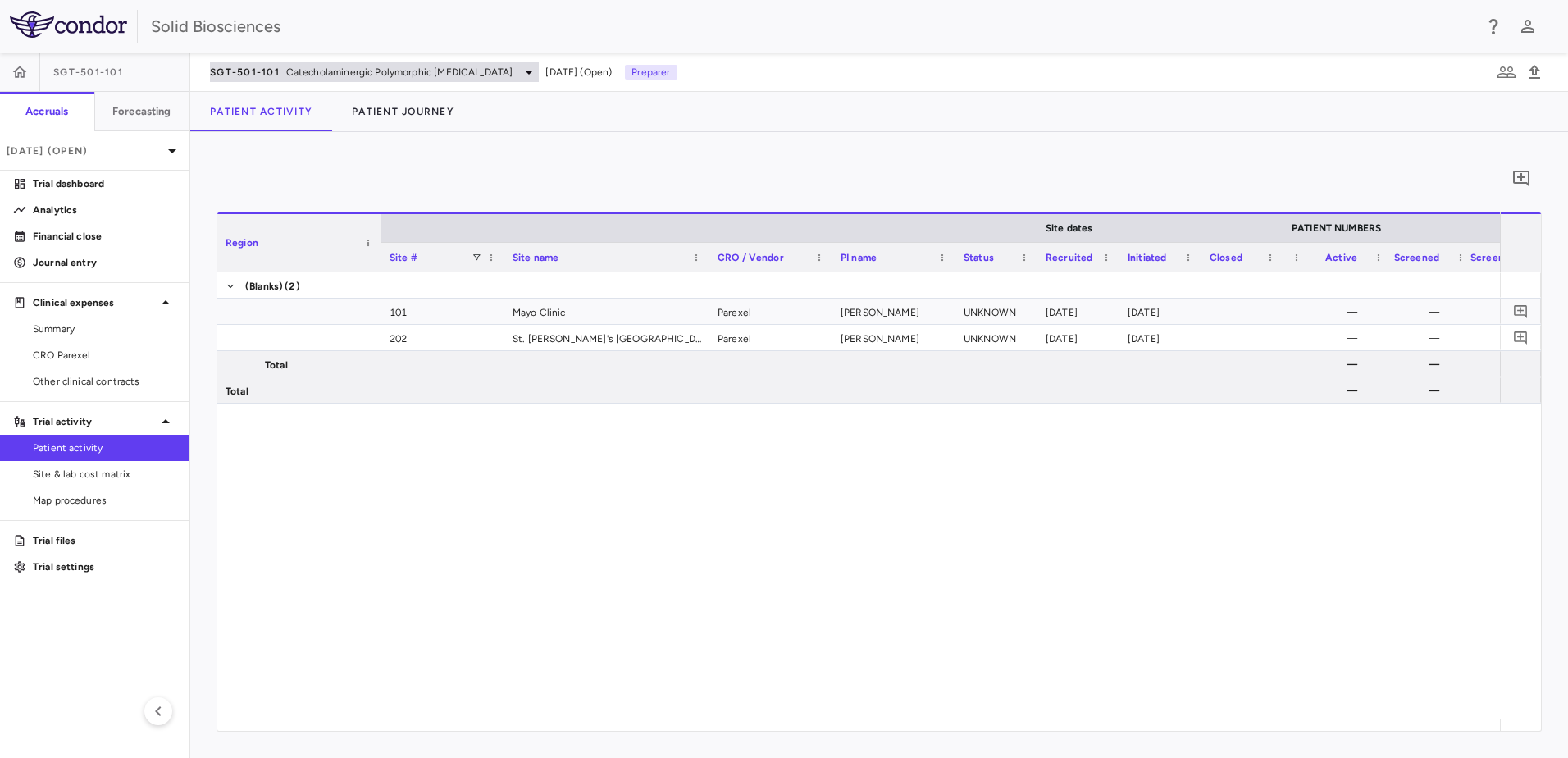
click at [291, 72] on span "Catecholaminergic Polymorphic [MEDICAL_DATA]" at bounding box center [400, 72] width 228 height 14
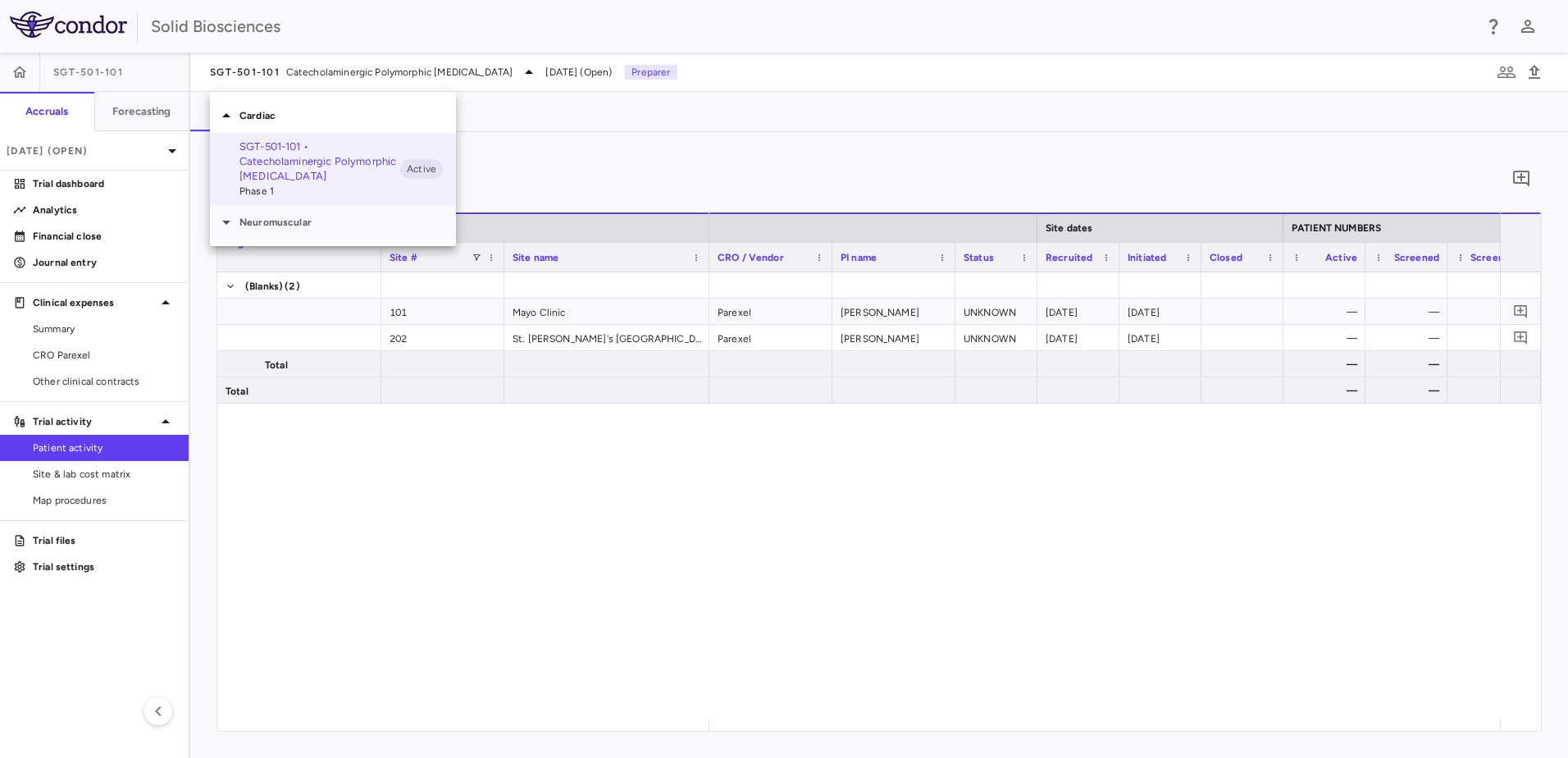
click at [278, 223] on p "Neuromuscular" at bounding box center [348, 222] width 216 height 14
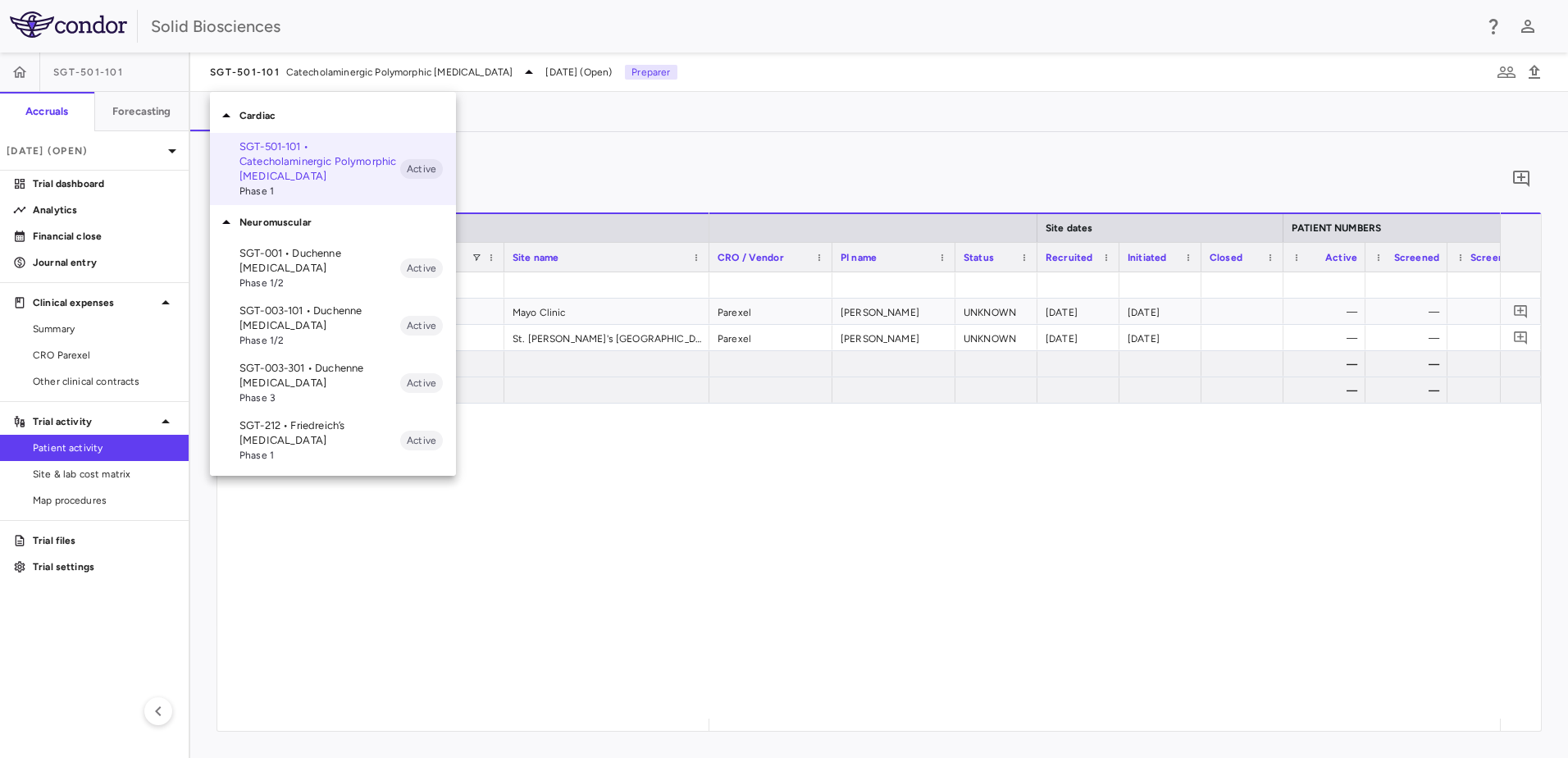
click at [284, 263] on p "SGT-001 • Duchenne [MEDICAL_DATA]" at bounding box center [320, 261] width 161 height 30
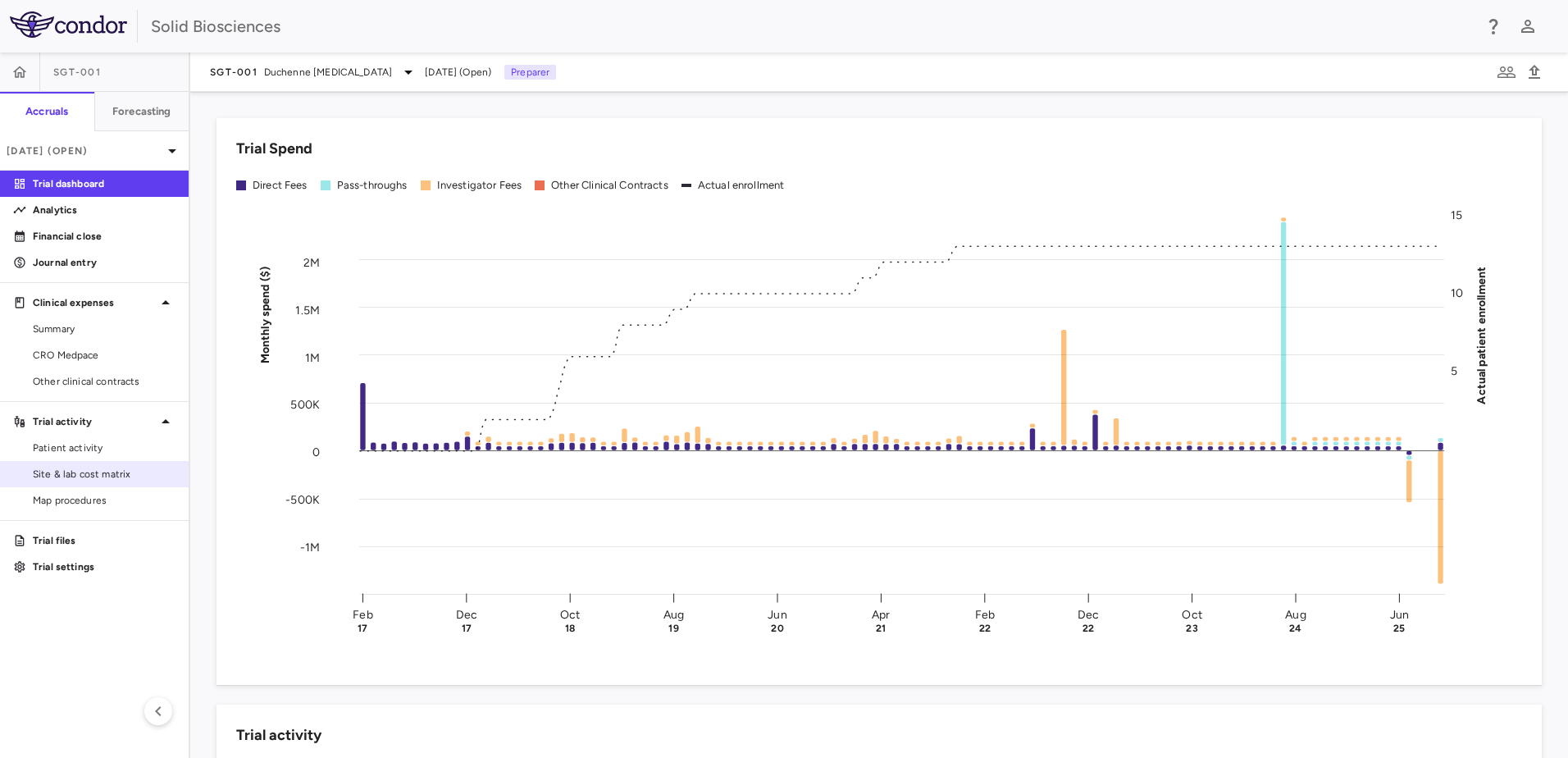
click at [96, 470] on span "Site & lab cost matrix" at bounding box center [103, 474] width 142 height 14
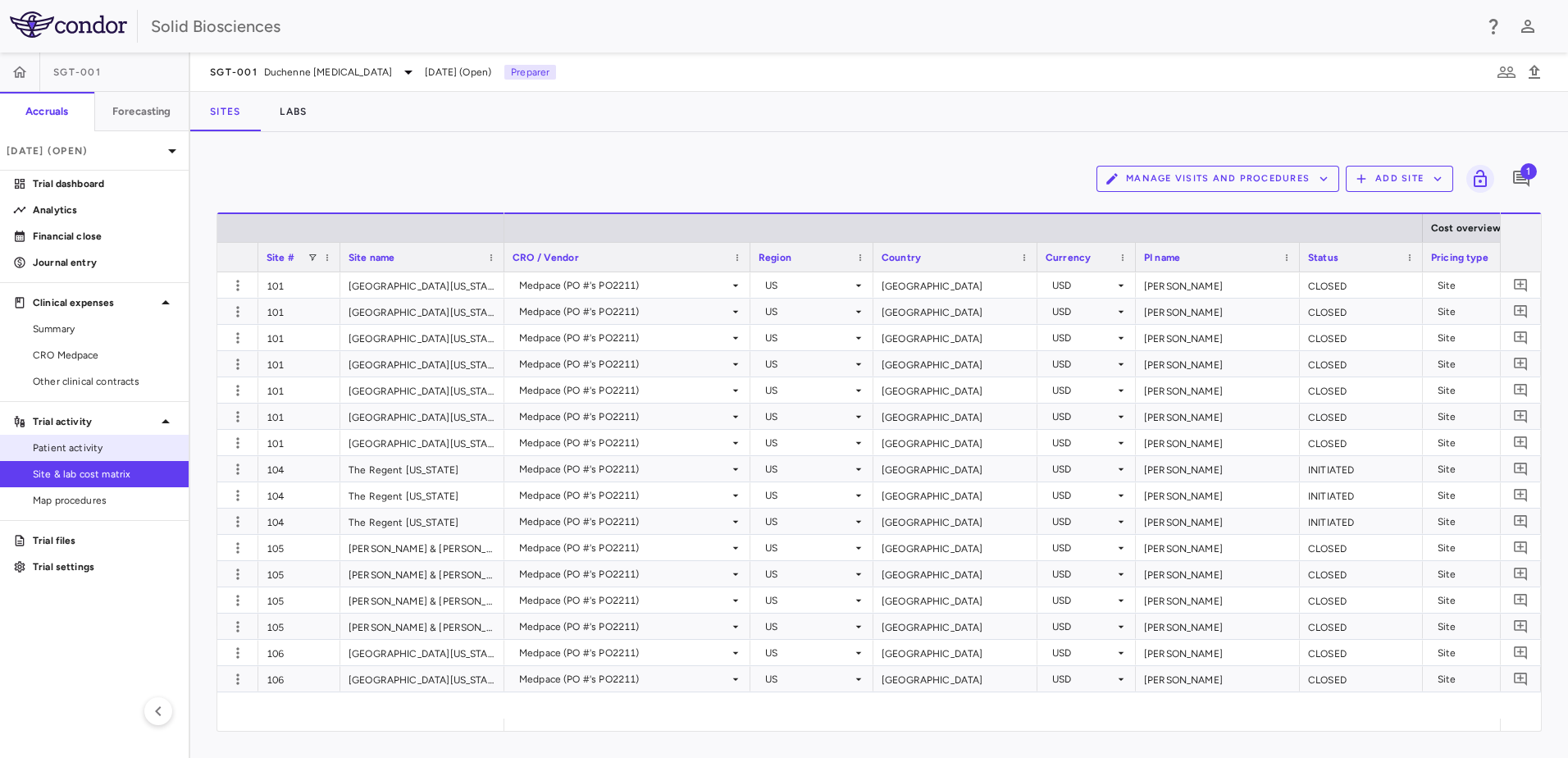
click at [60, 447] on span "Patient activity" at bounding box center [103, 448] width 142 height 14
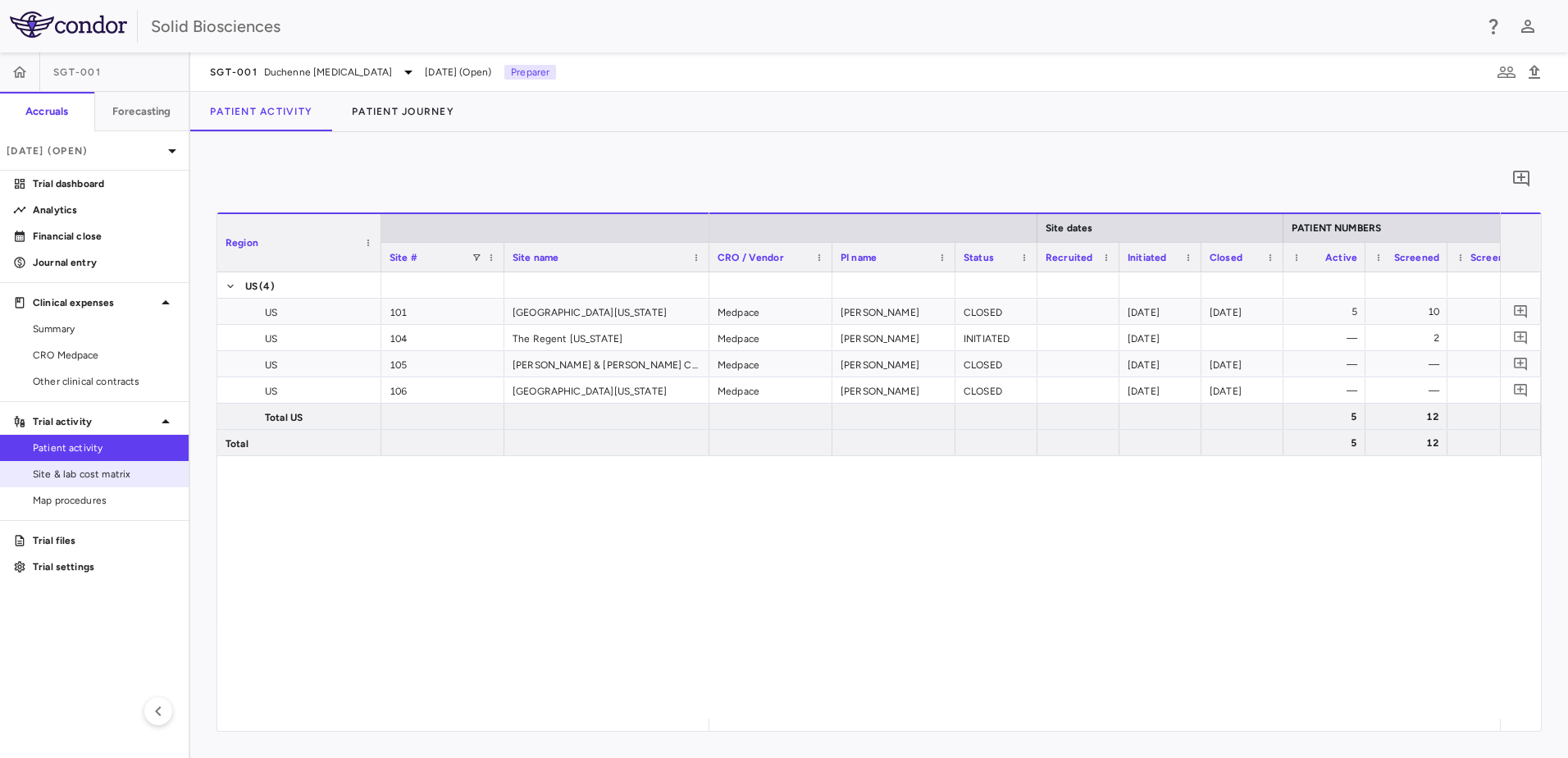
click at [135, 474] on span "Site & lab cost matrix" at bounding box center [103, 474] width 142 height 14
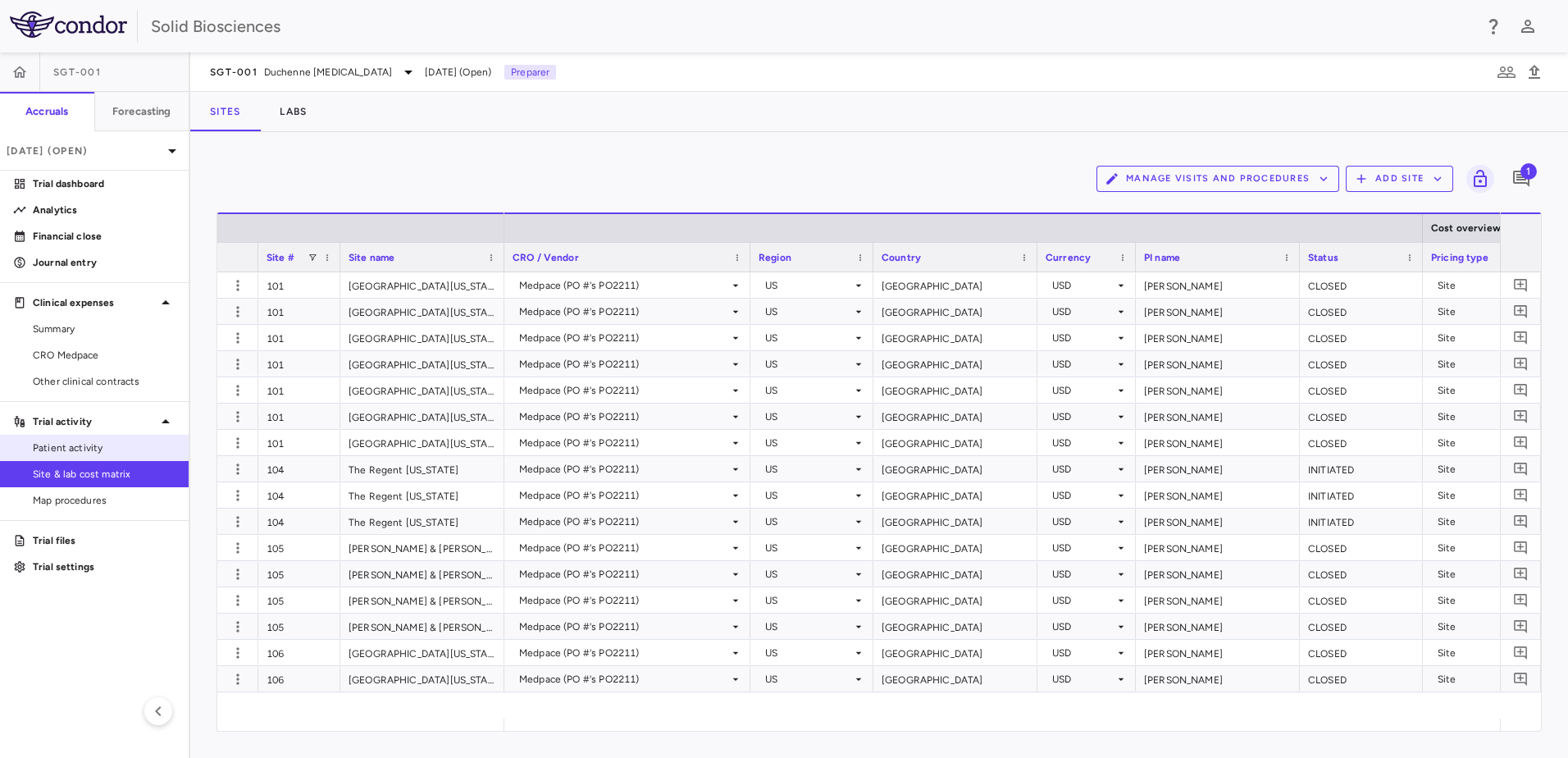
click at [77, 447] on span "Patient activity" at bounding box center [103, 448] width 142 height 14
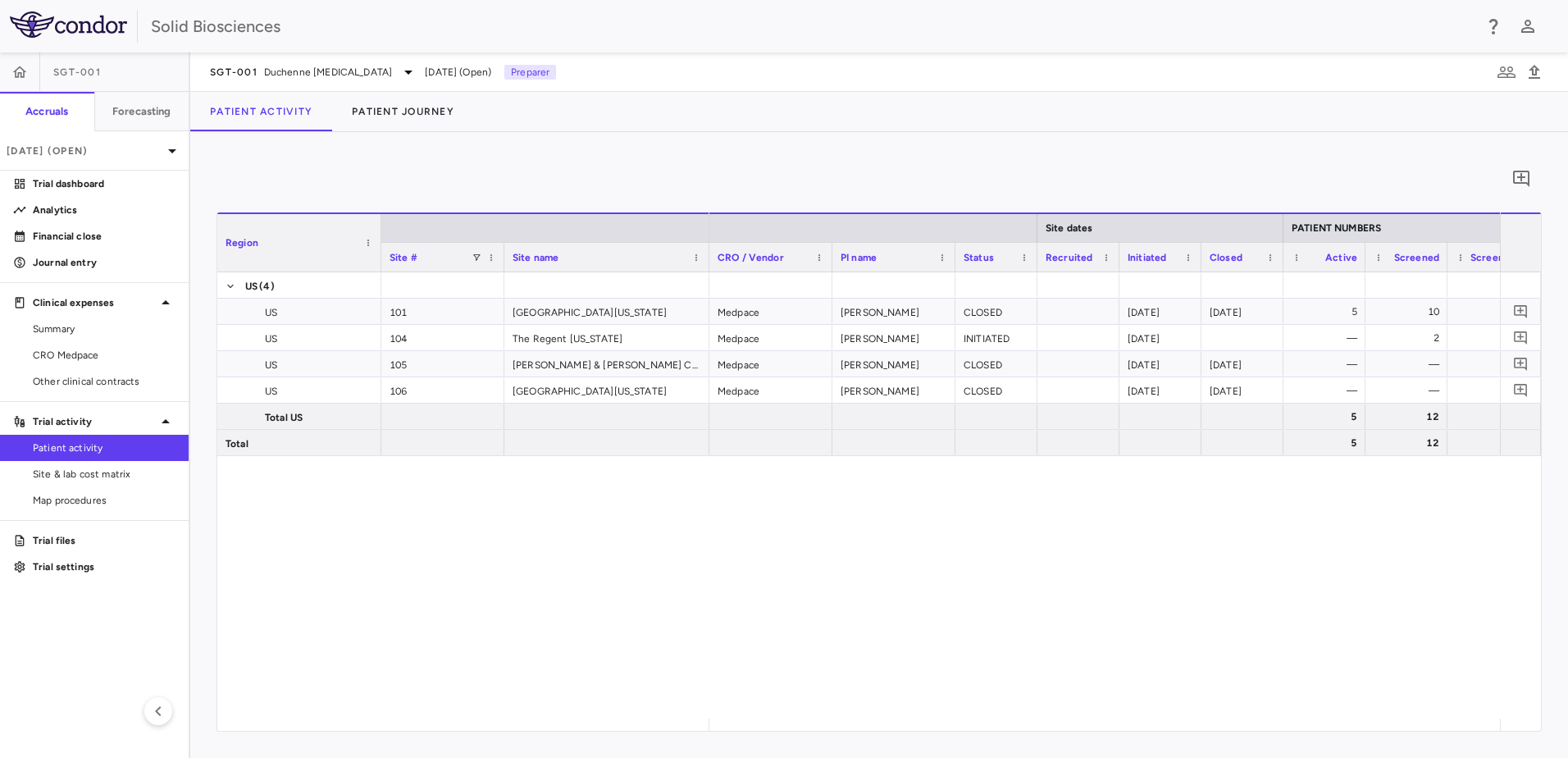
click at [488, 159] on div "0" at bounding box center [879, 179] width 1325 height 41
click at [84, 470] on span "Site & lab cost matrix" at bounding box center [103, 474] width 142 height 14
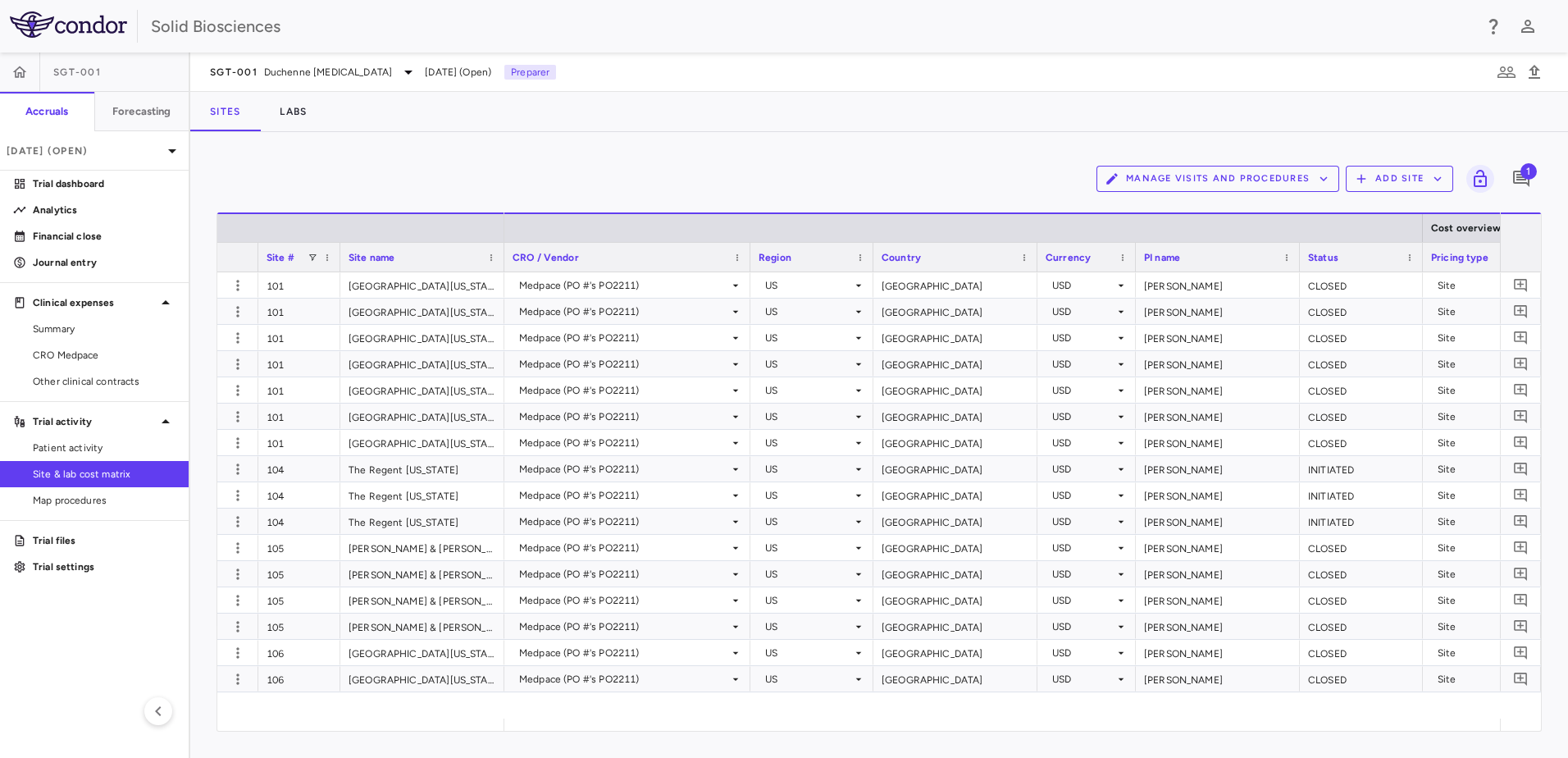
click at [778, 174] on button "Manage Visits and Procedures" at bounding box center [1218, 178] width 243 height 26
click at [778, 210] on li "Visit Schedules" at bounding box center [1200, 211] width 175 height 25
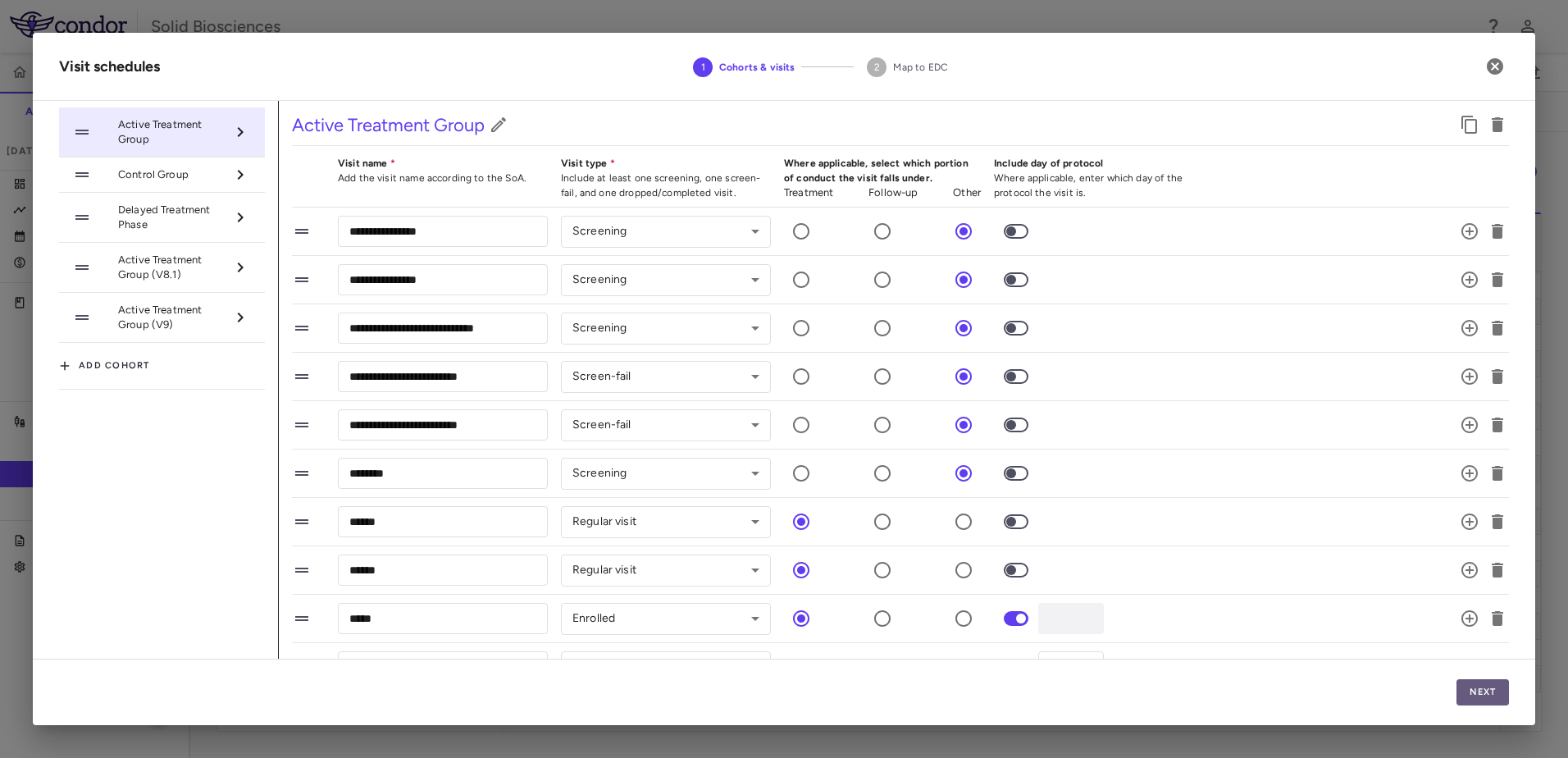
click at [778, 693] on button "Next" at bounding box center [1483, 692] width 53 height 26
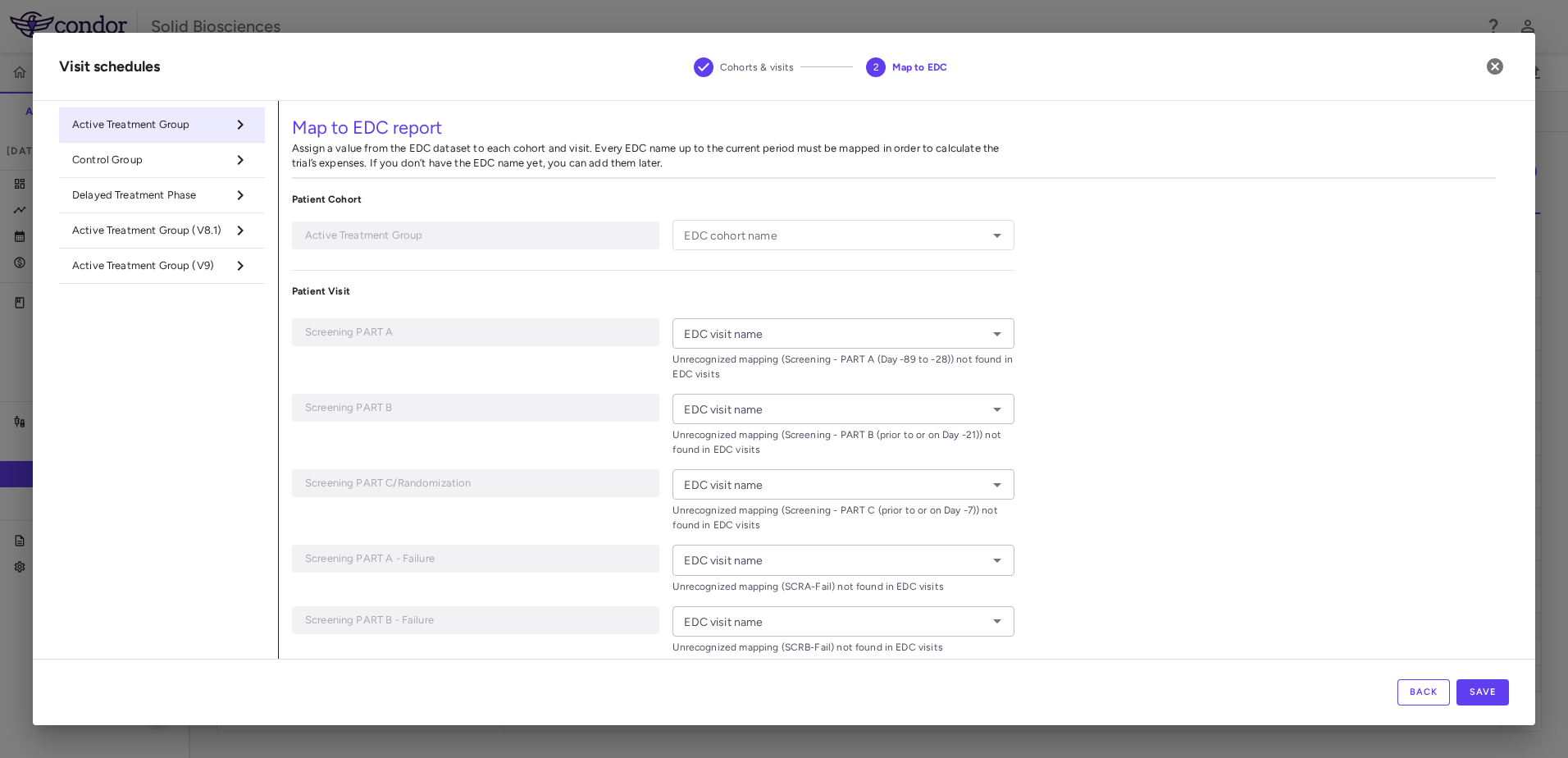
type input "**********"
type input "*********"
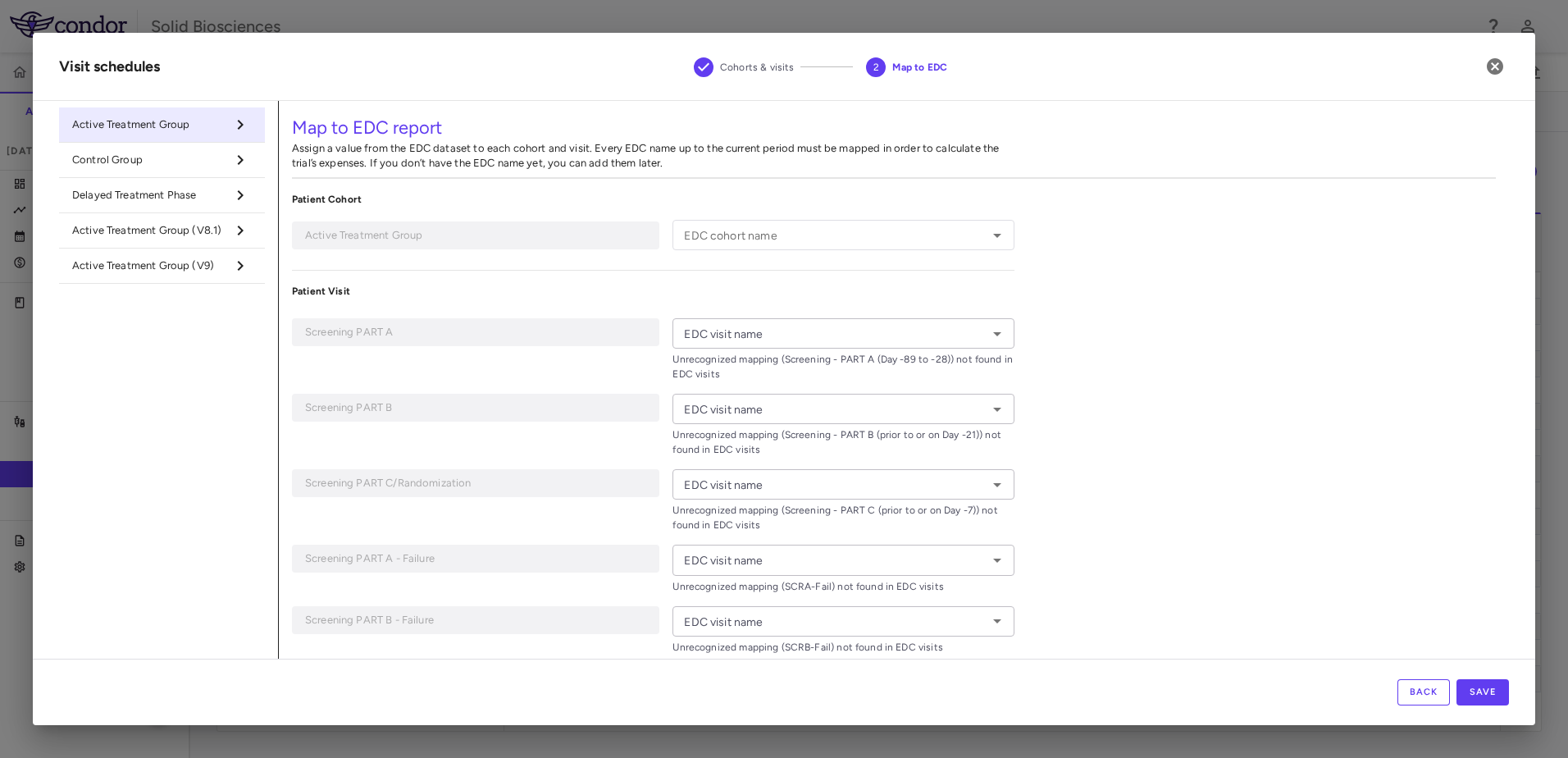
type input "**********"
type input "******"
type input "**********"
type input "*****"
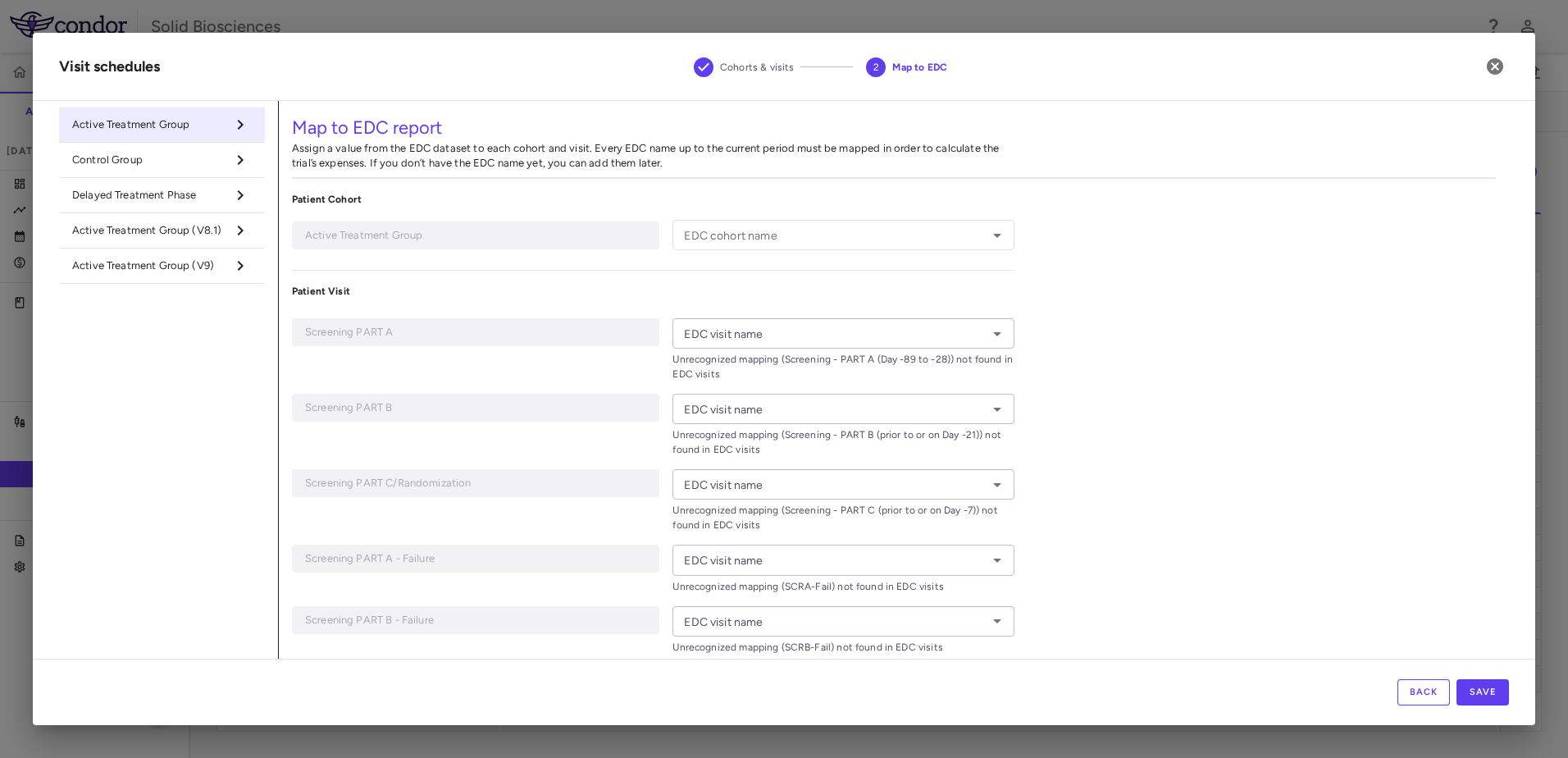
type input "*****"
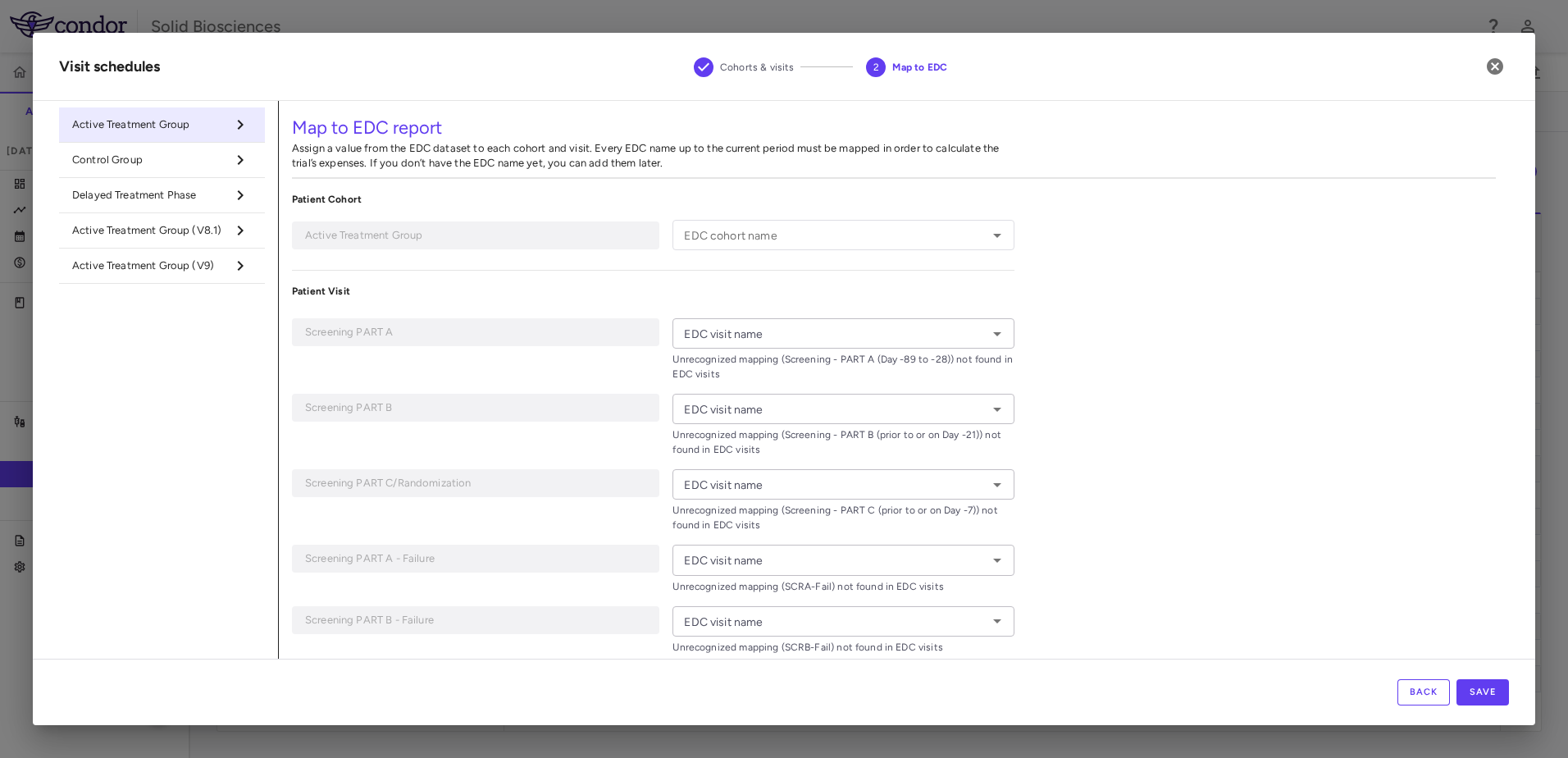
type input "*****"
type input "******"
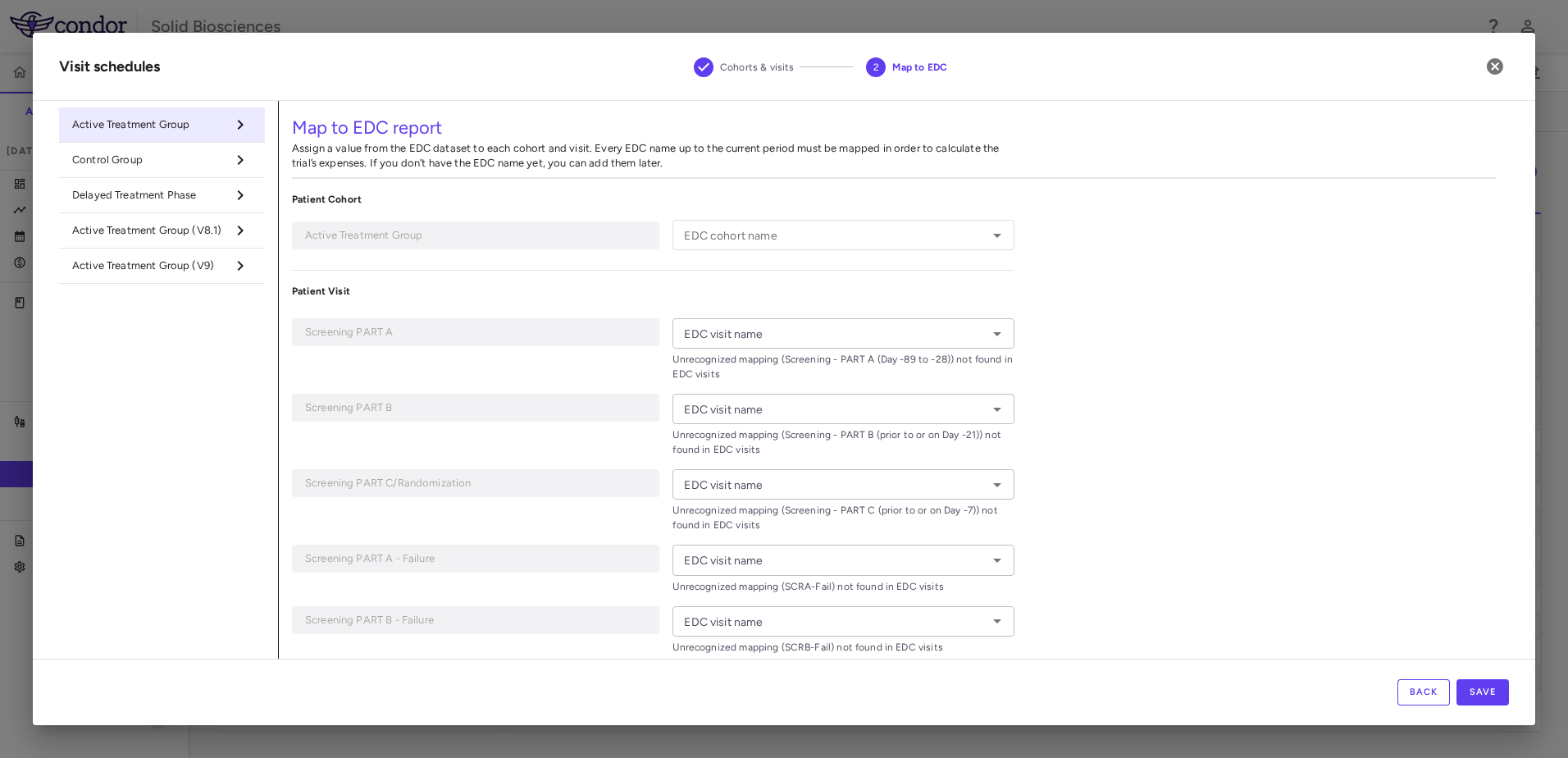
type input "******"
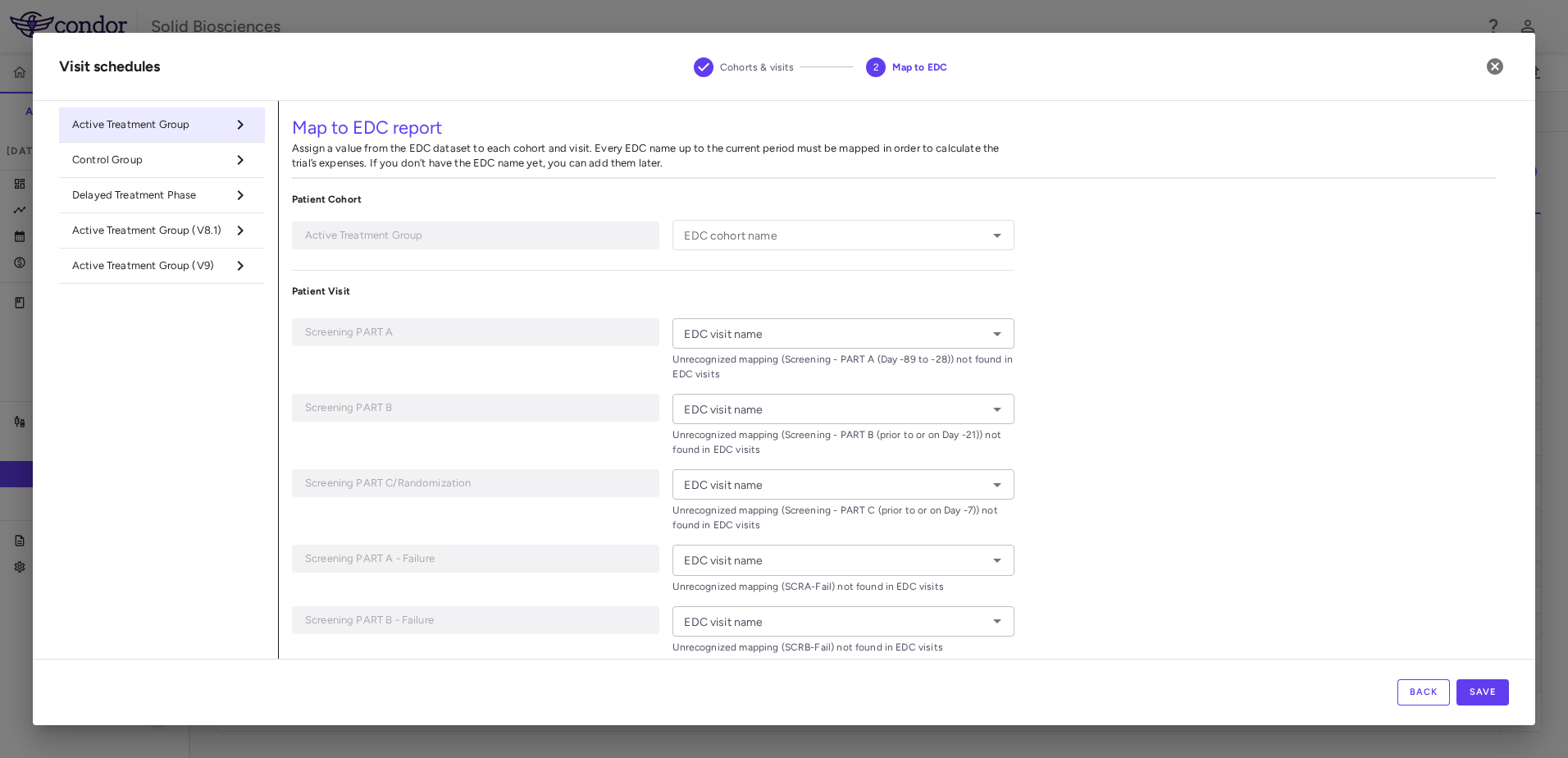
type input "**********"
type input "******"
type input "**********"
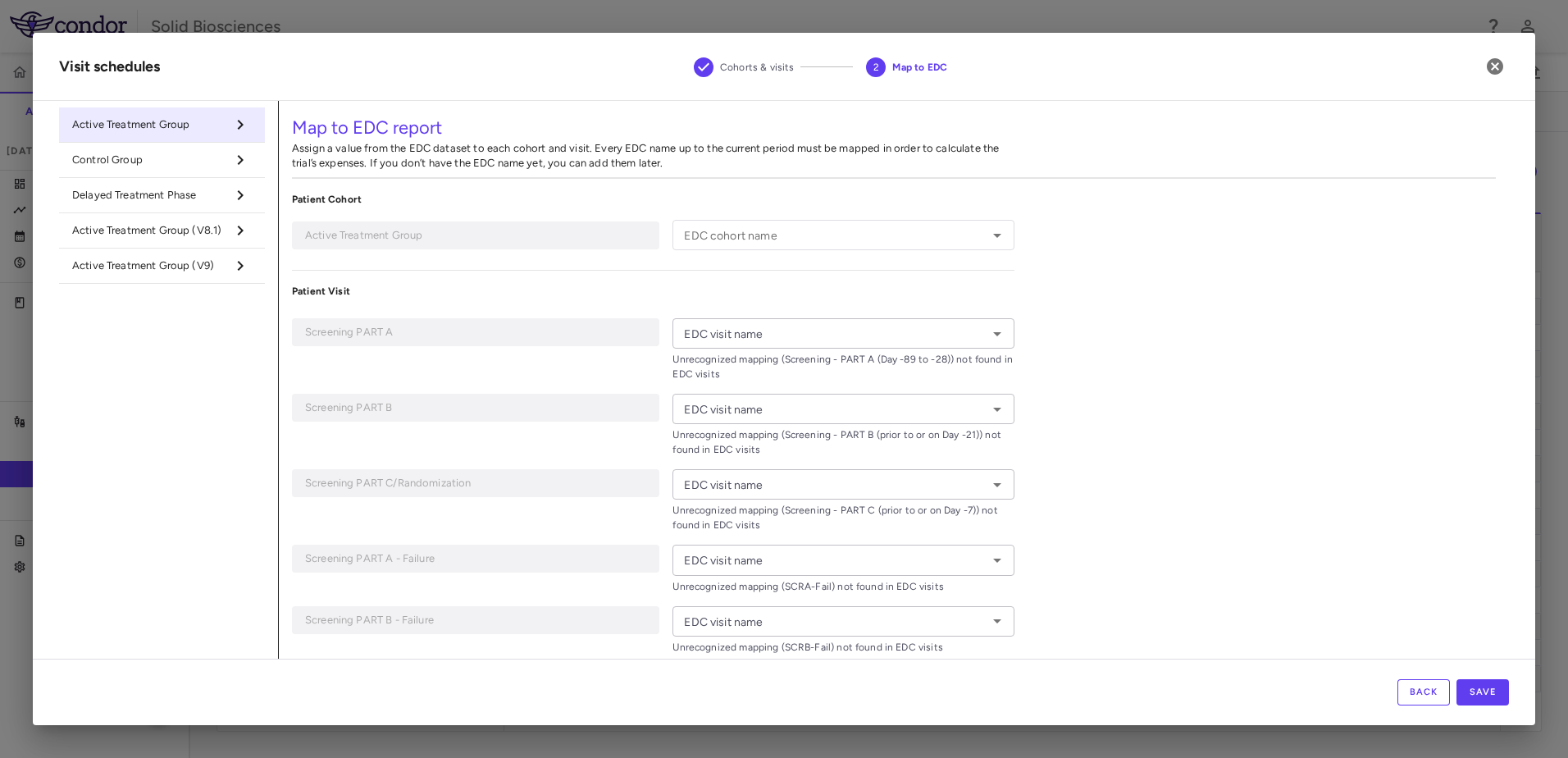
type input "**********"
type input "******"
type input "*******"
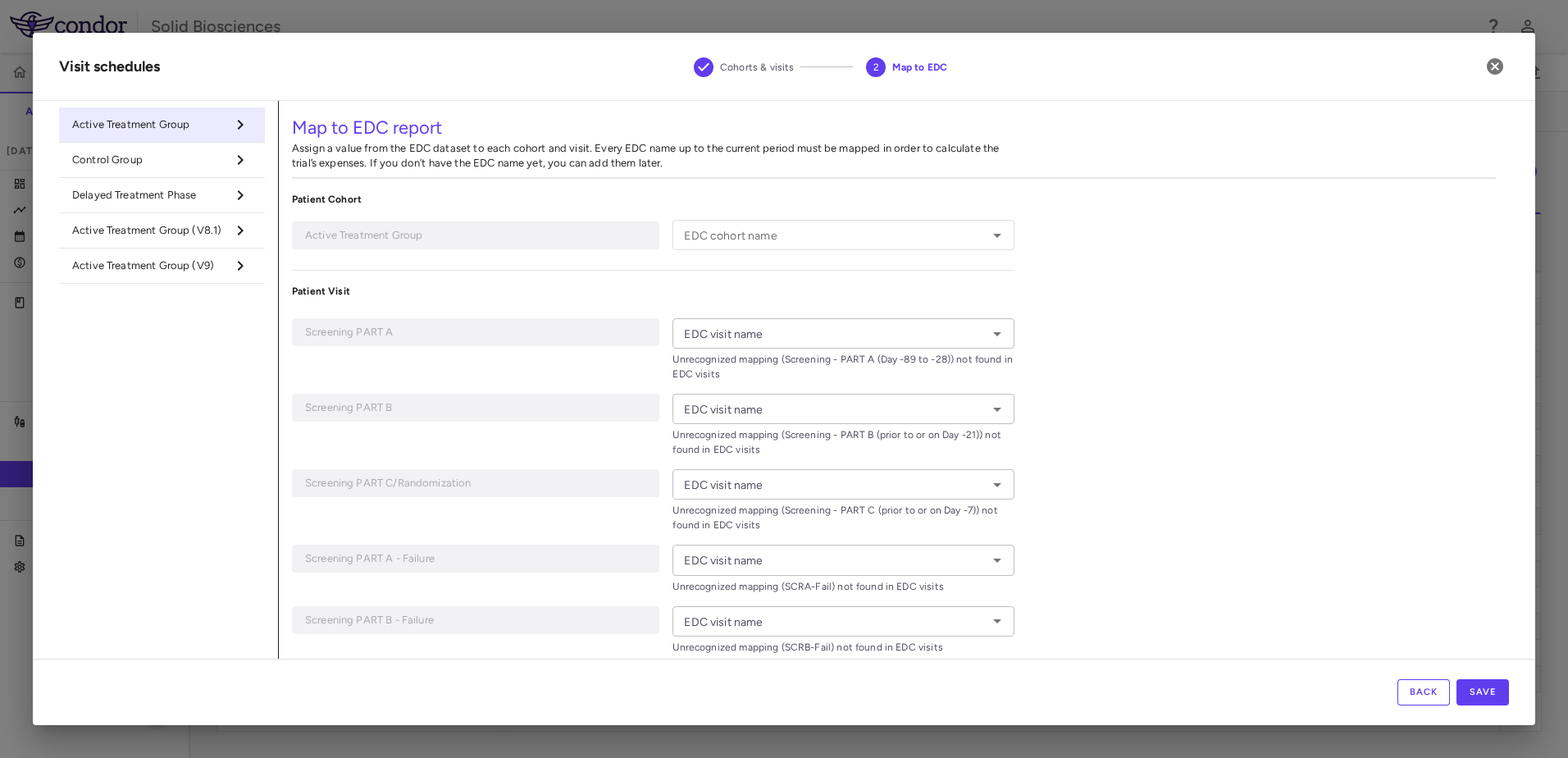
type input "*******"
type input "****"
type input "*******"
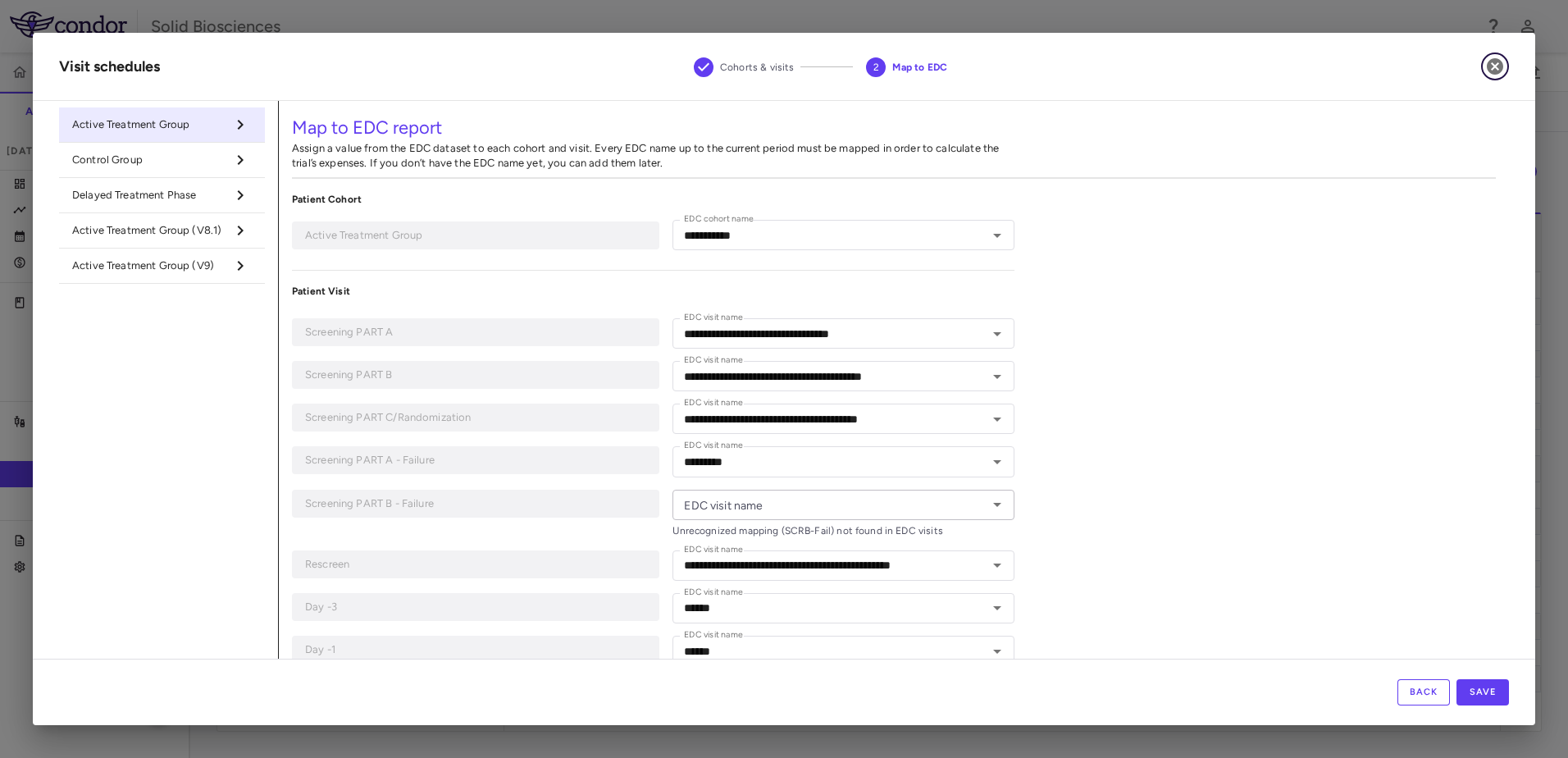
click at [778, 67] on button "button" at bounding box center [1495, 67] width 28 height 28
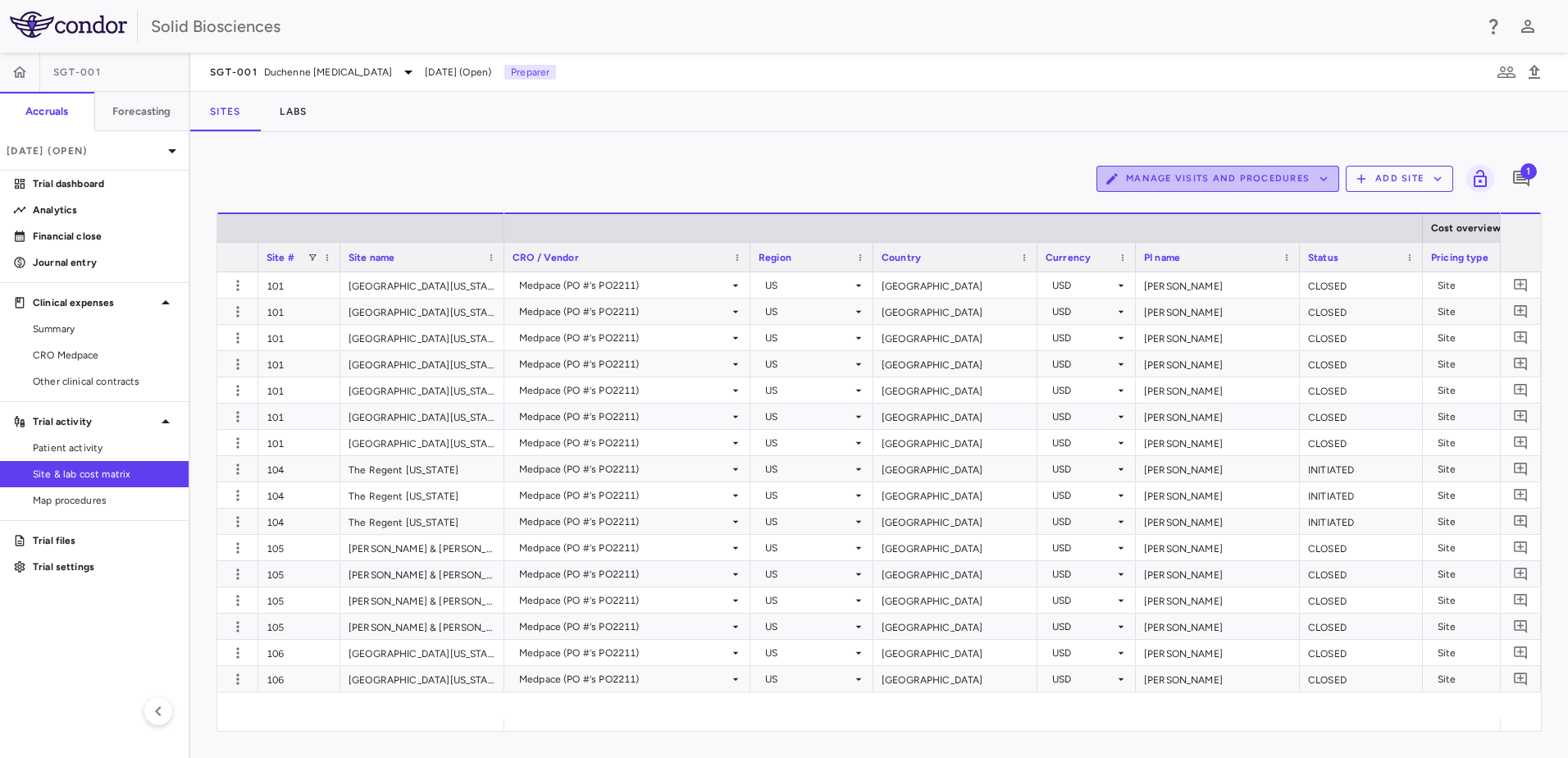
click at [778, 179] on button "Manage Visits and Procedures" at bounding box center [1218, 178] width 243 height 26
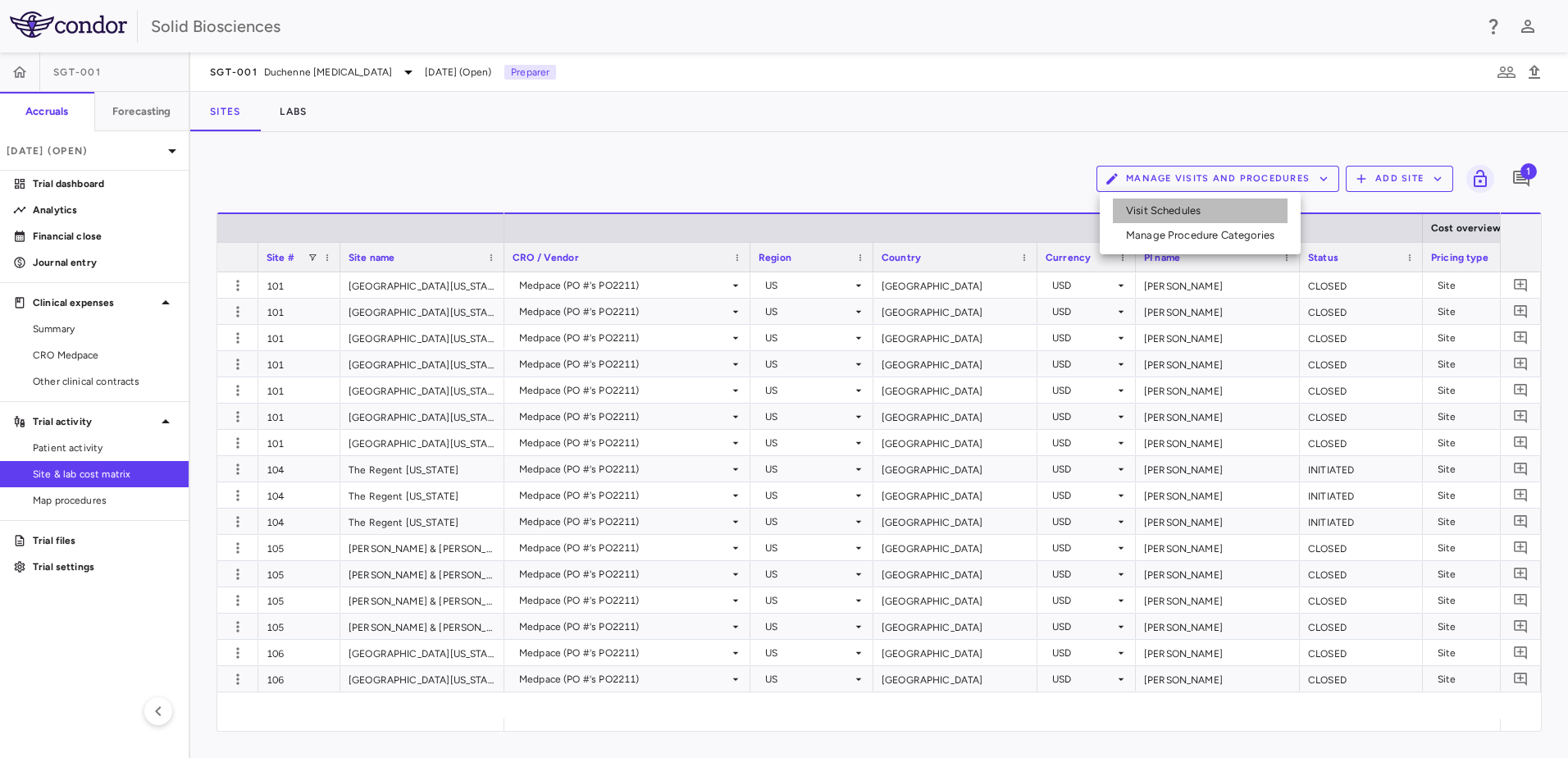
click at [778, 204] on li "Visit Schedules" at bounding box center [1200, 211] width 175 height 25
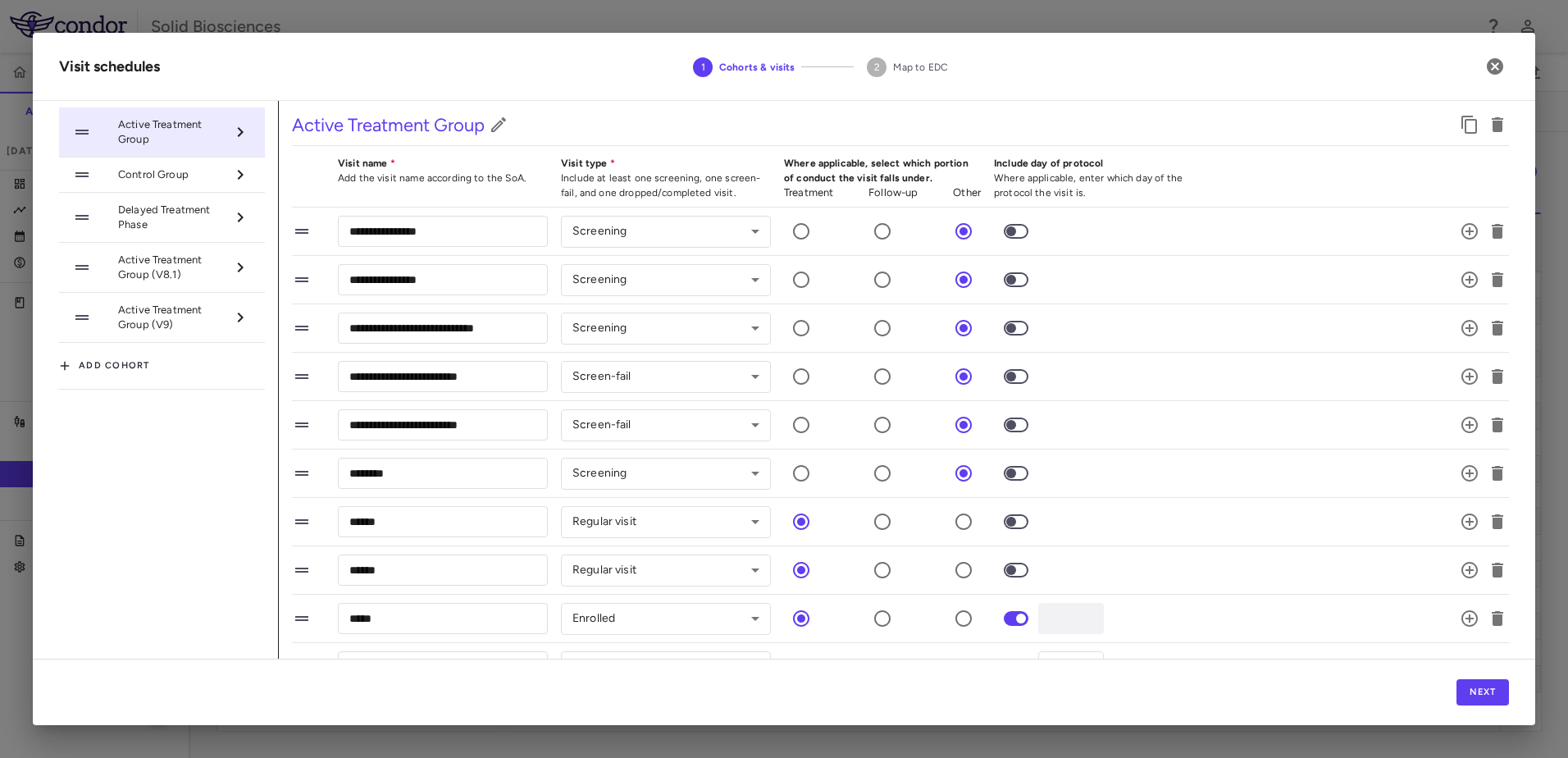
click at [778, 682] on button "Next" at bounding box center [1483, 692] width 53 height 26
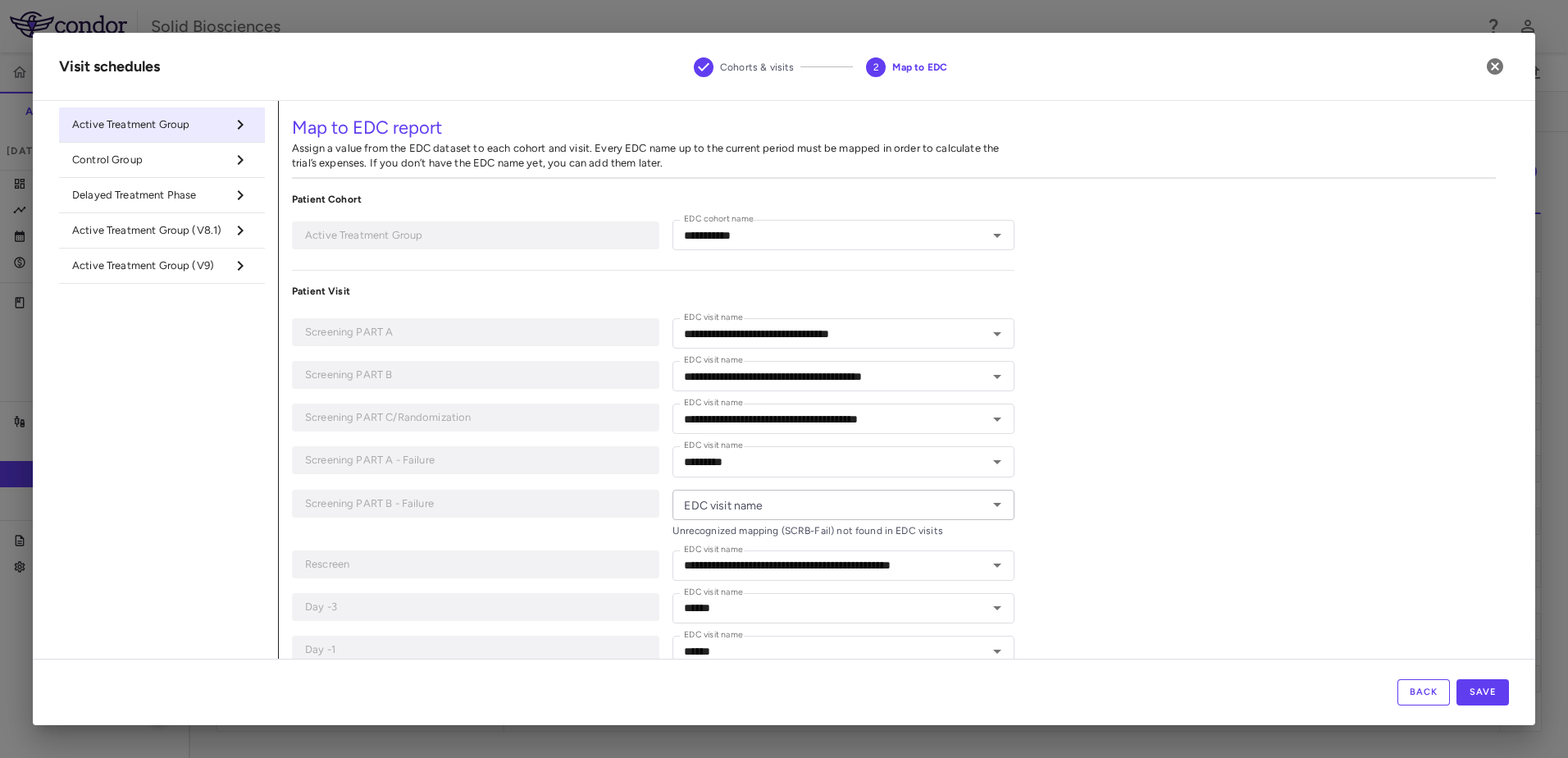
click at [464, 72] on div "Cohorts & visits 2 Map to EDC" at bounding box center [821, 67] width 725 height 22
click at [778, 329] on input "**********" at bounding box center [819, 333] width 283 height 20
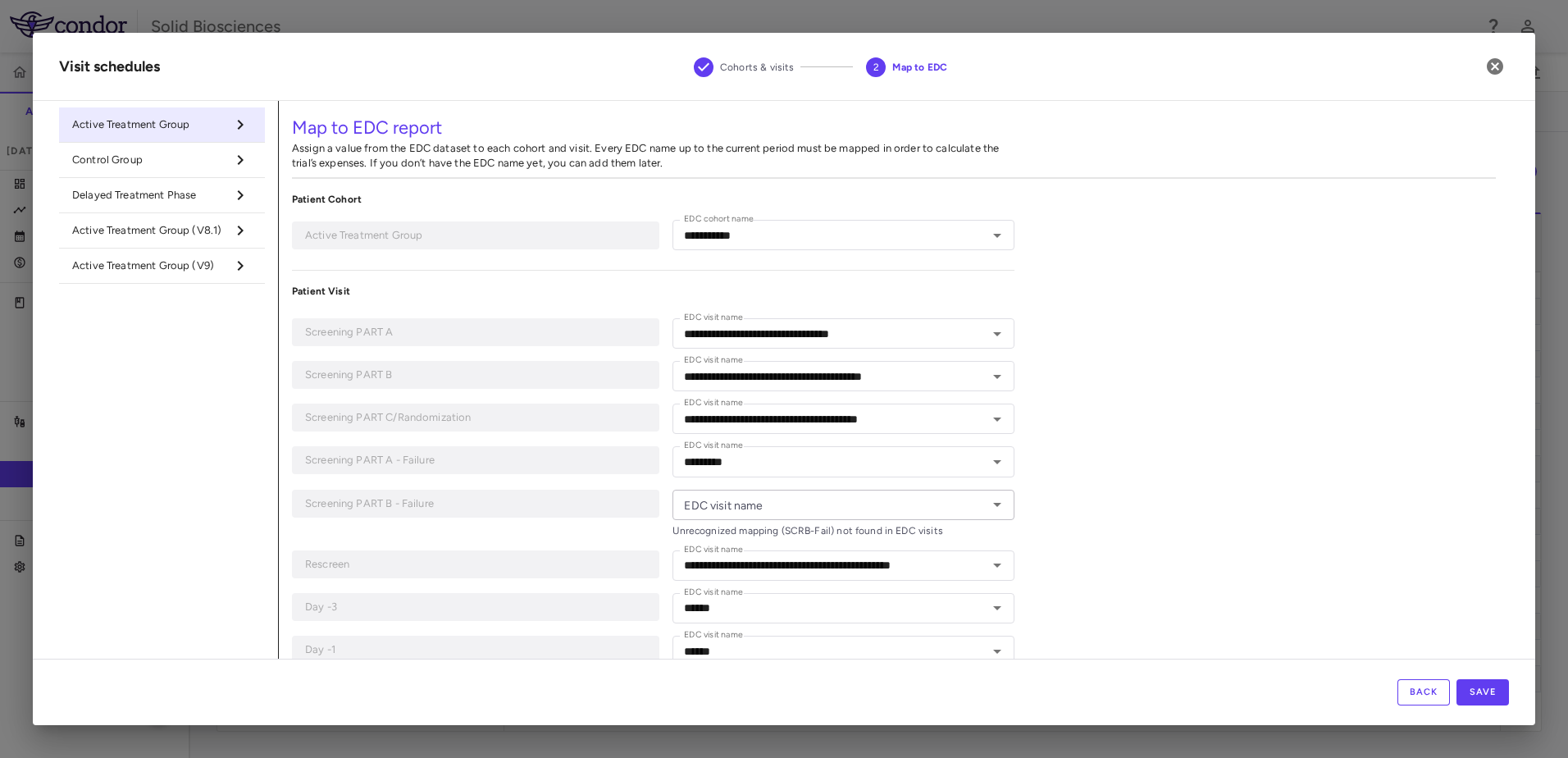
click at [448, 288] on p "Patient Visit" at bounding box center [654, 291] width 723 height 14
click at [383, 80] on h2 "Visit schedules Cohorts & visits 2 Map to [GEOGRAPHIC_DATA]" at bounding box center [783, 67] width 1502 height 68
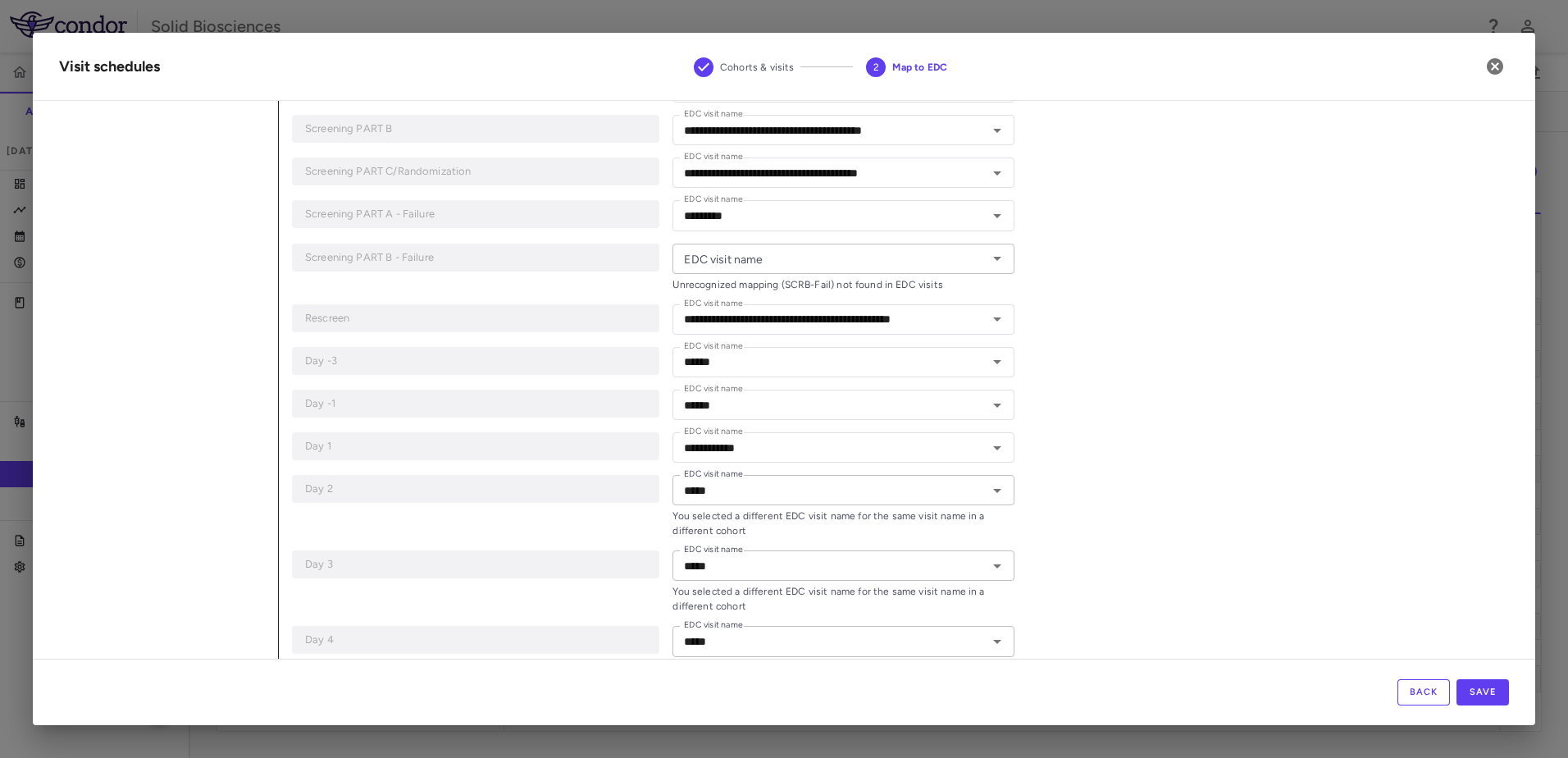
scroll to position [328, 0]
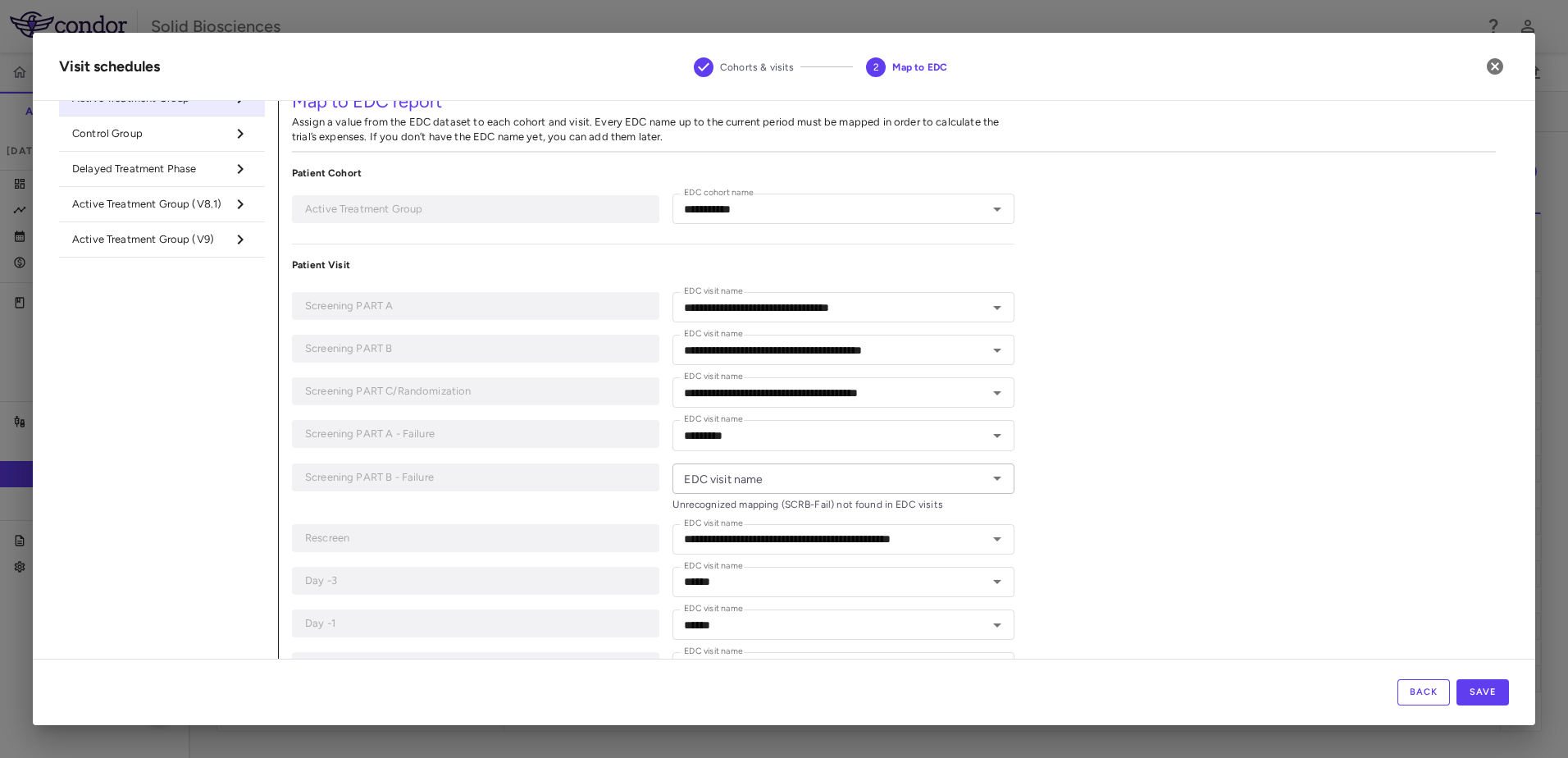
scroll to position [0, 0]
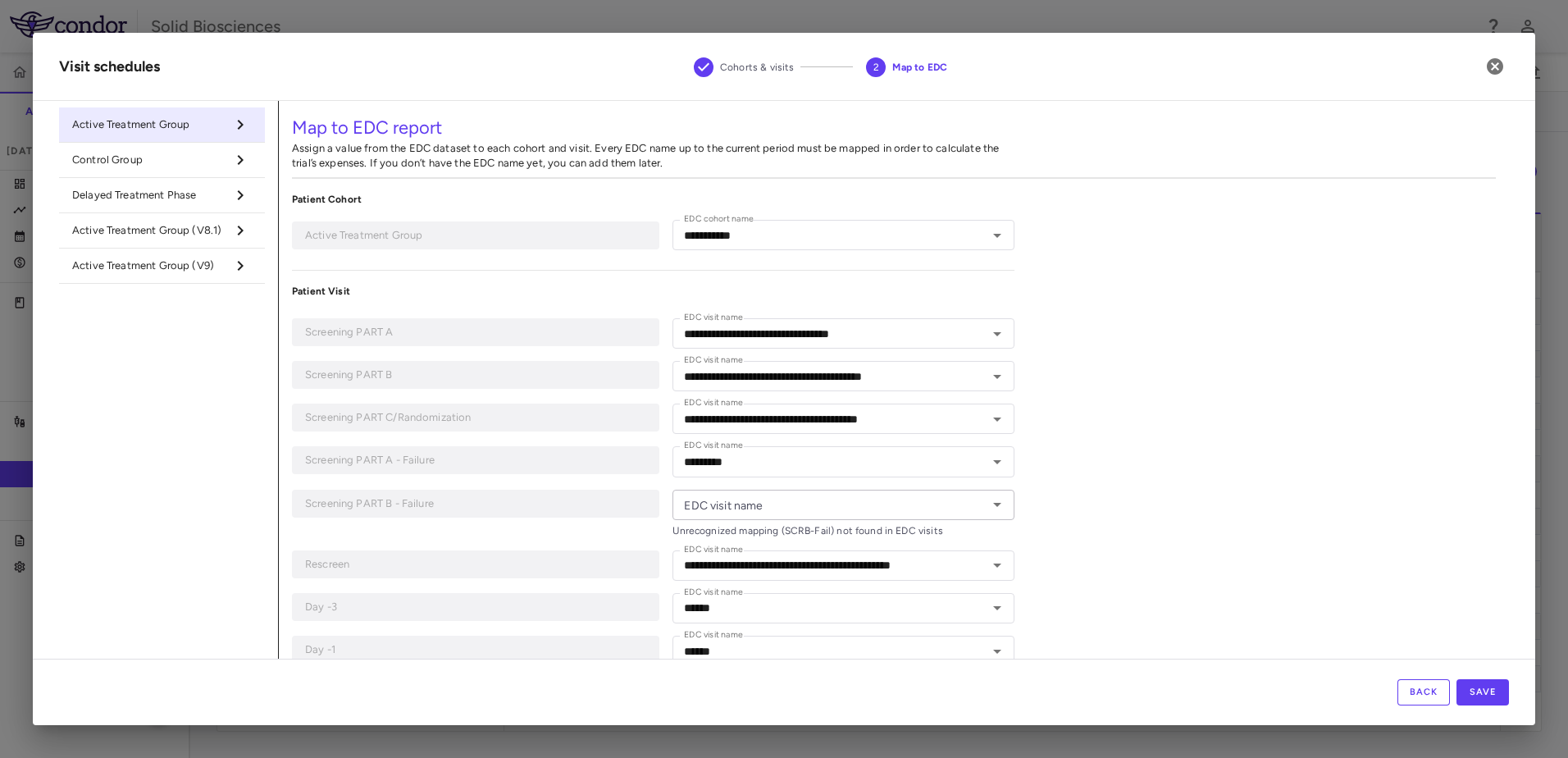
click at [147, 261] on span "Active Treatment Group (V9)" at bounding box center [149, 265] width 153 height 14
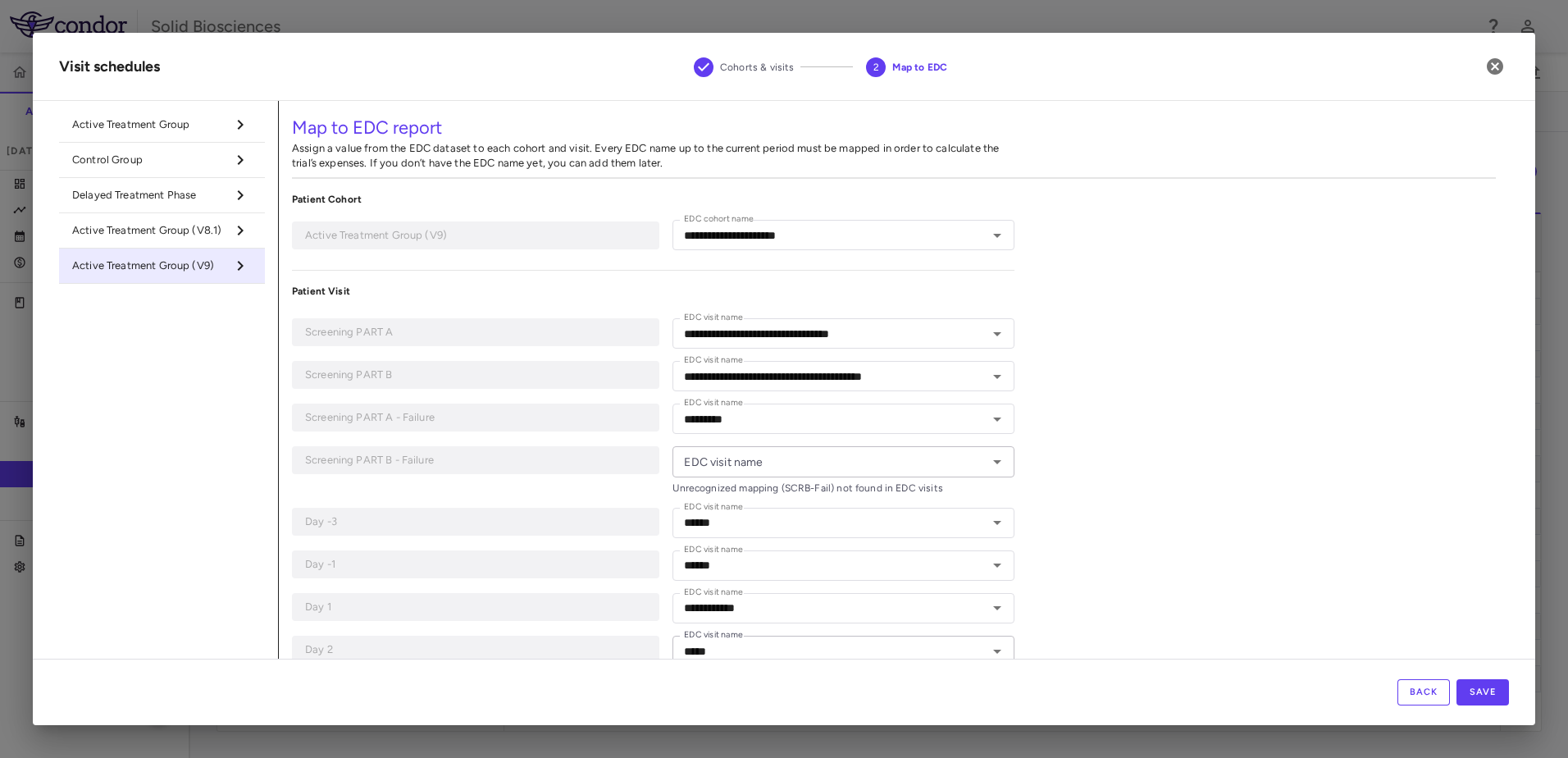
type input "**********"
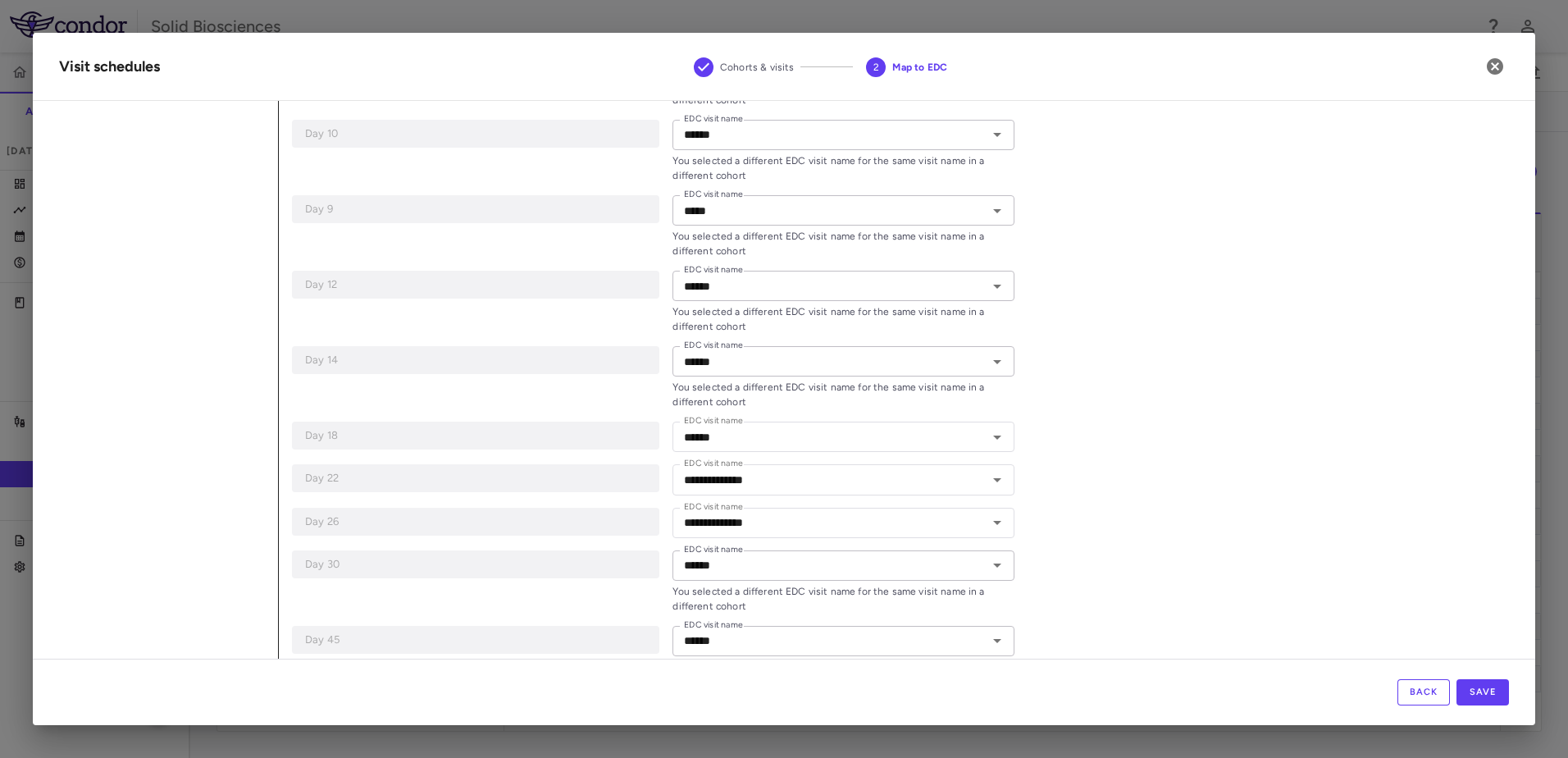
scroll to position [973, 0]
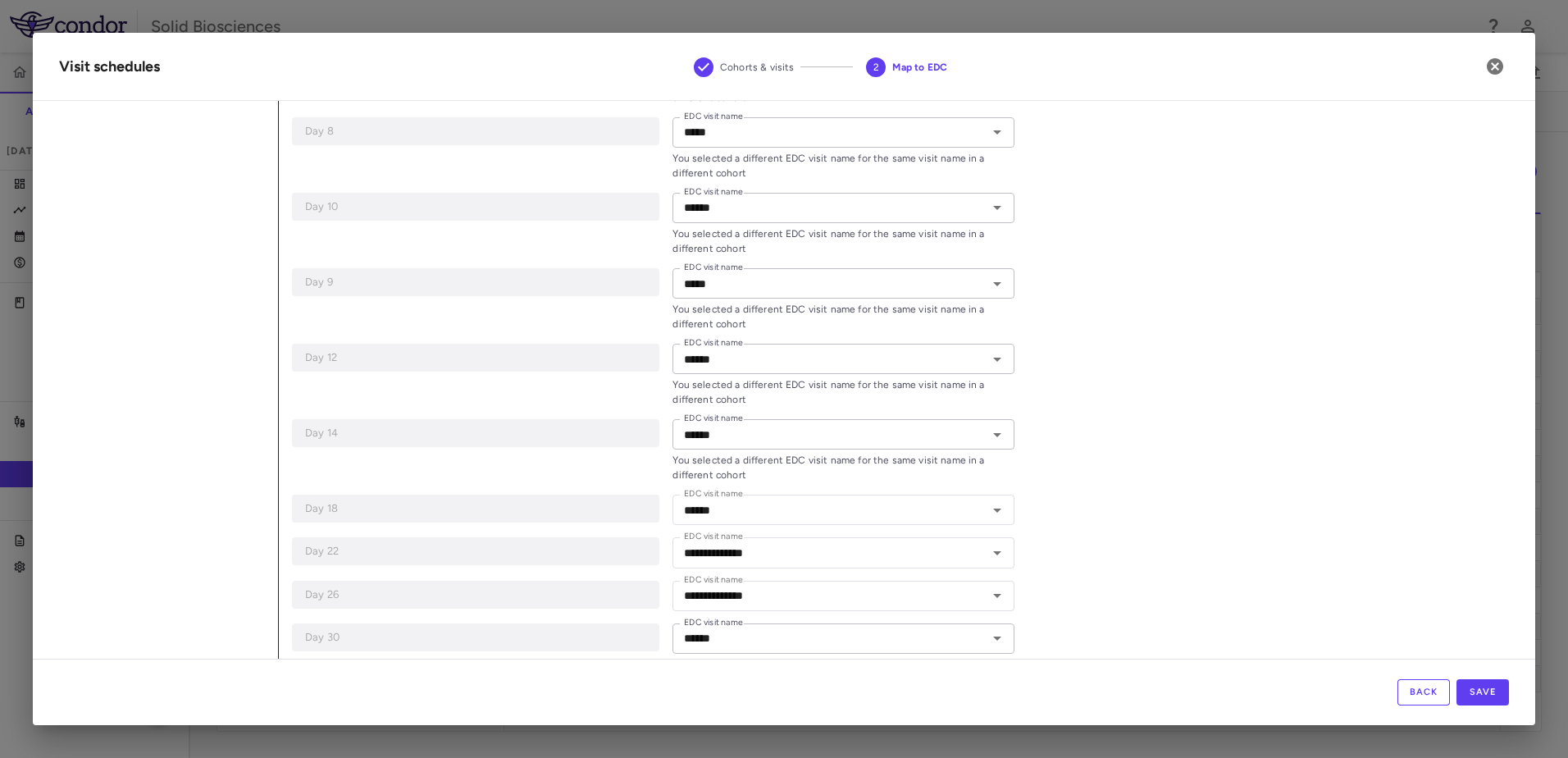
click at [778, 355] on div "**********" at bounding box center [894, 263] width 1231 height 2269
click at [778, 439] on div "**********" at bounding box center [894, 263] width 1231 height 2269
click at [778, 446] on div "**********" at bounding box center [894, 263] width 1231 height 2269
click at [778, 442] on div "**********" at bounding box center [894, 263] width 1231 height 2269
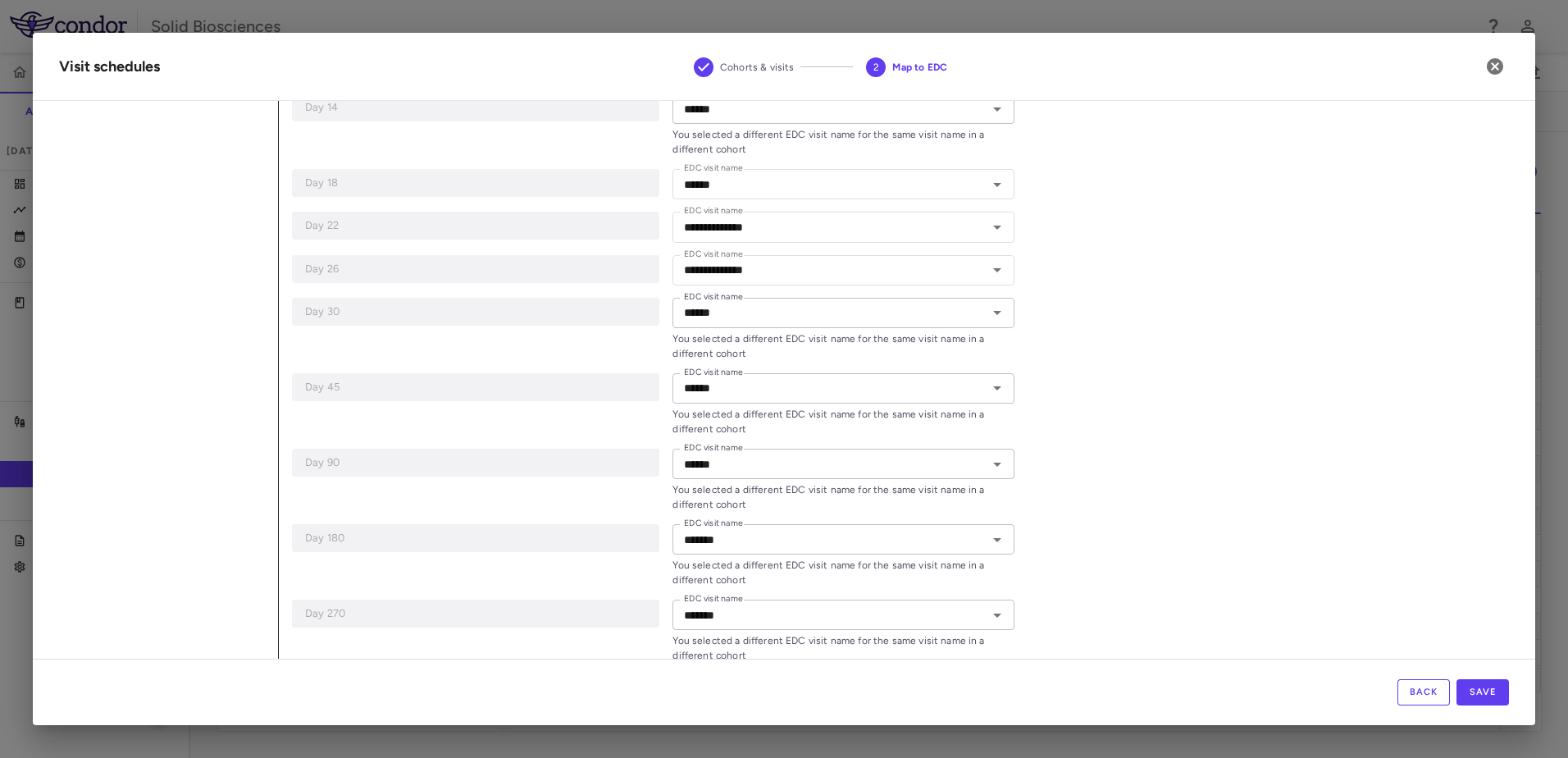
scroll to position [1300, 0]
click at [436, 345] on div "Day 30 EDC visit name ****** EDC visit name You selected a different EDC visit …" at bounding box center [654, 327] width 723 height 63
click at [363, 353] on div "Day 30 EDC visit name ****** EDC visit name You selected a different EDC visit …" at bounding box center [654, 327] width 723 height 63
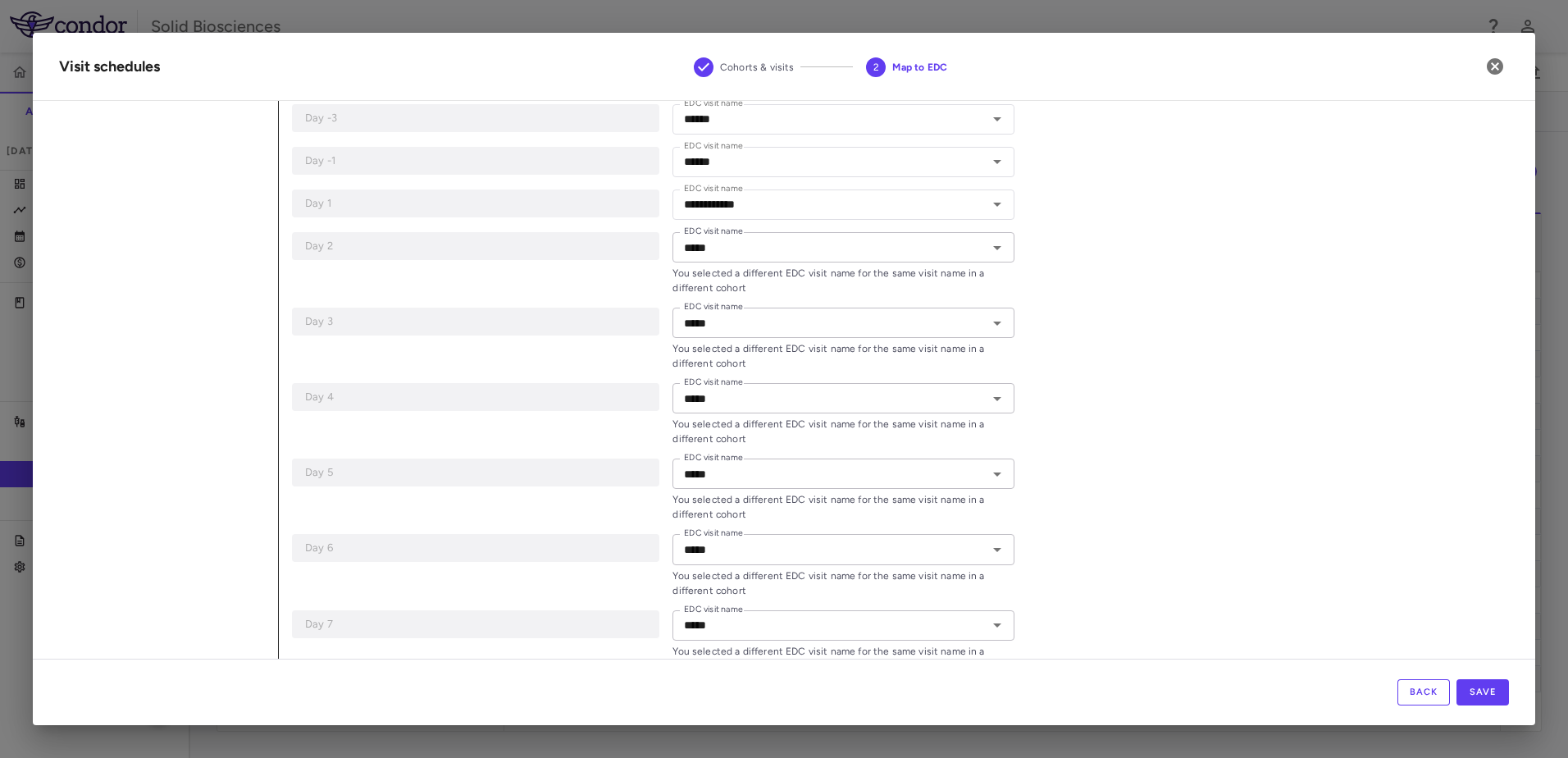
scroll to position [575, 0]
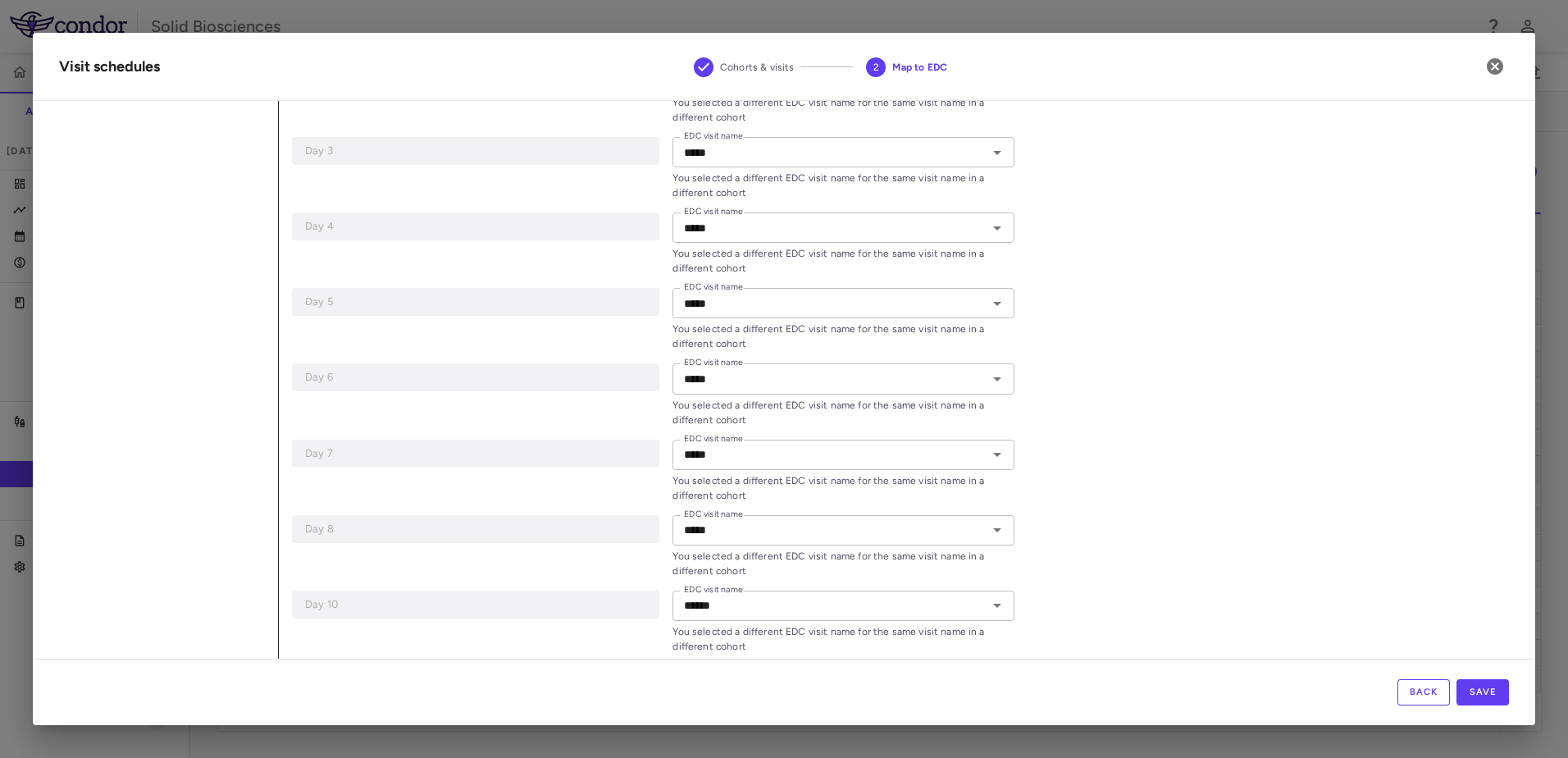
click at [456, 477] on div "Day 7 EDC visit name ***** EDC visit name You selected a different EDC visit na…" at bounding box center [654, 472] width 723 height 63
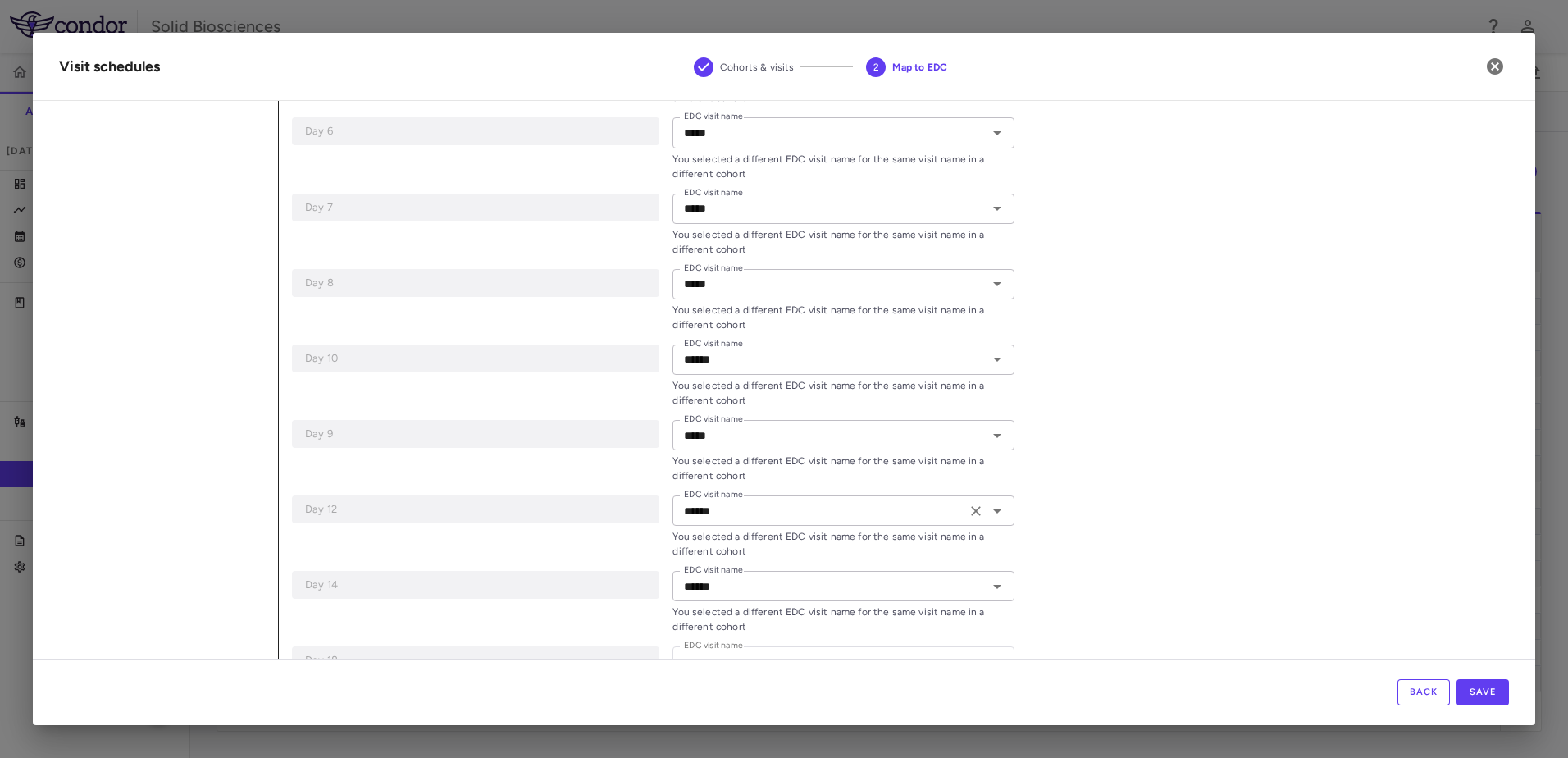
scroll to position [1067, 0]
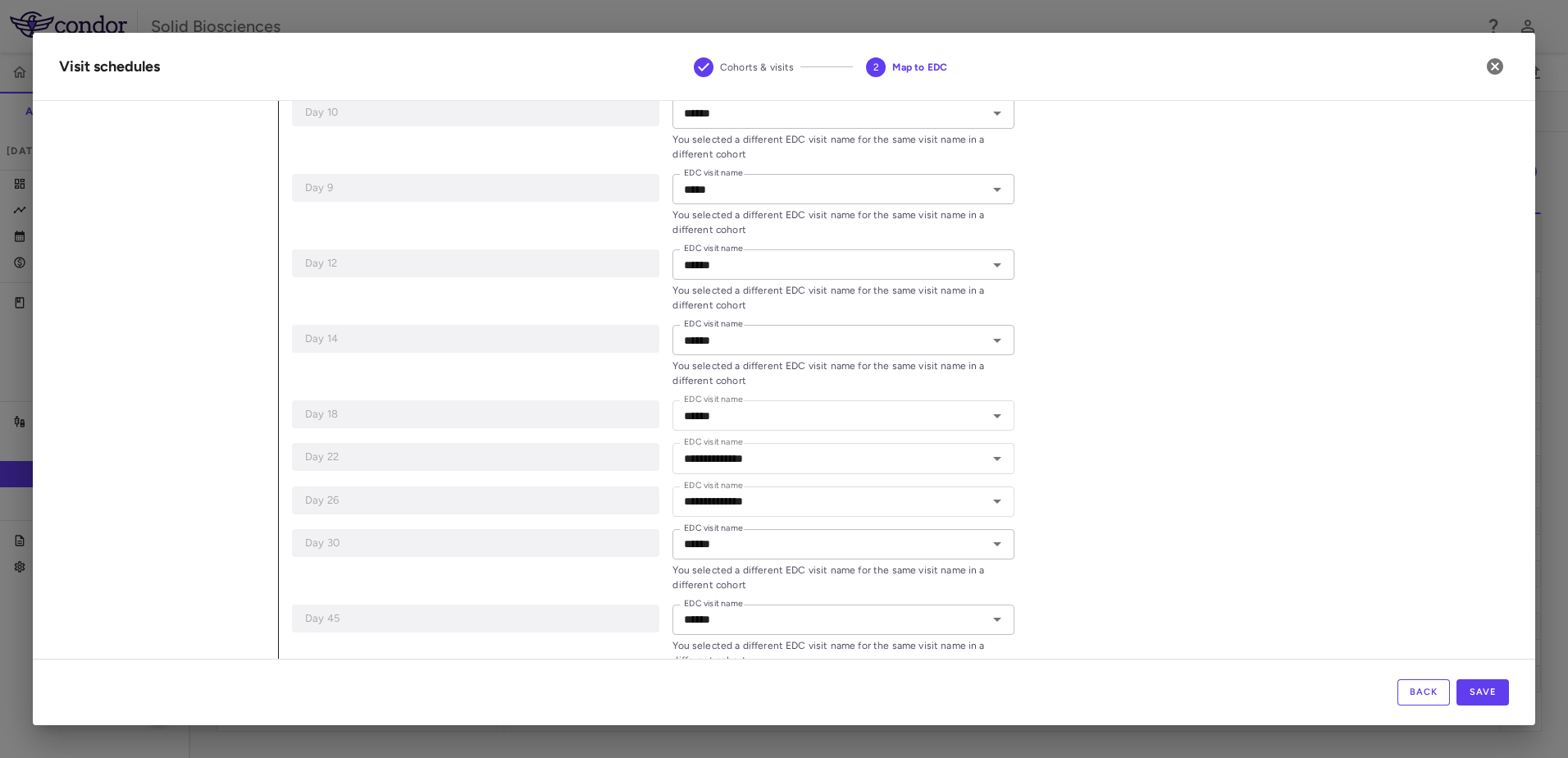
click at [778, 555] on div "**********" at bounding box center [894, 168] width 1231 height 2269
click at [778, 541] on div "**********" at bounding box center [894, 168] width 1231 height 2269
click at [778, 535] on div "**********" at bounding box center [894, 168] width 1231 height 2269
click at [778, 482] on div "**********" at bounding box center [894, 168] width 1231 height 2269
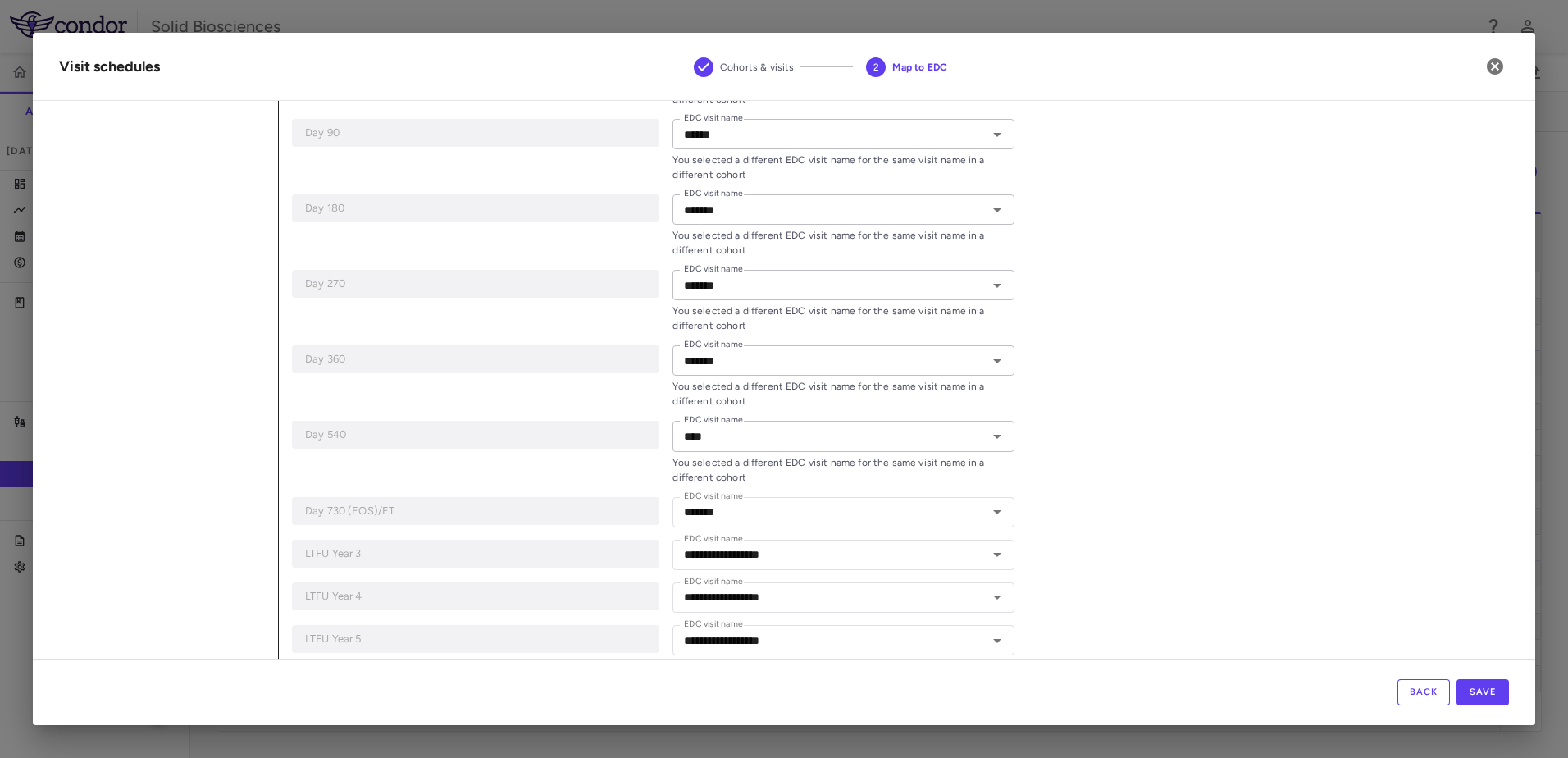
scroll to position [1641, 0]
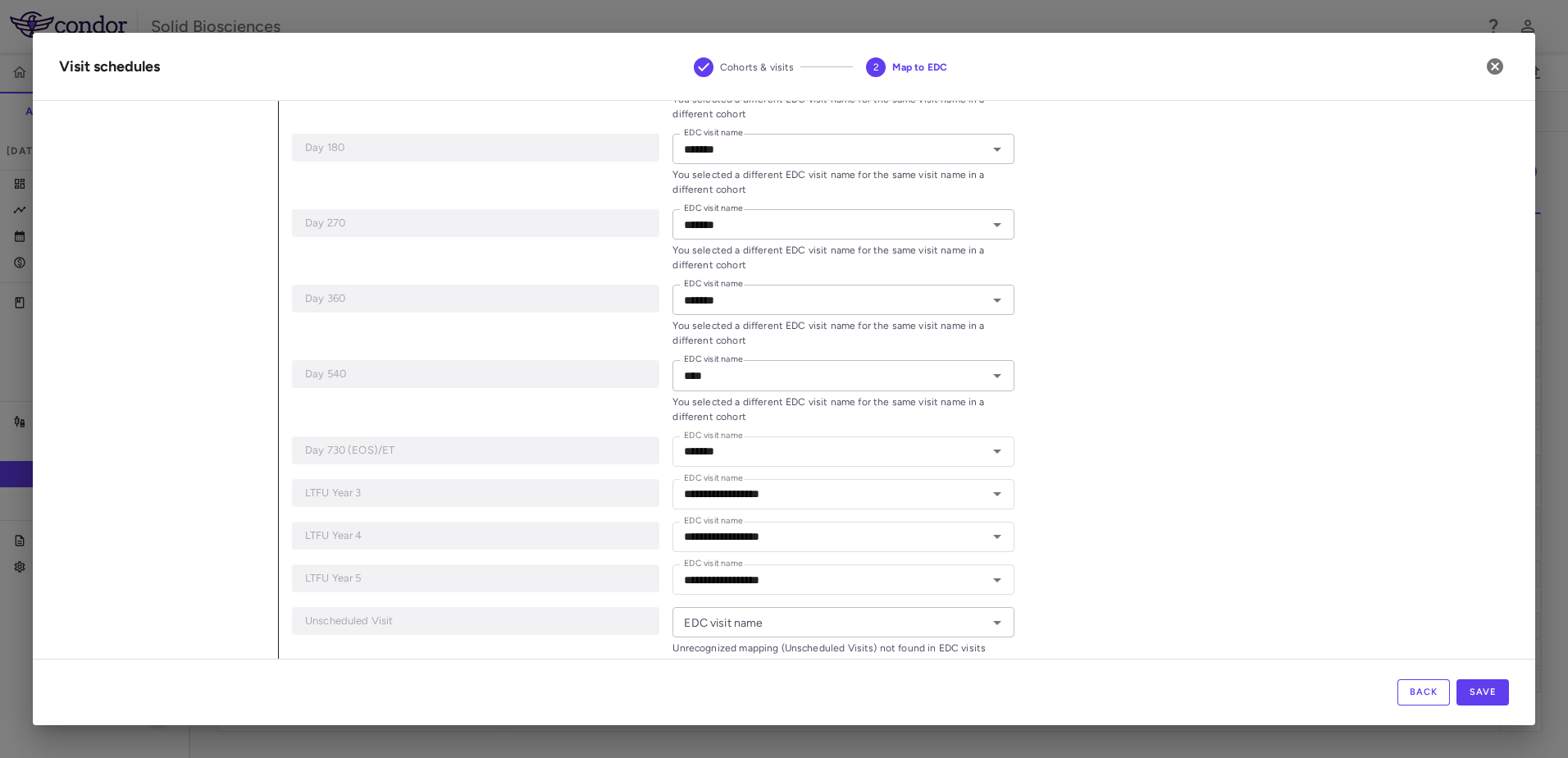
scroll to position [1711, 0]
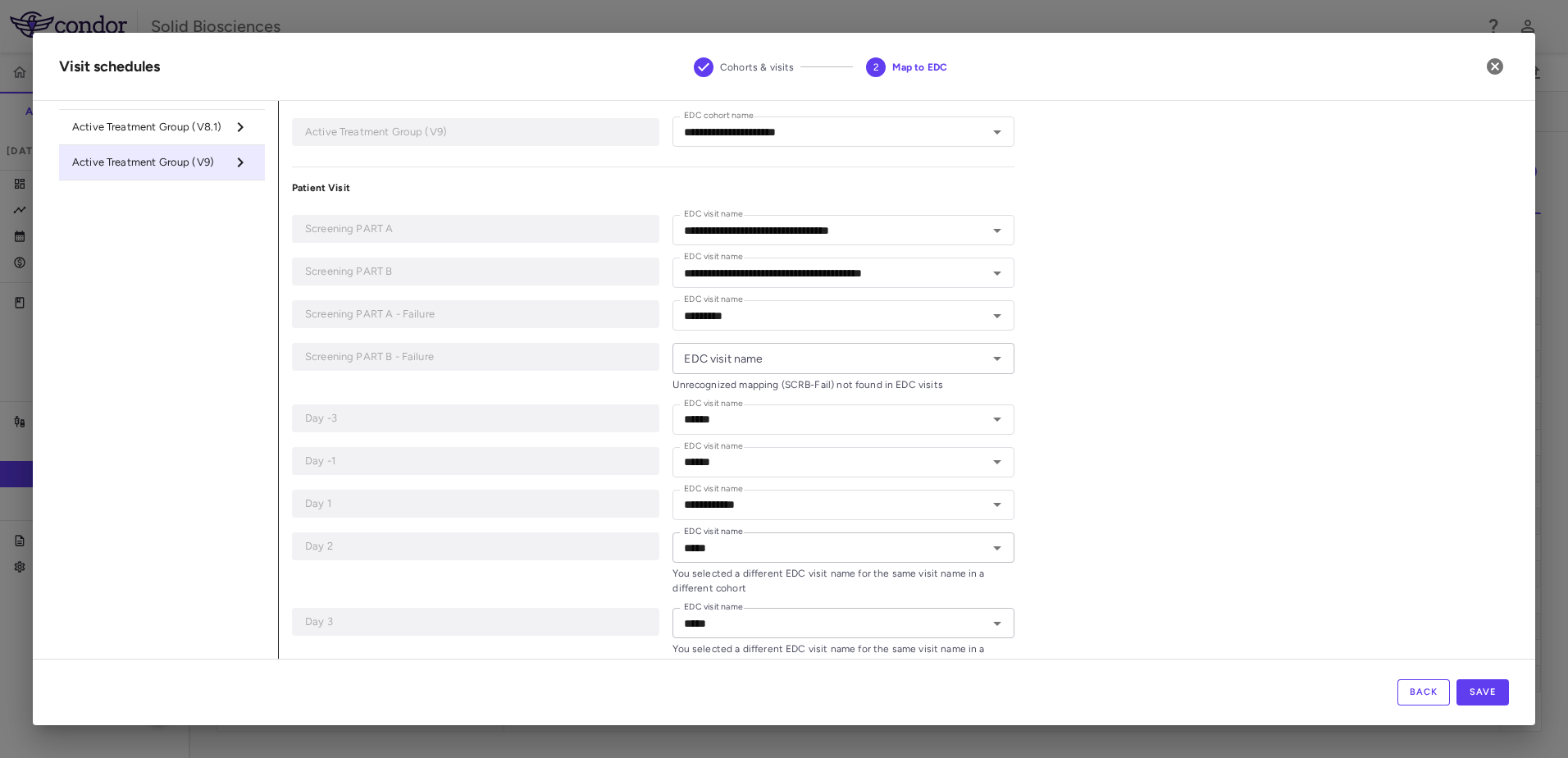
scroll to position [0, 0]
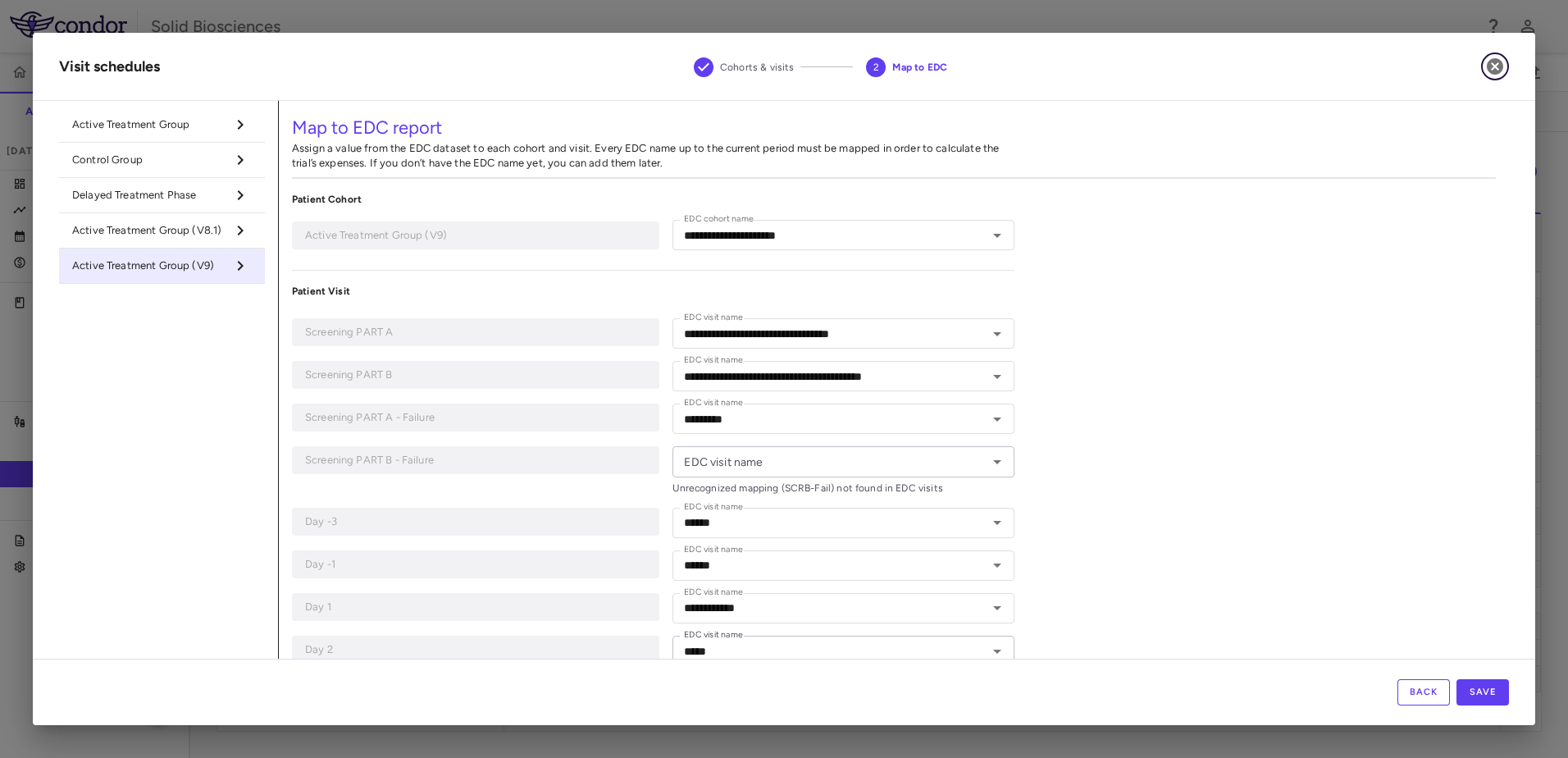
click at [778, 65] on icon "button" at bounding box center [1495, 66] width 16 height 16
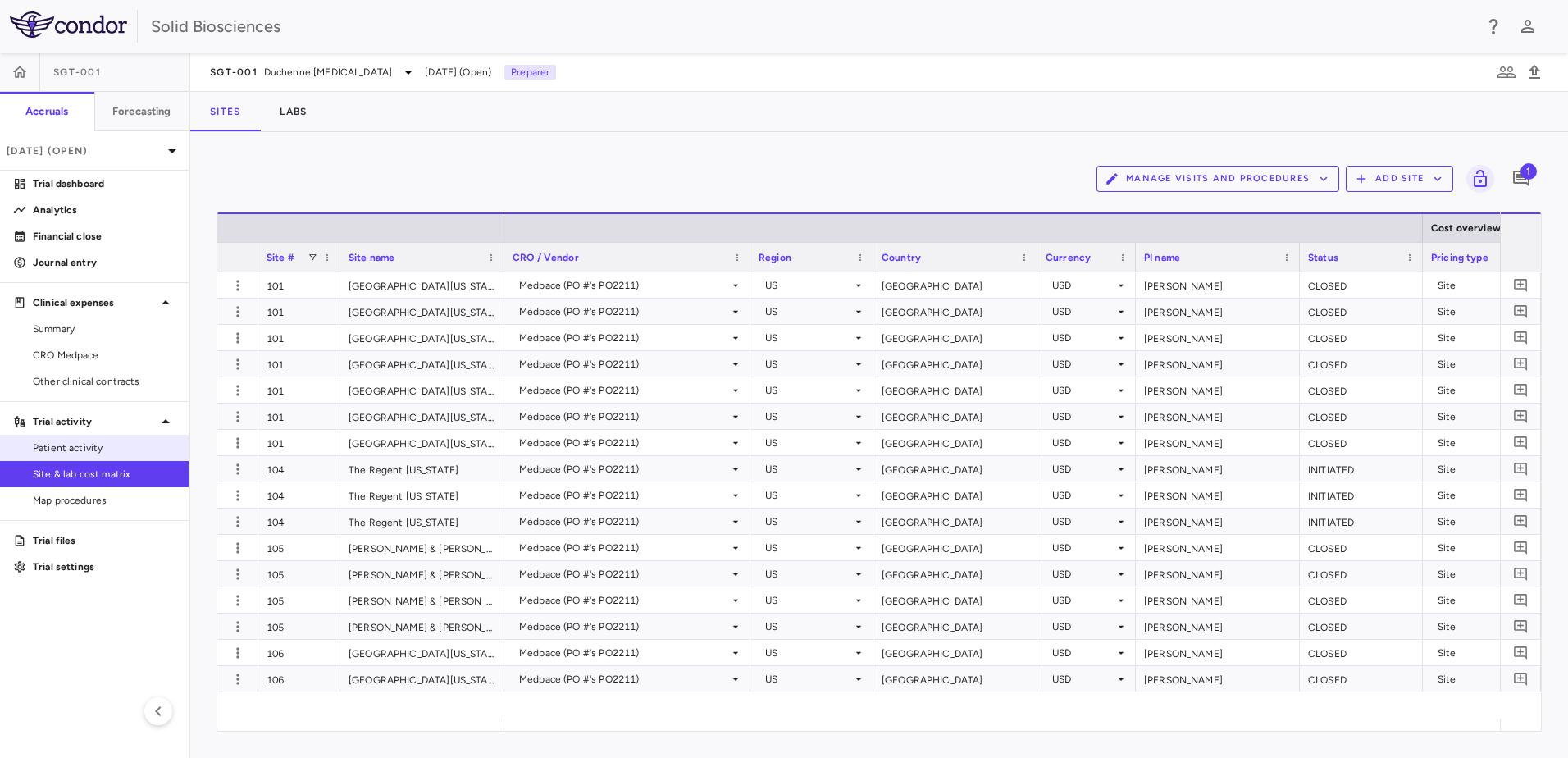
click at [83, 440] on link "Patient activity" at bounding box center [94, 448] width 188 height 25
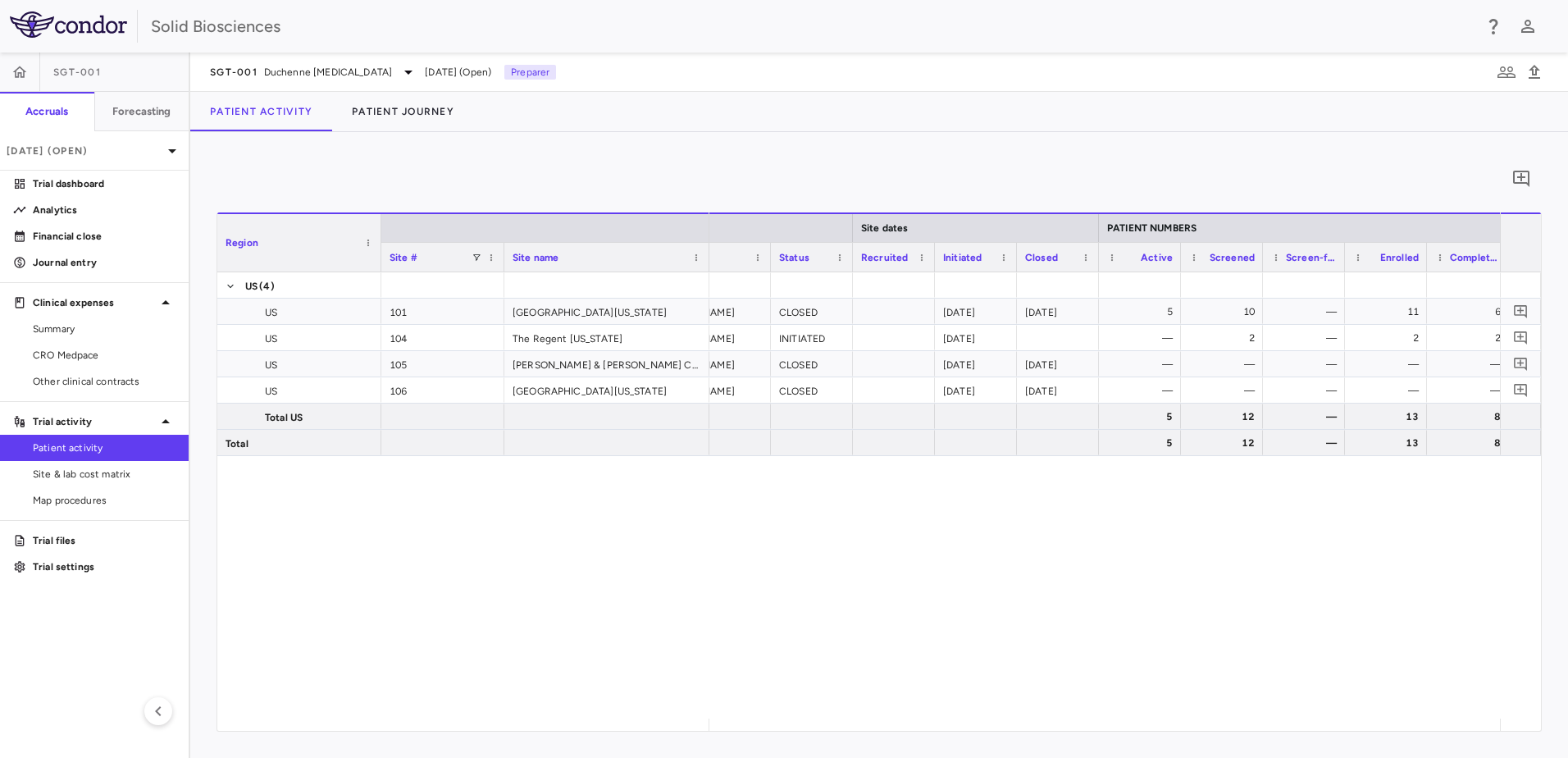
scroll to position [0, 230]
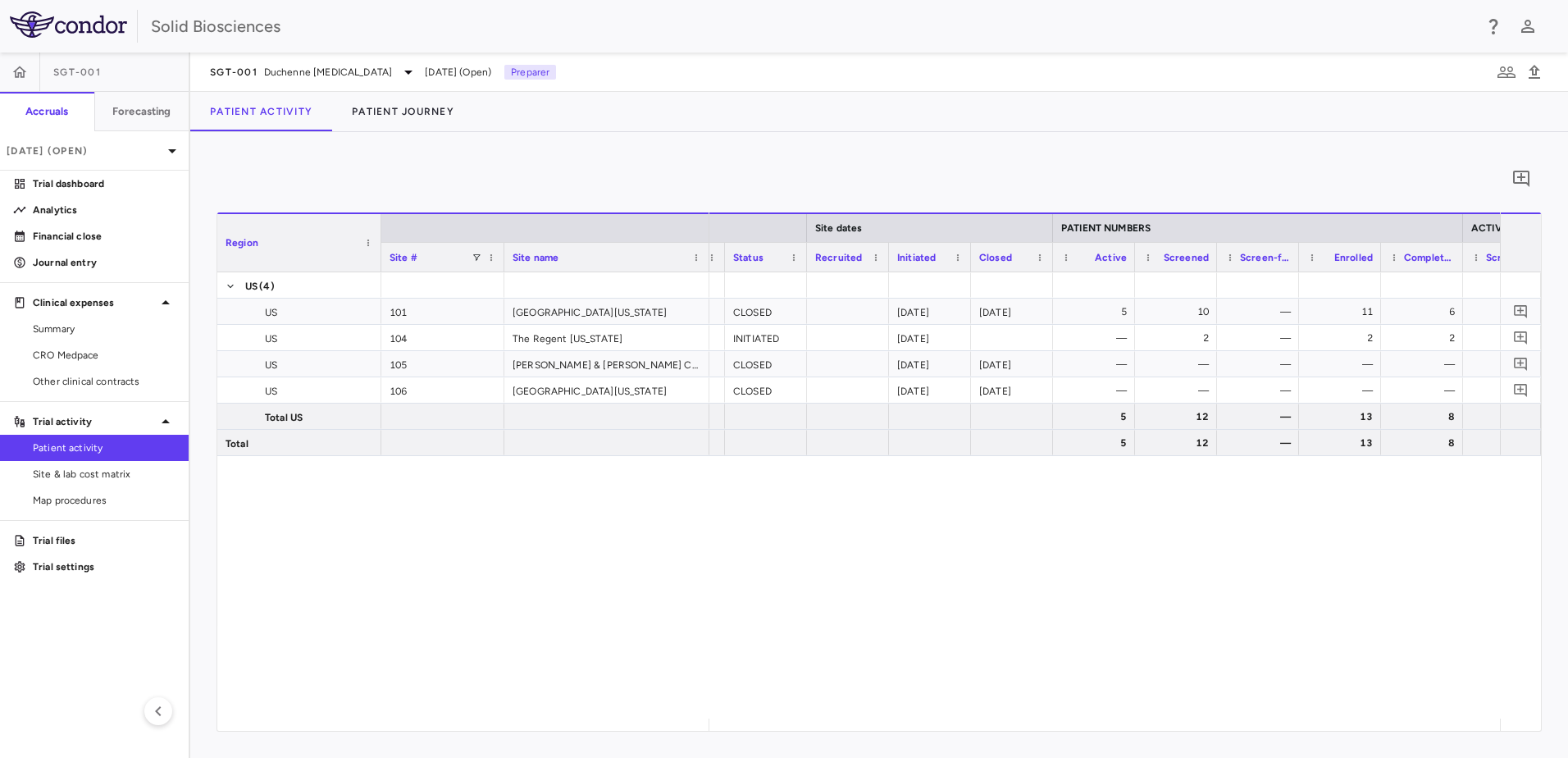
click at [738, 184] on div "0" at bounding box center [879, 179] width 1325 height 41
click at [594, 175] on div "0" at bounding box center [879, 179] width 1325 height 41
click at [778, 549] on div "Medpace [PERSON_NAME] CLOSED [DATE] [DATE] 5 10 — 11 6 — — — Medpace [PERSON_NA…" at bounding box center [1105, 496] width 791 height 447
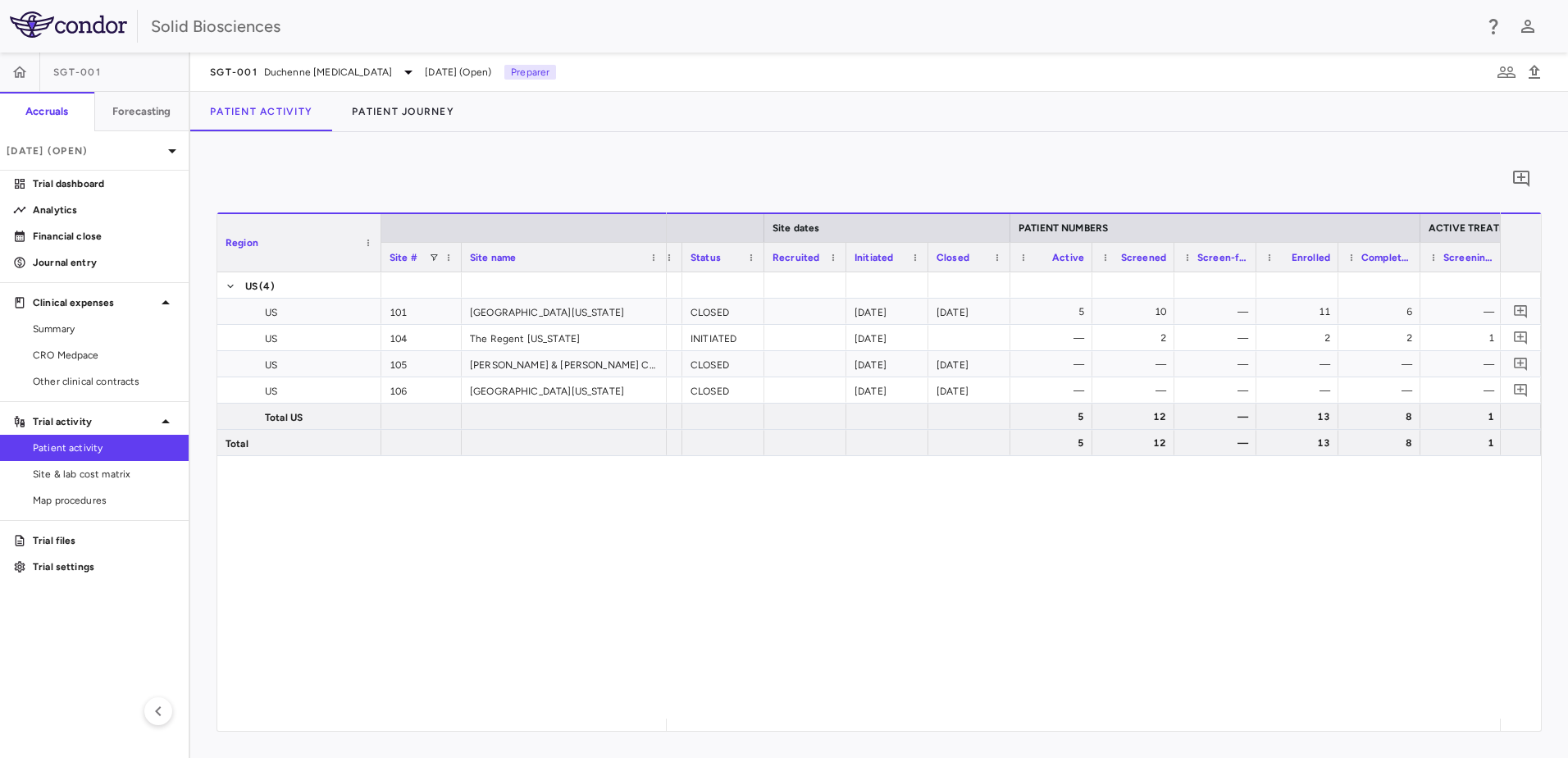
drag, startPoint x: 504, startPoint y: 256, endPoint x: 461, endPoint y: 271, distance: 45.5
click at [461, 271] on div at bounding box center [461, 257] width 7 height 29
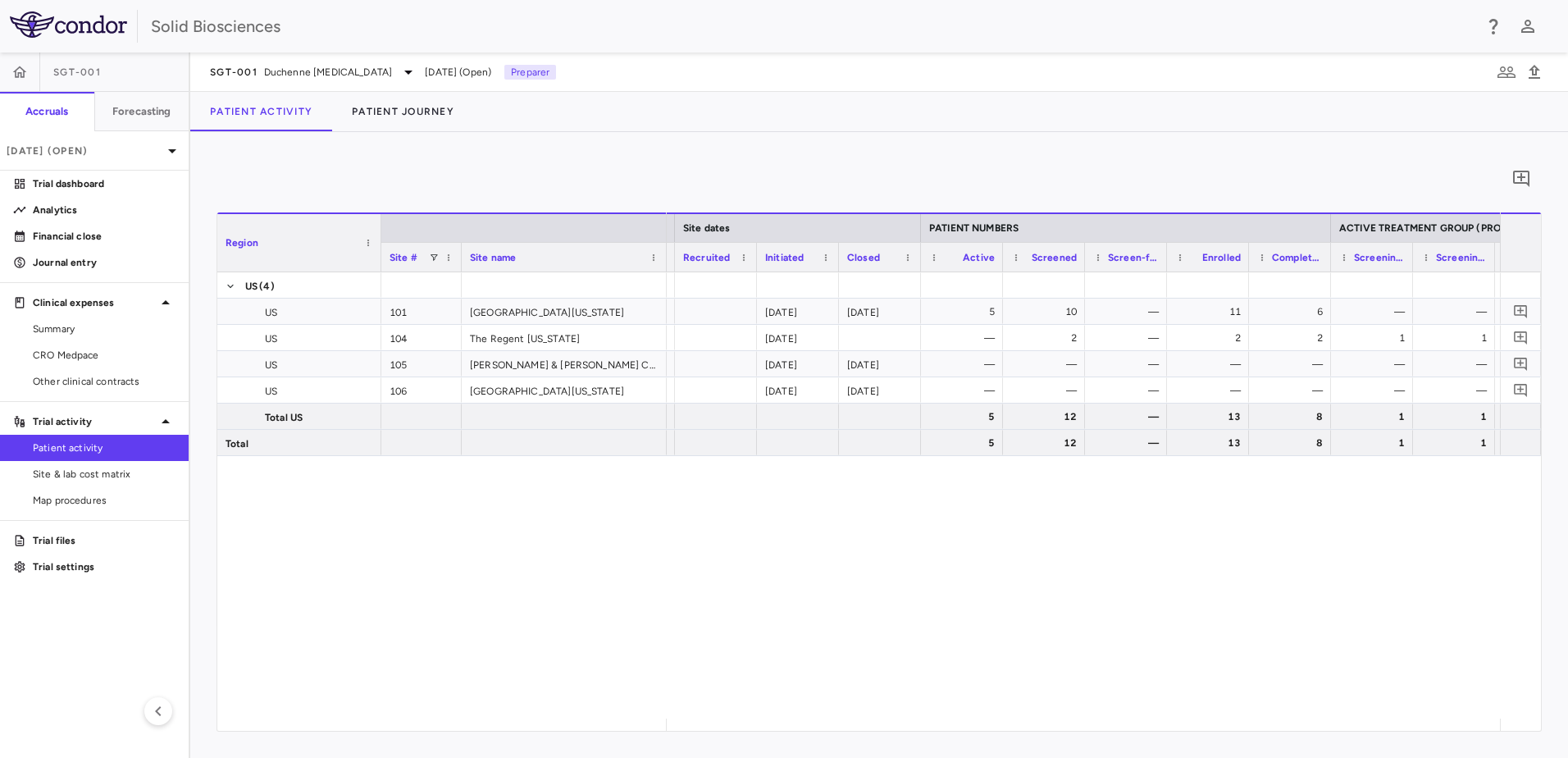
click at [740, 608] on div "[PERSON_NAME] CLOSED [DATE] [DATE] 5 10 — 11 6 — — — — — [PERSON_NAME] INITIATE…" at bounding box center [1083, 496] width 833 height 447
click at [629, 574] on div "US (4) US 101 [GEOGRAPHIC_DATA][US_STATE] [GEOGRAPHIC_DATA] 104 The Regent [US_…" at bounding box center [879, 496] width 1323 height 447
click at [643, 160] on div "0" at bounding box center [879, 179] width 1325 height 41
click at [527, 195] on div "0" at bounding box center [879, 179] width 1325 height 41
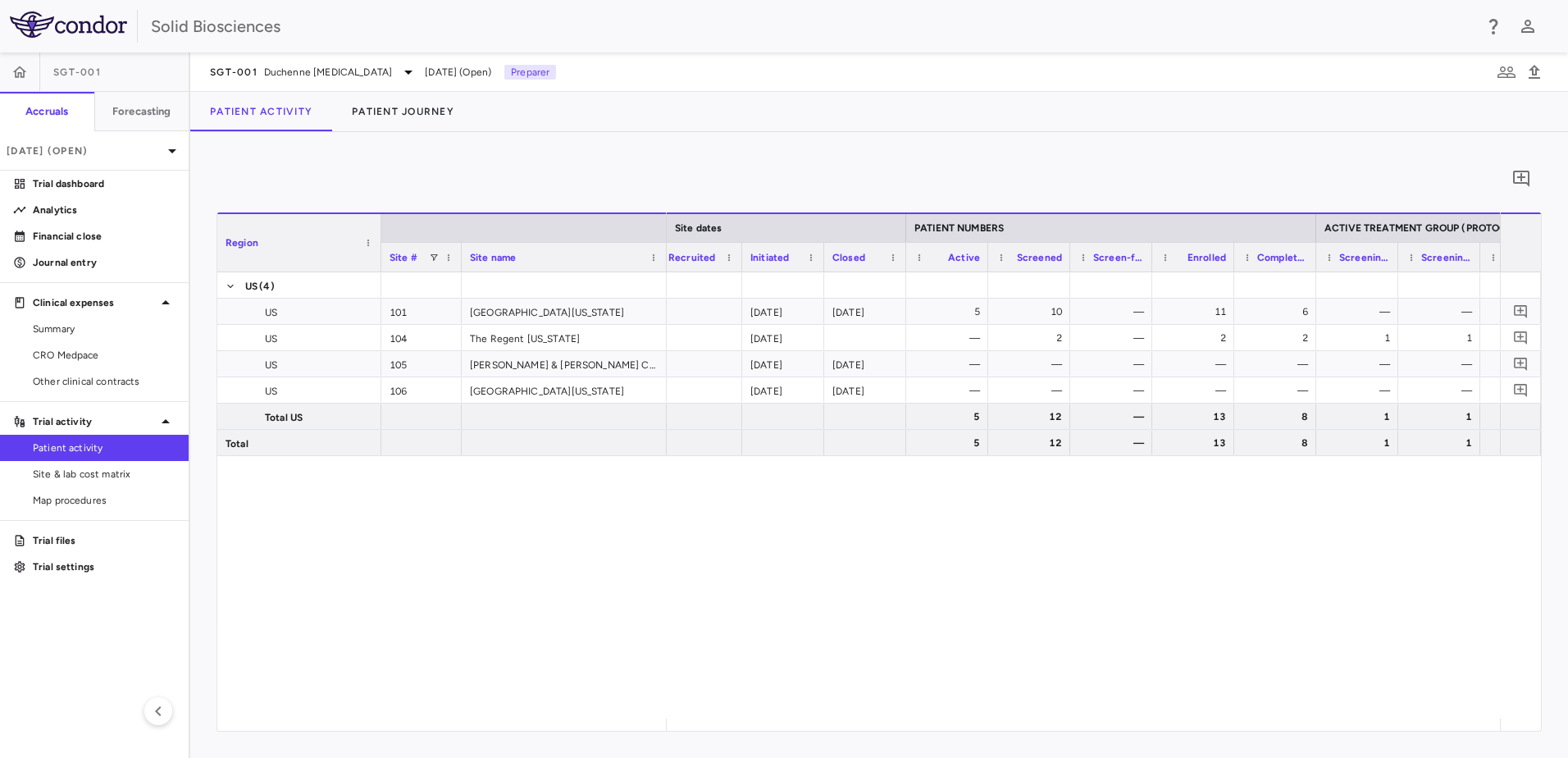
click at [601, 173] on div "0" at bounding box center [879, 179] width 1325 height 41
click at [663, 146] on div "0 Press ENTER to sort. Press ALT DOWN to open column menu. Press CTRL ENTER to …" at bounding box center [879, 445] width 1378 height 626
click at [715, 522] on div "[PERSON_NAME] CLOSED [DATE] [DATE] 5 10 — 11 6 — — — — — [PERSON_NAME] INITIATE…" at bounding box center [1083, 496] width 833 height 447
click at [643, 152] on div "0 Press ENTER to sort. Press ALT DOWN to open column menu. Press CTRL ENTER to …" at bounding box center [879, 445] width 1378 height 626
click at [646, 526] on div "US (4) US 101 [GEOGRAPHIC_DATA][US_STATE] [GEOGRAPHIC_DATA] 104 The Regent [US_…" at bounding box center [879, 496] width 1323 height 447
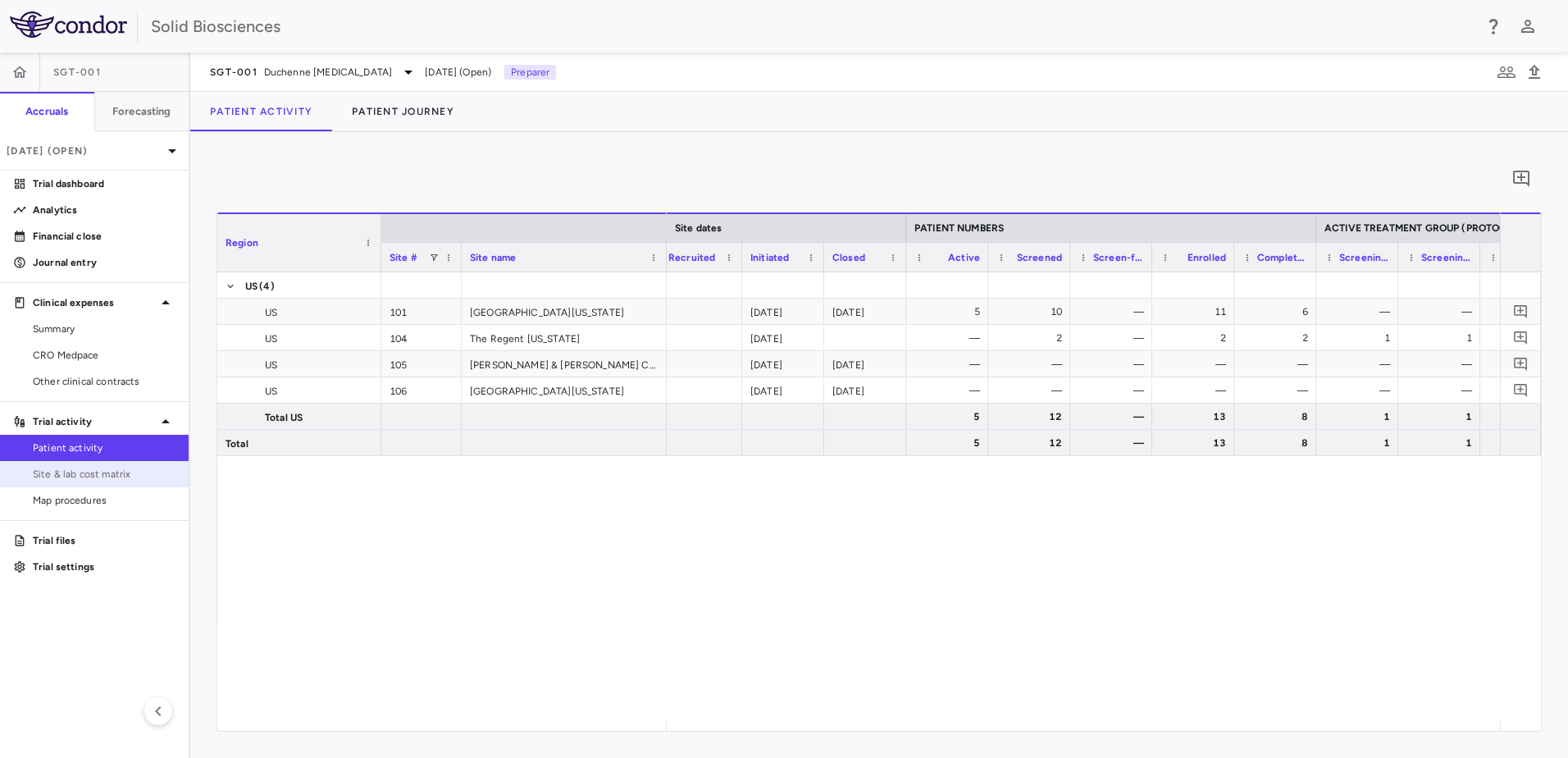
click at [101, 472] on span "Site & lab cost matrix" at bounding box center [103, 474] width 142 height 14
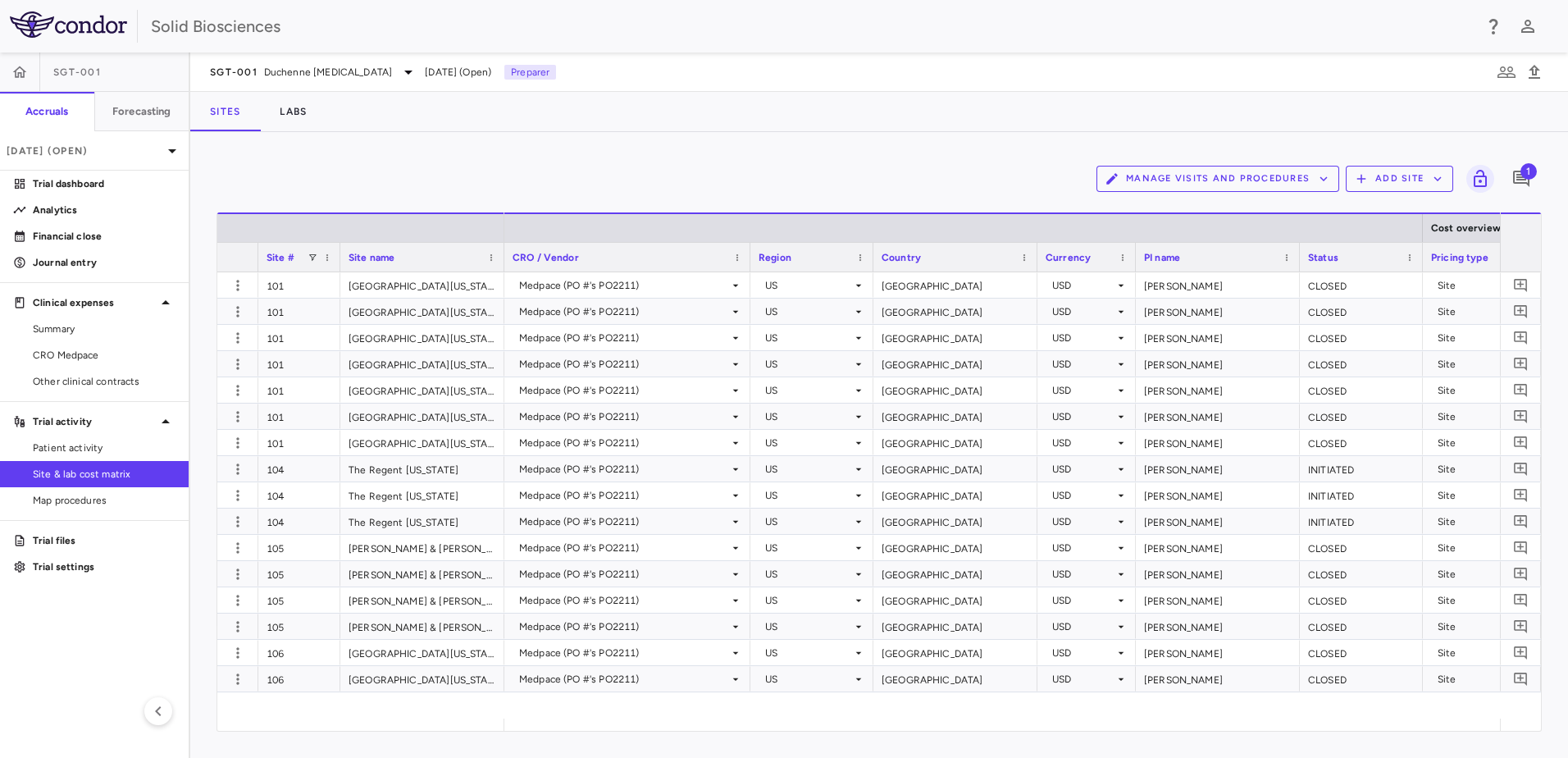
click at [778, 179] on icon "button" at bounding box center [1323, 178] width 14 height 14
click at [778, 127] on div at bounding box center [784, 379] width 1568 height 758
click at [778, 178] on button "Add Site" at bounding box center [1399, 178] width 107 height 26
click at [778, 240] on li "Add new site" at bounding box center [1404, 241] width 89 height 25
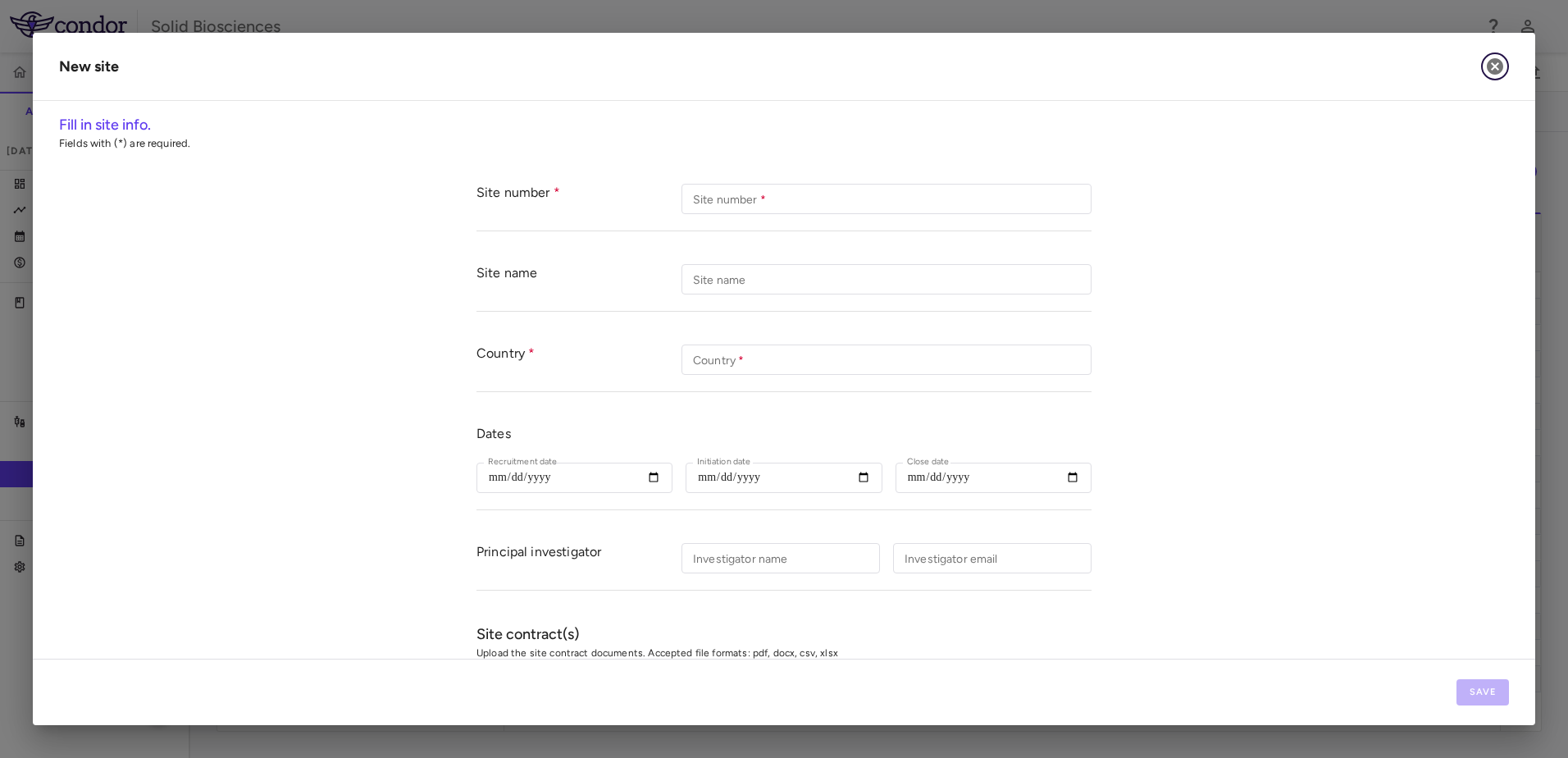
click at [778, 66] on icon "button" at bounding box center [1495, 66] width 16 height 16
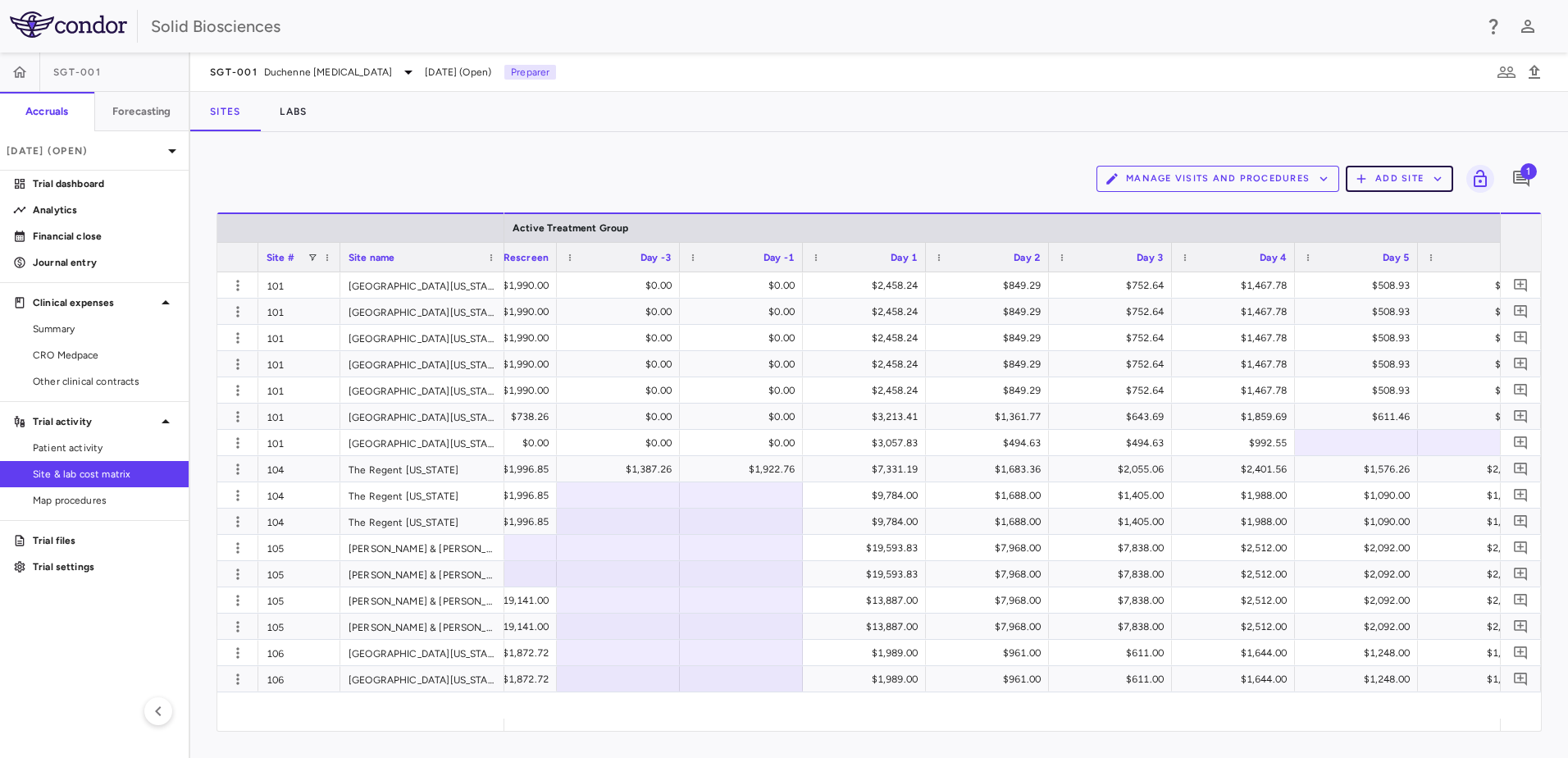
scroll to position [0, 3164]
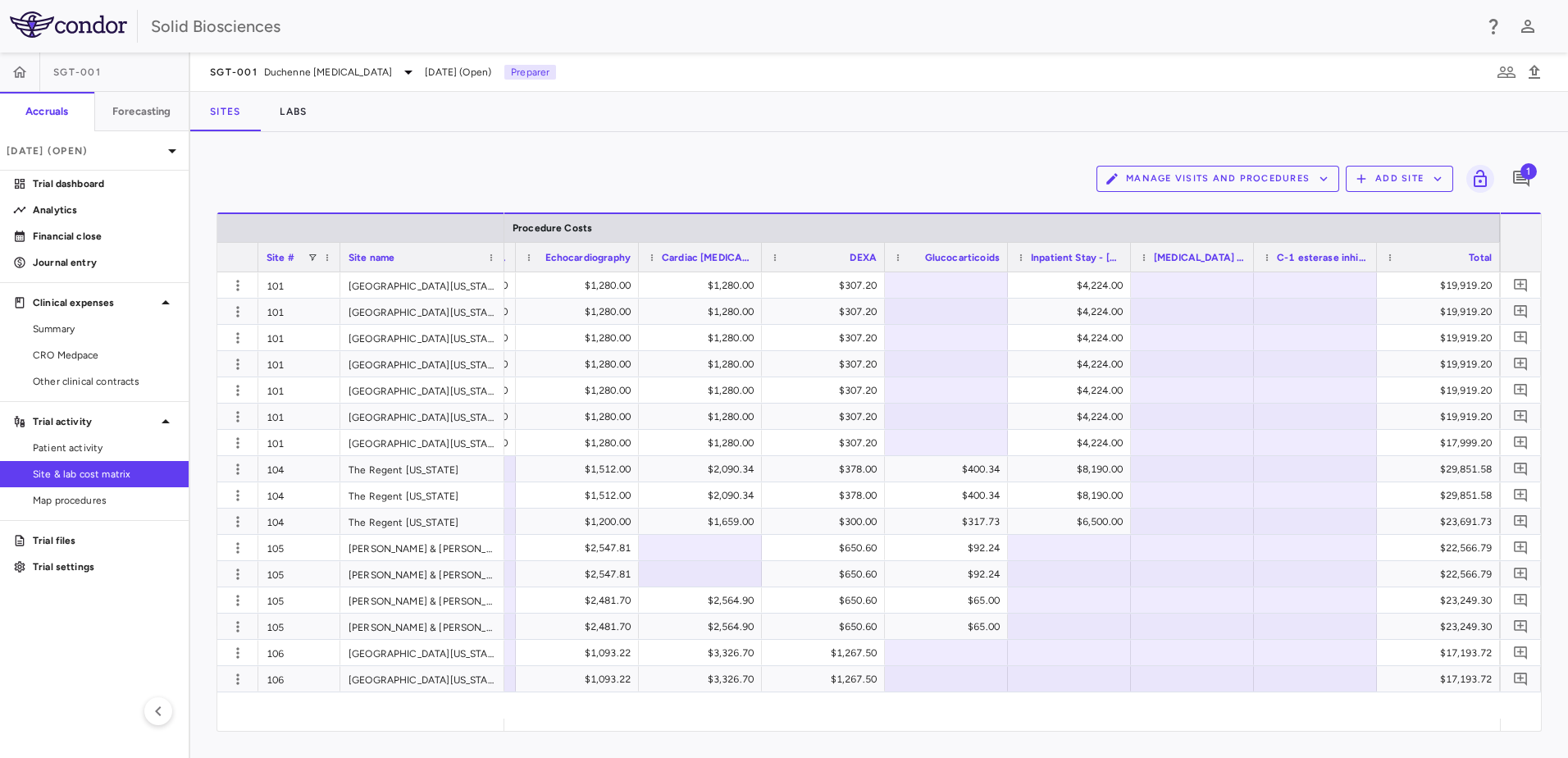
click at [778, 163] on div "Manage Visits and Procedures Add Site 1" at bounding box center [879, 179] width 1325 height 41
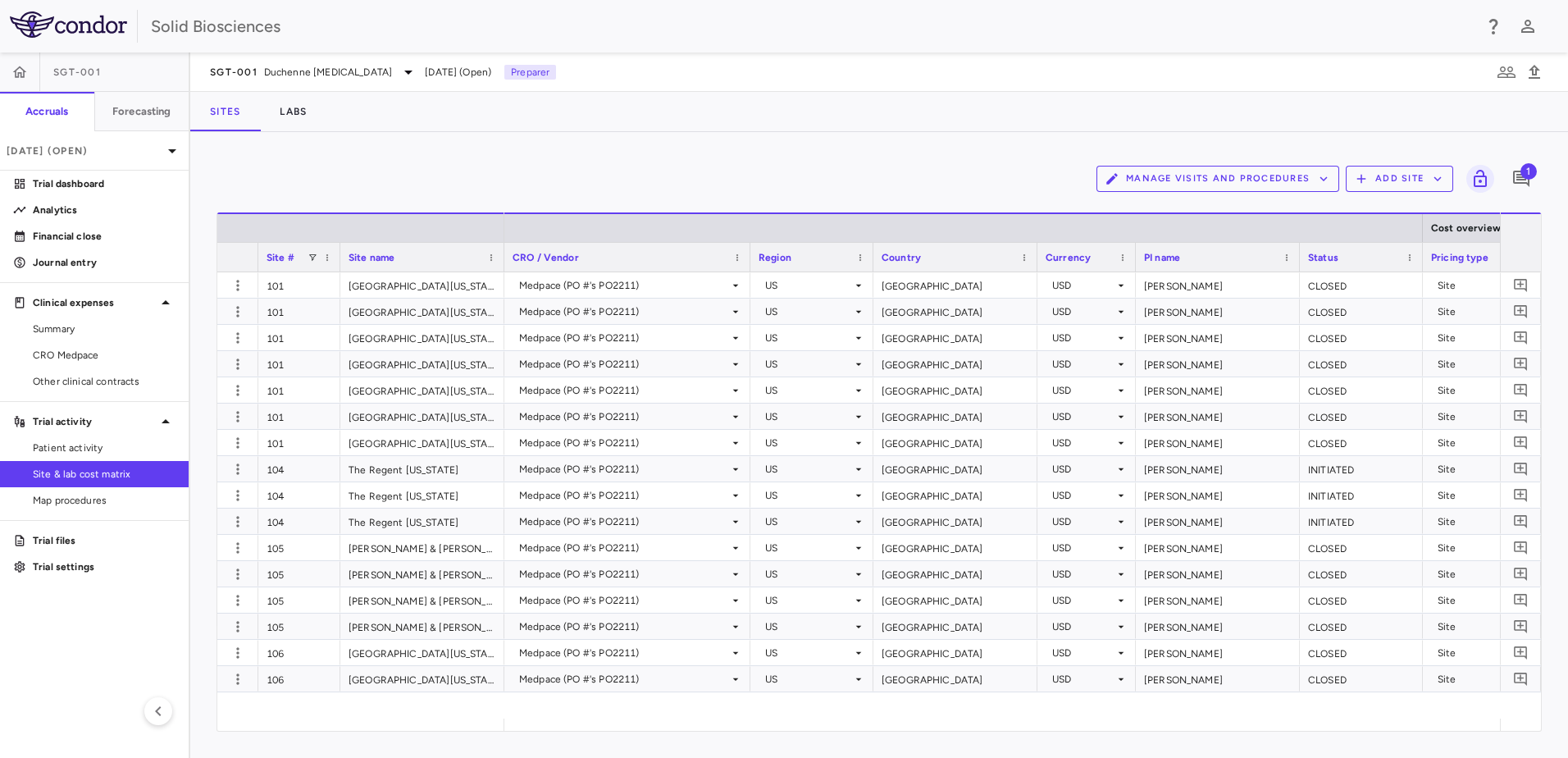
click at [654, 712] on div "[PERSON_NAME] CLOSED Site Medpace (PO #'s PO2211) US [GEOGRAPHIC_DATA] USD [PER…" at bounding box center [1002, 496] width 995 height 447
click at [686, 711] on div "[PERSON_NAME] CLOSED Site Medpace (PO #'s PO2211) US [GEOGRAPHIC_DATA] USD [PER…" at bounding box center [1002, 496] width 995 height 447
click at [637, 177] on div "Manage Visits and Procedures Add Site 1" at bounding box center [879, 179] width 1325 height 41
click at [435, 164] on div "Manage Visits and Procedures Add Site 1" at bounding box center [879, 179] width 1325 height 41
click at [469, 153] on div "Manage Visits and Procedures Add Site 1 Drag here to set row groups Drag here t…" at bounding box center [879, 445] width 1378 height 626
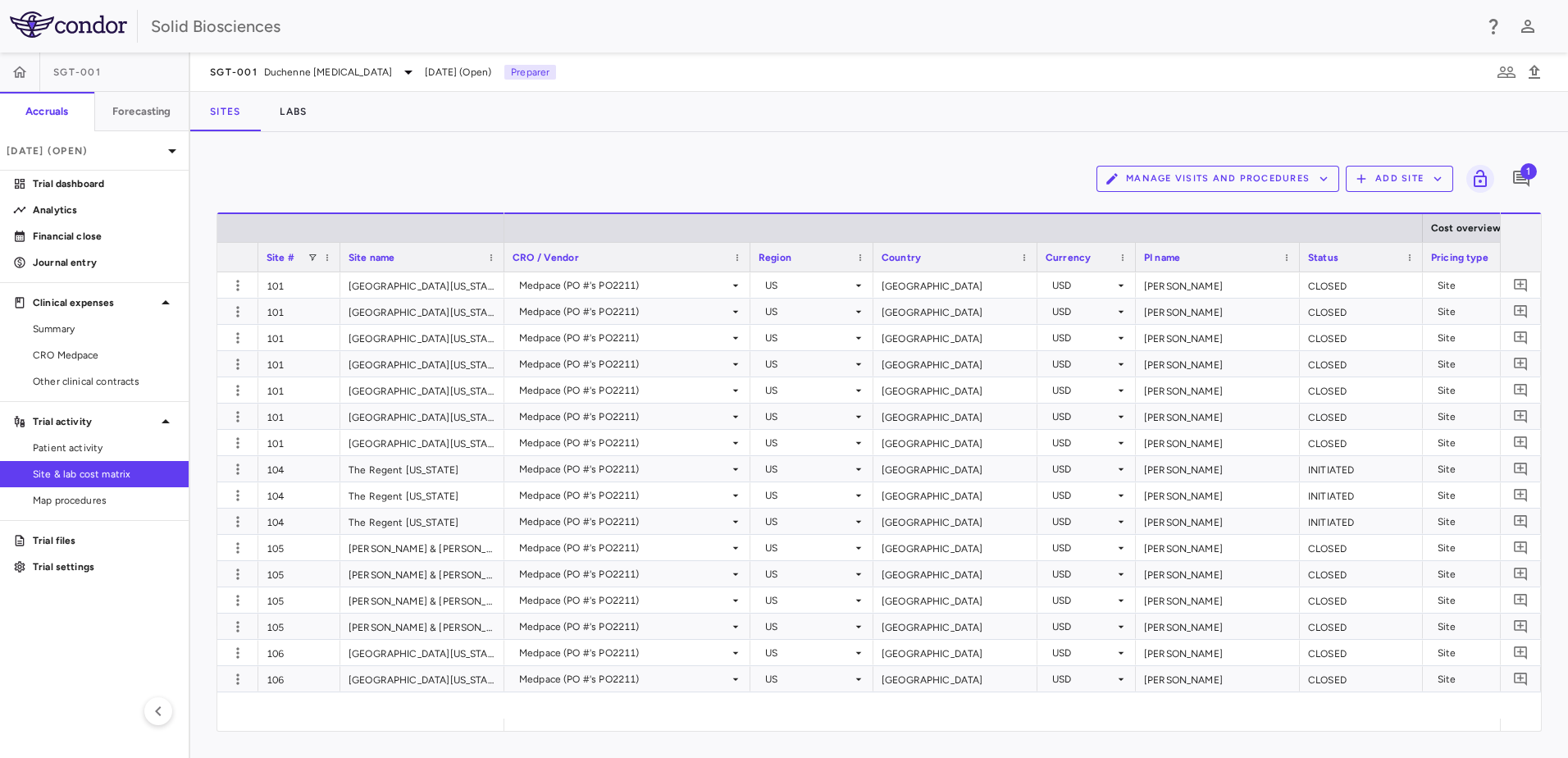
click at [469, 153] on div "Manage Visits and Procedures Add Site 1 Drag here to set row groups Drag here t…" at bounding box center [879, 445] width 1378 height 626
click at [466, 153] on div "Manage Visits and Procedures Add Site 1 Drag here to set row groups Drag here t…" at bounding box center [879, 445] width 1378 height 626
click at [458, 155] on div "Manage Visits and Procedures Add Site 1 Drag here to set row groups Drag here t…" at bounding box center [879, 445] width 1378 height 626
click at [638, 713] on div "[PERSON_NAME] CLOSED Site Medpace (PO #'s PO2211) US [GEOGRAPHIC_DATA] USD [PER…" at bounding box center [1002, 496] width 995 height 447
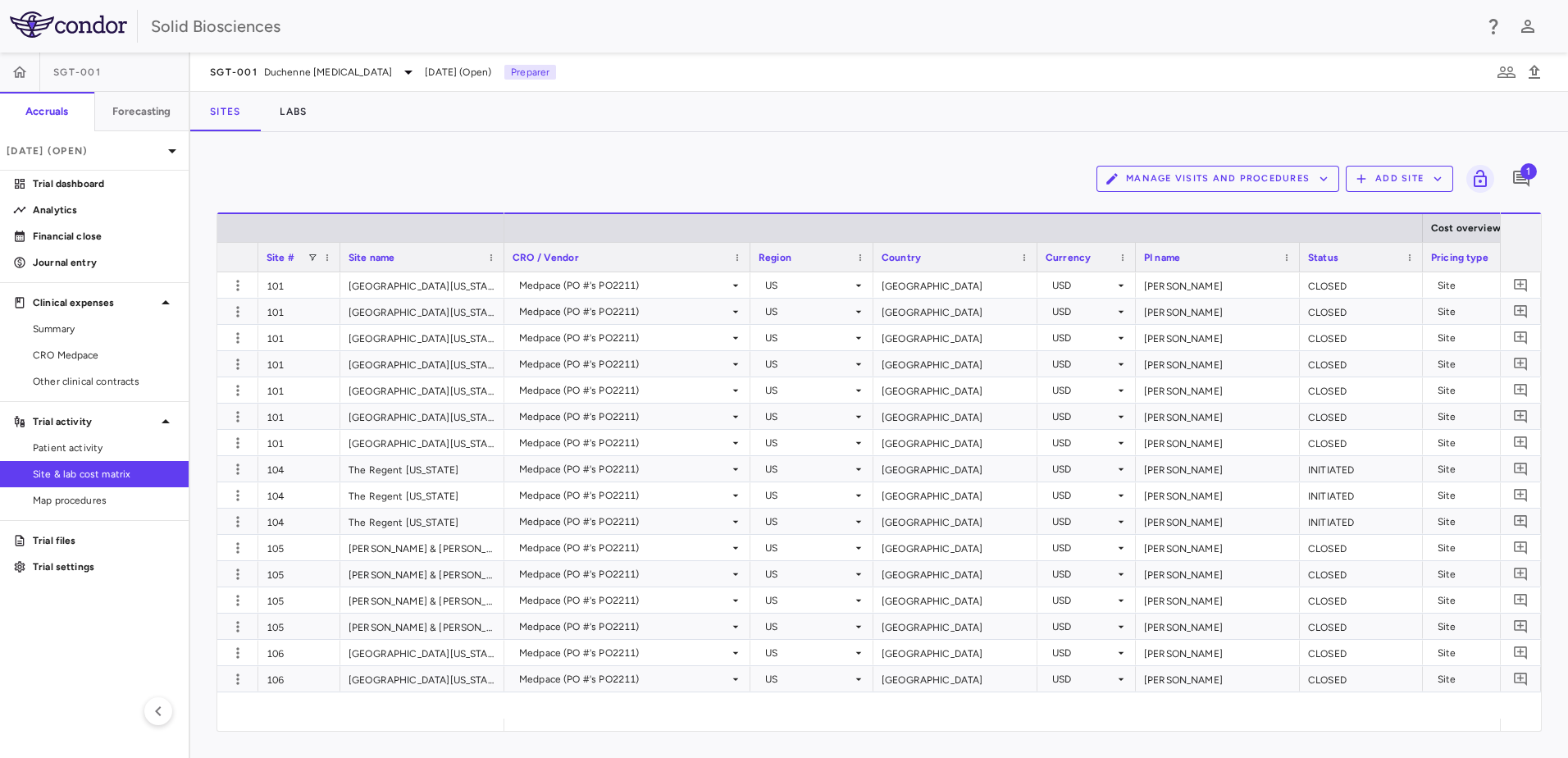
click at [549, 164] on div "Manage Visits and Procedures Add Site 1" at bounding box center [879, 179] width 1325 height 41
click at [578, 702] on div "[PERSON_NAME] CLOSED Site Medpace (PO #'s PO2211) US [GEOGRAPHIC_DATA] USD [PER…" at bounding box center [1002, 496] width 995 height 447
click at [585, 699] on div "[PERSON_NAME] CLOSED Site Medpace (PO #'s PO2211) US [GEOGRAPHIC_DATA] USD [PER…" at bounding box center [1002, 496] width 995 height 447
click at [559, 184] on div "Manage Visits and Procedures Add Site 1" at bounding box center [879, 179] width 1325 height 41
click at [551, 706] on div "[PERSON_NAME] CLOSED Site Medpace (PO #'s PO2211) US [GEOGRAPHIC_DATA] USD [PER…" at bounding box center [1002, 496] width 995 height 447
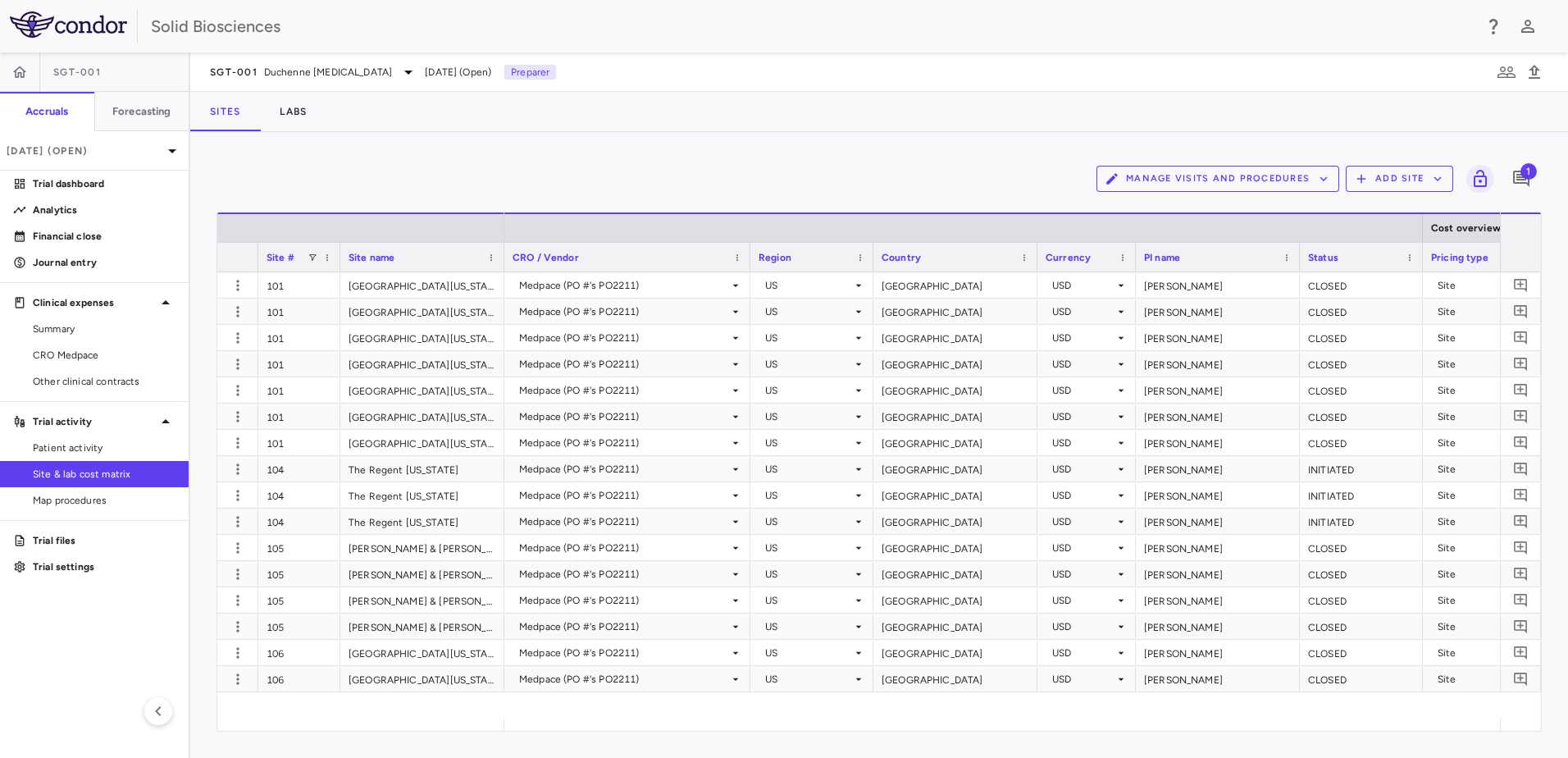
click at [460, 703] on div "[GEOGRAPHIC_DATA][US_STATE][US_STATE][US_STATE][US_STATE][US_STATE][US_STATE][U…" at bounding box center [879, 496] width 1323 height 447
click at [433, 170] on div "Manage Visits and Procedures Add Site 1" at bounding box center [879, 179] width 1325 height 41
click at [433, 171] on div "Manage Visits and Procedures Add Site 1" at bounding box center [879, 179] width 1325 height 41
click at [460, 709] on div "[GEOGRAPHIC_DATA][US_STATE][US_STATE][US_STATE][US_STATE][US_STATE][US_STATE][U…" at bounding box center [879, 496] width 1323 height 447
click at [559, 703] on div "[PERSON_NAME] CLOSED Site Medpace (PO #'s PO2211) US [GEOGRAPHIC_DATA] USD [PER…" at bounding box center [1002, 496] width 995 height 447
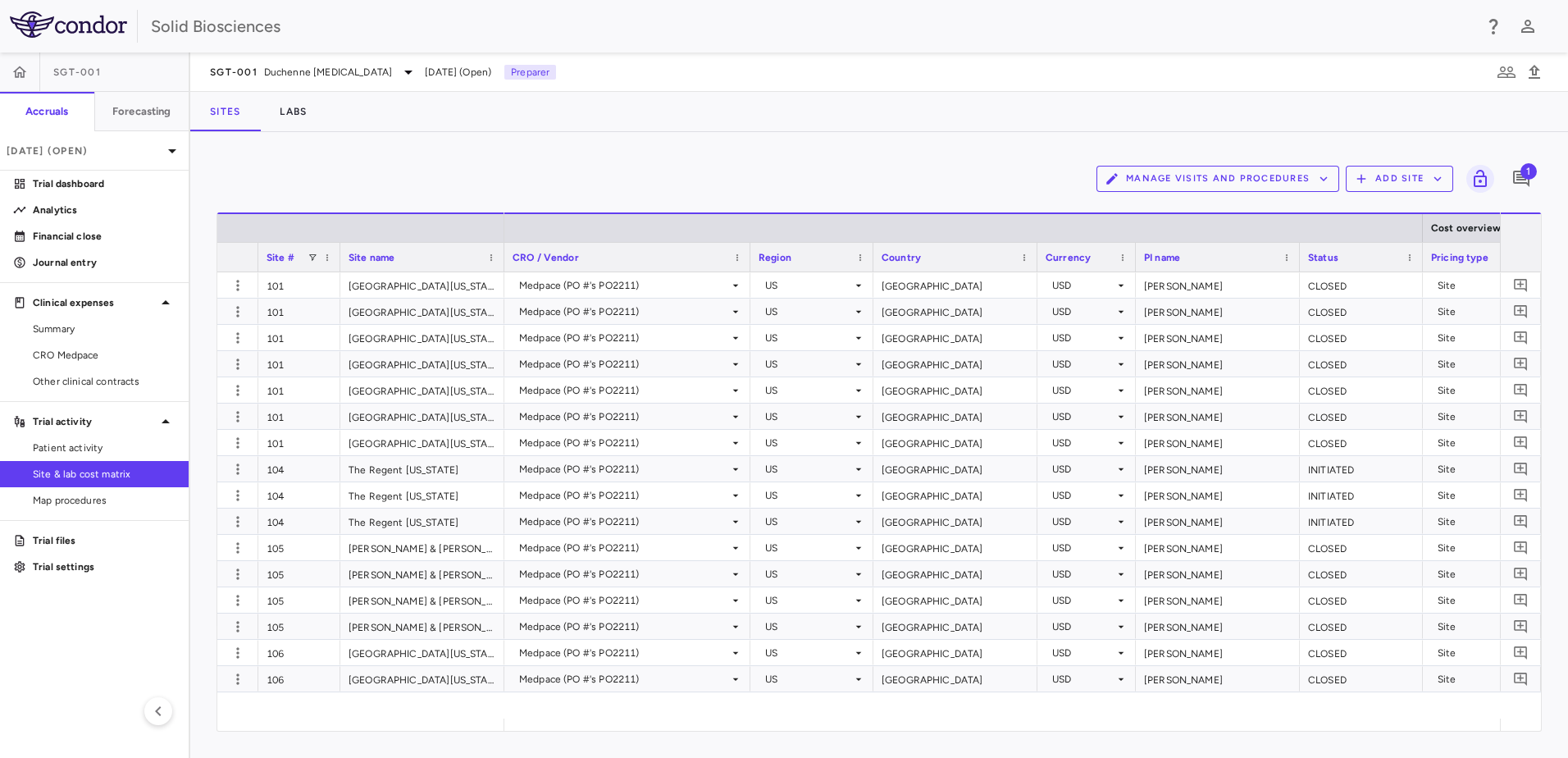
click at [559, 703] on div "[PERSON_NAME] CLOSED Site Medpace (PO #'s PO2211) US [GEOGRAPHIC_DATA] USD [PER…" at bounding box center [1002, 496] width 995 height 447
click at [544, 699] on div "[PERSON_NAME] CLOSED Site Medpace (PO #'s PO2211) US [GEOGRAPHIC_DATA] USD [PER…" at bounding box center [1002, 496] width 995 height 447
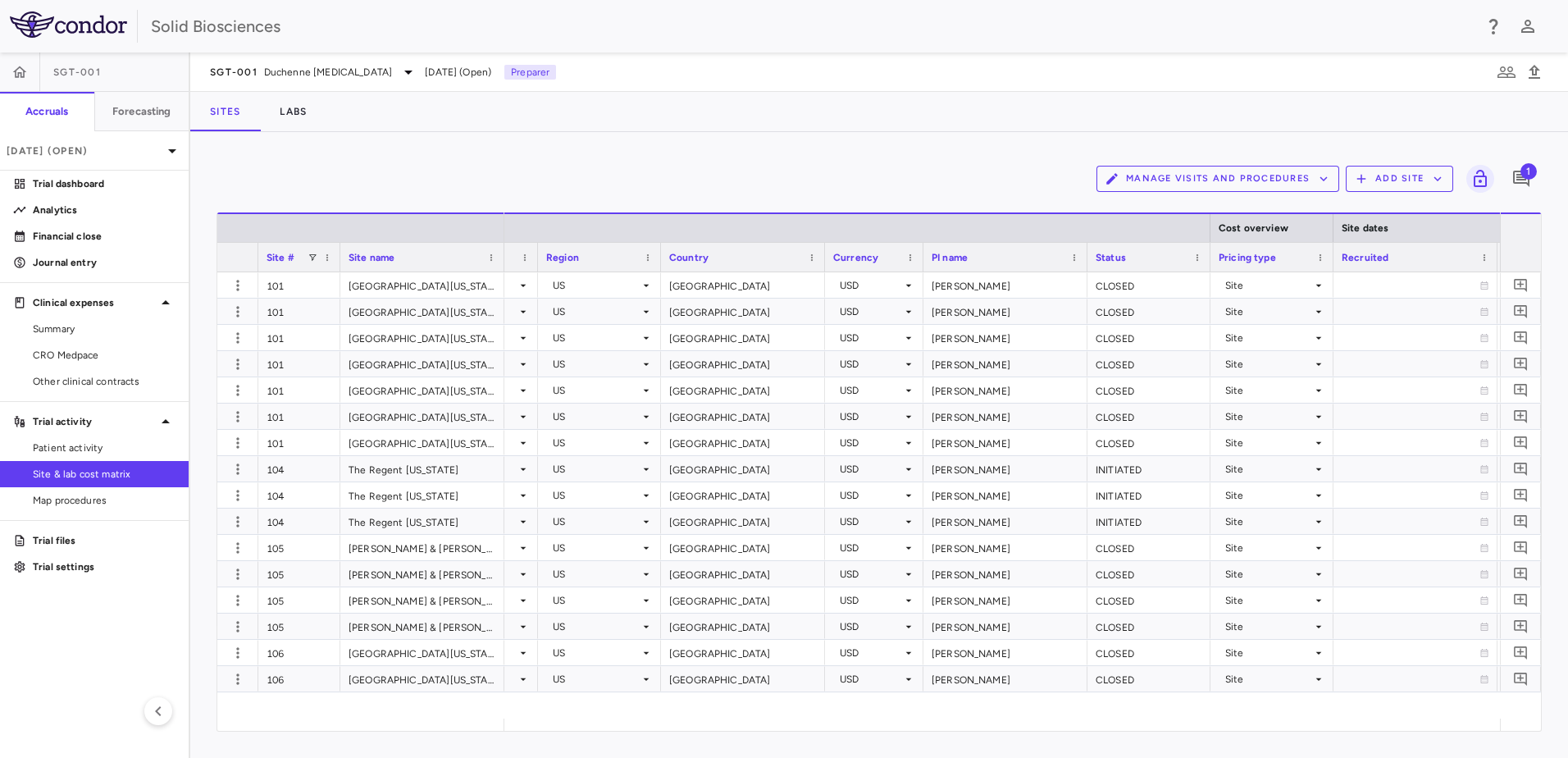
scroll to position [0, 232]
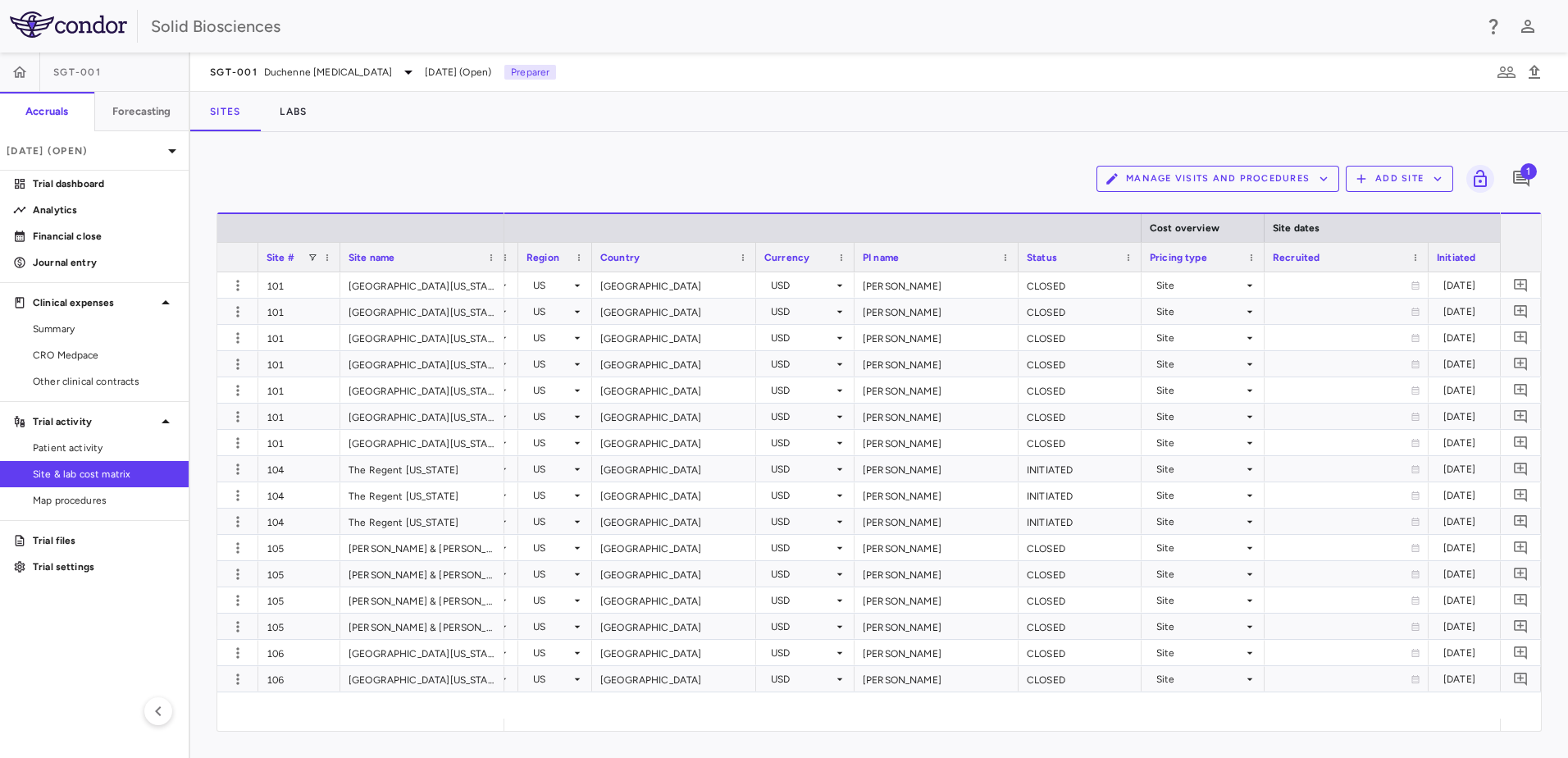
drag, startPoint x: 640, startPoint y: 257, endPoint x: 591, endPoint y: 281, distance: 54.6
click at [591, 281] on div "Site # Site name Cost overview Site dates" at bounding box center [879, 472] width 1323 height 518
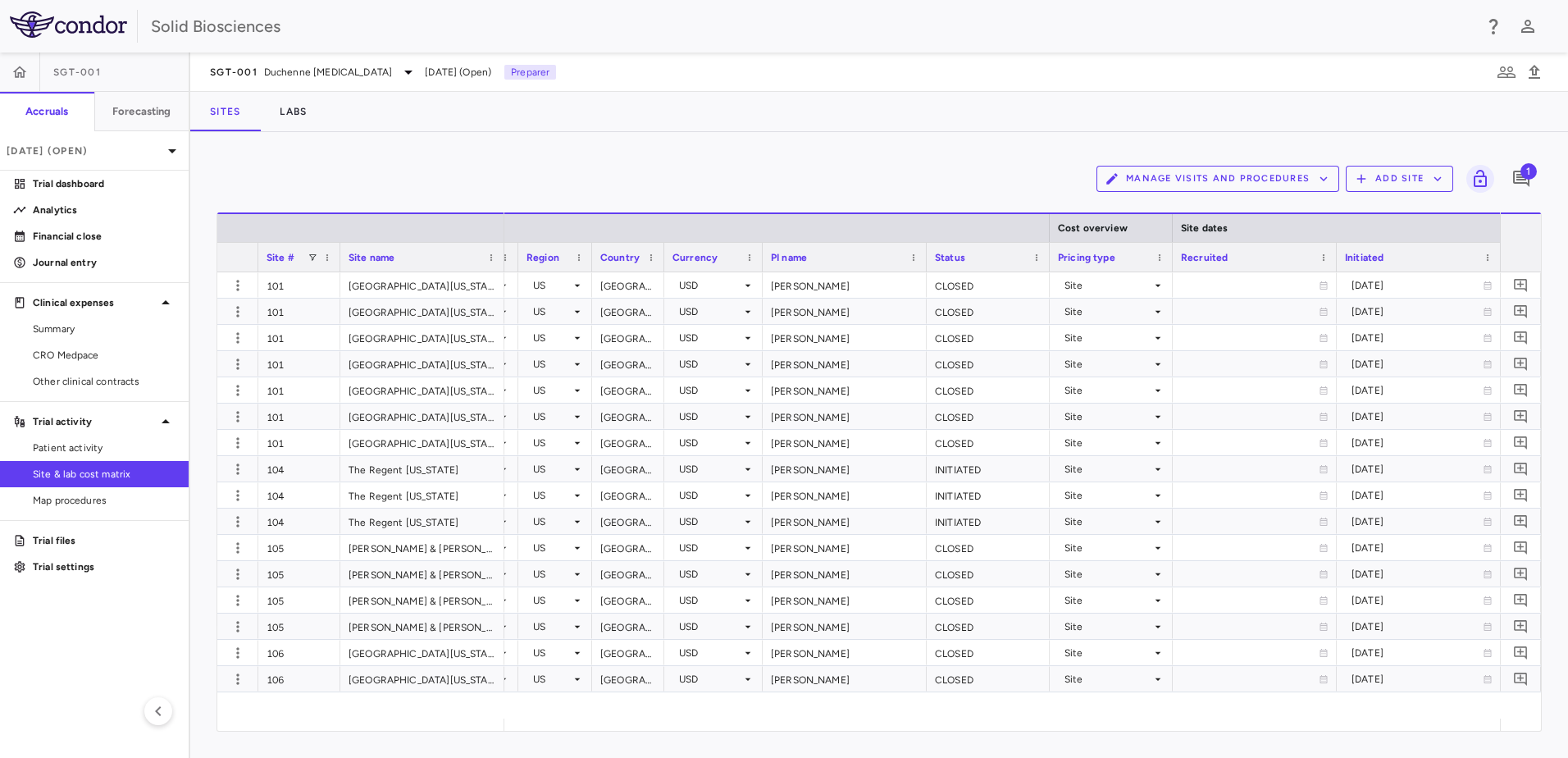
drag, startPoint x: 753, startPoint y: 259, endPoint x: 660, endPoint y: 295, distance: 99.7
click at [660, 295] on div "Site # Site name Cost overview Site dates" at bounding box center [879, 472] width 1323 height 518
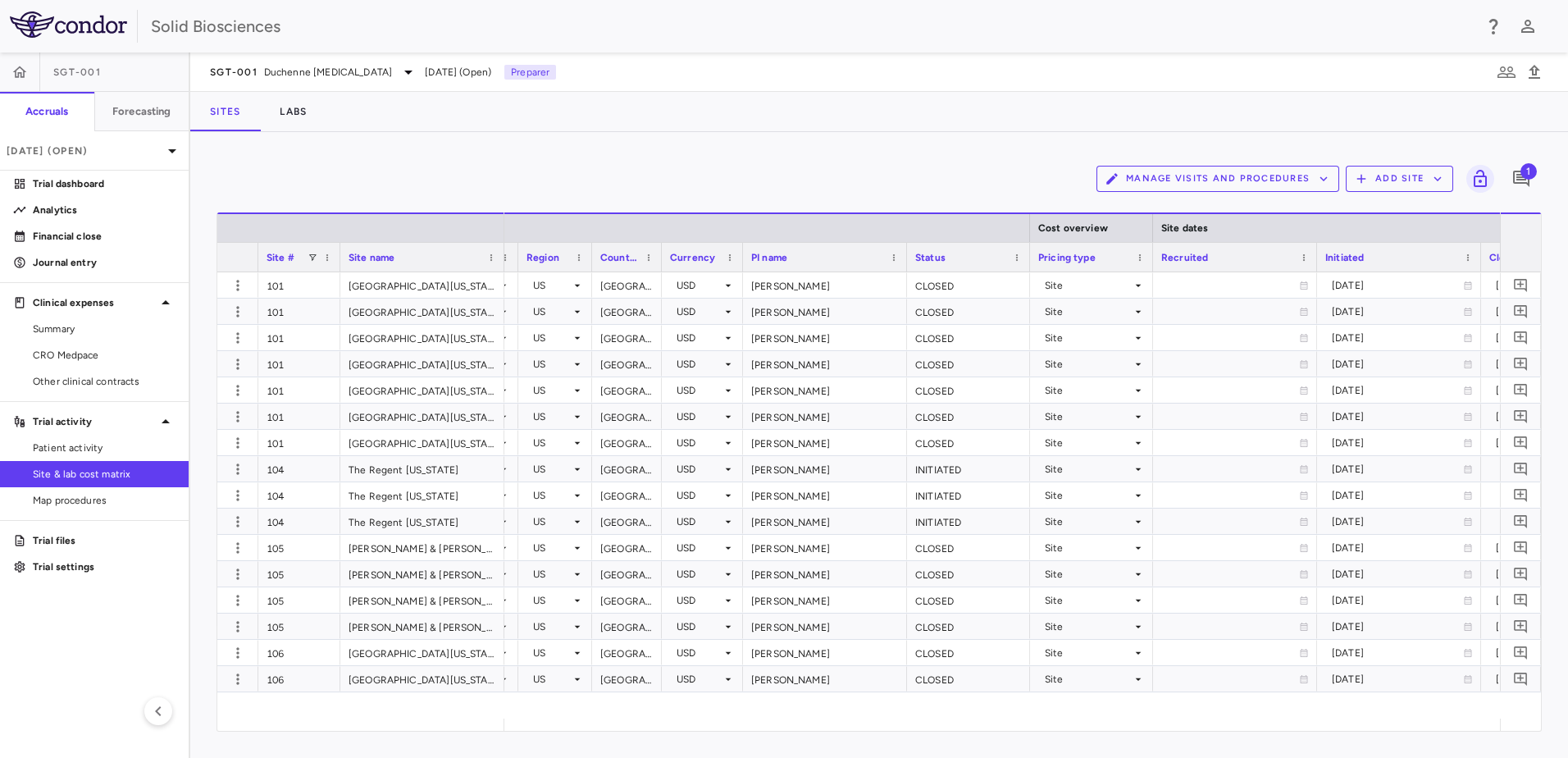
drag, startPoint x: 758, startPoint y: 256, endPoint x: 735, endPoint y: 265, distance: 24.7
click at [739, 265] on div at bounding box center [742, 257] width 7 height 29
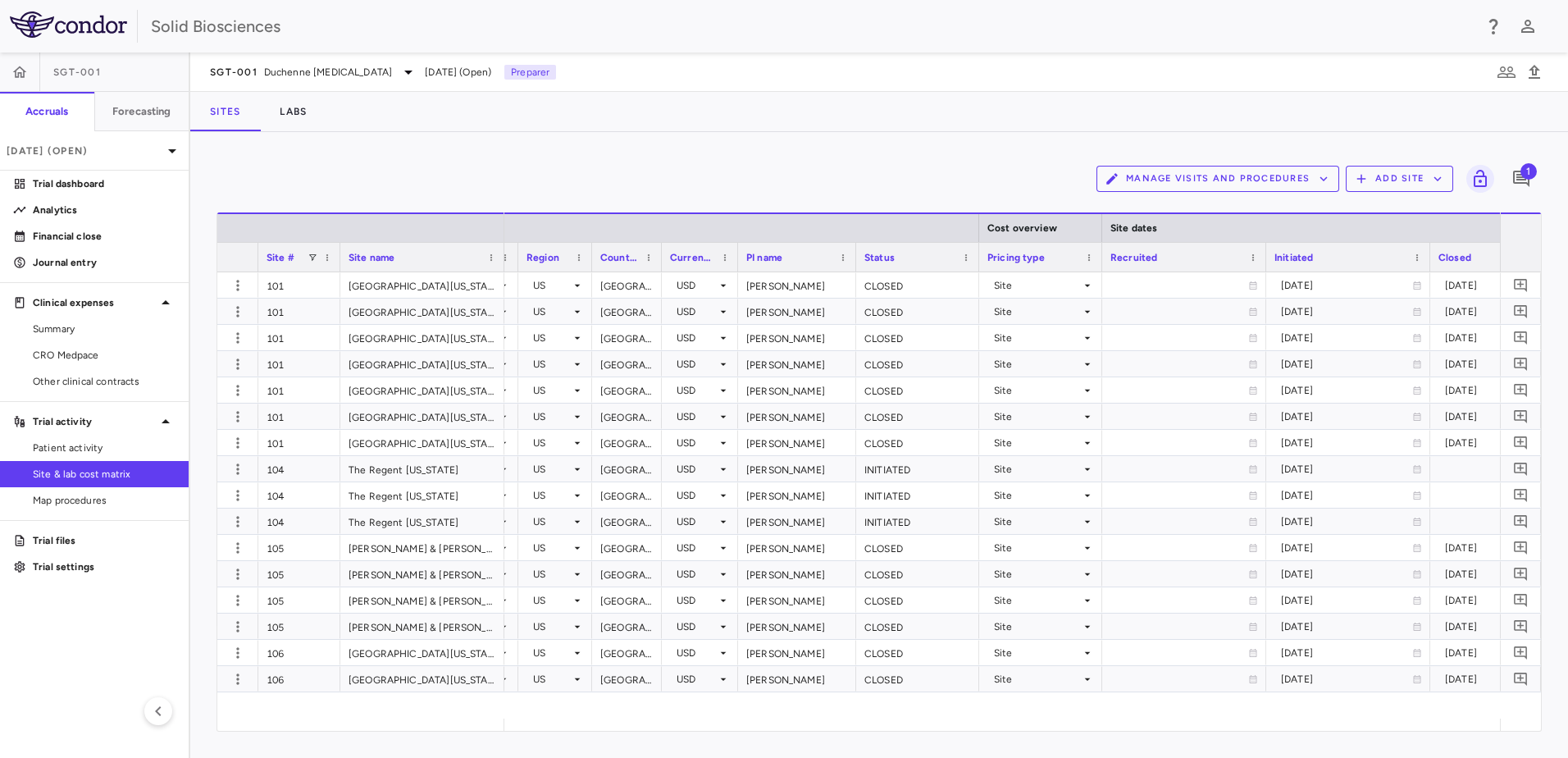
drag, startPoint x: 900, startPoint y: 252, endPoint x: 841, endPoint y: 273, distance: 62.6
click at [778, 273] on div "Site # Site name Cost overview Site dates Contract dates" at bounding box center [879, 472] width 1323 height 518
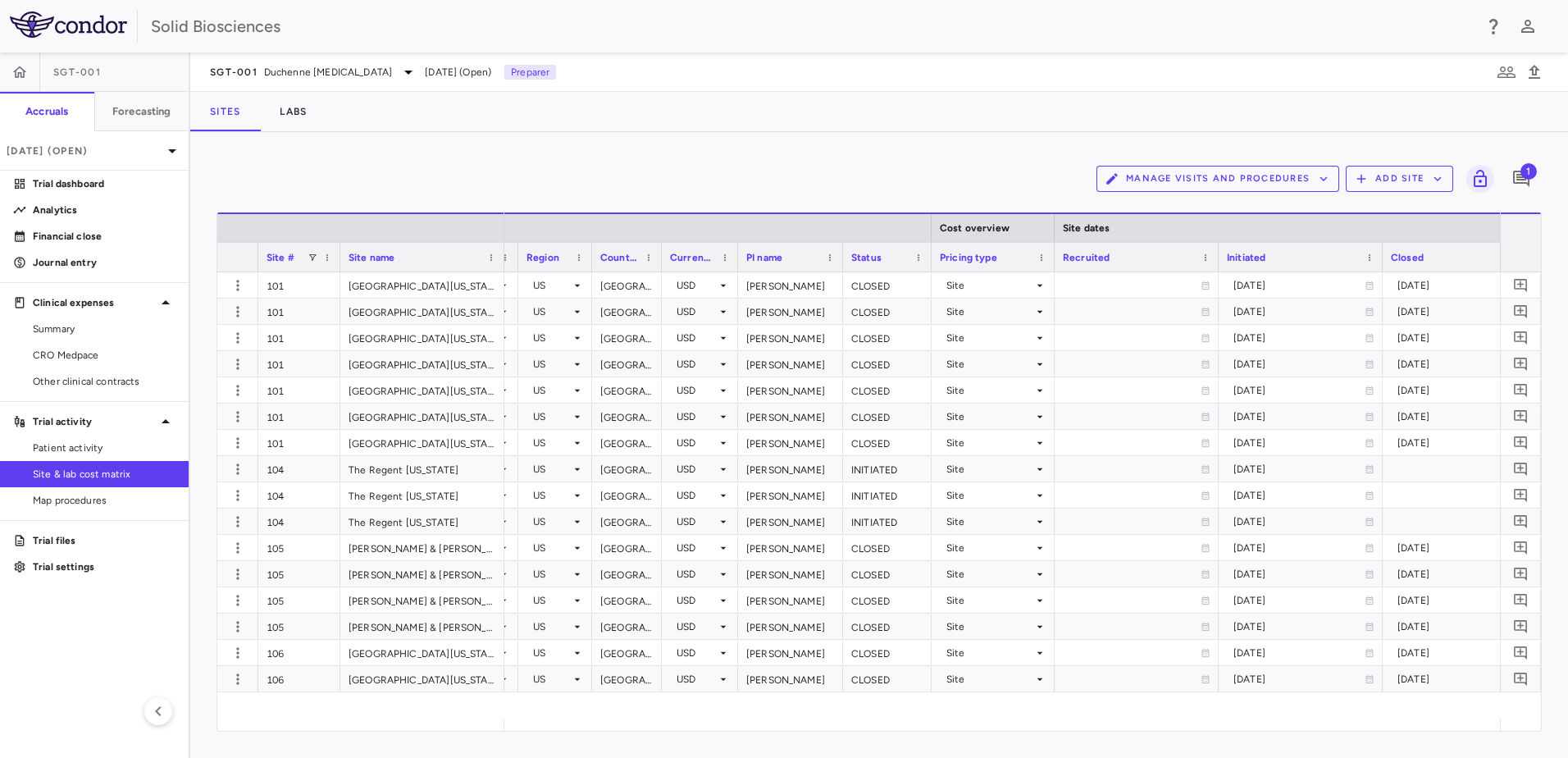
drag, startPoint x: 964, startPoint y: 255, endPoint x: 928, endPoint y: 267, distance: 37.9
click at [778, 267] on div at bounding box center [931, 257] width 7 height 29
click at [778, 162] on div "Manage Visits and Procedures Add Site 1" at bounding box center [879, 179] width 1325 height 41
click at [778, 159] on div "Manage Visits and Procedures Add Site 1" at bounding box center [879, 179] width 1325 height 41
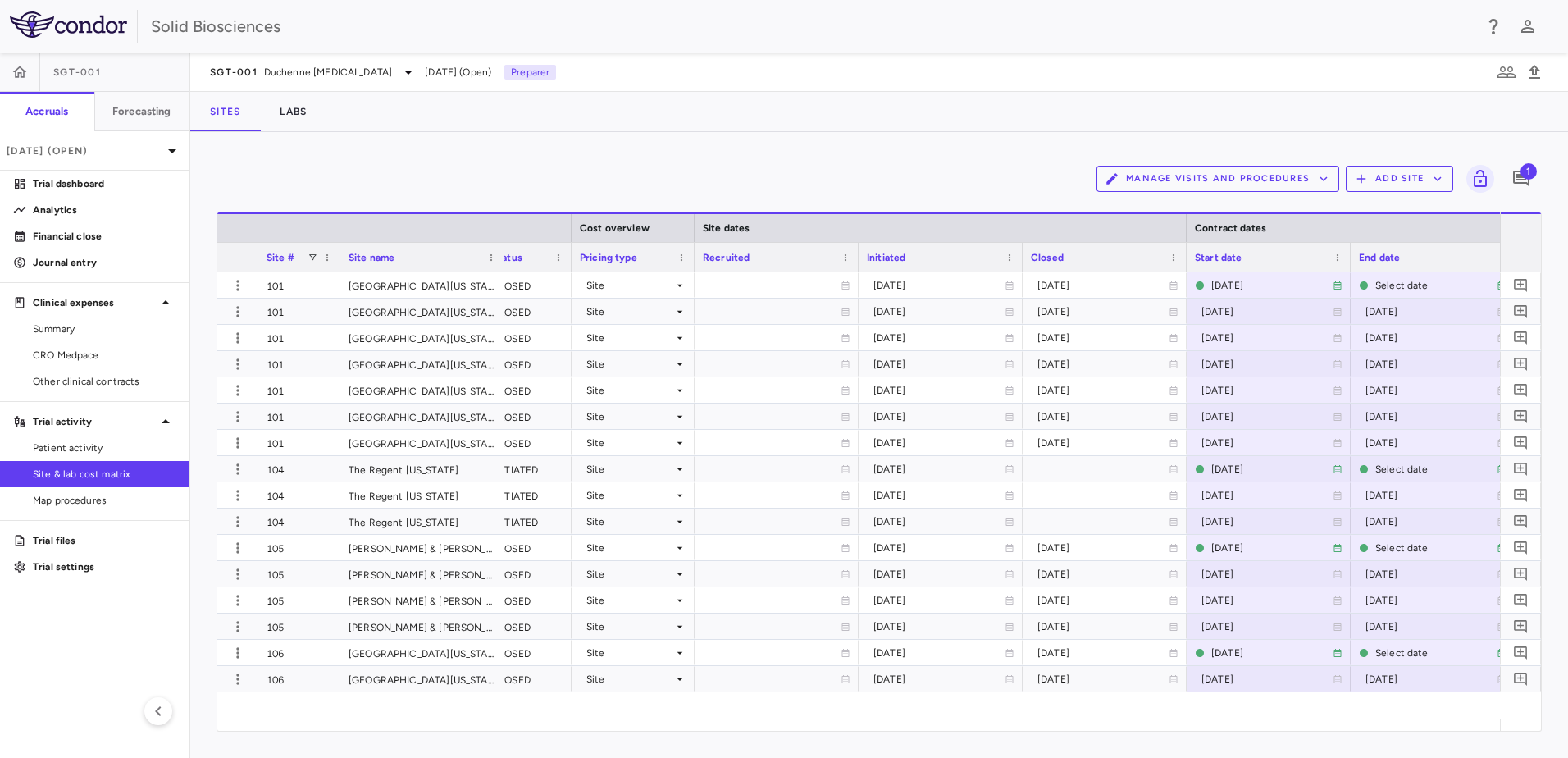
scroll to position [0, 667]
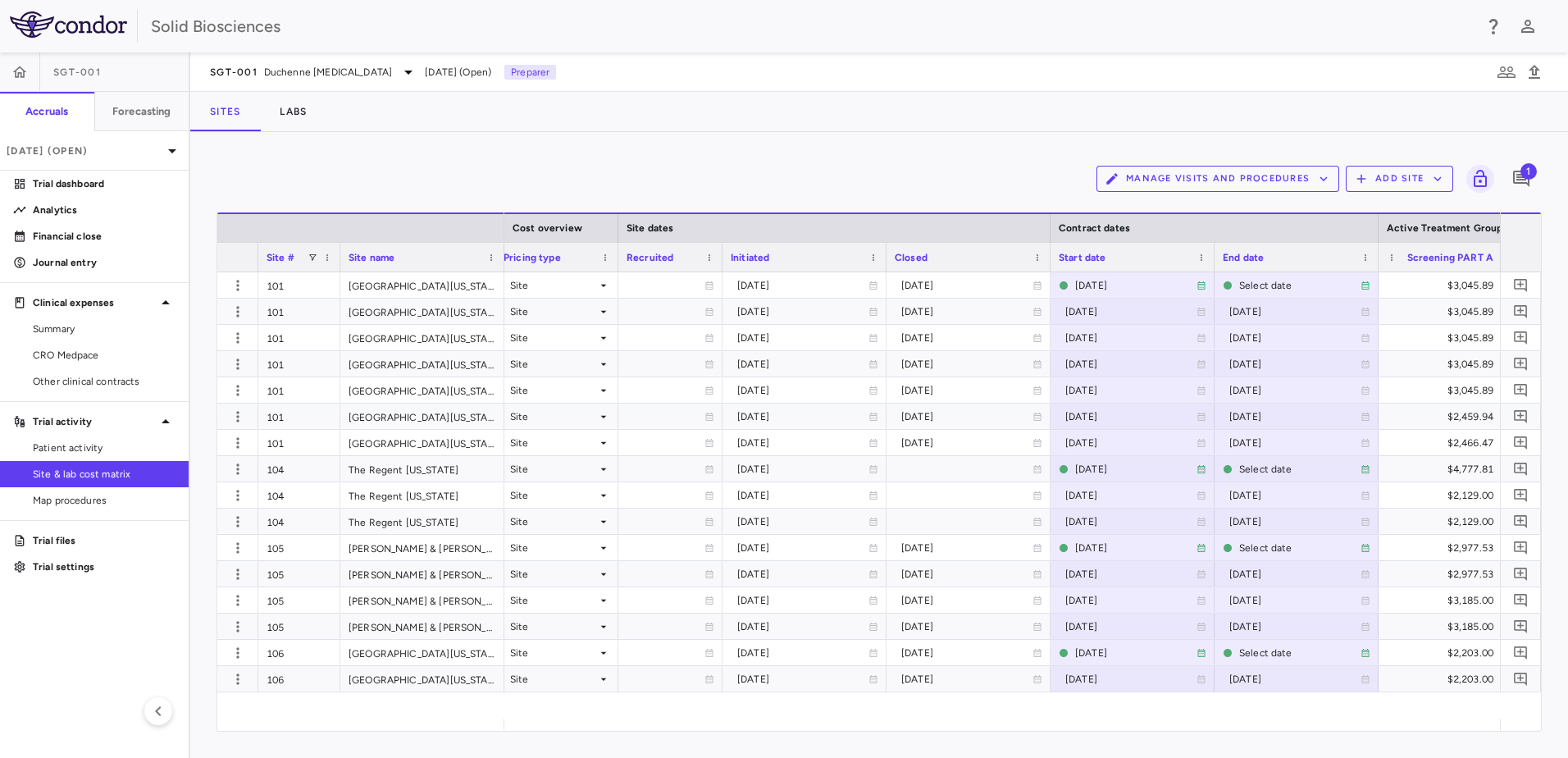
drag, startPoint x: 781, startPoint y: 252, endPoint x: 717, endPoint y: 274, distance: 67.7
click at [717, 274] on div "Site # Site name Cost overview Site dates Contract dates" at bounding box center [879, 472] width 1323 height 518
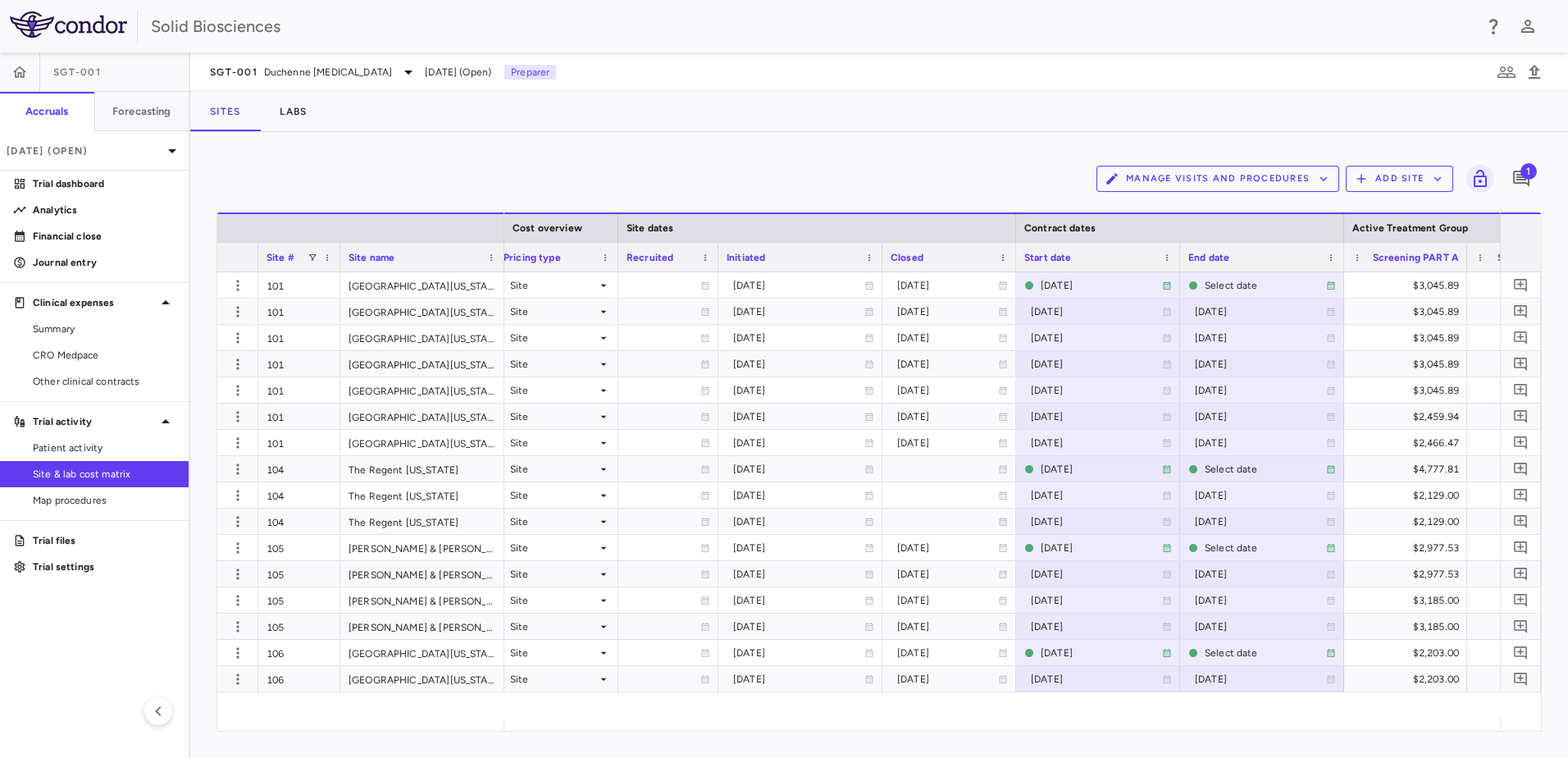
drag, startPoint x: 1045, startPoint y: 252, endPoint x: 1015, endPoint y: 266, distance: 33.1
click at [778, 266] on div at bounding box center [1016, 257] width 7 height 29
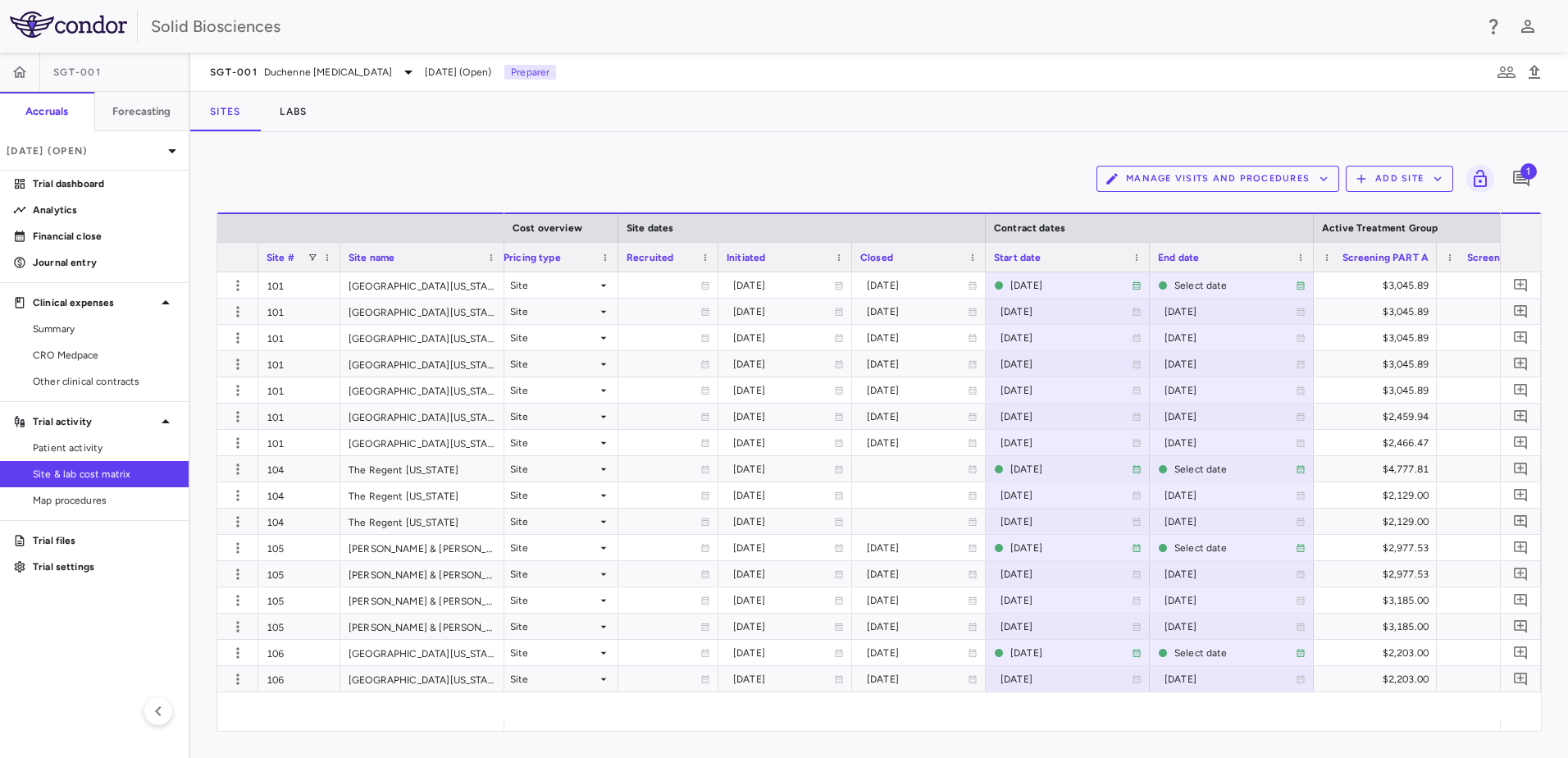
drag, startPoint x: 879, startPoint y: 252, endPoint x: 849, endPoint y: 259, distance: 30.8
click at [778, 259] on div at bounding box center [851, 257] width 7 height 29
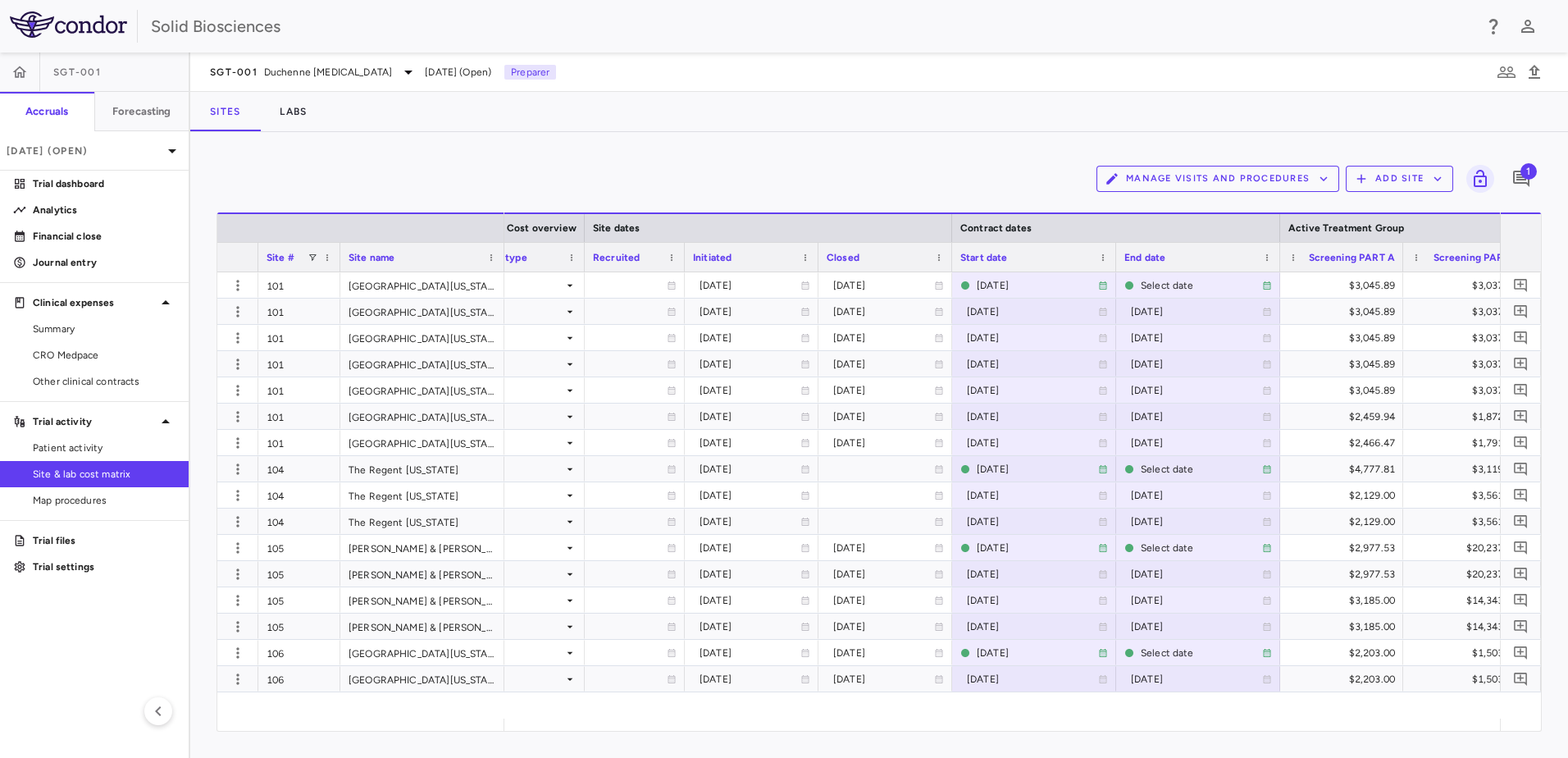
scroll to position [0, 854]
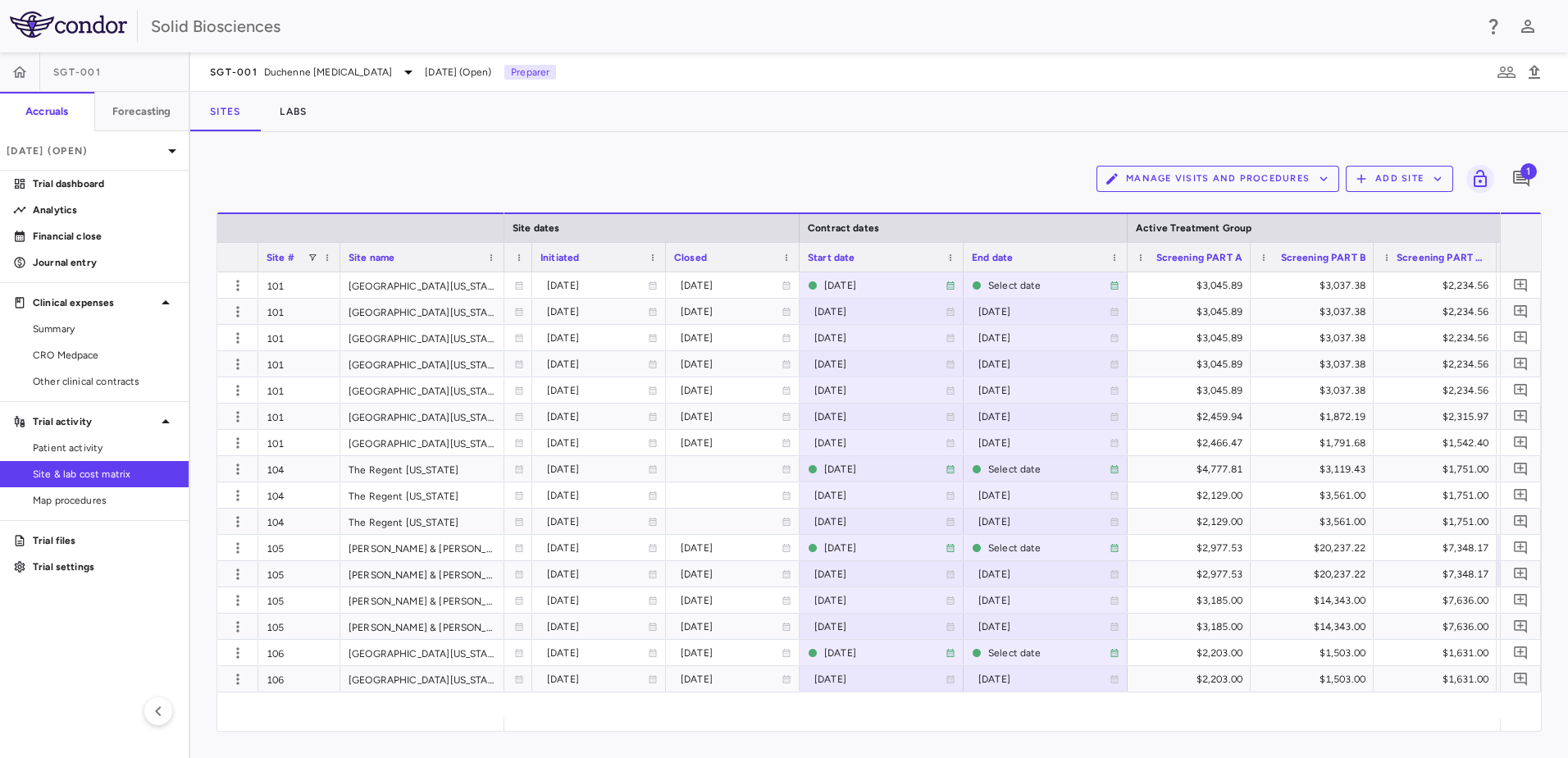
click at [778, 155] on div "Manage Visits and Procedures Add Site 1 Press ENTER to sort. Press ALT DOWN to …" at bounding box center [879, 445] width 1378 height 626
click at [778, 164] on div "Manage Visits and Procedures Add Site 1" at bounding box center [879, 179] width 1325 height 41
click at [778, 182] on div "Manage Visits and Procedures Add Site 1" at bounding box center [879, 179] width 1325 height 41
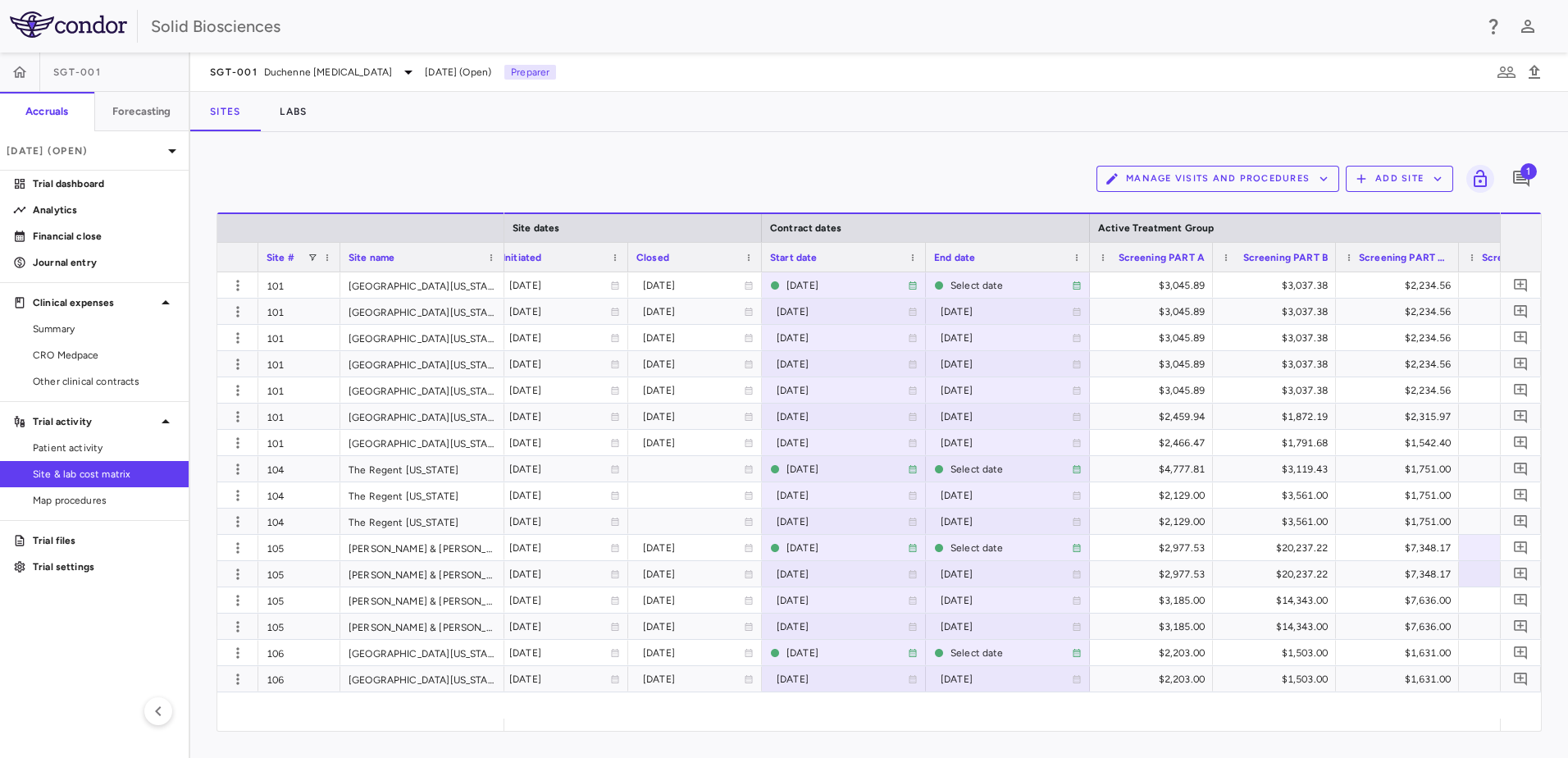
click at [572, 185] on div "Manage Visits and Procedures Add Site 1" at bounding box center [879, 179] width 1325 height 41
click at [401, 164] on div "Manage Visits and Procedures Add Site 1" at bounding box center [879, 179] width 1325 height 41
click at [451, 171] on div "Manage Visits and Procedures Add Site 1" at bounding box center [879, 179] width 1325 height 41
click at [408, 152] on div "Manage Visits and Procedures Add Site 1 Press ENTER to sort. Press ALT DOWN to …" at bounding box center [879, 445] width 1378 height 626
click at [412, 154] on div "Manage Visits and Procedures Add Site 1 Press ENTER to sort. Press ALT DOWN to …" at bounding box center [879, 445] width 1378 height 626
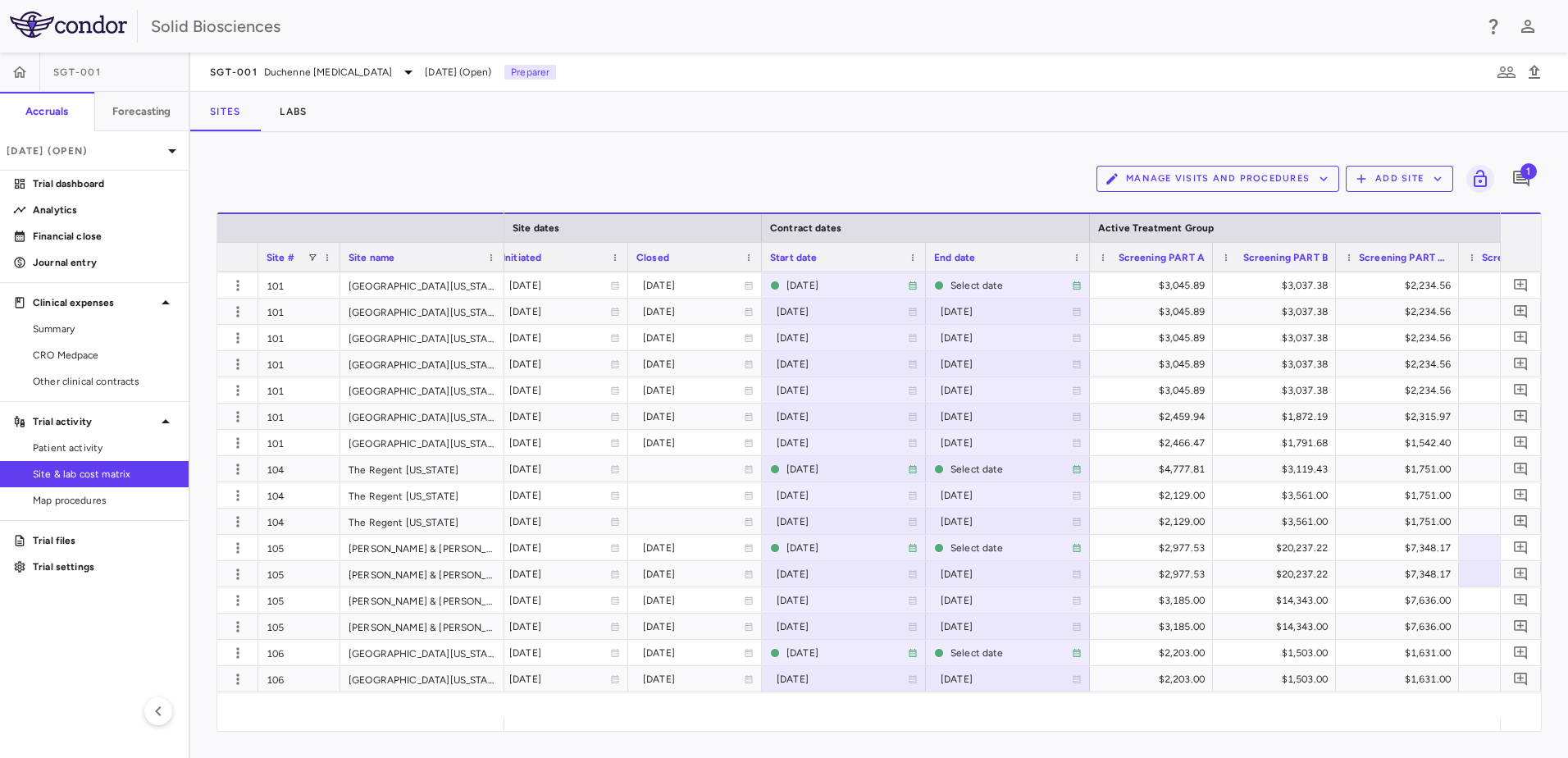
click at [440, 138] on div "Manage Visits and Procedures Add Site 1 Press ENTER to sort. Press ALT DOWN to …" at bounding box center [879, 445] width 1378 height 626
click at [434, 142] on div "Manage Visits and Procedures Add Site 1 Press ENTER to sort. Press ALT DOWN to …" at bounding box center [879, 445] width 1378 height 626
click at [447, 158] on div "Manage Visits and Procedures Add Site 1 Press ENTER to sort. Press ALT DOWN to …" at bounding box center [879, 445] width 1378 height 626
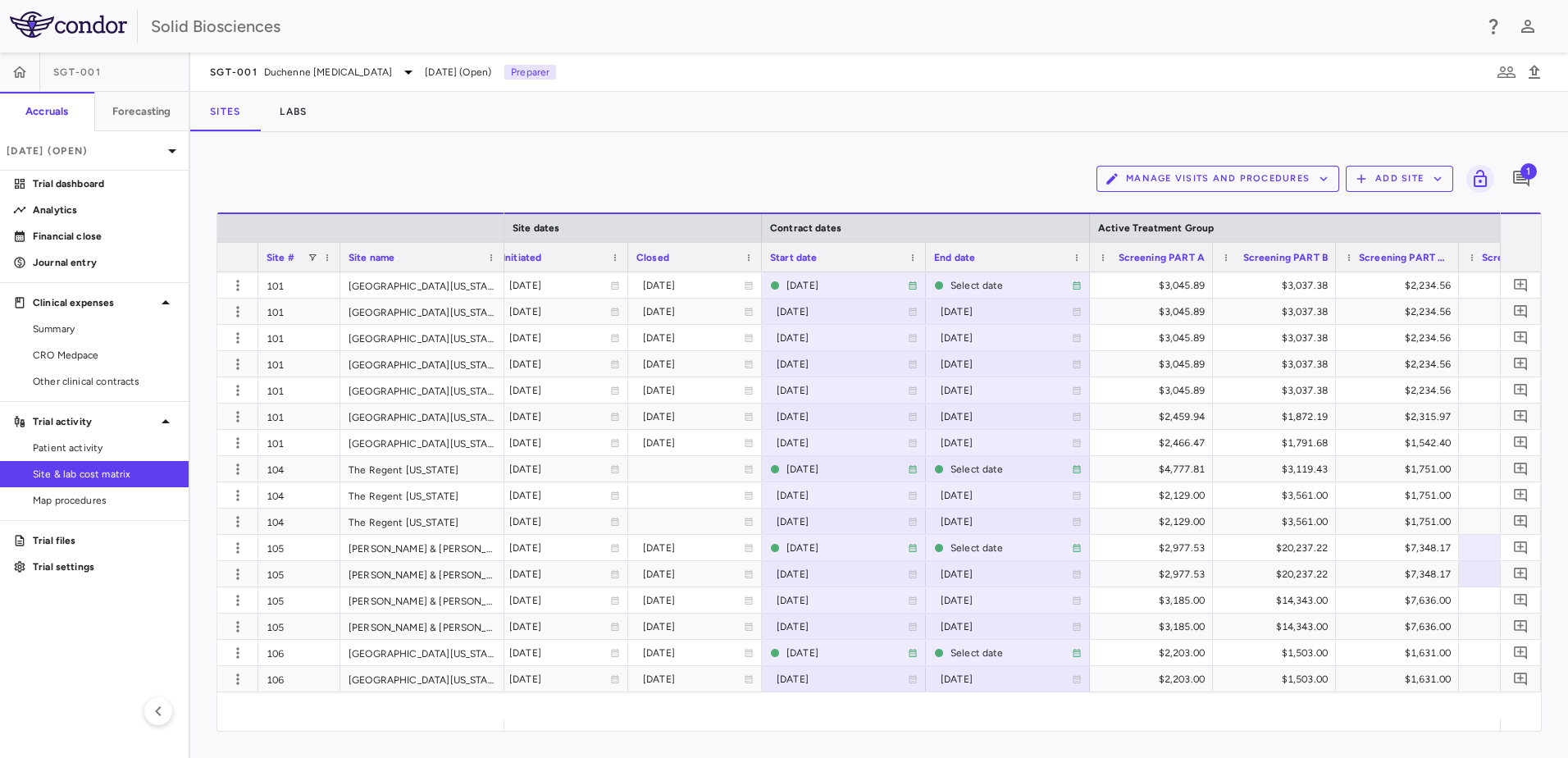
click at [673, 153] on div "Manage Visits and Procedures Add Site 1 Press ENTER to sort. Press ALT DOWN to …" at bounding box center [879, 445] width 1378 height 626
click at [85, 445] on span "Patient activity" at bounding box center [103, 448] width 142 height 14
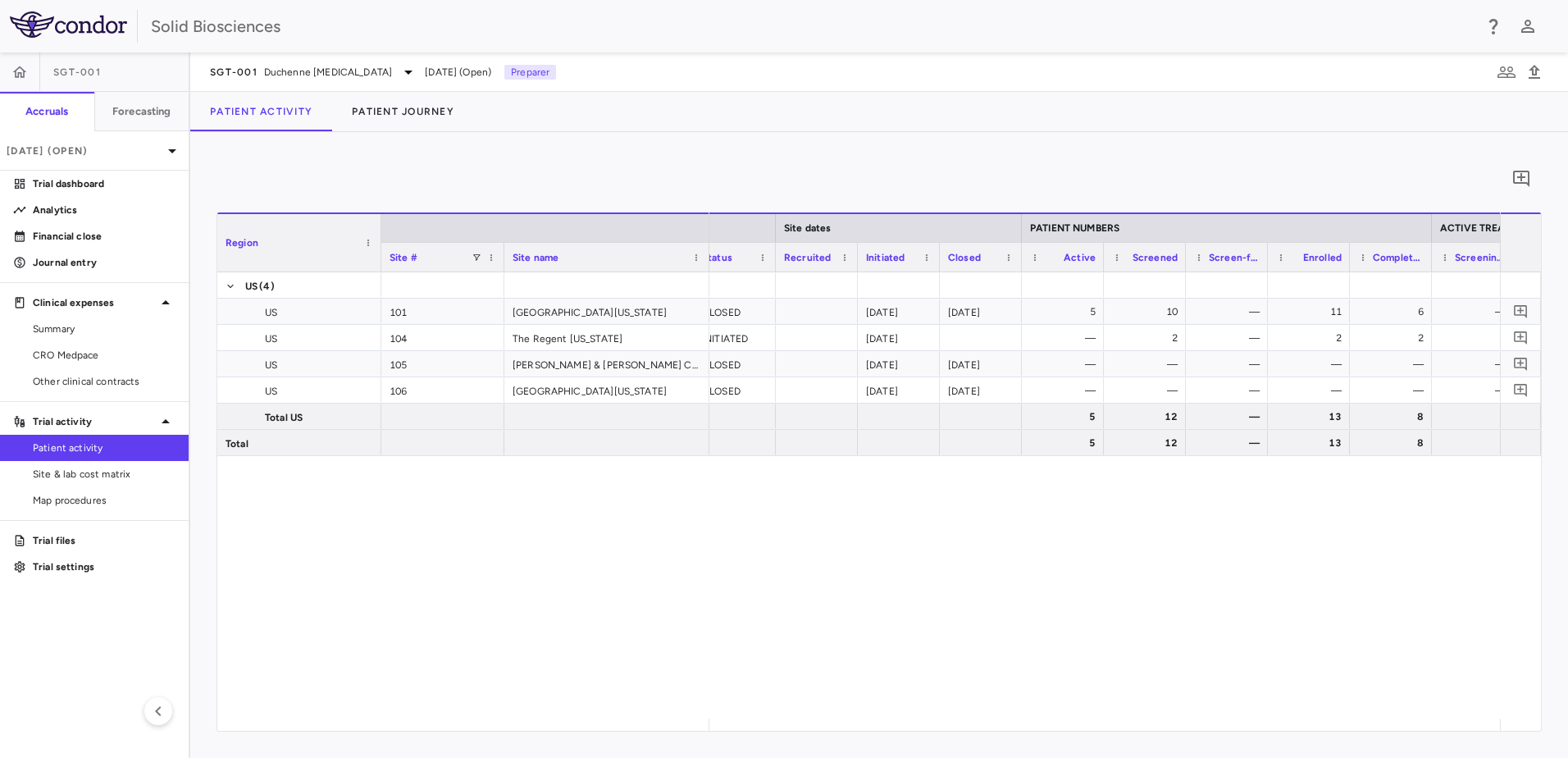
scroll to position [0, 322]
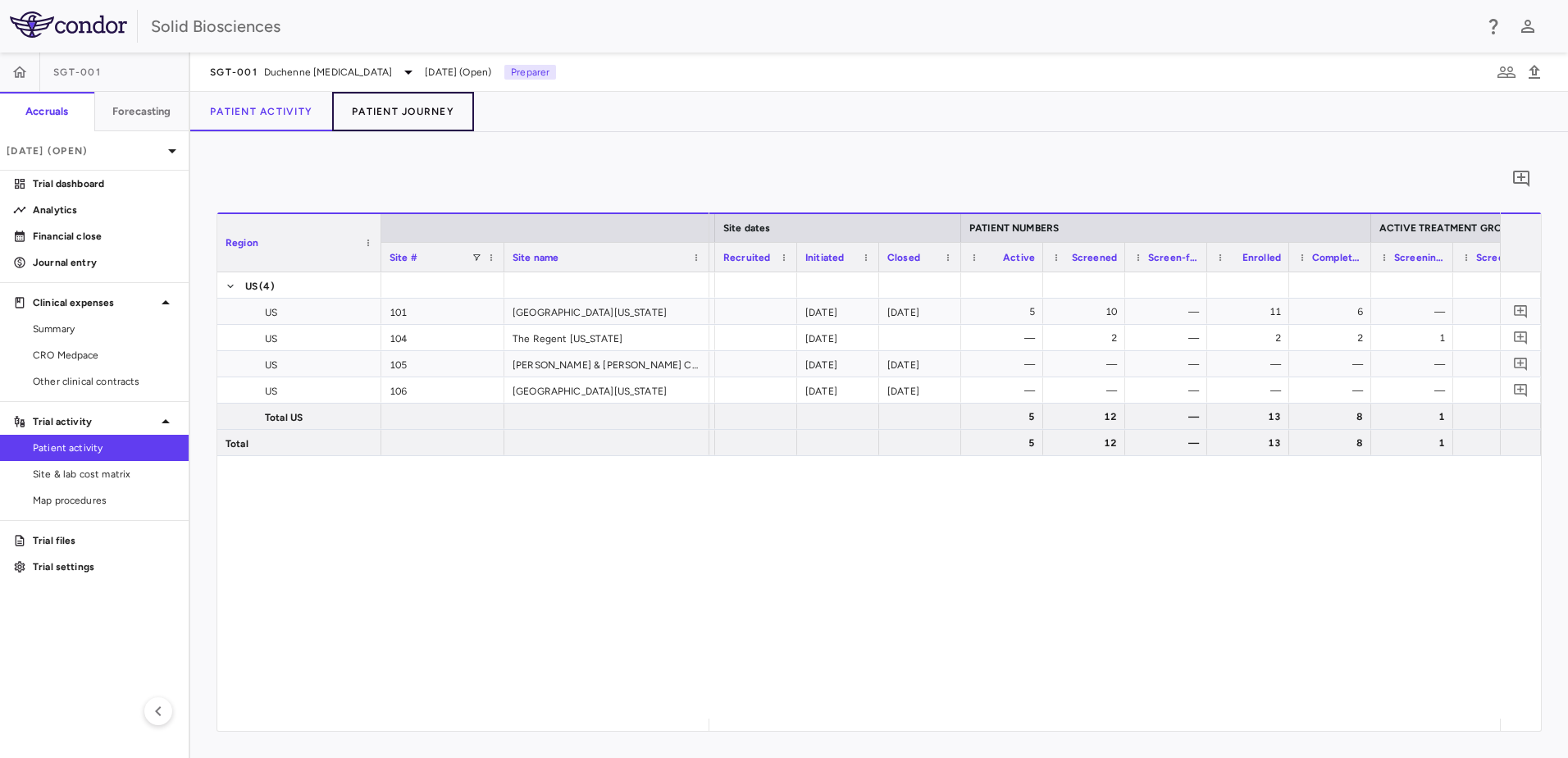
click at [406, 113] on button "Patient Journey" at bounding box center [403, 112] width 142 height 39
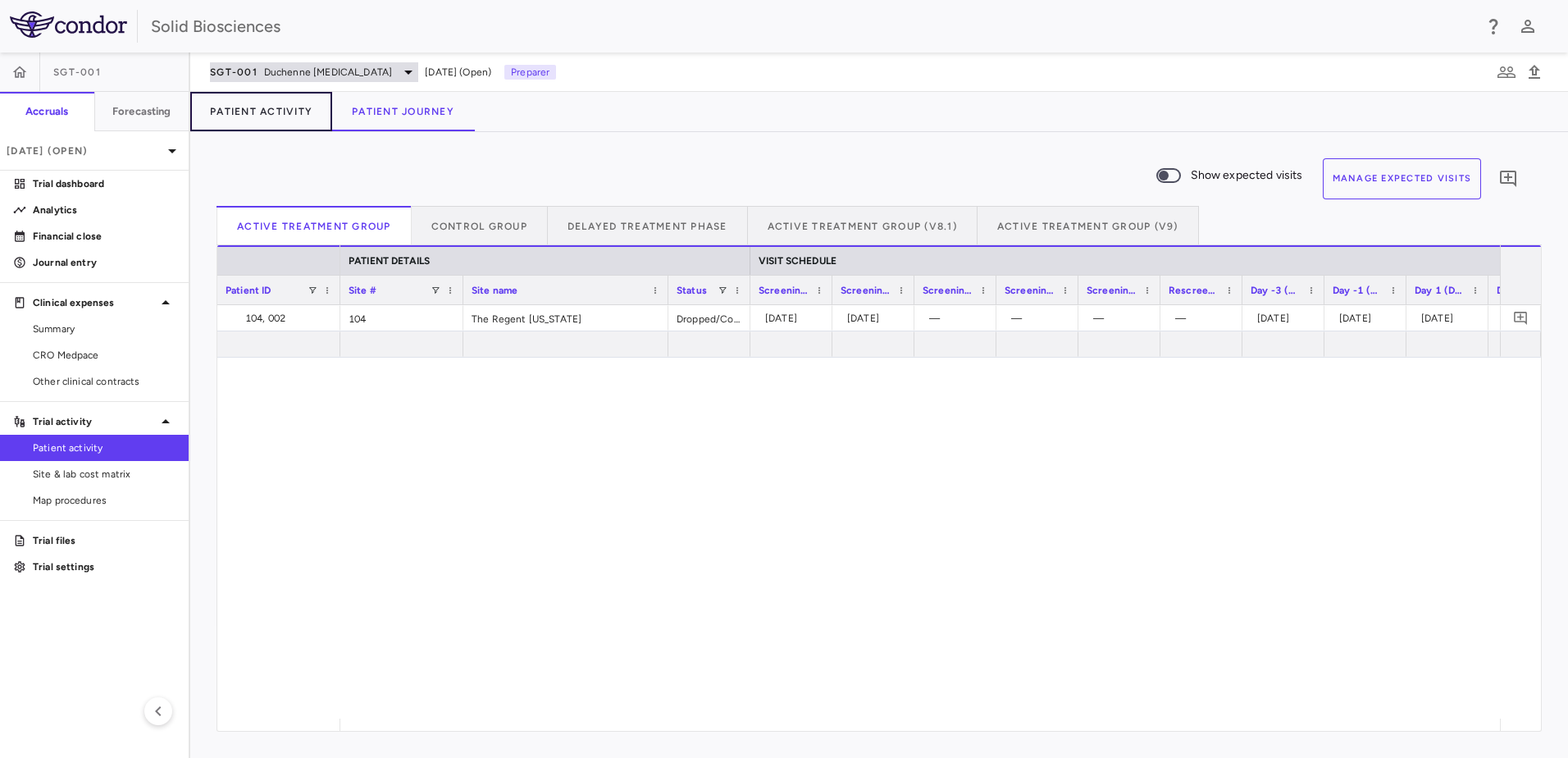
click at [291, 107] on button "Patient Activity" at bounding box center [261, 112] width 142 height 39
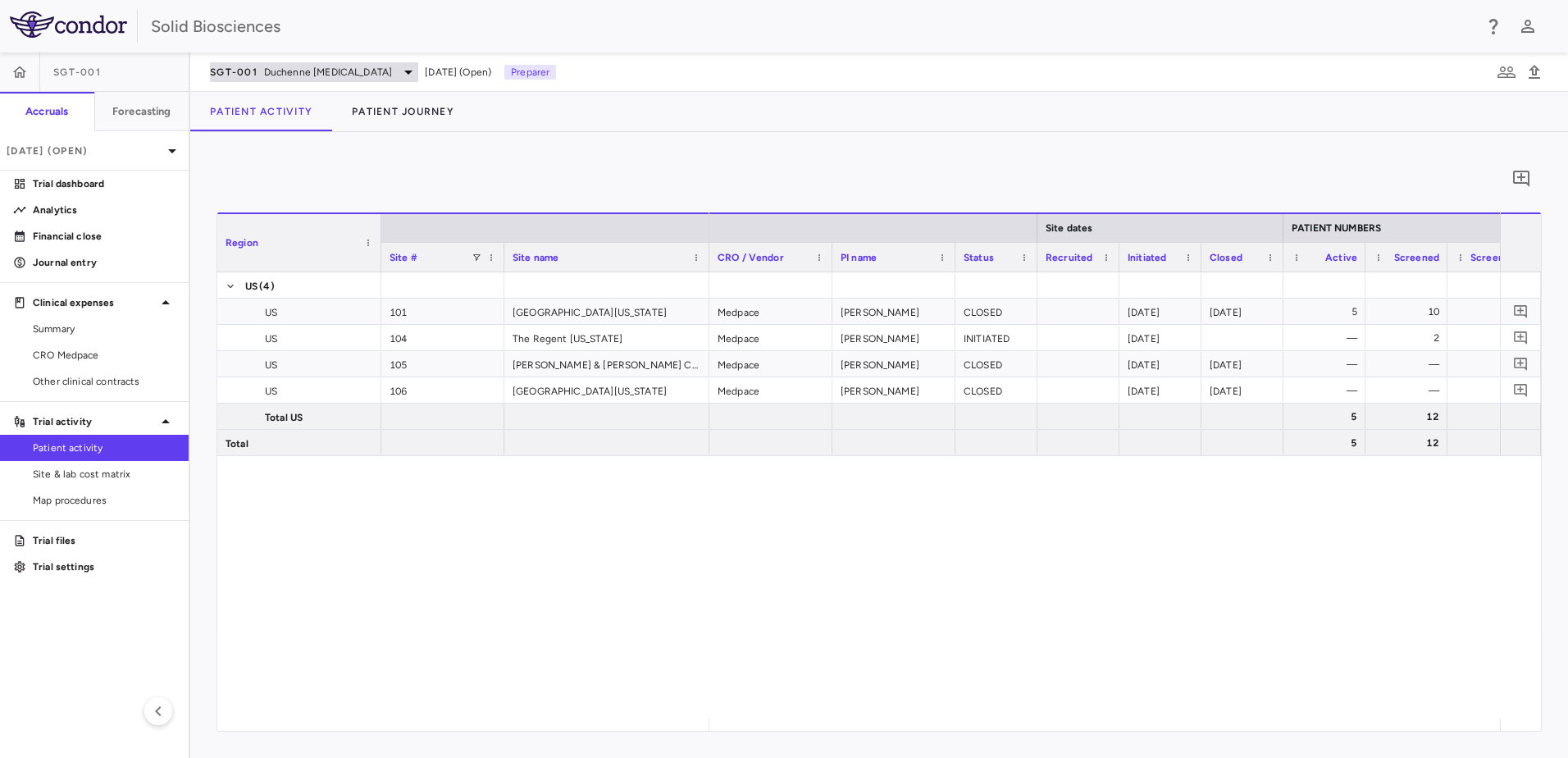
click at [336, 77] on span "Duchenne [MEDICAL_DATA]" at bounding box center [328, 72] width 128 height 14
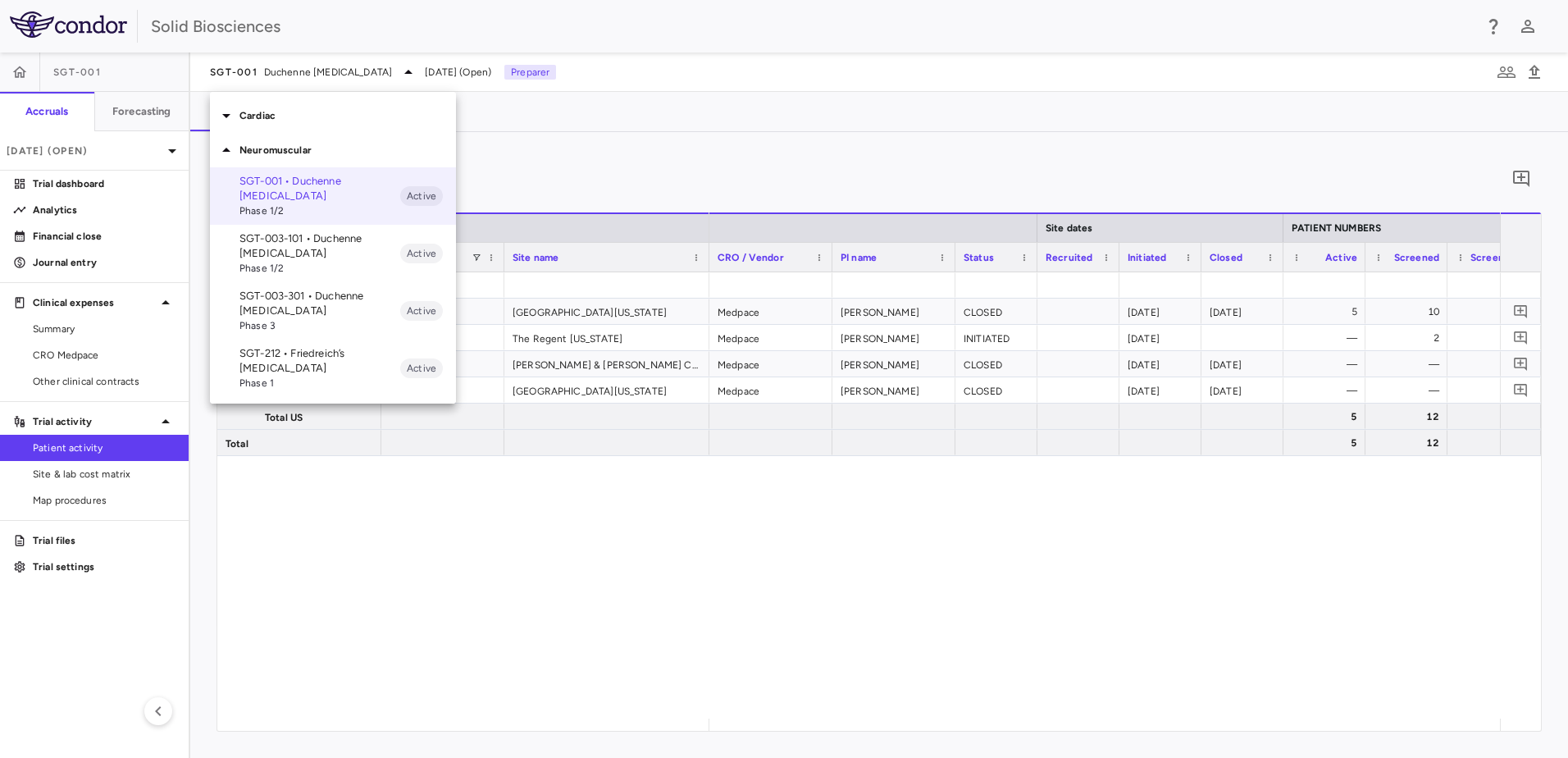
click at [643, 156] on div at bounding box center [784, 379] width 1568 height 758
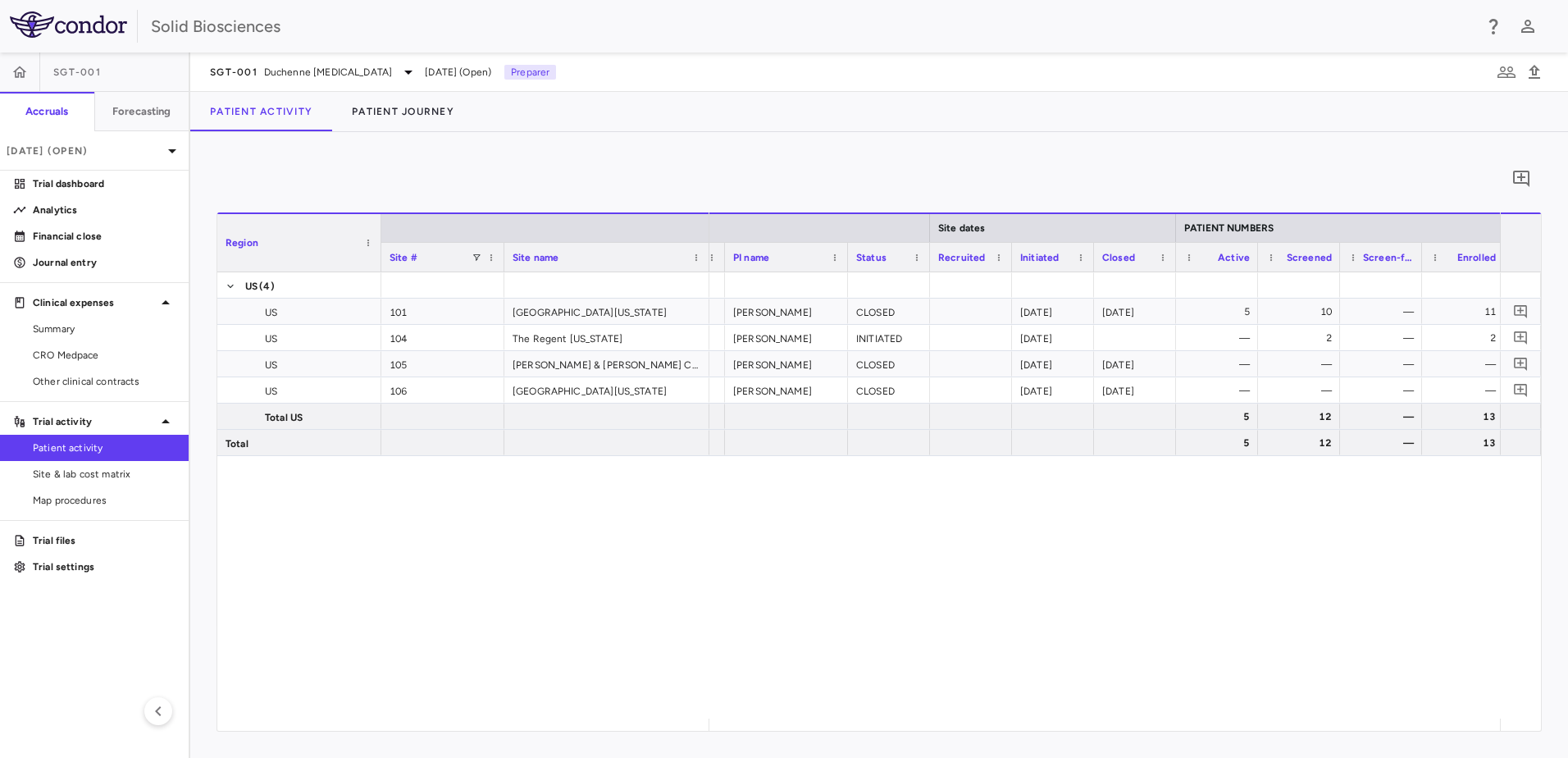
scroll to position [0, 169]
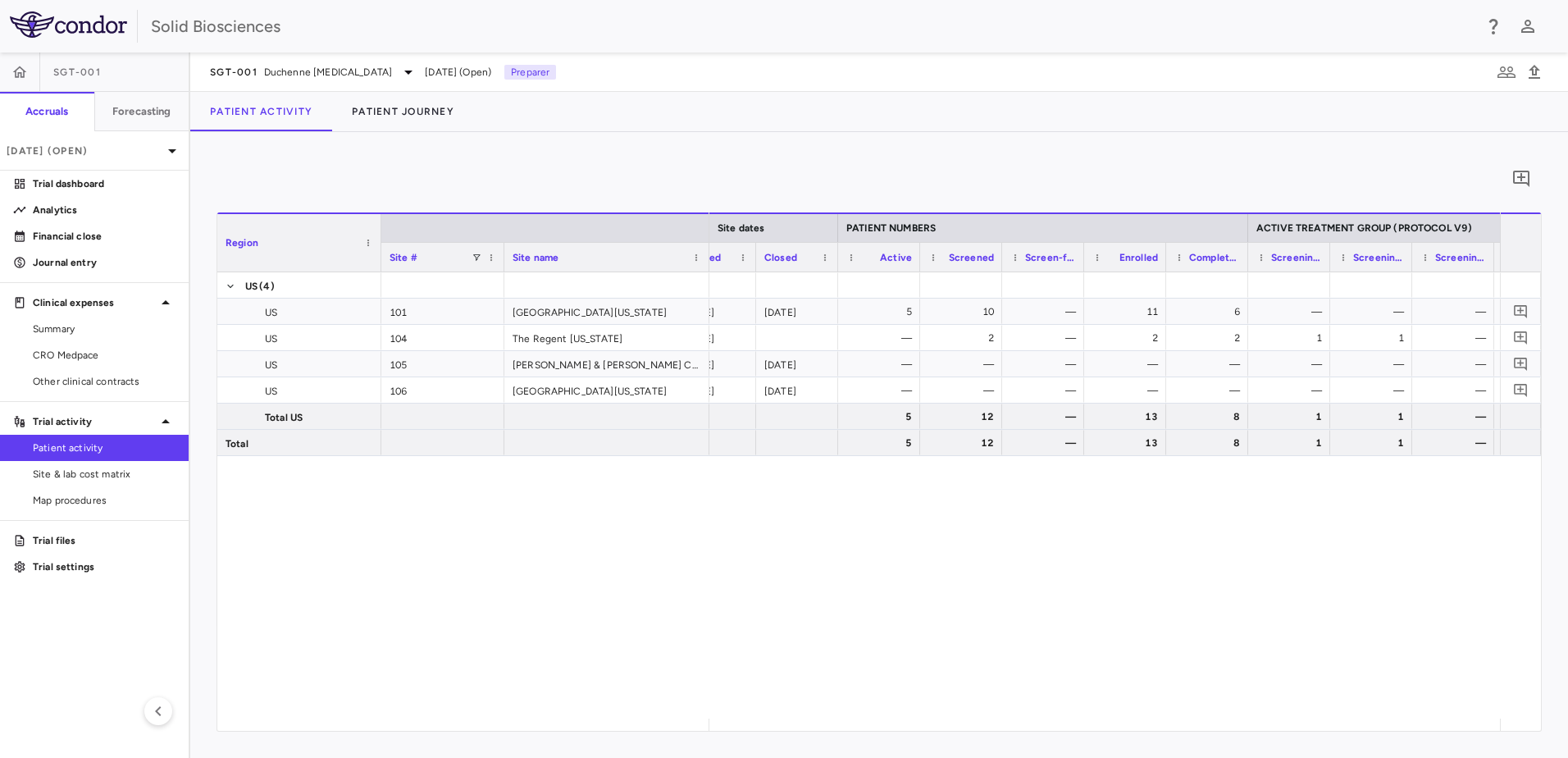
click at [778, 532] on div "CLOSED [DATE] [DATE] 5 10 — 11 6 — — — — — — INITIATED [DATE] — 2 — 2 2 1 1 — —…" at bounding box center [1105, 496] width 791 height 447
click at [778, 171] on div "0" at bounding box center [879, 179] width 1325 height 41
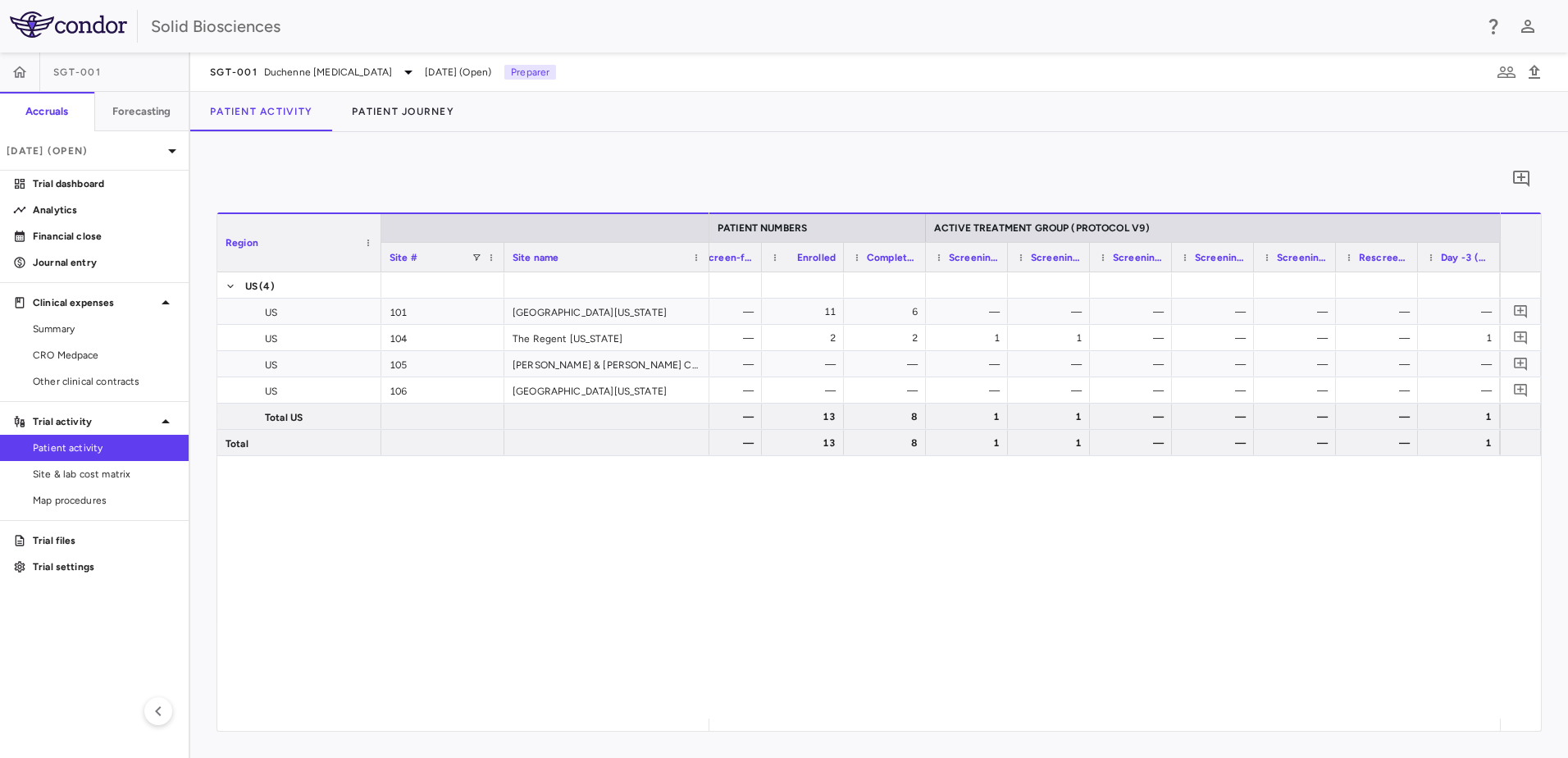
click at [311, 159] on div "0" at bounding box center [879, 179] width 1325 height 41
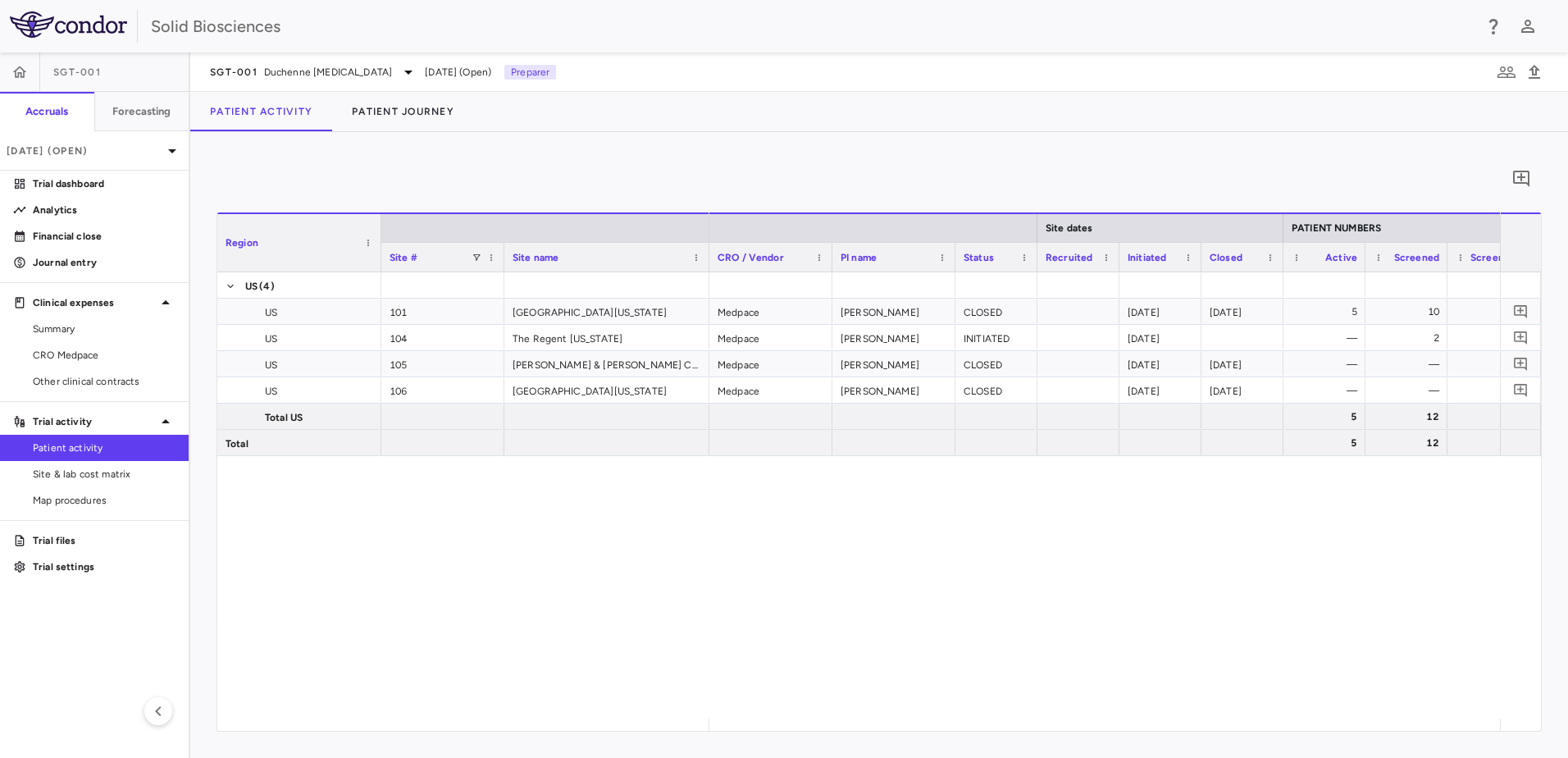
click at [778, 589] on div "Medpace [PERSON_NAME] CLOSED [DATE] [DATE] 5 10 — 11 6 Medpace [PERSON_NAME] IN…" at bounding box center [1105, 496] width 791 height 447
click at [712, 566] on div "Medpace [PERSON_NAME] CLOSED [DATE] [DATE] 5 10 — 11 6 Medpace [PERSON_NAME] IN…" at bounding box center [1105, 496] width 791 height 447
click at [695, 556] on div "US (4) US 101 [GEOGRAPHIC_DATA][US_STATE] [GEOGRAPHIC_DATA] 104 The Regent [US_…" at bounding box center [879, 496] width 1323 height 447
click at [687, 553] on div "US (4) US 101 [GEOGRAPHIC_DATA][US_STATE] [GEOGRAPHIC_DATA] 104 The Regent [US_…" at bounding box center [879, 496] width 1323 height 447
click at [680, 549] on div "US (4) US 101 [GEOGRAPHIC_DATA][US_STATE] [GEOGRAPHIC_DATA] 104 The Regent [US_…" at bounding box center [879, 496] width 1323 height 447
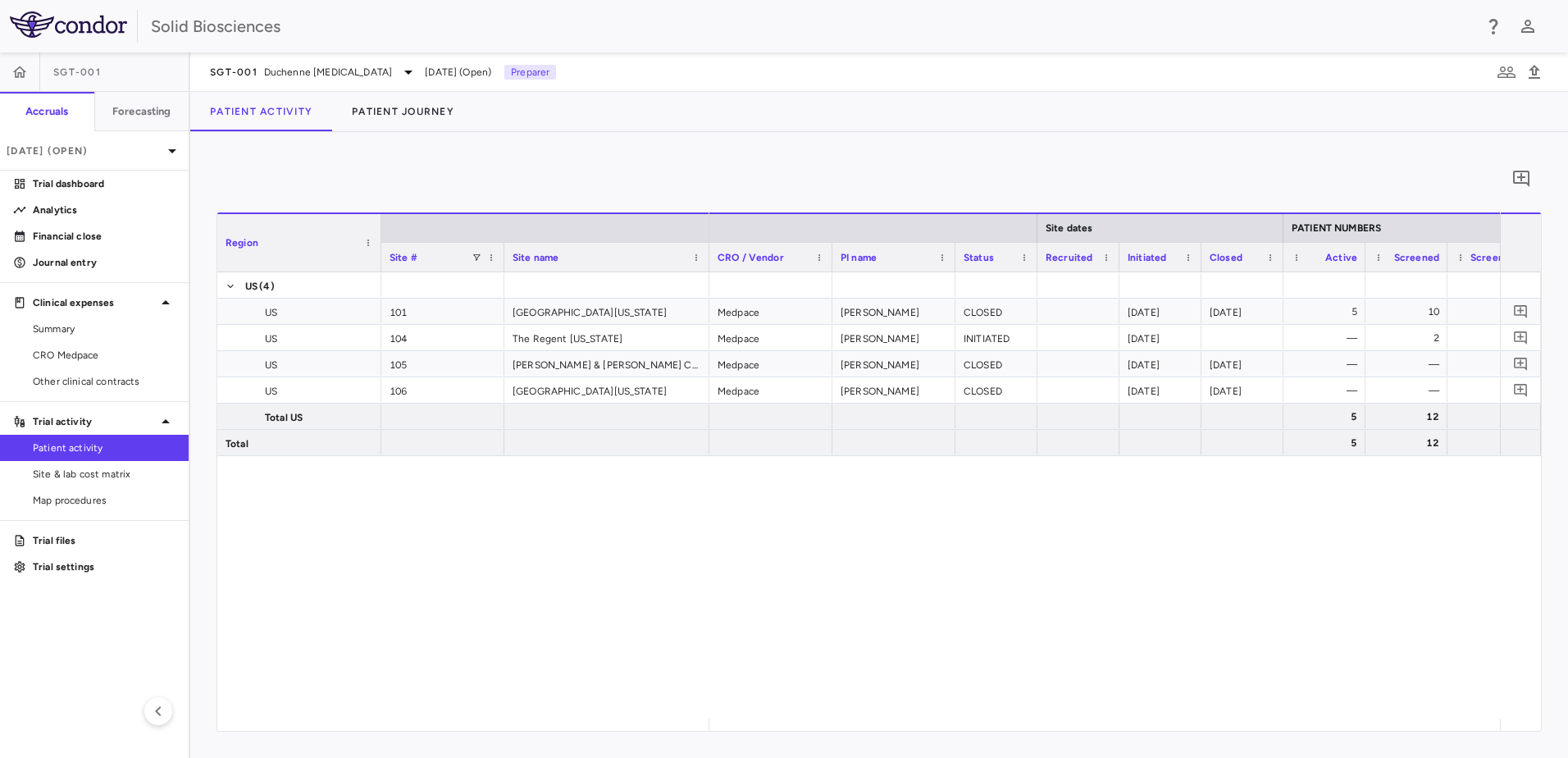
click at [625, 576] on div "US (4) US 101 [GEOGRAPHIC_DATA][US_STATE] [GEOGRAPHIC_DATA] 104 The Regent [US_…" at bounding box center [879, 496] width 1323 height 447
click at [631, 173] on div "0" at bounding box center [879, 179] width 1325 height 41
click at [697, 152] on div "0 Region Drag here to set column labels Region Site # Site name [GEOGRAPHIC_DAT…" at bounding box center [879, 445] width 1378 height 626
click at [688, 541] on div "US (4) US 101 [GEOGRAPHIC_DATA][US_STATE] [GEOGRAPHIC_DATA] 104 The Regent [US_…" at bounding box center [879, 496] width 1323 height 447
click at [706, 502] on div "US (4) US 101 [GEOGRAPHIC_DATA][US_STATE] [GEOGRAPHIC_DATA] 104 The Regent [US_…" at bounding box center [879, 496] width 1323 height 447
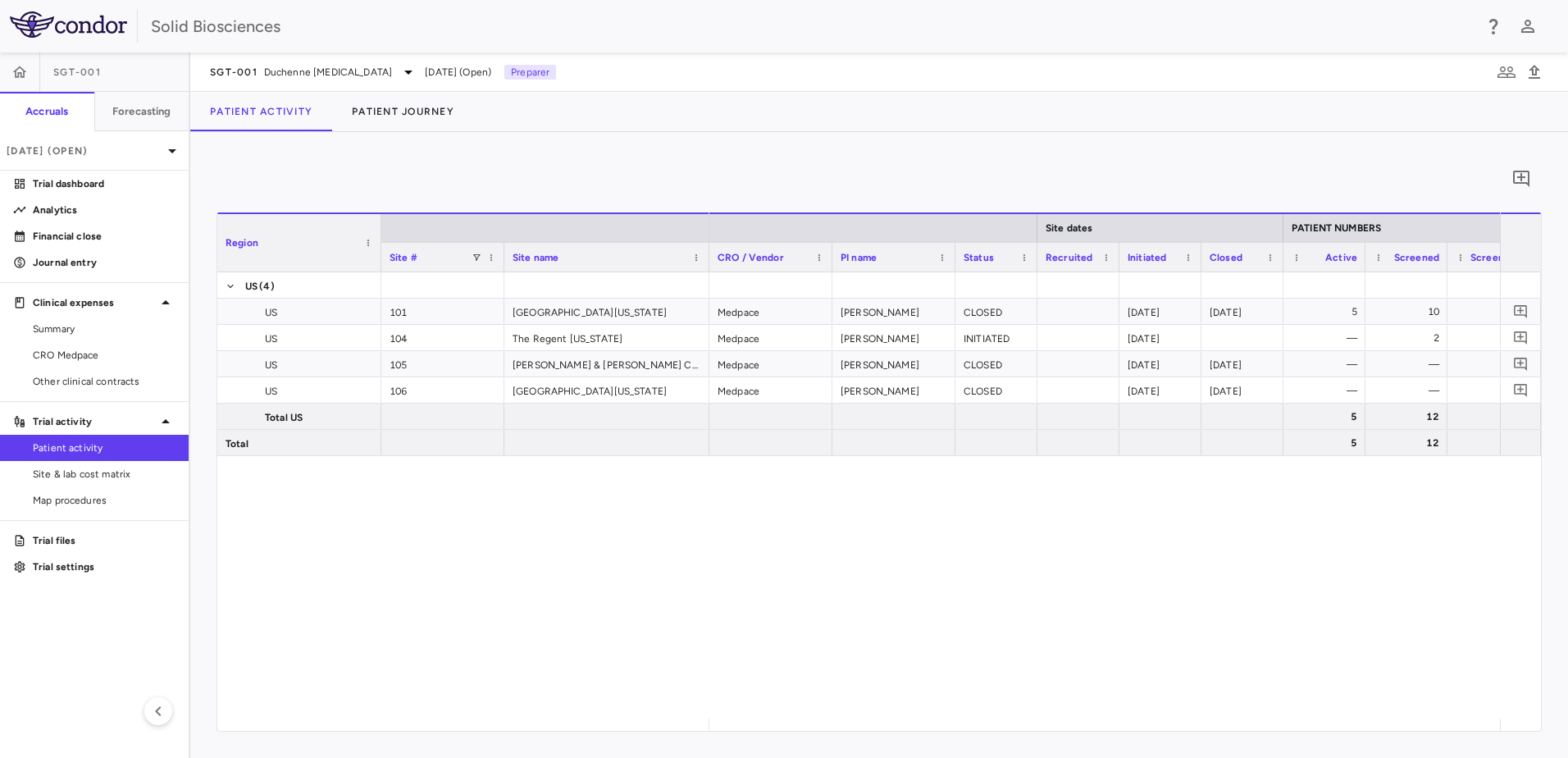
click at [777, 153] on div "0 Region Drag here to set column labels Region Site # Site name [GEOGRAPHIC_DAT…" at bounding box center [879, 445] width 1378 height 626
